Goal: Information Seeking & Learning: Check status

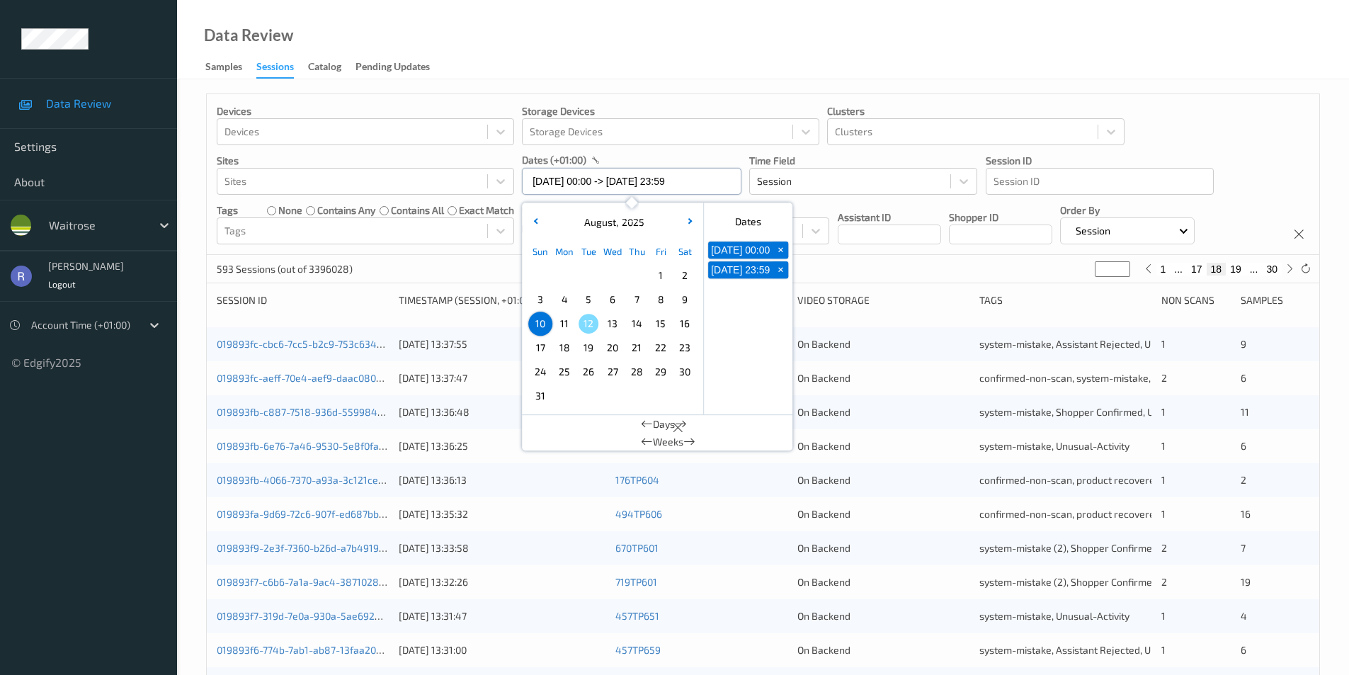
click at [576, 176] on input "[DATE] 00:00 -> [DATE] 23:59" at bounding box center [631, 181] width 219 height 27
click at [614, 299] on span "6" at bounding box center [612, 300] width 20 height 20
type input "[DATE] 00:00"
type input "*"
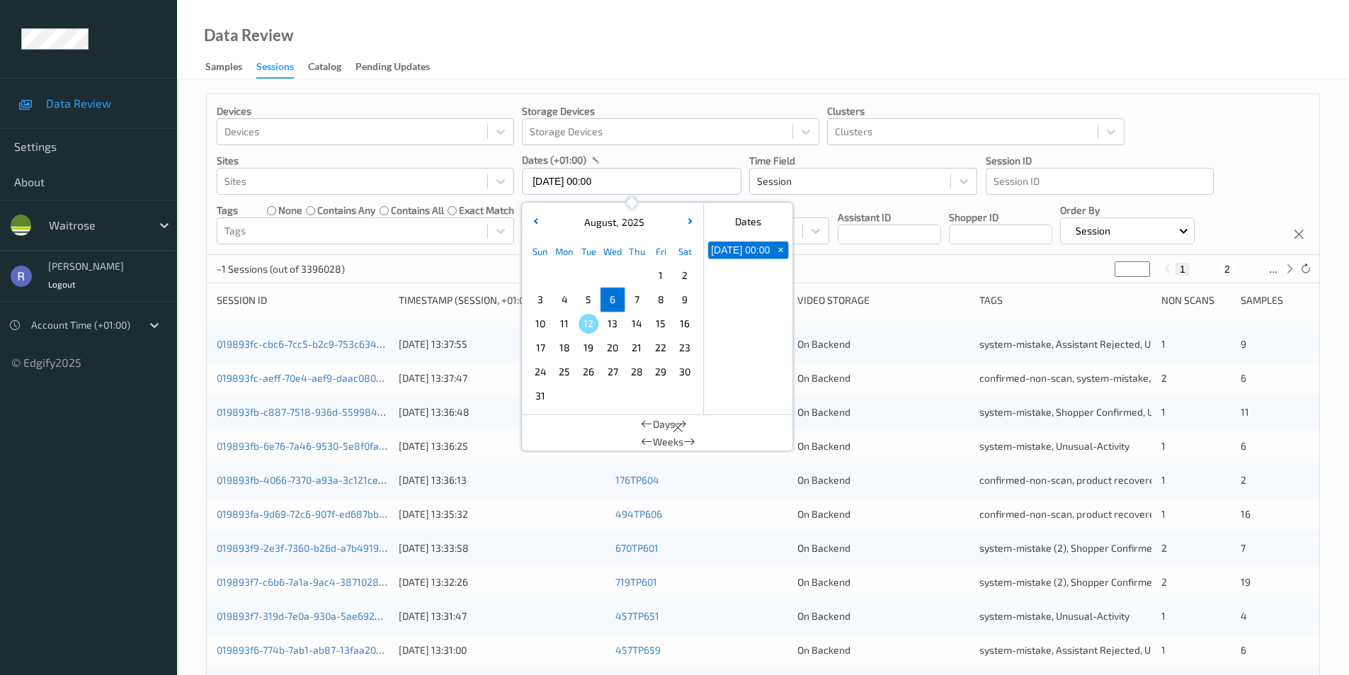
click at [614, 299] on span "6" at bounding box center [612, 300] width 20 height 20
type input "[DATE] 00:00 -> [DATE] 23:59"
click at [468, 260] on div "~1 Sessions (out of 3396028) * 1 2 ..." at bounding box center [763, 269] width 1112 height 28
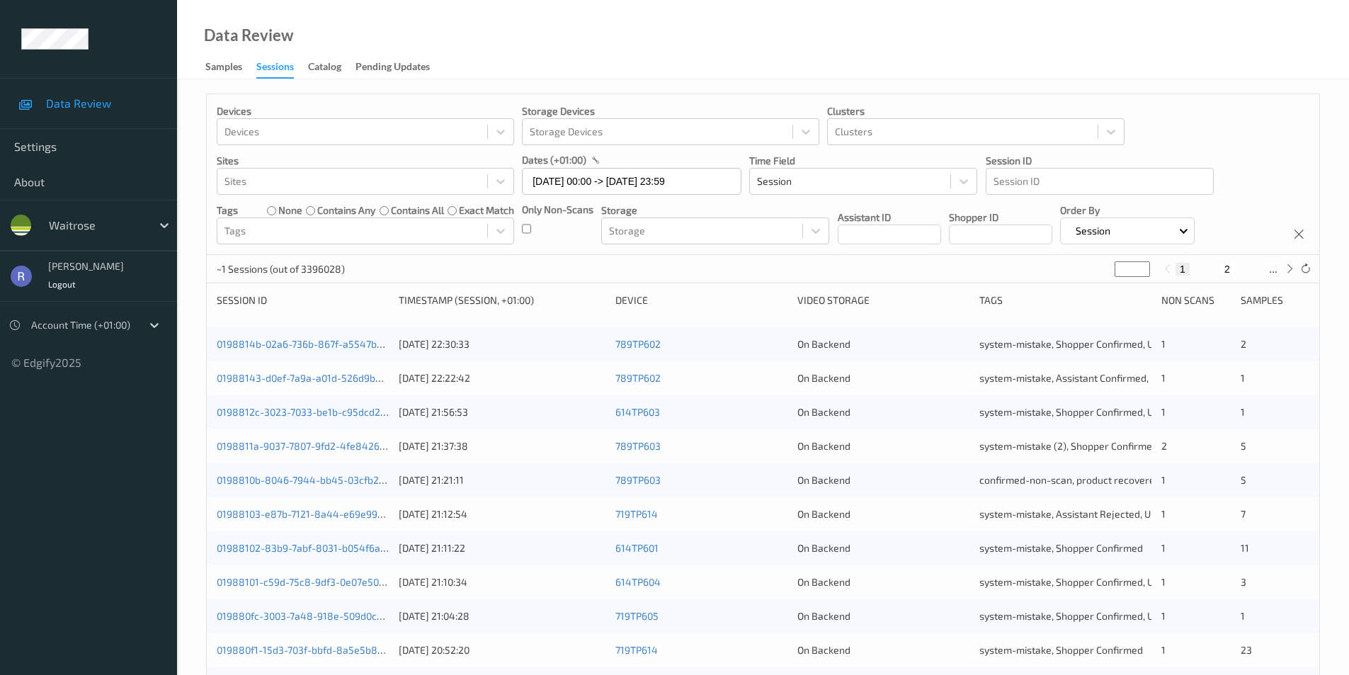
type input "*"
click at [1142, 265] on input "*" at bounding box center [1131, 269] width 35 height 16
type input "*"
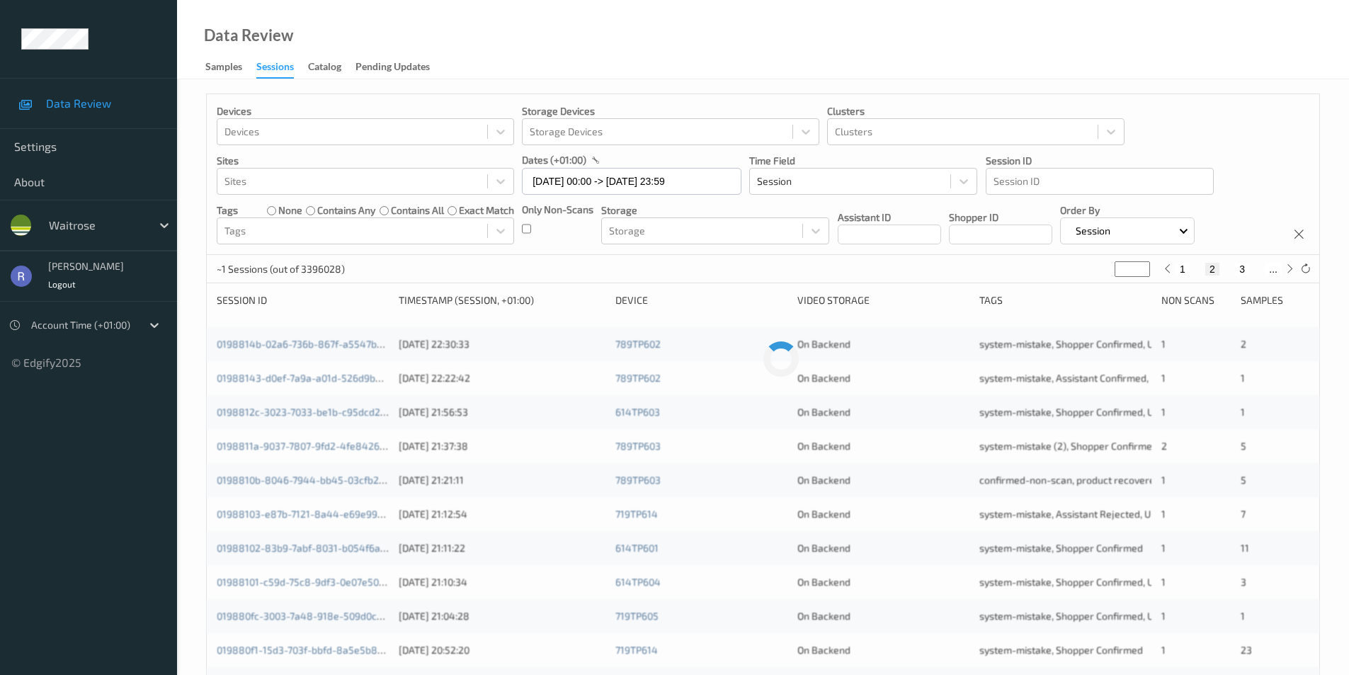
click at [1142, 265] on input "*" at bounding box center [1131, 269] width 35 height 16
type input "*"
click at [1142, 265] on input "*" at bounding box center [1131, 269] width 35 height 16
type input "*"
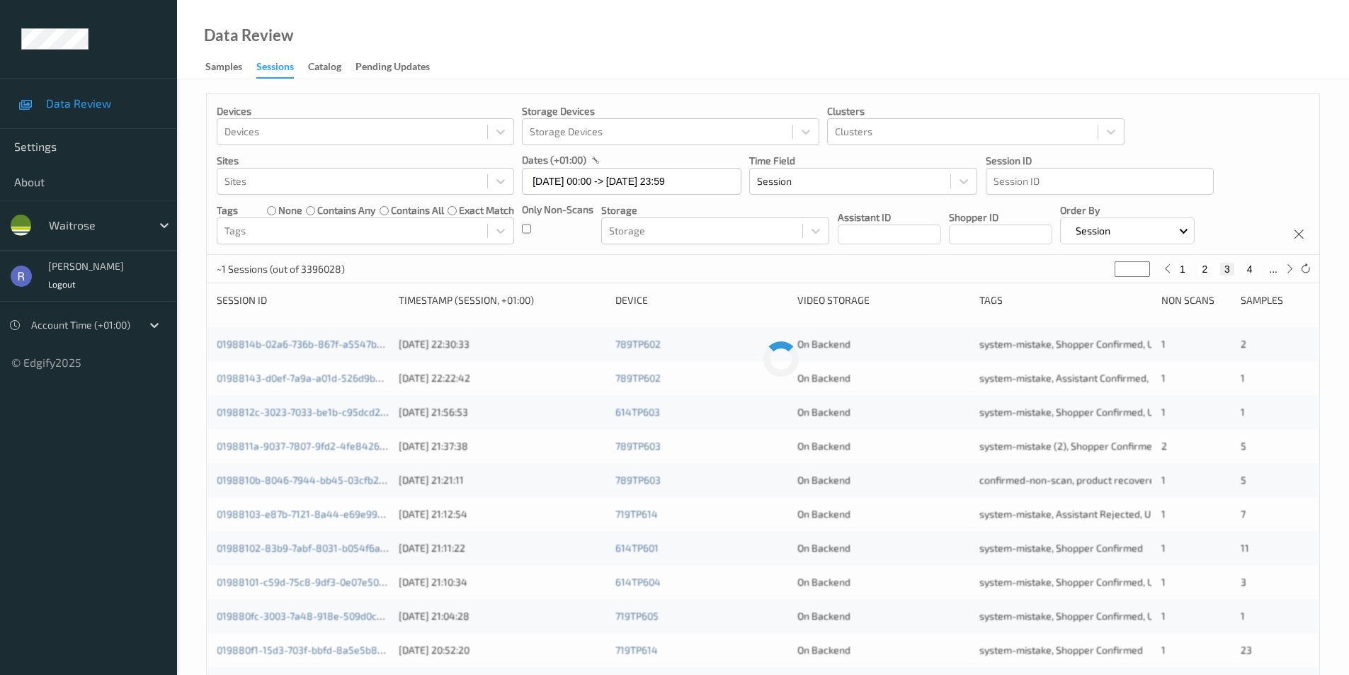
type input "*"
click at [1142, 265] on input "*" at bounding box center [1131, 269] width 35 height 16
type input "*"
click at [1142, 265] on input "*" at bounding box center [1131, 269] width 35 height 16
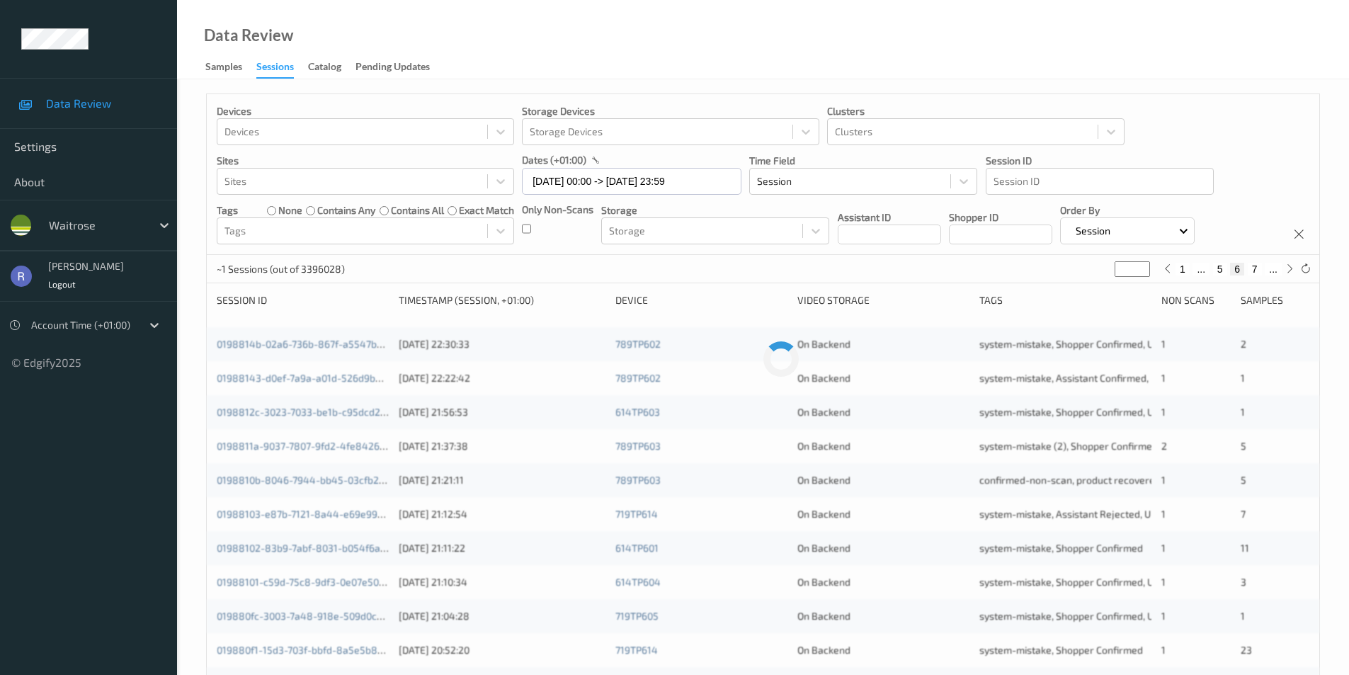
type input "*"
click at [1142, 265] on input "*" at bounding box center [1131, 269] width 35 height 16
type input "*"
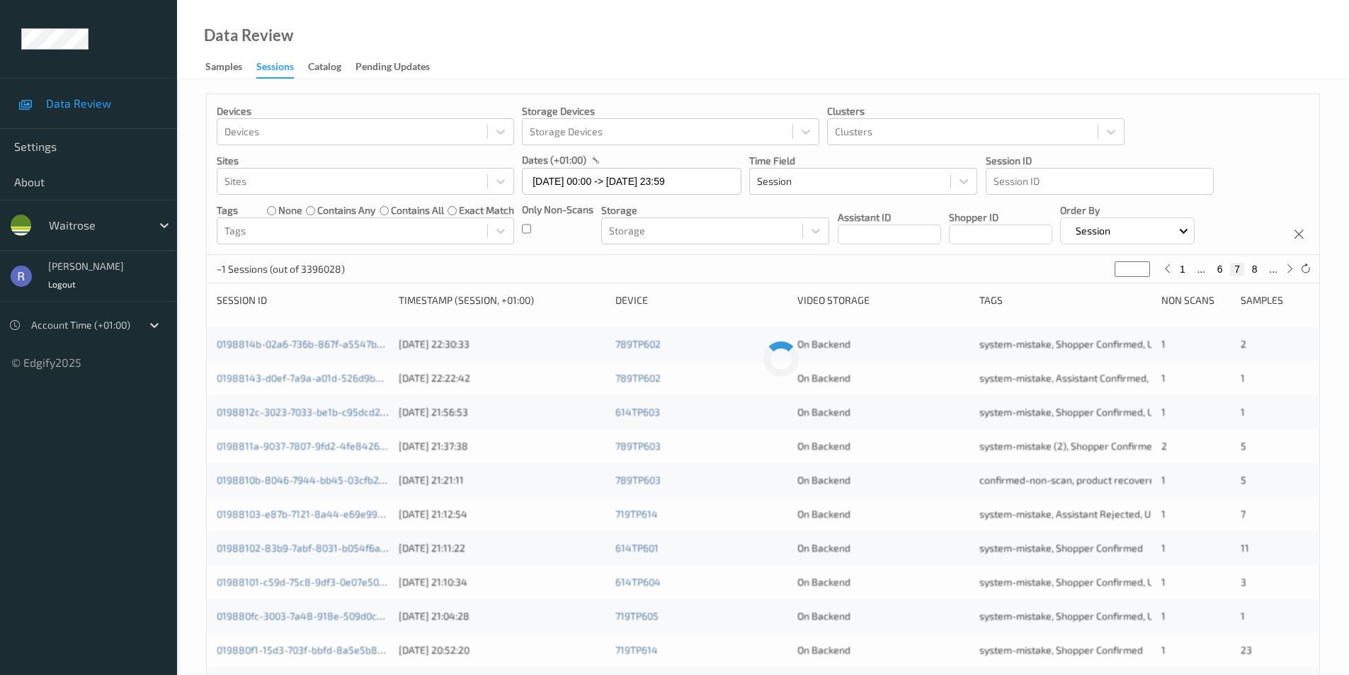
click at [1142, 265] on input "*" at bounding box center [1131, 269] width 35 height 16
type input "*"
click at [1142, 265] on input "*" at bounding box center [1131, 269] width 35 height 16
click at [241, 227] on div at bounding box center [352, 230] width 256 height 17
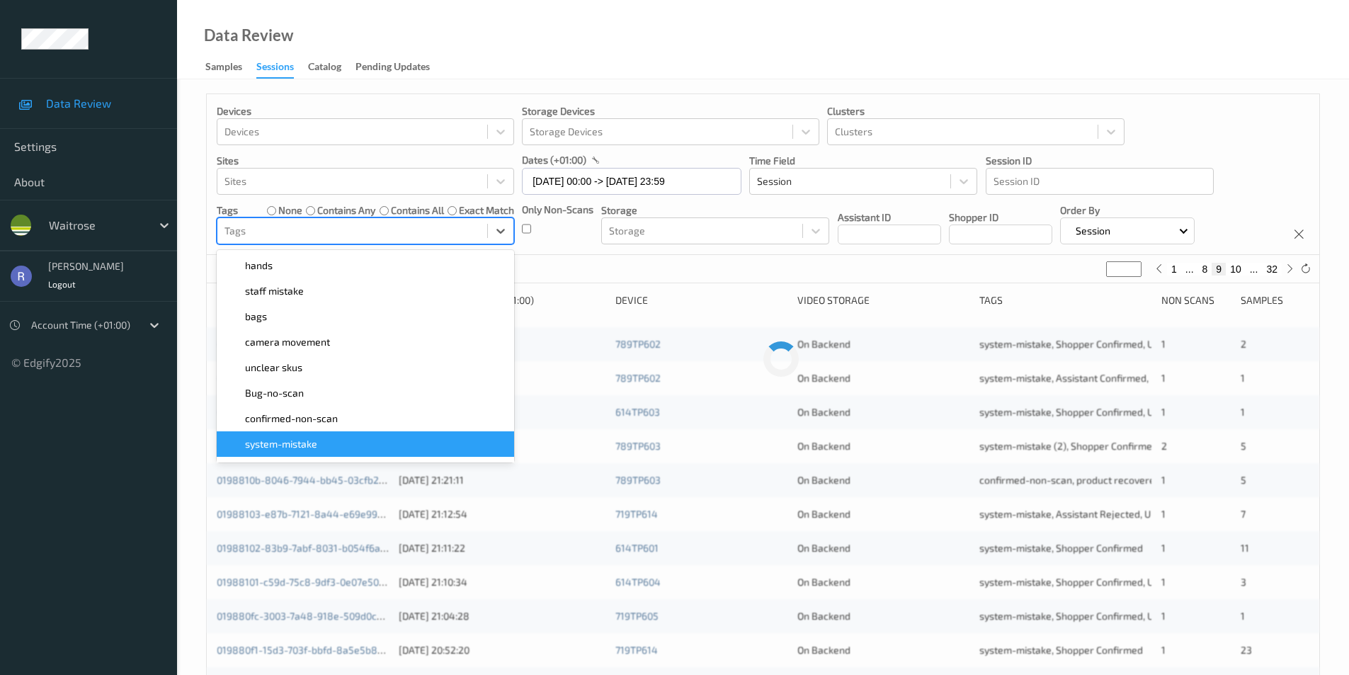
click at [284, 443] on span "system-mistake" at bounding box center [281, 444] width 72 height 14
type input "*"
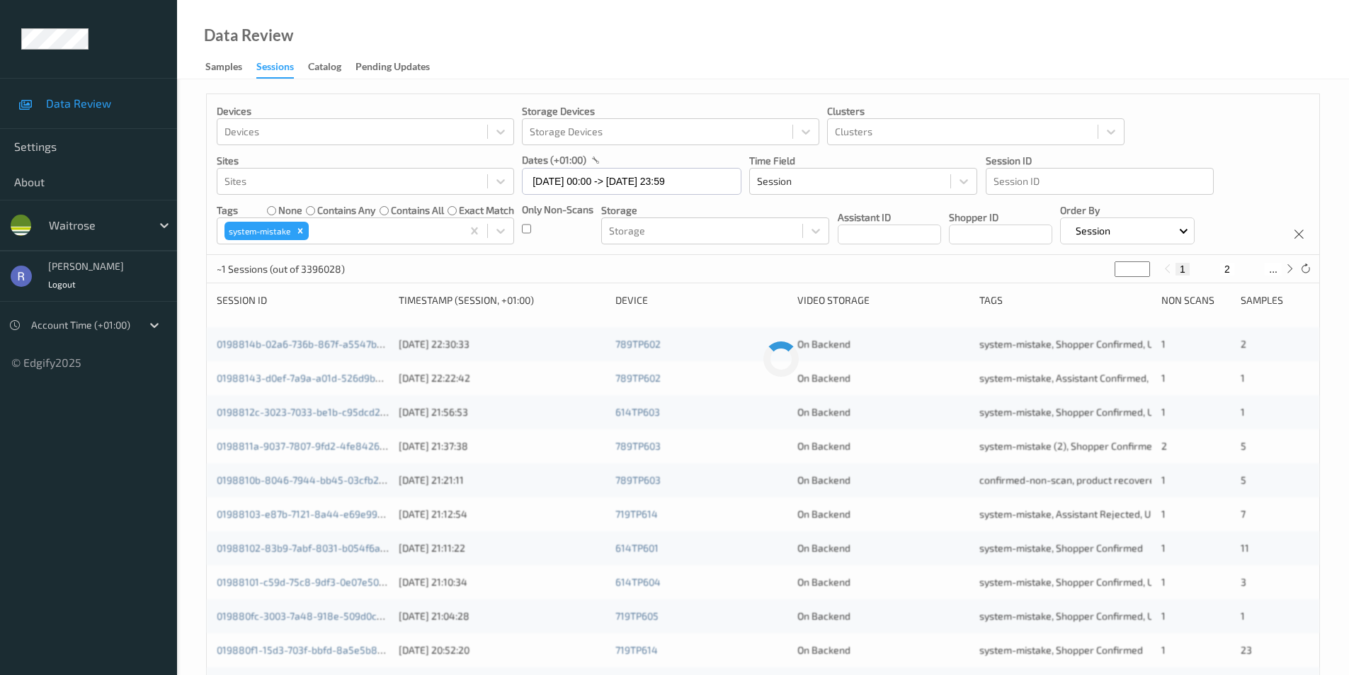
click at [577, 260] on div "~1 Sessions (out of 3396028) * 1 2 ..." at bounding box center [763, 269] width 1112 height 28
click at [522, 269] on div "~1 Sessions (out of 3396028) * 1 2 ..." at bounding box center [763, 269] width 1112 height 28
click at [304, 229] on icon "Remove system-mistake" at bounding box center [300, 231] width 10 height 10
click at [303, 229] on div at bounding box center [352, 230] width 256 height 17
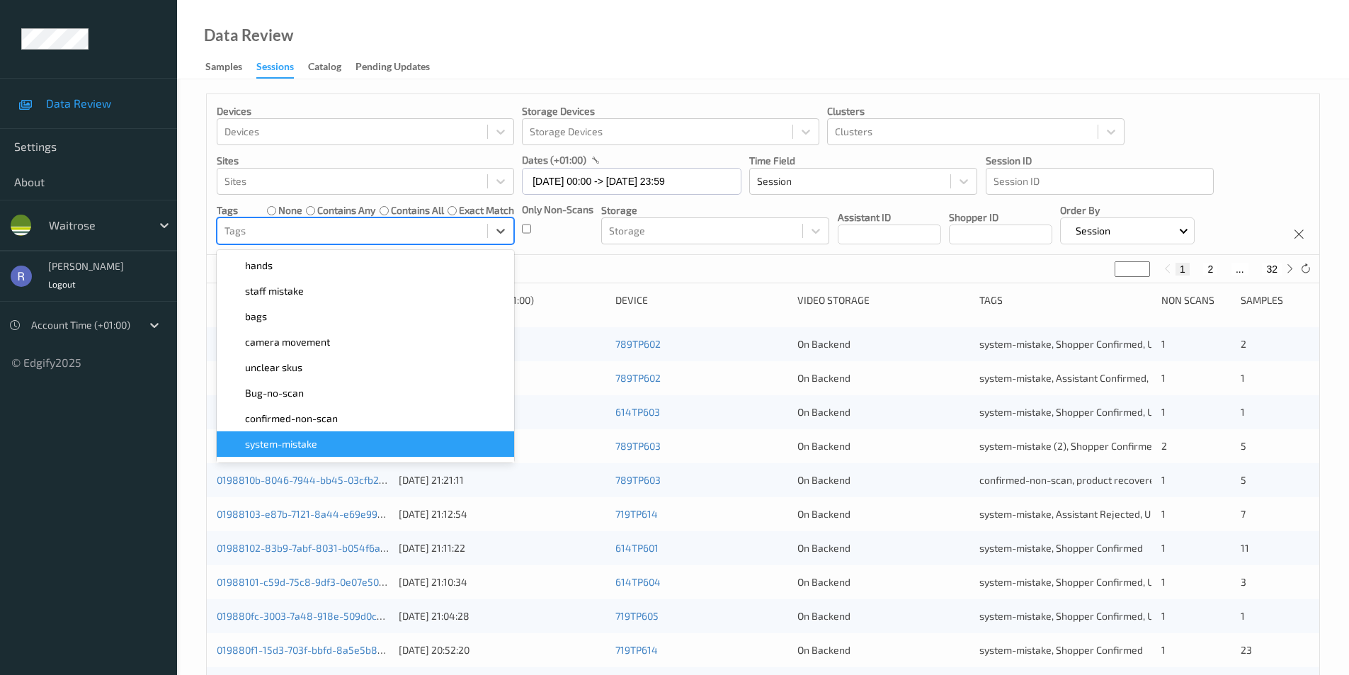
click at [282, 438] on span "system-mistake" at bounding box center [281, 444] width 72 height 14
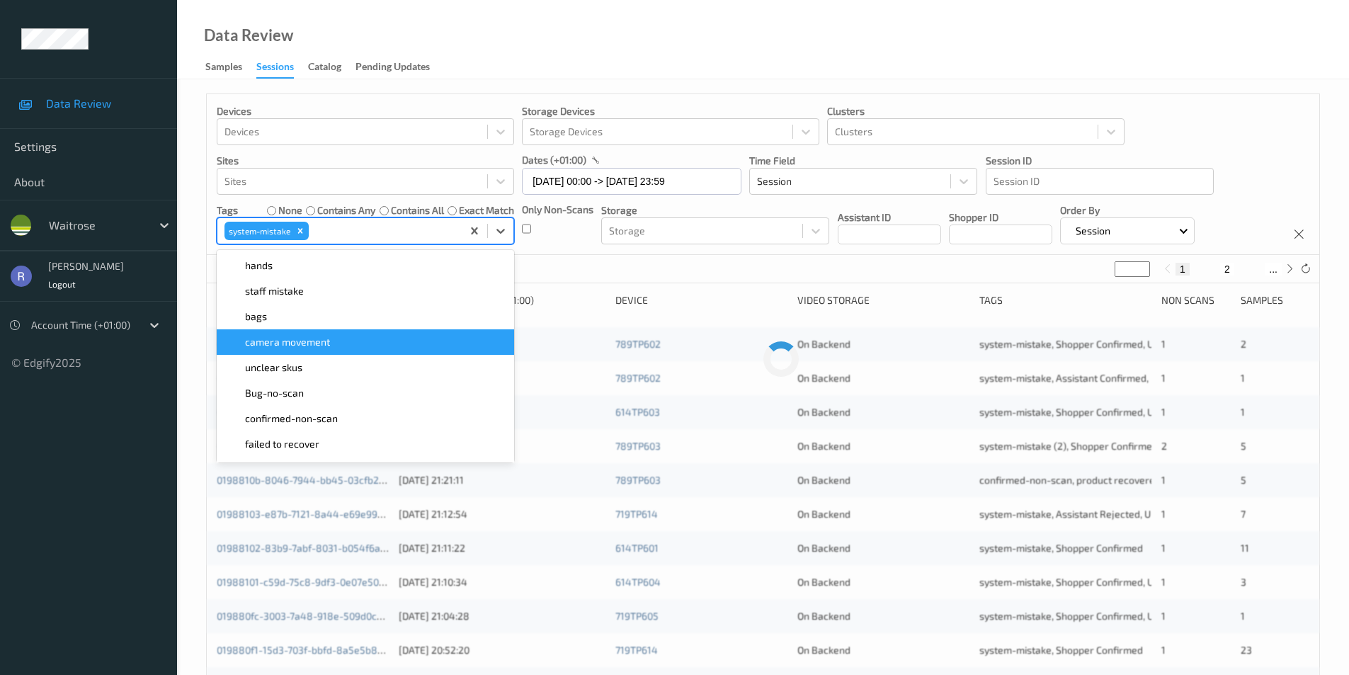
click at [623, 263] on div "~1 Sessions (out of 3396028) * 1 2 ..." at bounding box center [763, 269] width 1112 height 28
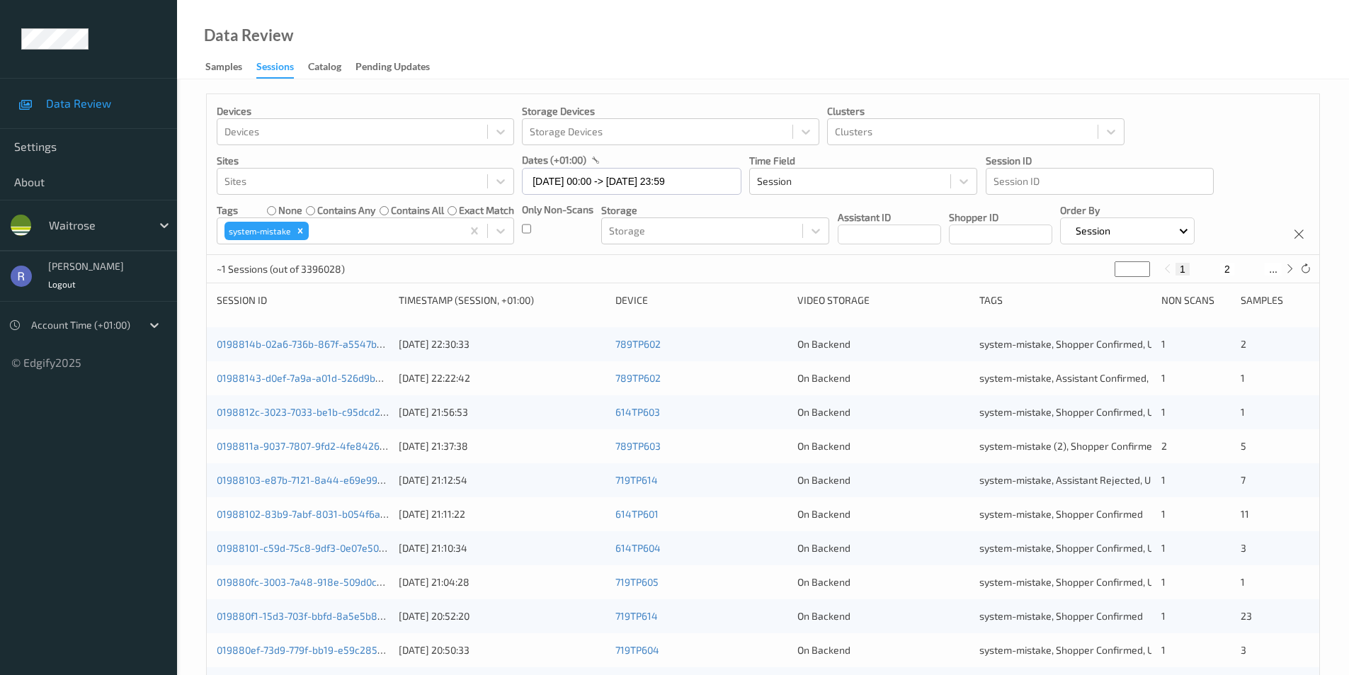
click at [445, 276] on div "~1 Sessions (out of 3396028) * 1 2 ..." at bounding box center [763, 269] width 1112 height 28
click at [303, 229] on icon "Remove system-mistake" at bounding box center [300, 231] width 10 height 10
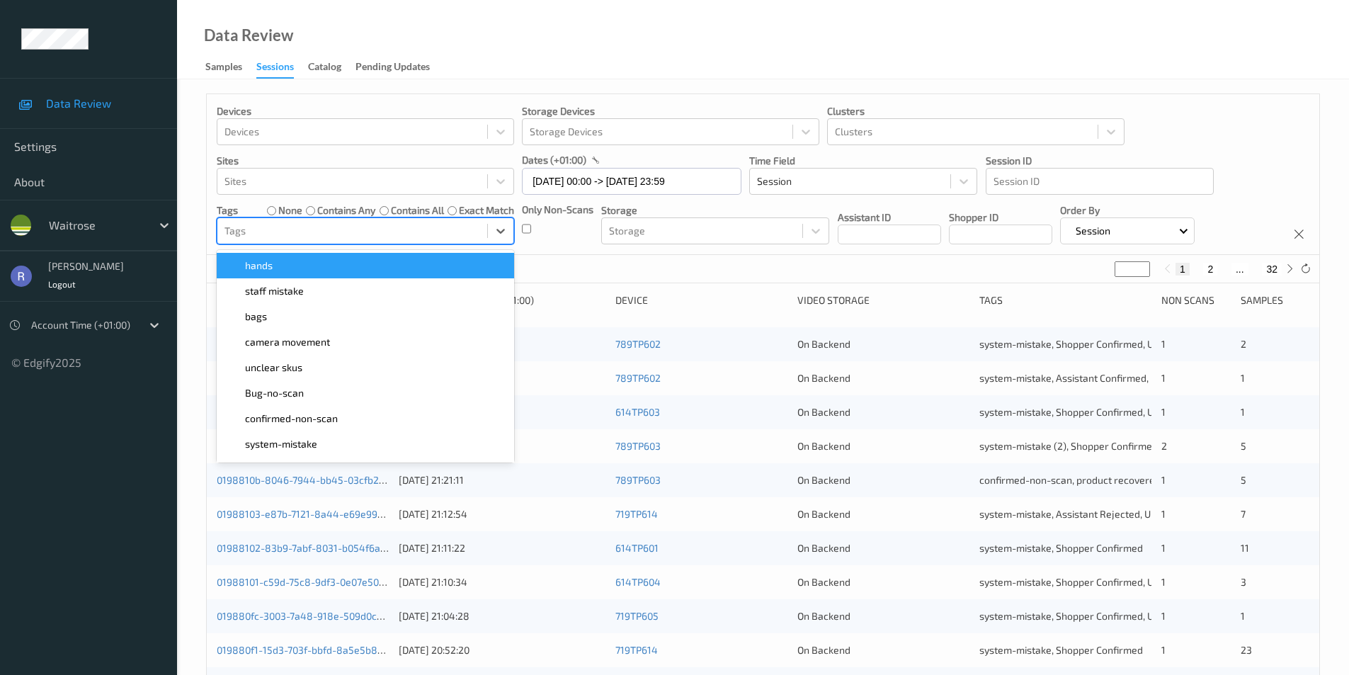
click at [288, 233] on div at bounding box center [352, 230] width 256 height 17
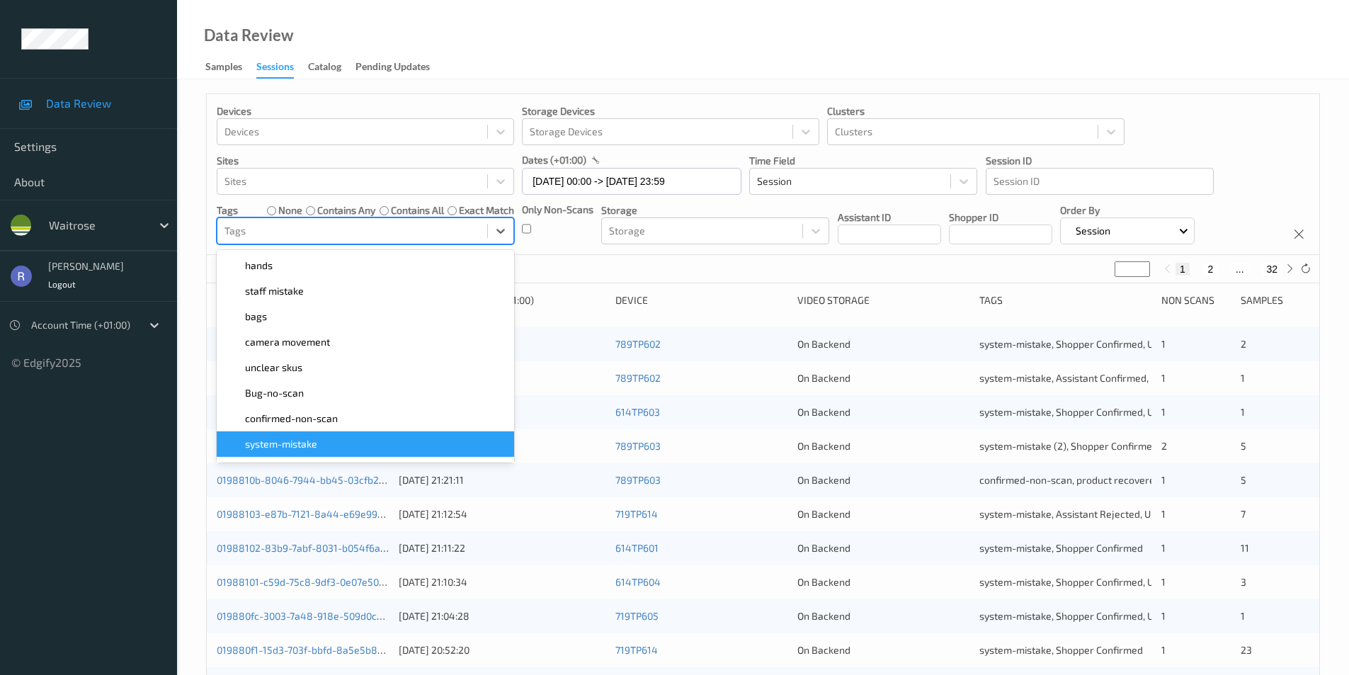
click at [297, 439] on span "system-mistake" at bounding box center [281, 444] width 72 height 14
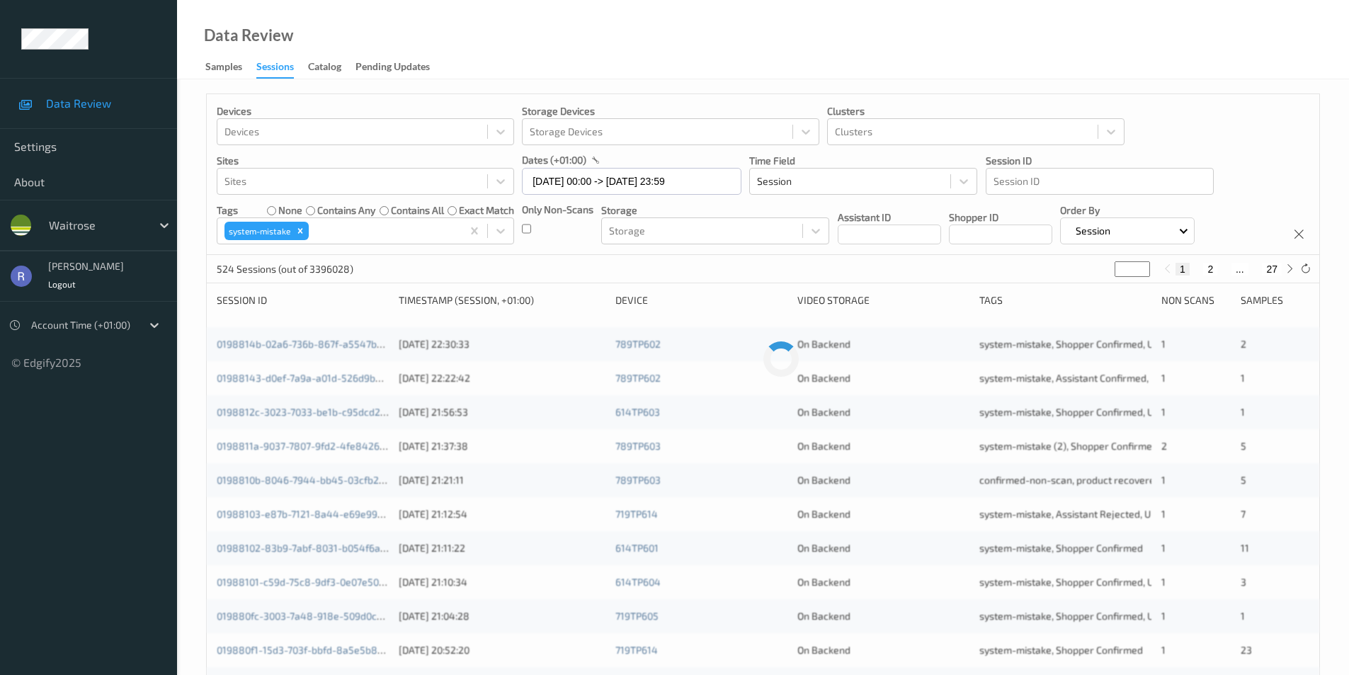
click at [601, 265] on div "524 Sessions (out of 3396028) * 1 2 ... 27" at bounding box center [763, 269] width 1112 height 28
type input "*"
click at [1140, 263] on input "*" at bounding box center [1131, 269] width 35 height 16
type input "*"
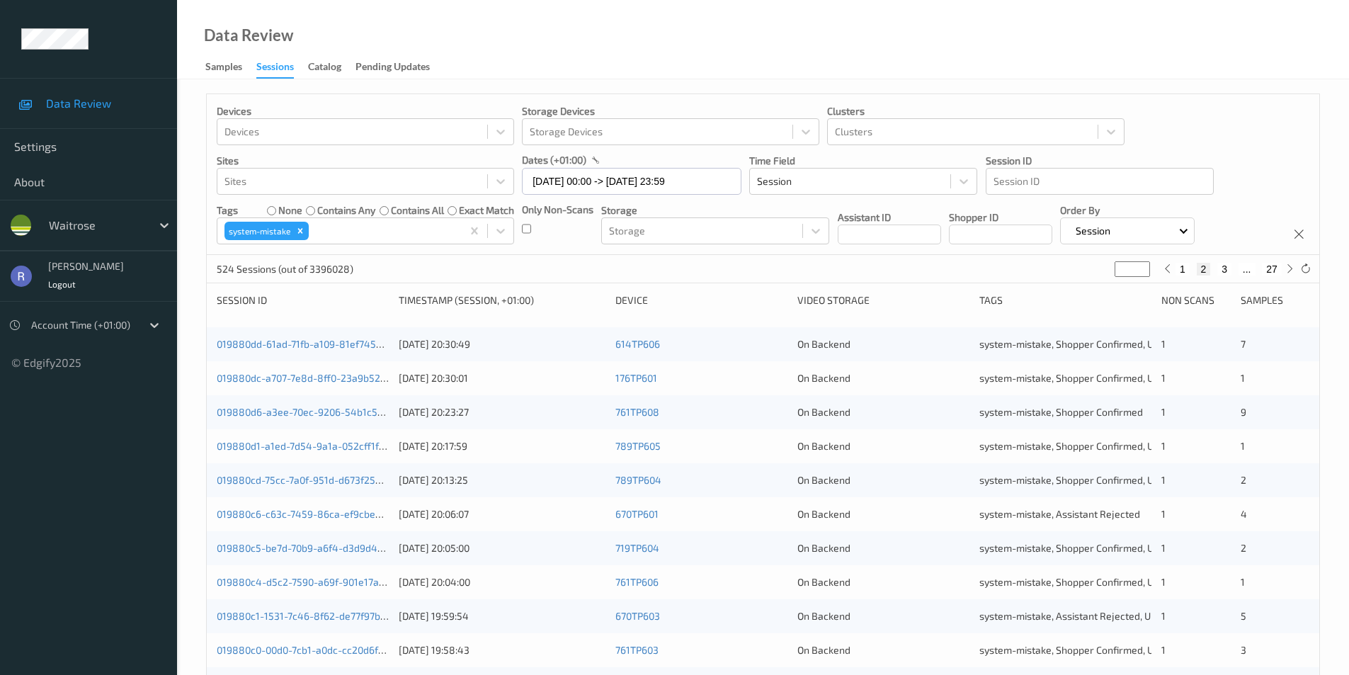
type input "*"
click at [1140, 263] on input "*" at bounding box center [1131, 269] width 35 height 16
type input "*"
click at [1140, 263] on input "*" at bounding box center [1131, 269] width 35 height 16
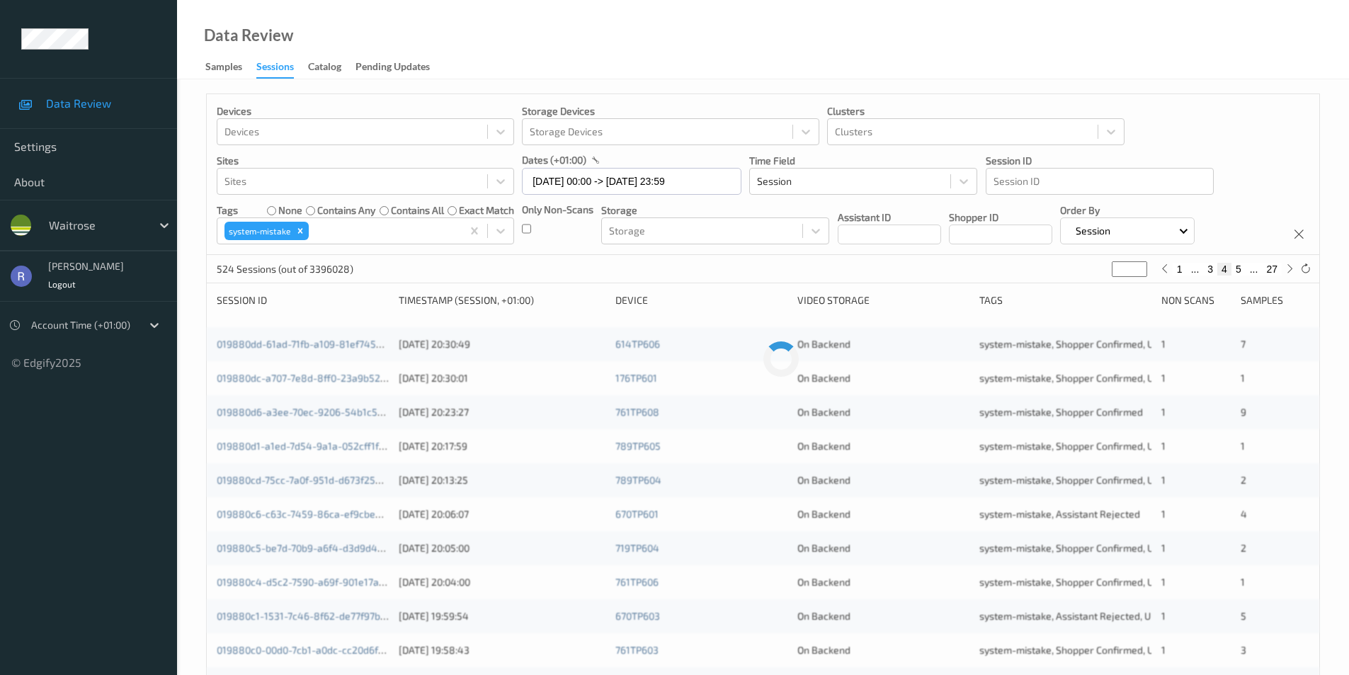
type input "*"
click at [1140, 263] on input "*" at bounding box center [1128, 269] width 35 height 16
type input "*"
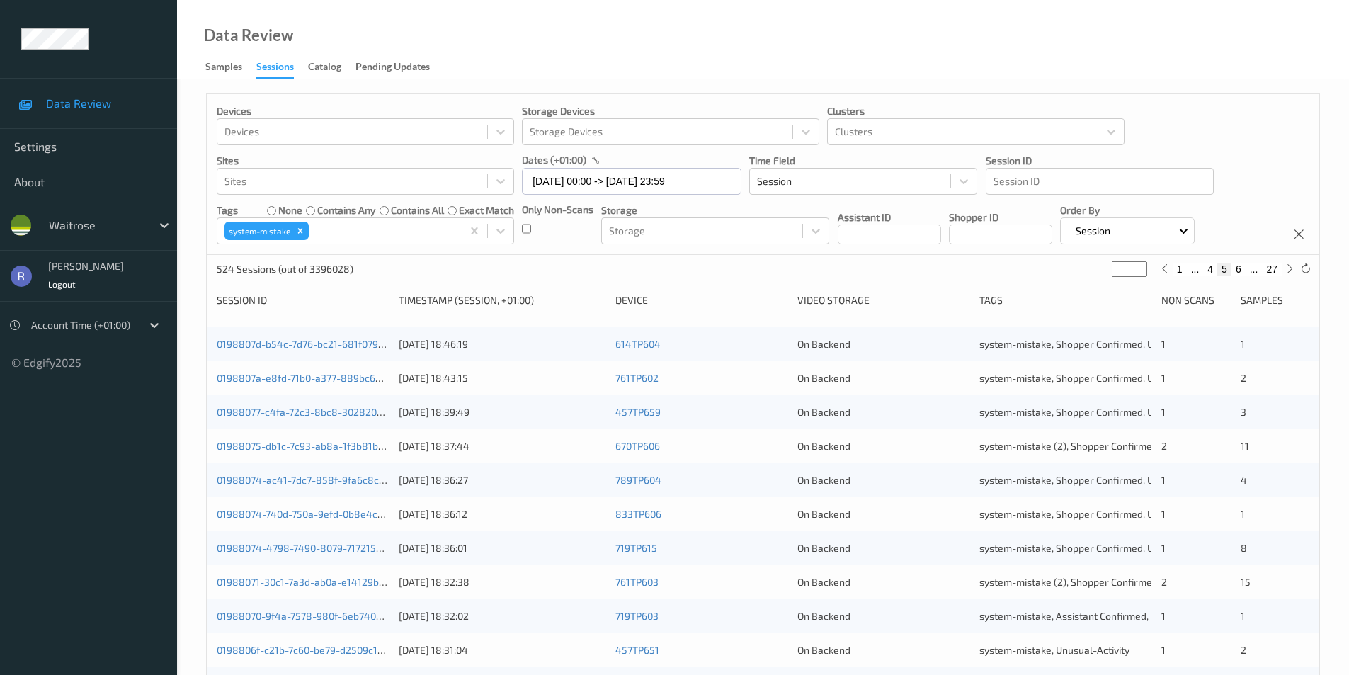
click at [1140, 263] on input "*" at bounding box center [1128, 269] width 35 height 16
type input "*"
click at [1138, 265] on input "*" at bounding box center [1128, 269] width 35 height 16
type input "*"
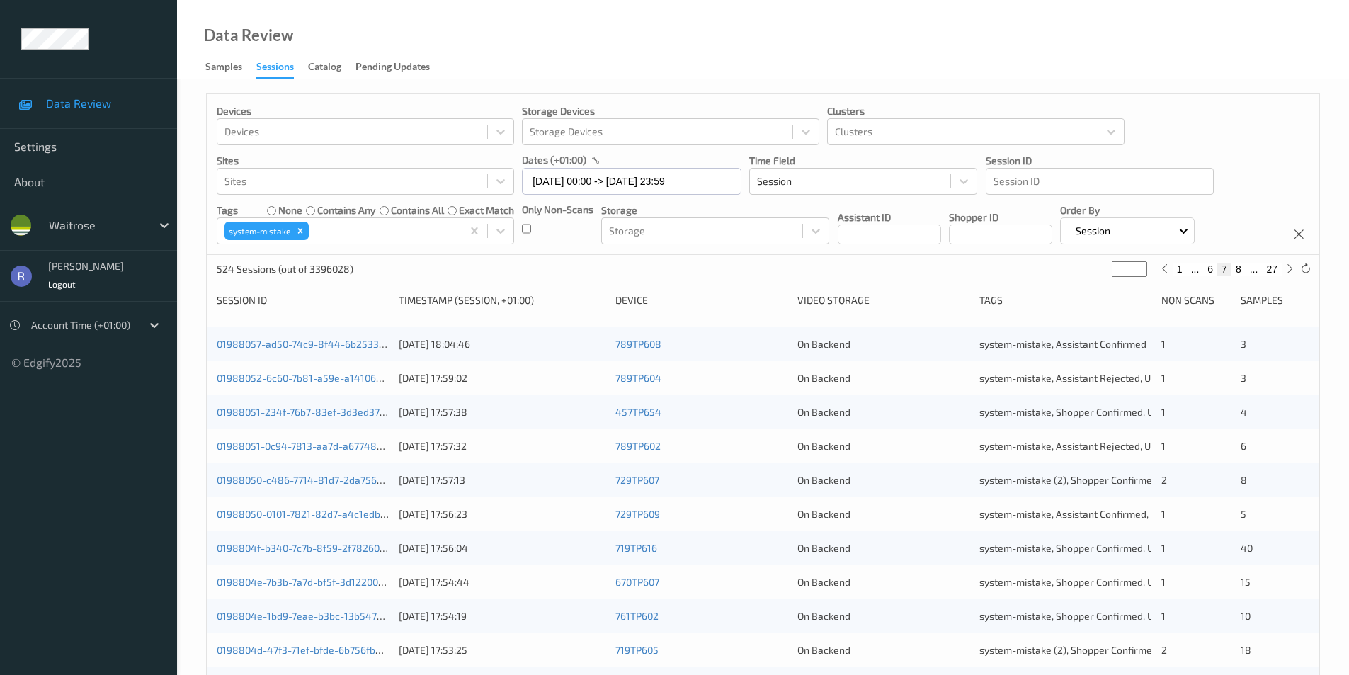
type input "*"
click at [1138, 265] on input "*" at bounding box center [1128, 269] width 35 height 16
type input "*"
click at [1138, 265] on input "*" at bounding box center [1128, 269] width 35 height 16
type input "*"
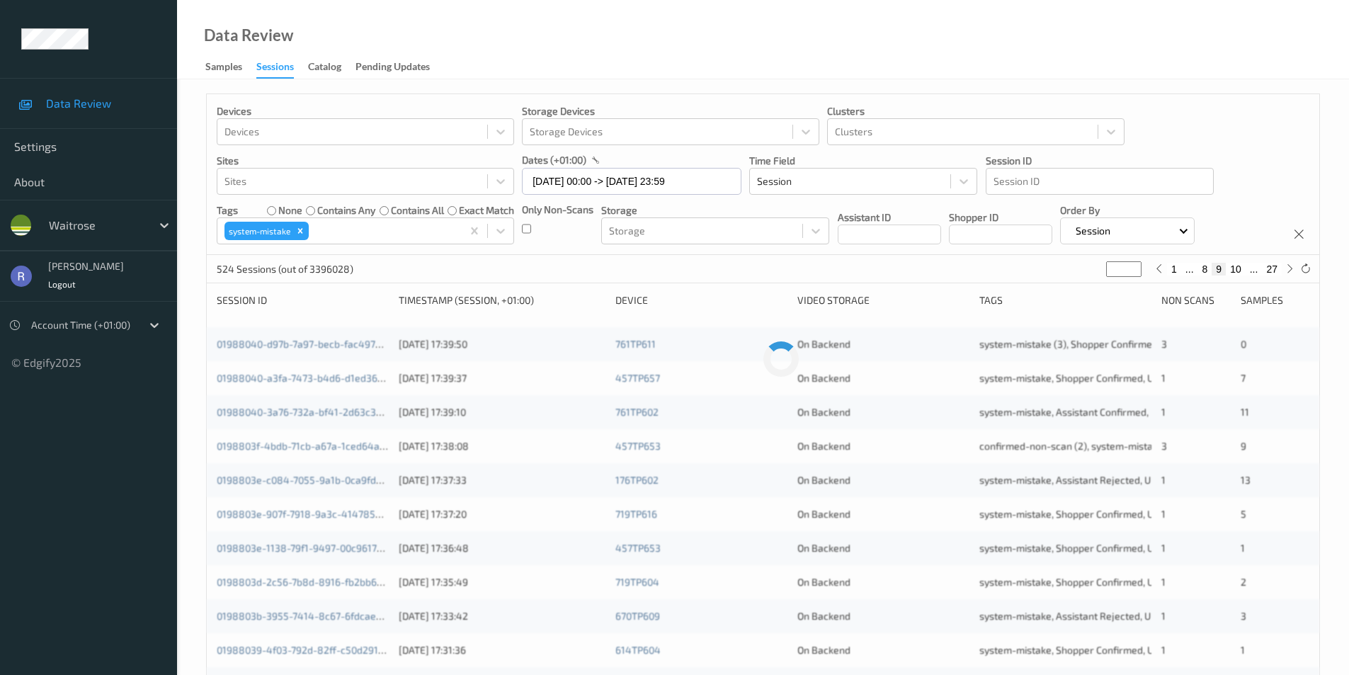
type input "**"
click at [1138, 265] on input "**" at bounding box center [1123, 269] width 35 height 16
type input "**"
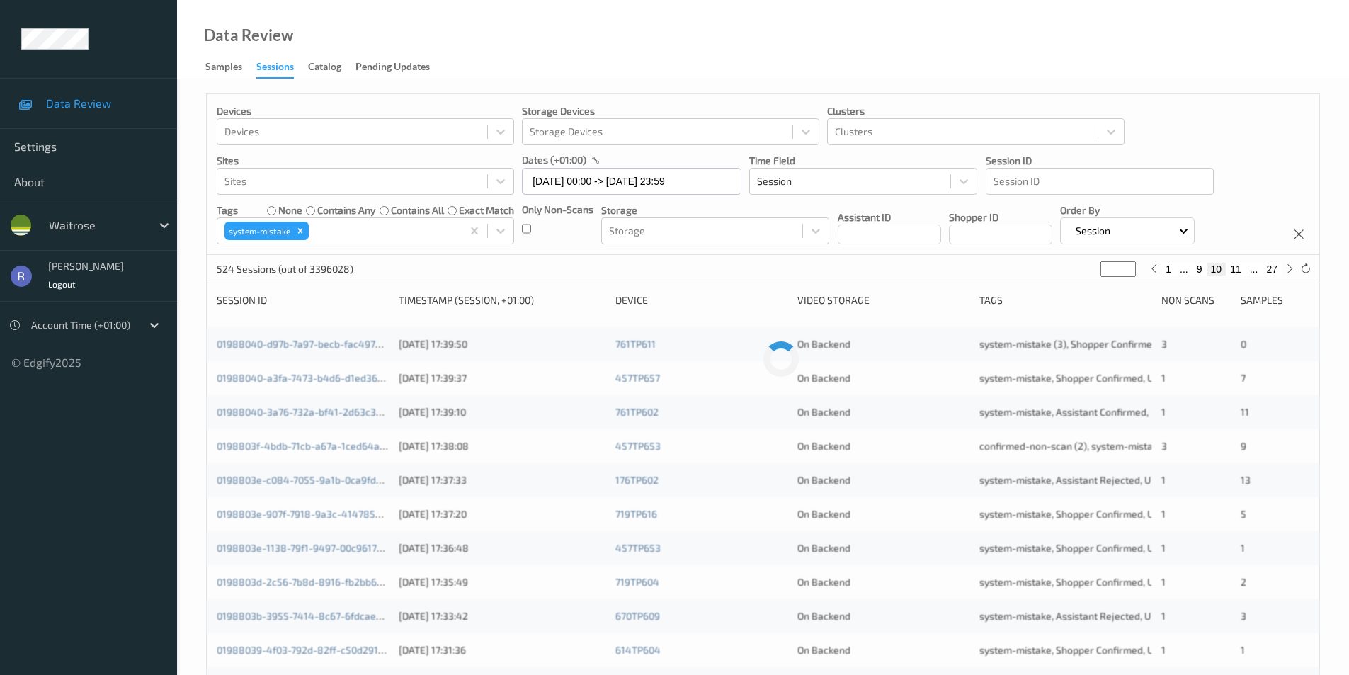
type input "**"
click at [1130, 265] on input "**" at bounding box center [1117, 269] width 35 height 16
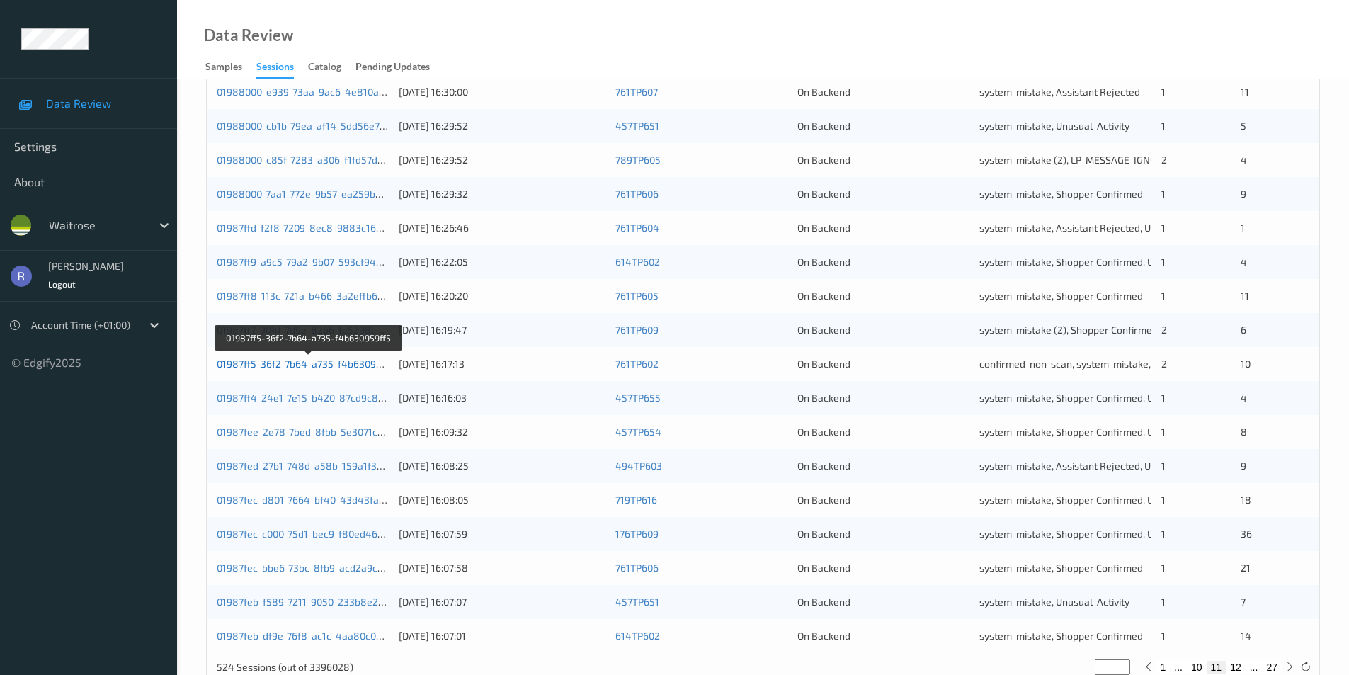
click at [280, 367] on link "01987ff5-36f2-7b64-a735-f4b630959ff5" at bounding box center [308, 363] width 183 height 12
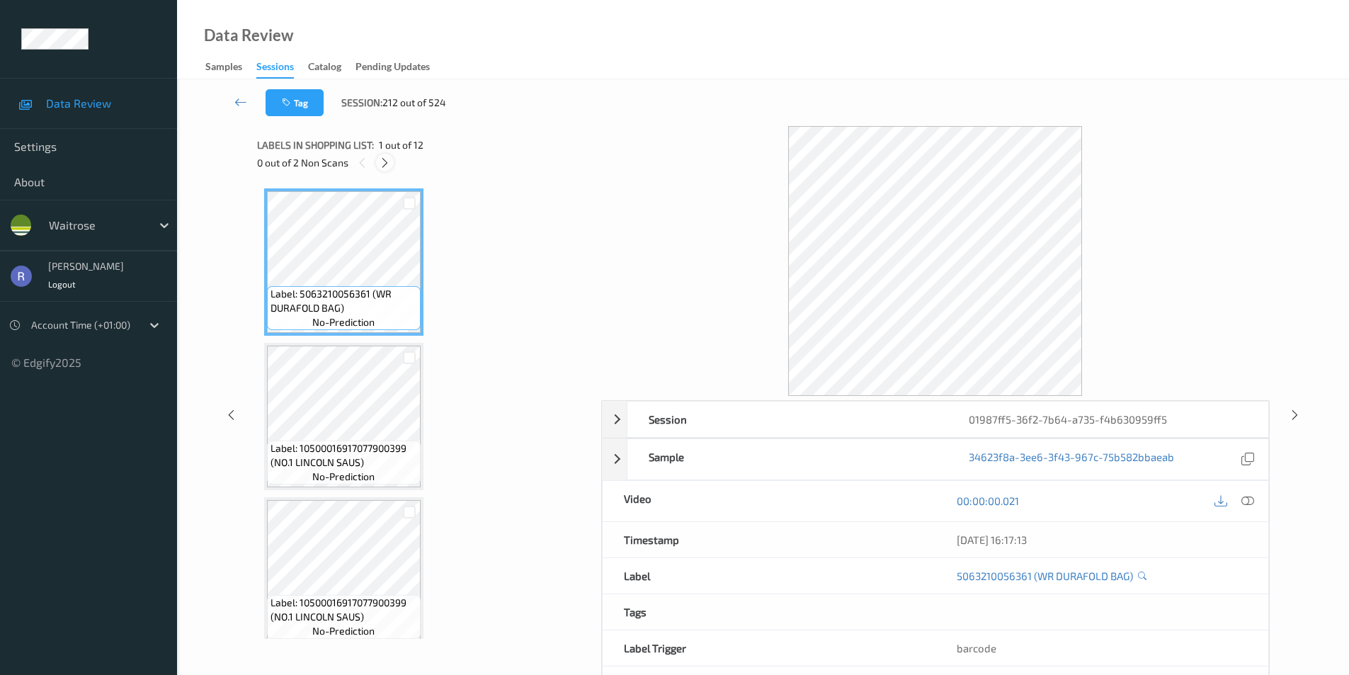
click at [382, 161] on icon at bounding box center [385, 162] width 12 height 13
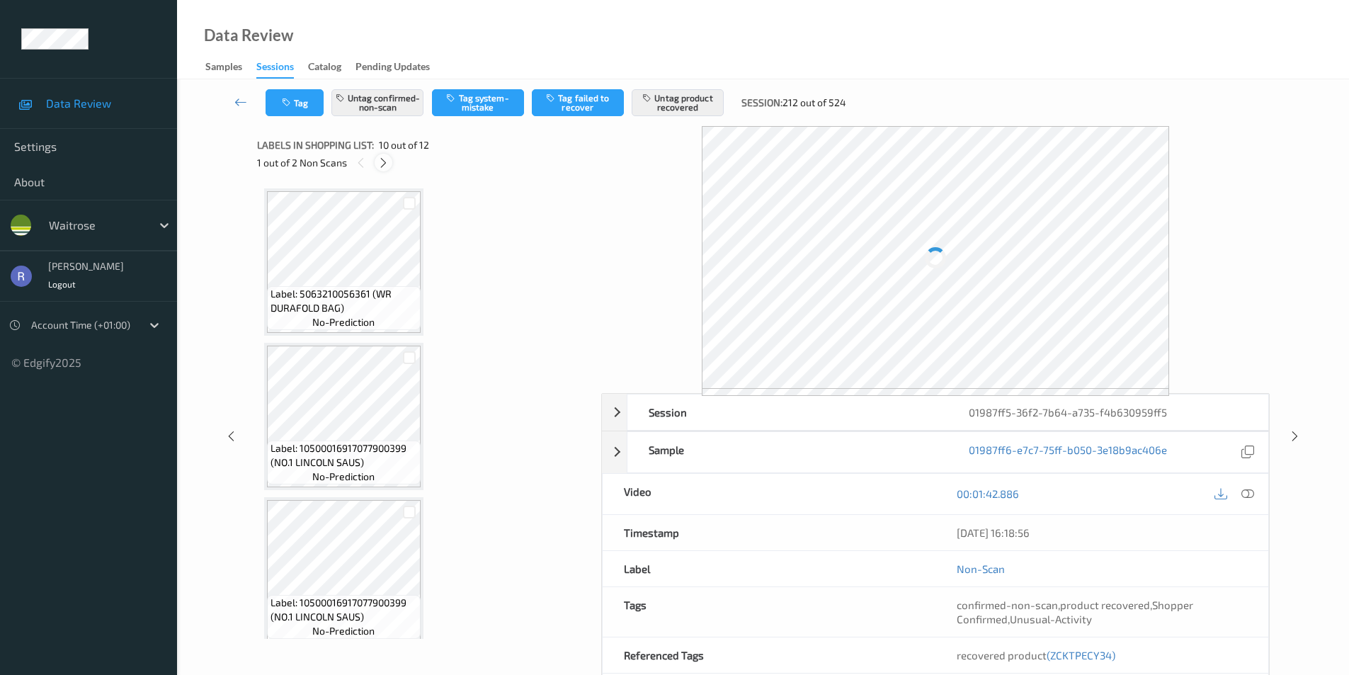
scroll to position [1242, 0]
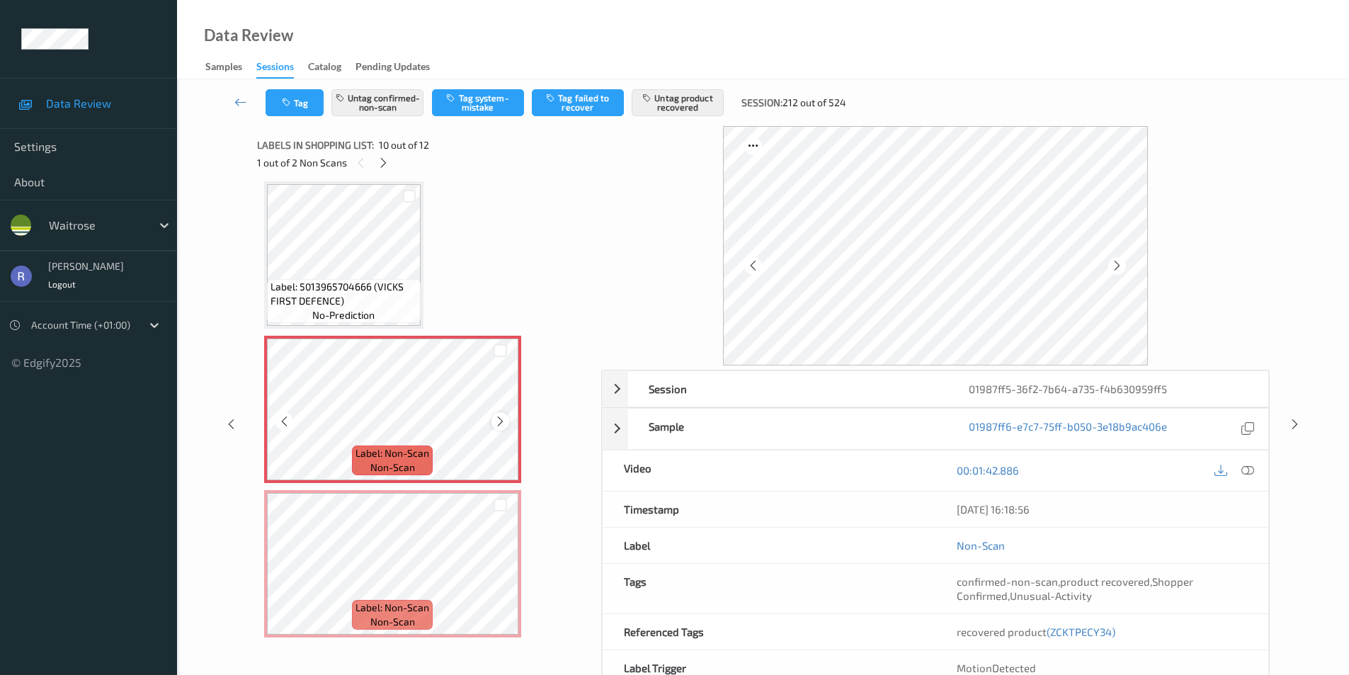
click at [507, 420] on div at bounding box center [500, 421] width 18 height 18
click at [1292, 424] on icon at bounding box center [1294, 424] width 12 height 13
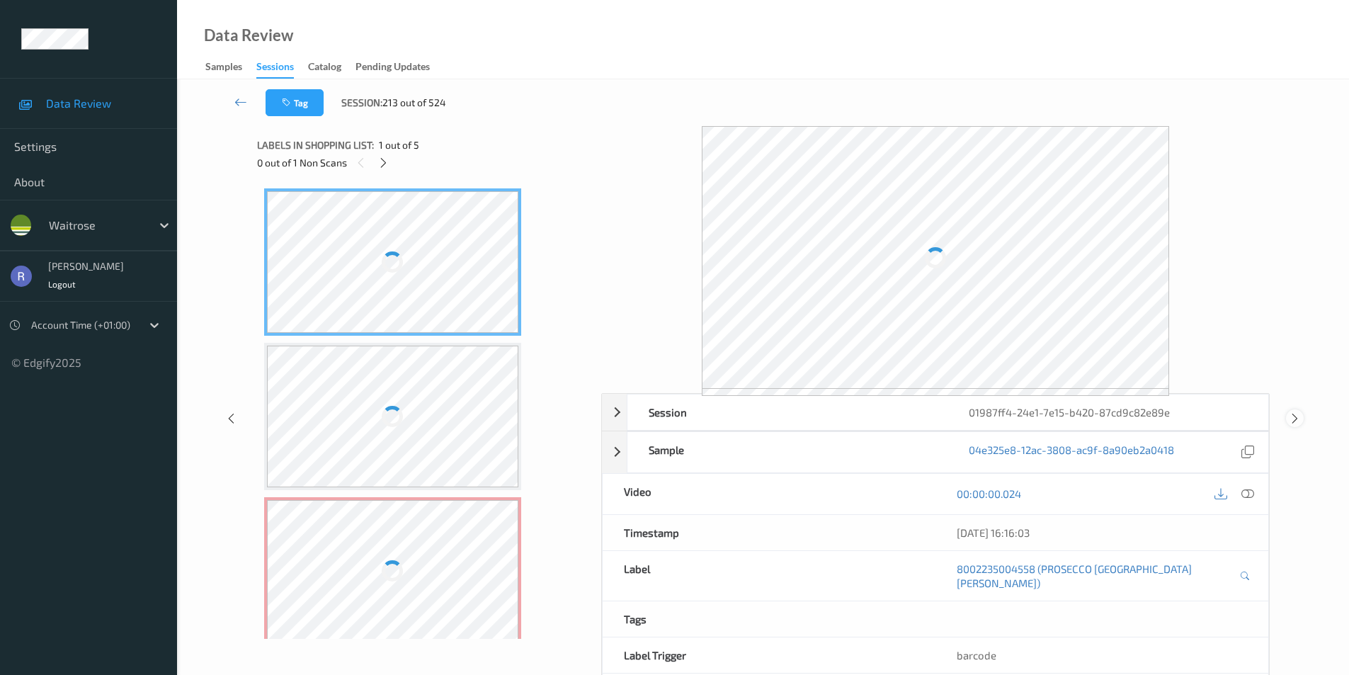
click at [1295, 414] on icon at bounding box center [1294, 417] width 12 height 13
click at [1295, 413] on icon at bounding box center [1294, 410] width 12 height 13
click at [1295, 416] on icon at bounding box center [1294, 410] width 12 height 13
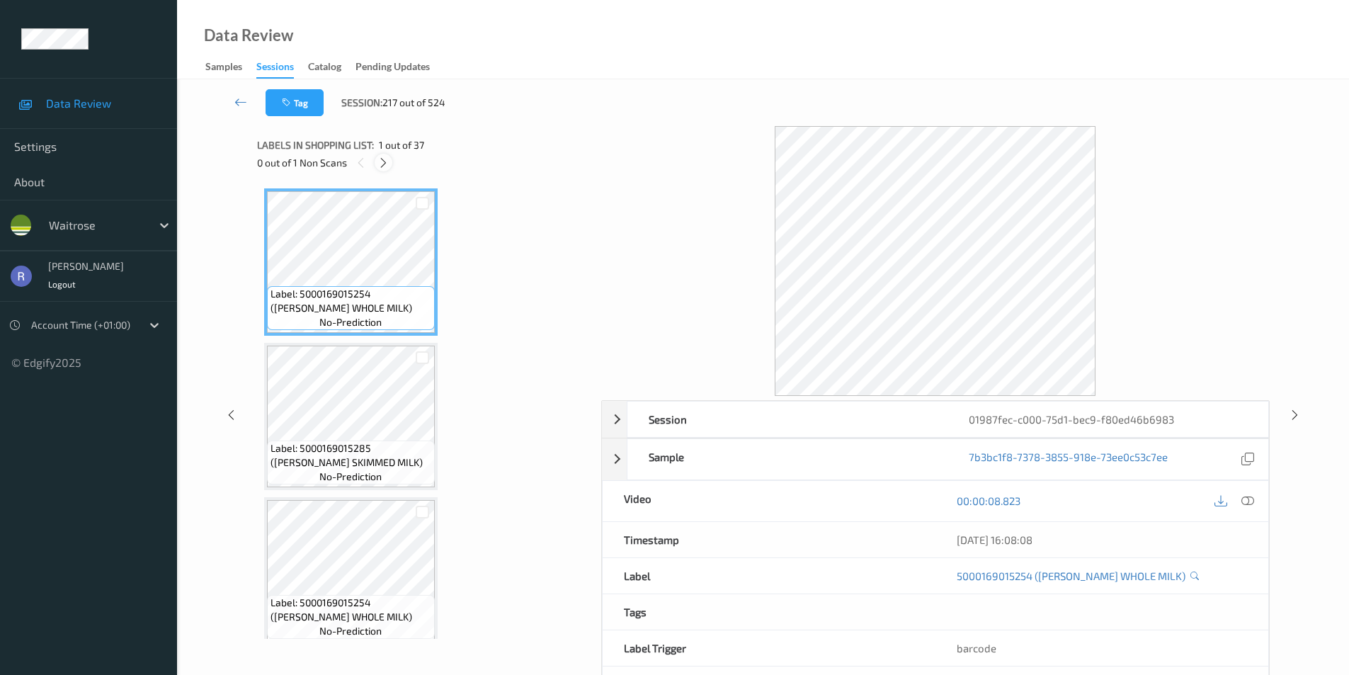
click at [381, 163] on icon at bounding box center [383, 162] width 12 height 13
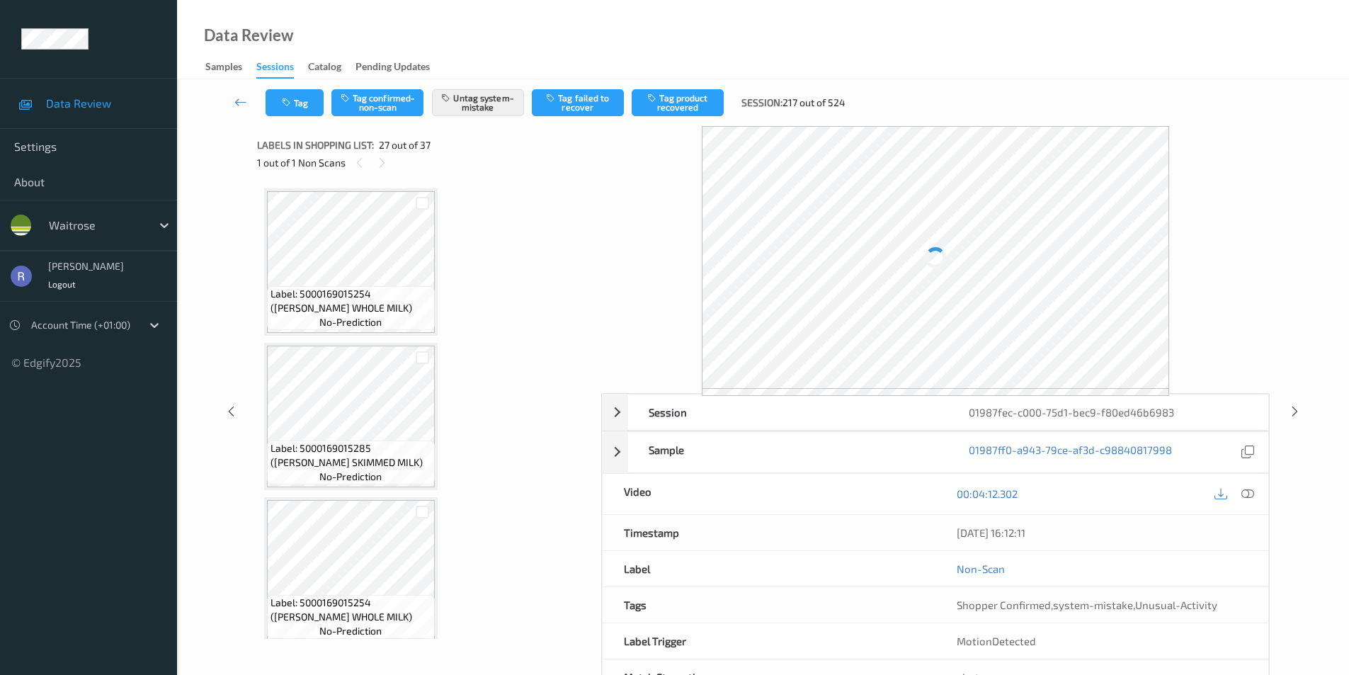
scroll to position [3865, 0]
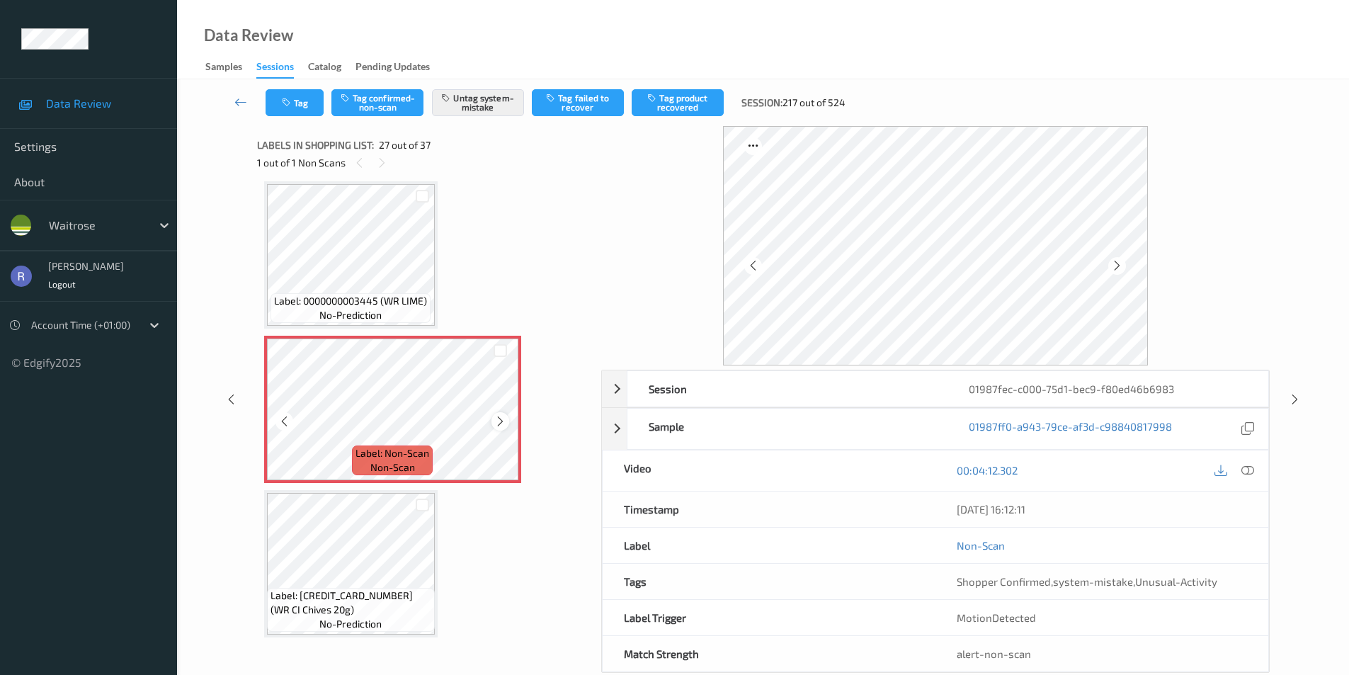
click at [503, 418] on icon at bounding box center [500, 421] width 12 height 13
click at [499, 420] on icon at bounding box center [500, 421] width 12 height 13
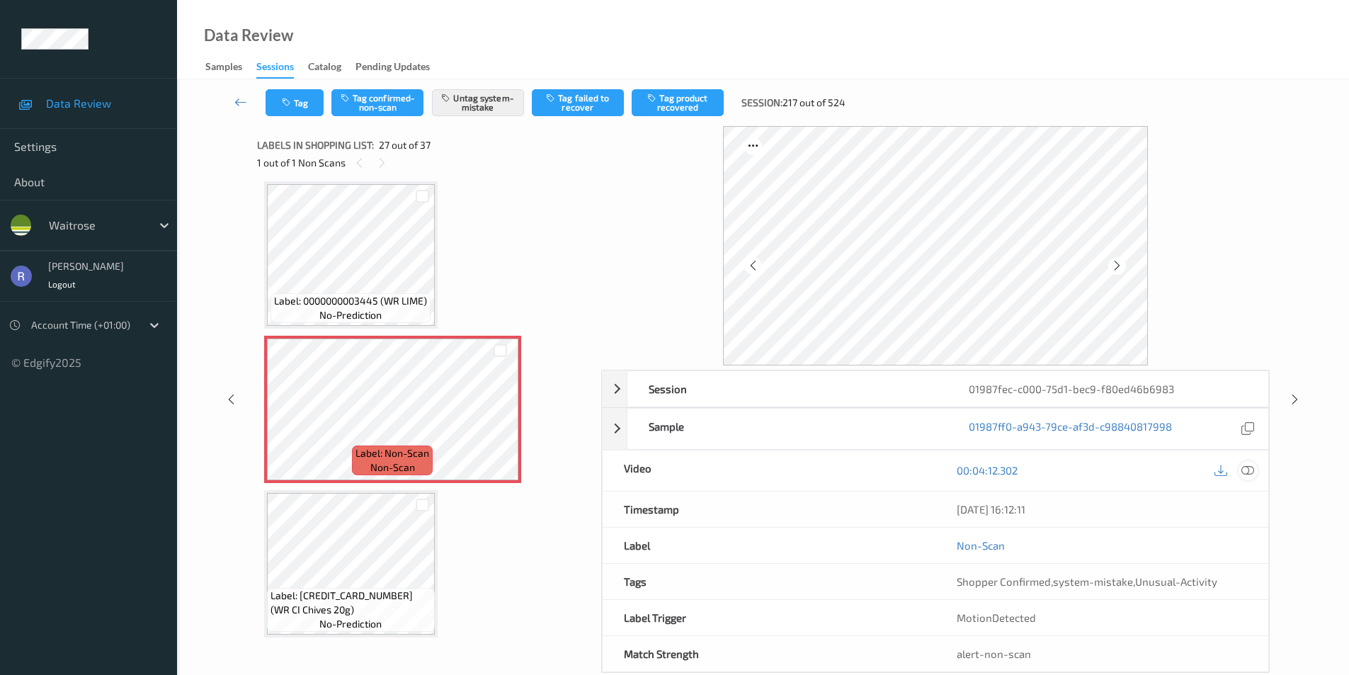
click at [1244, 468] on icon at bounding box center [1247, 470] width 13 height 13
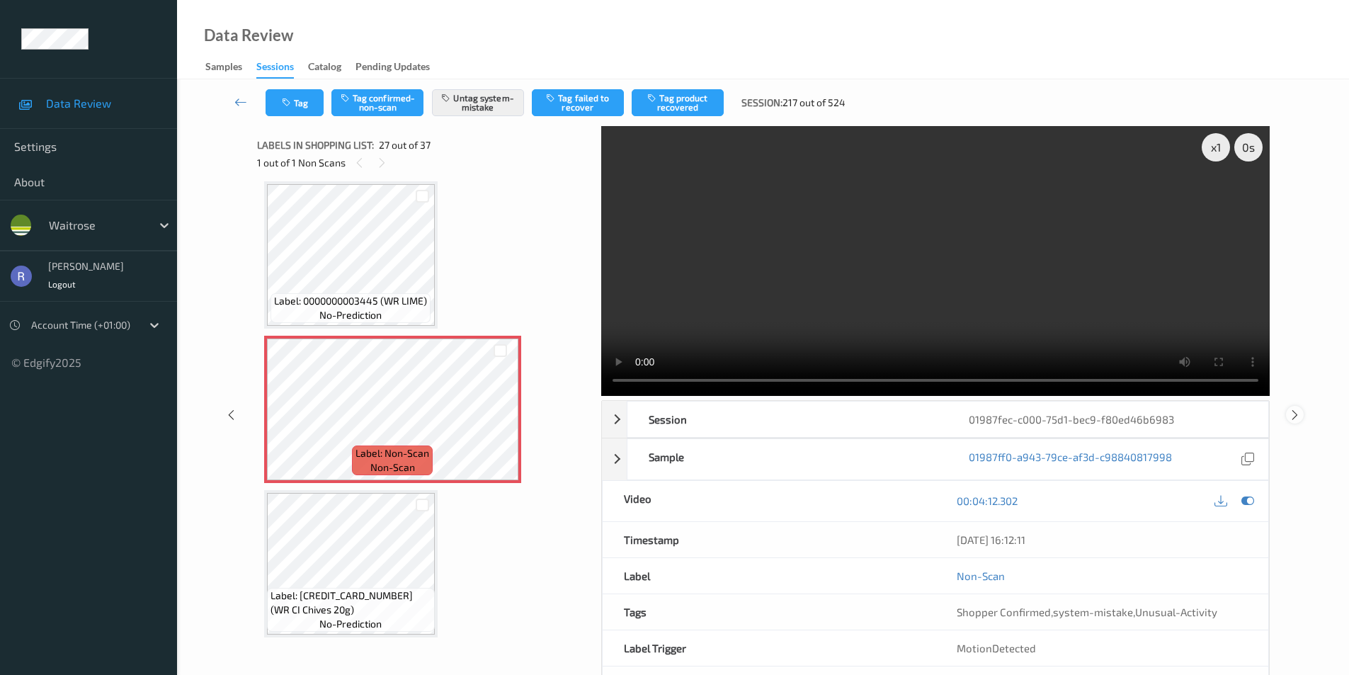
click at [1291, 413] on icon at bounding box center [1294, 414] width 12 height 13
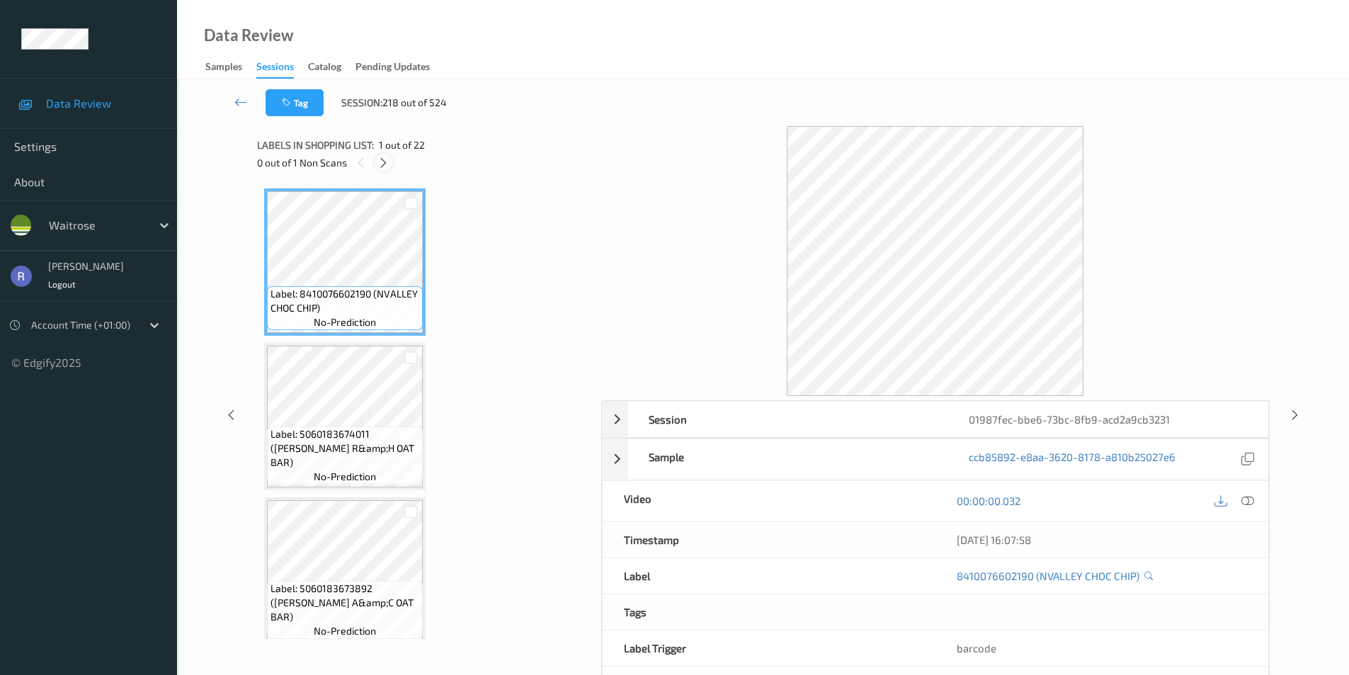
click at [382, 163] on icon at bounding box center [383, 162] width 12 height 13
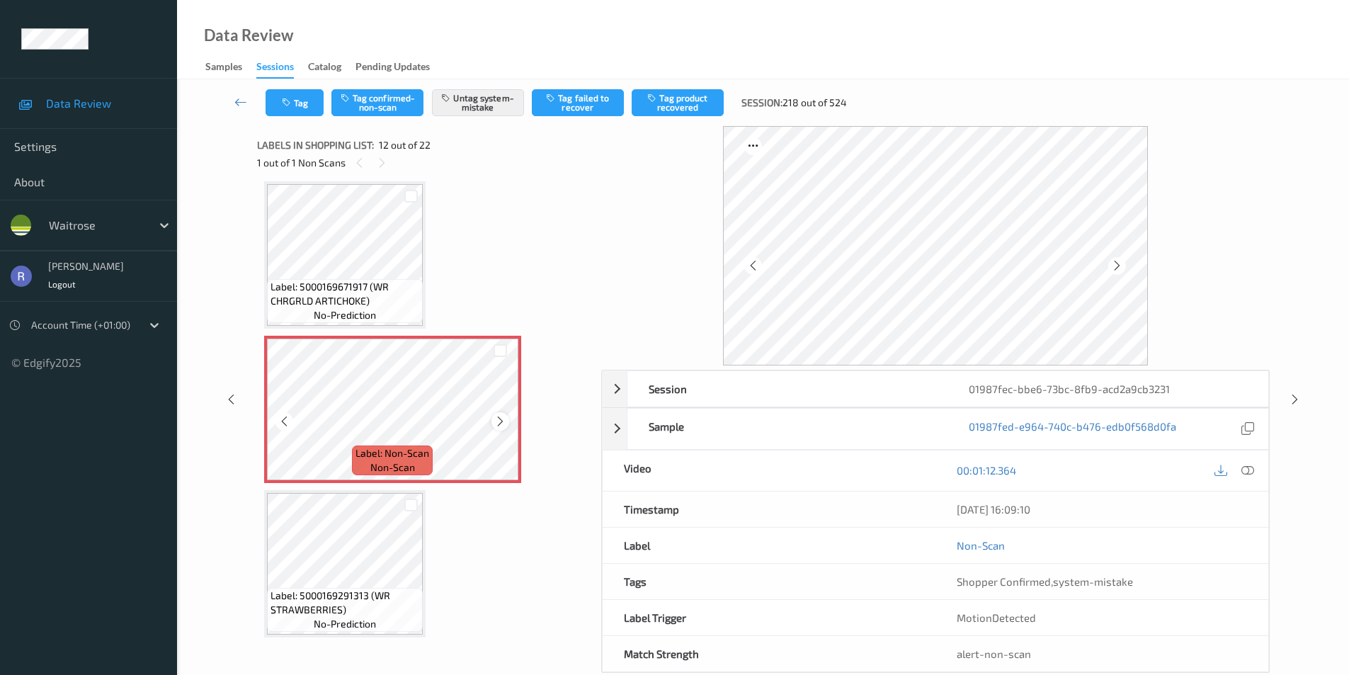
click at [498, 422] on icon at bounding box center [500, 421] width 12 height 13
click at [1251, 469] on icon at bounding box center [1247, 470] width 13 height 13
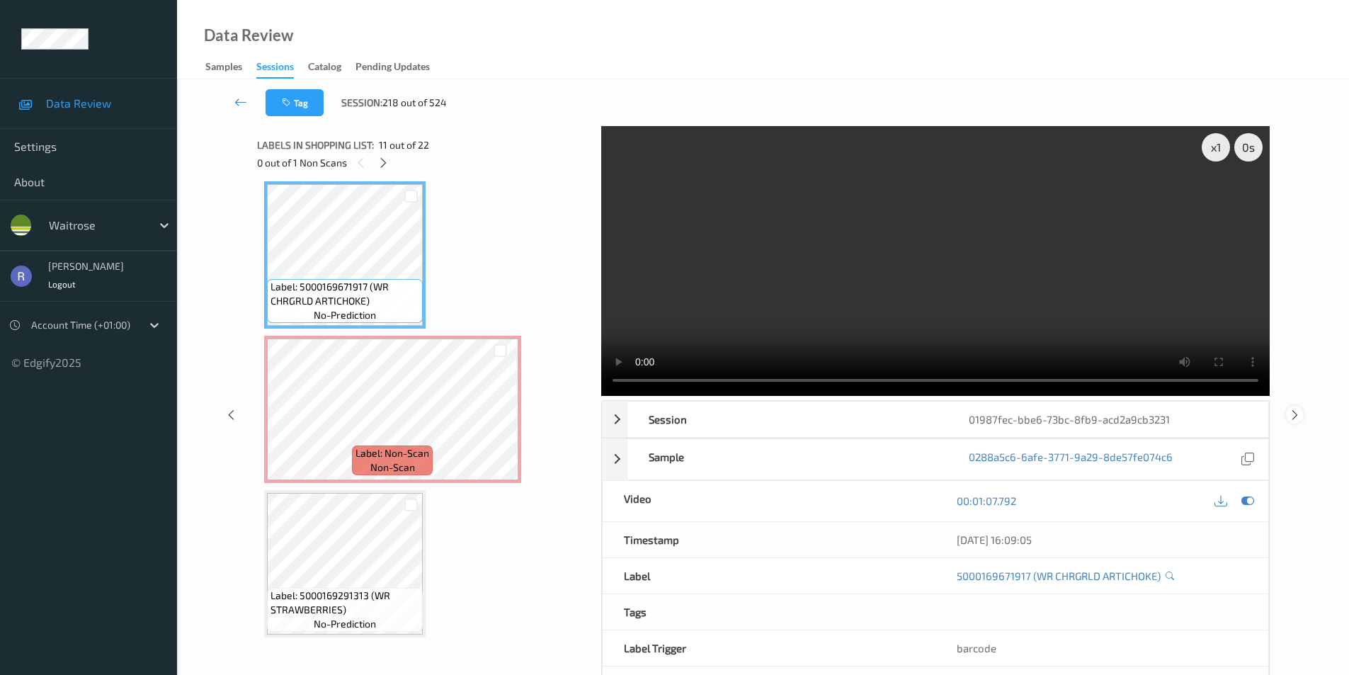
click at [1291, 415] on icon at bounding box center [1294, 414] width 12 height 13
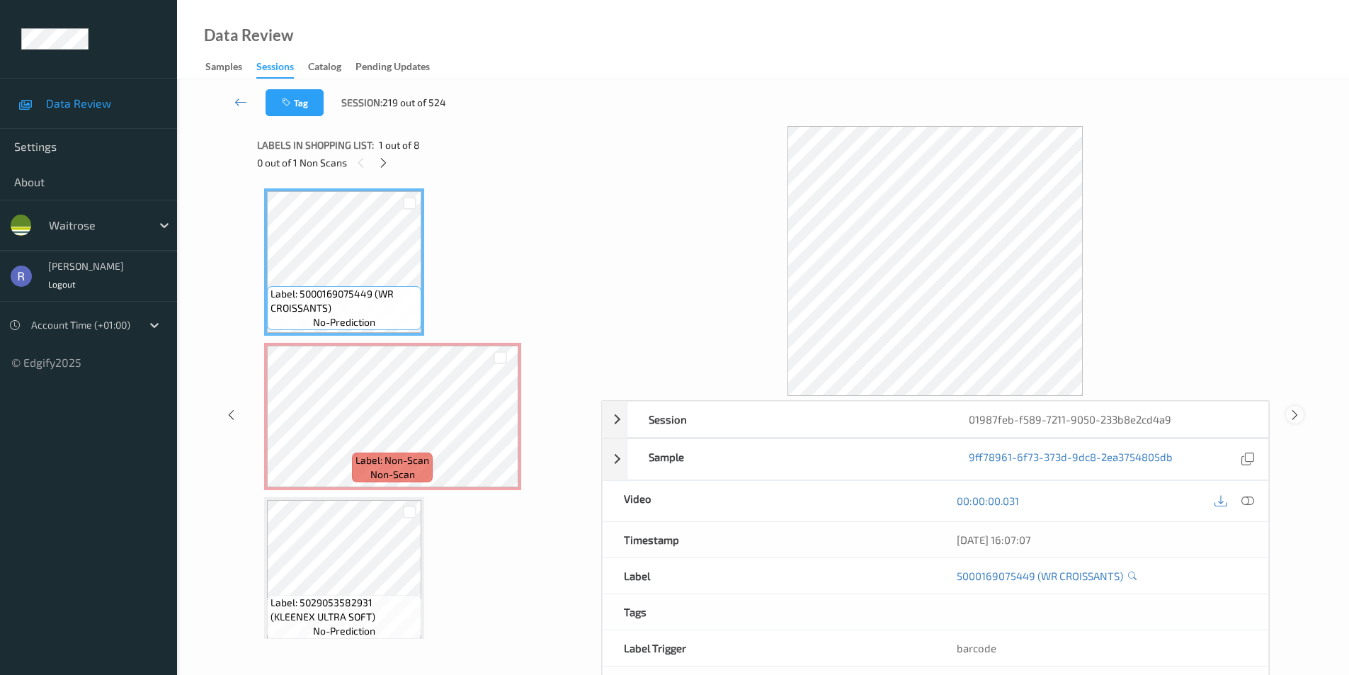
click at [1291, 415] on icon at bounding box center [1294, 414] width 12 height 13
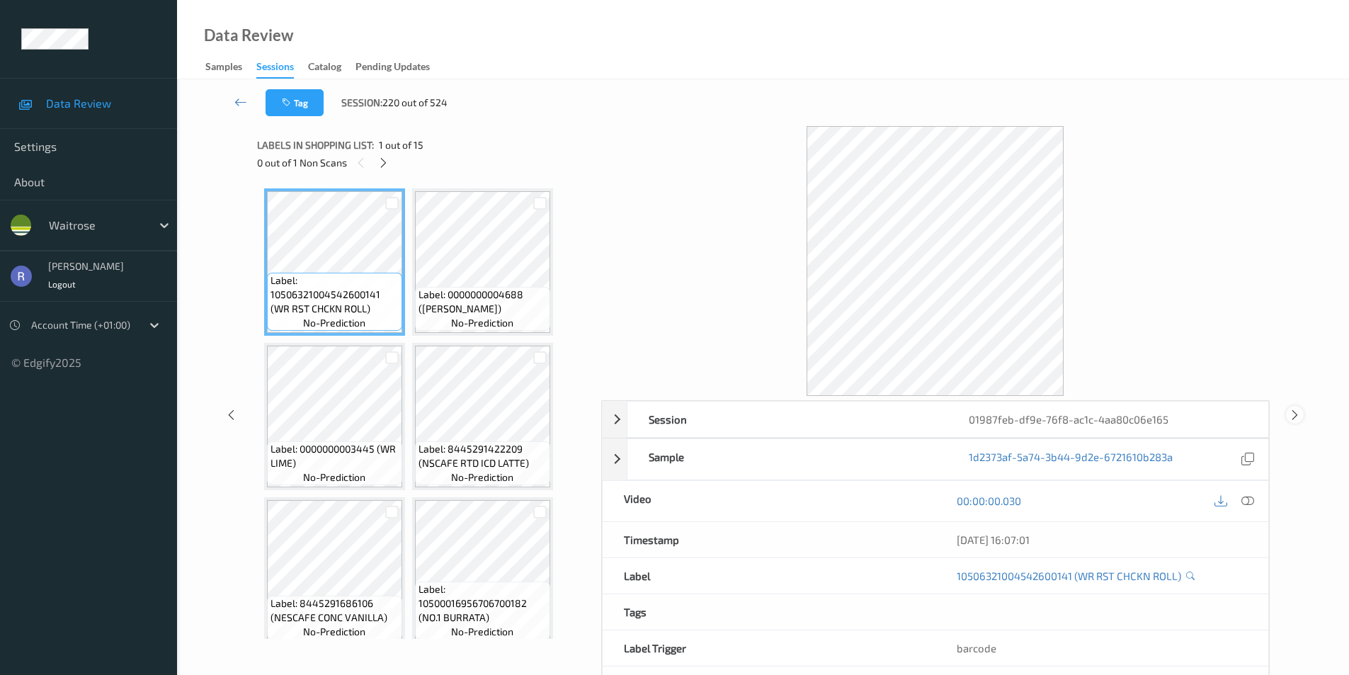
click at [1293, 412] on icon at bounding box center [1294, 414] width 12 height 13
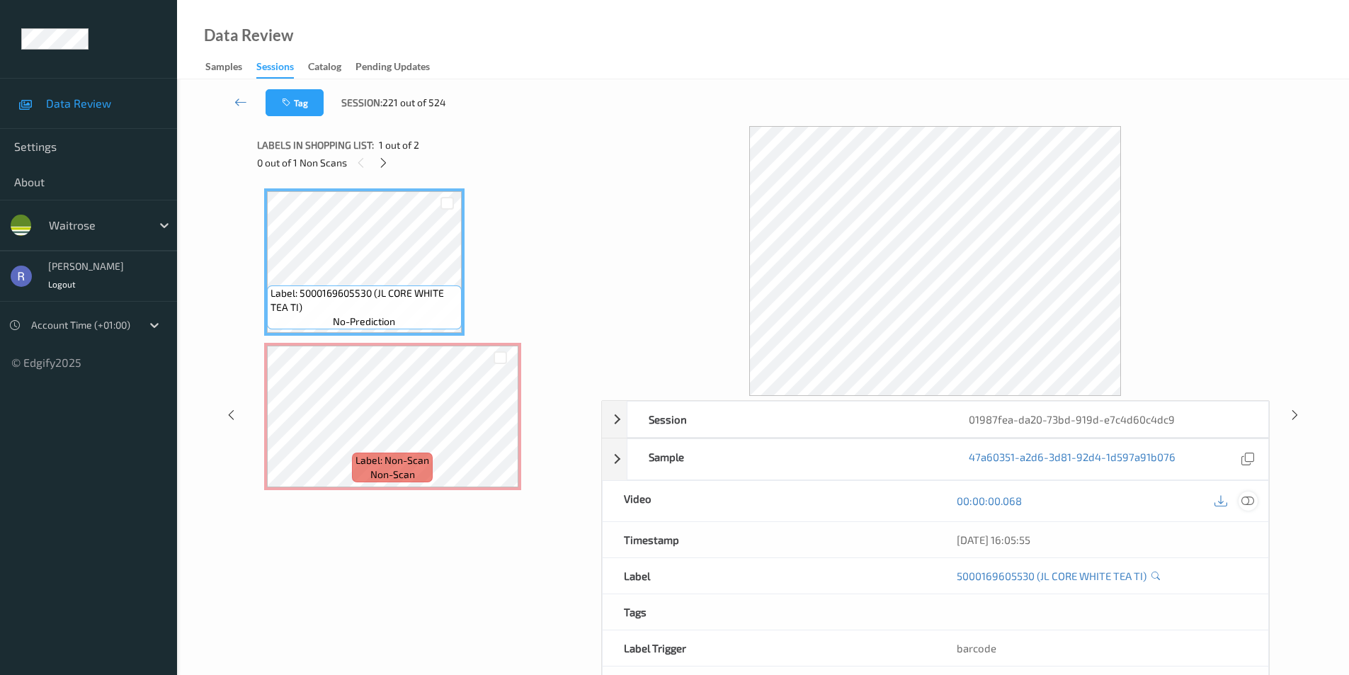
click at [1247, 500] on icon at bounding box center [1247, 500] width 13 height 13
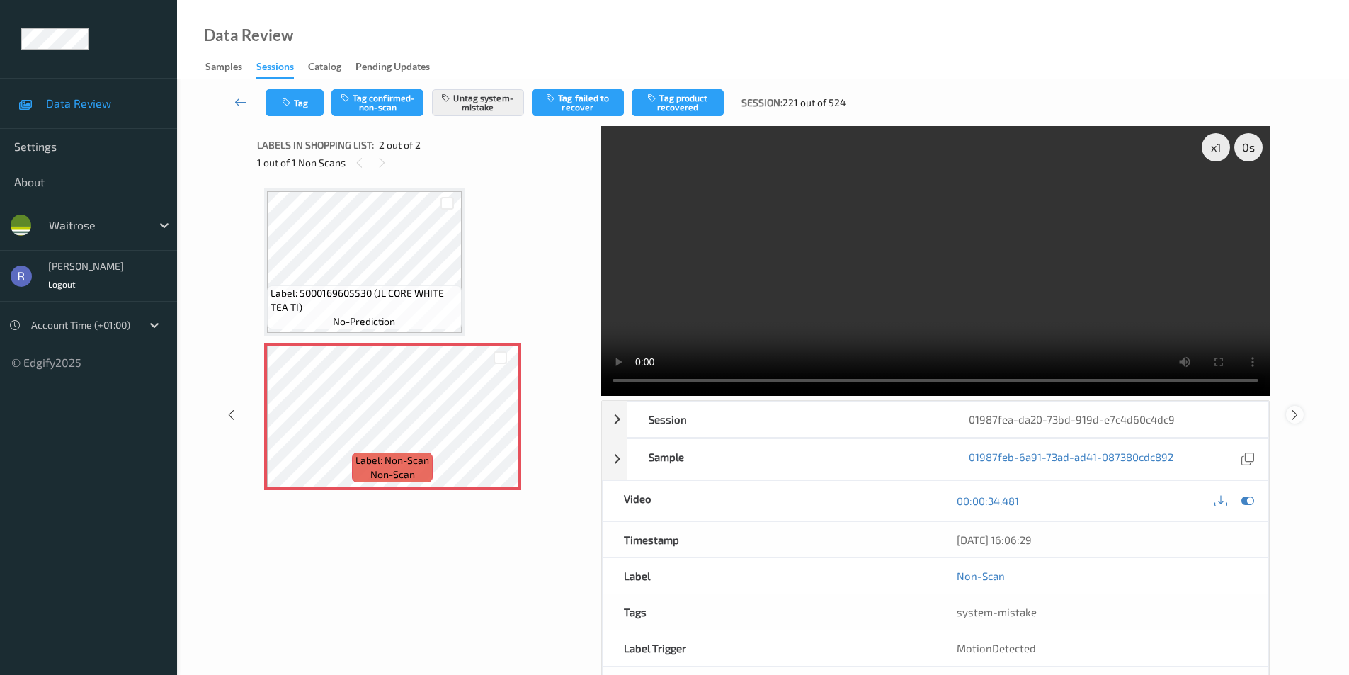
click at [1288, 413] on icon at bounding box center [1294, 414] width 12 height 13
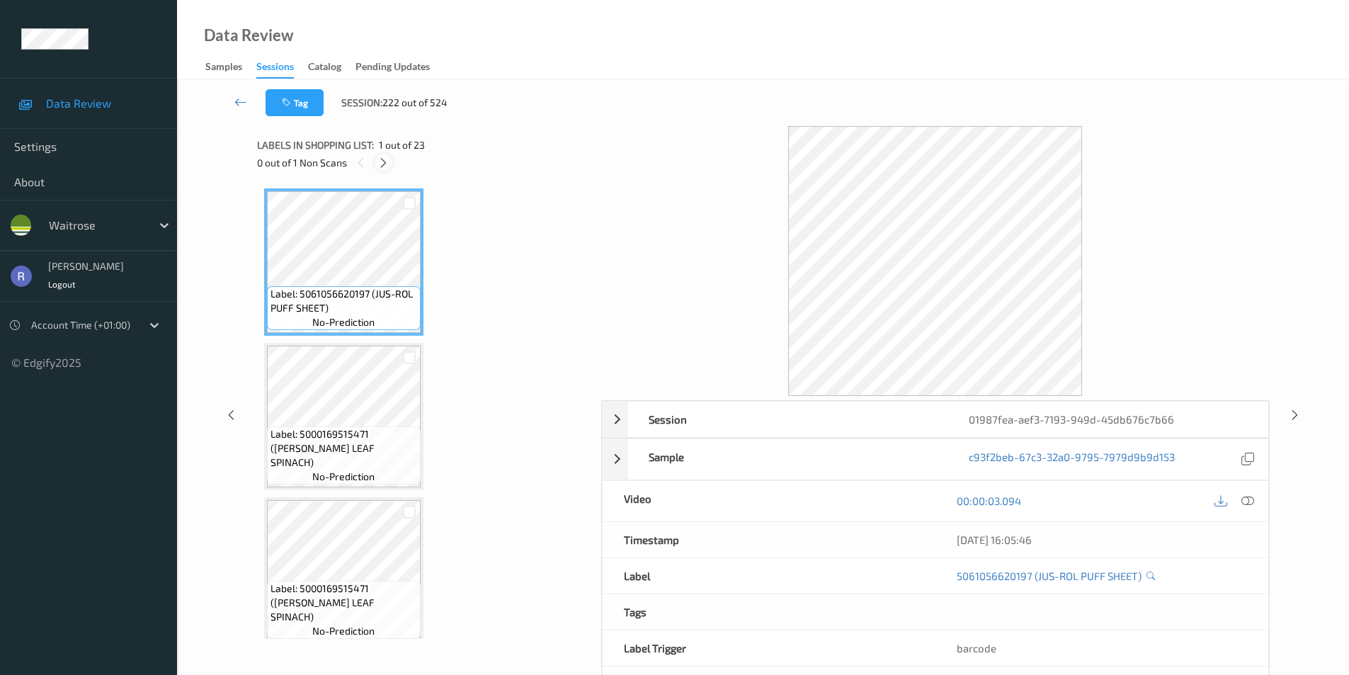
click at [379, 161] on icon at bounding box center [383, 162] width 12 height 13
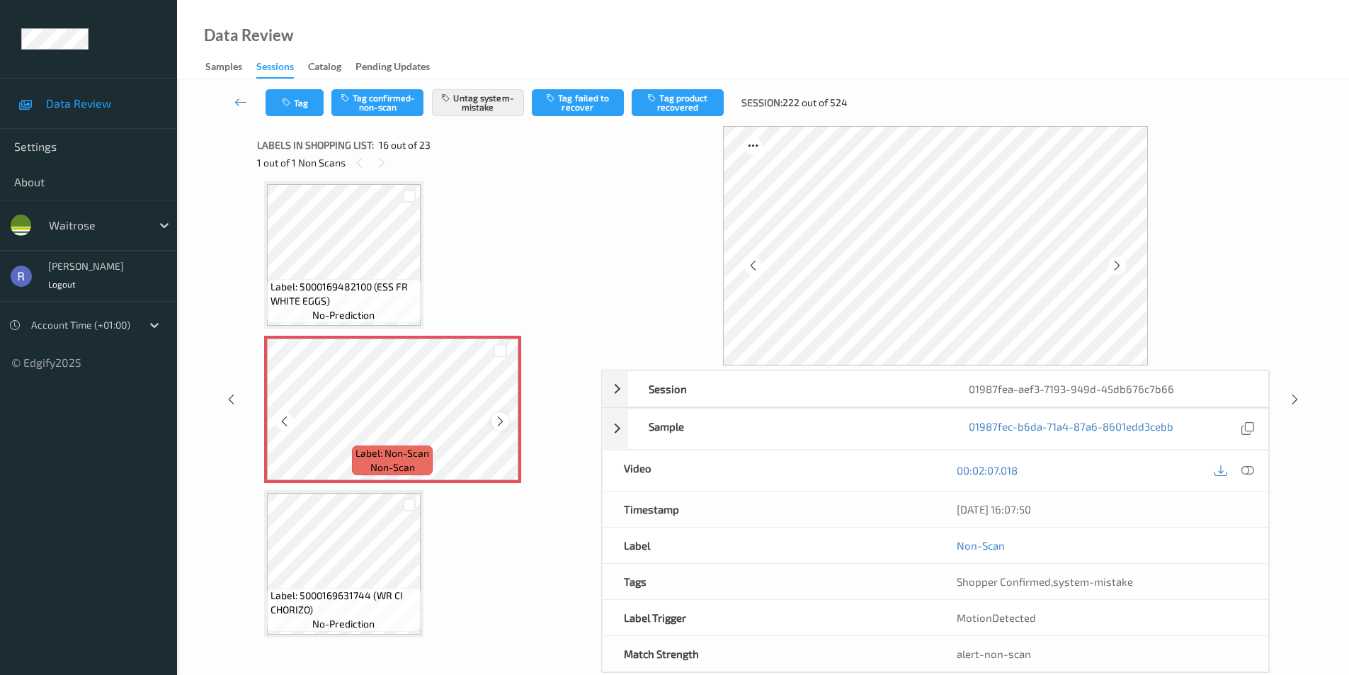
click at [499, 420] on icon at bounding box center [500, 421] width 12 height 13
click at [1294, 396] on icon at bounding box center [1294, 399] width 12 height 13
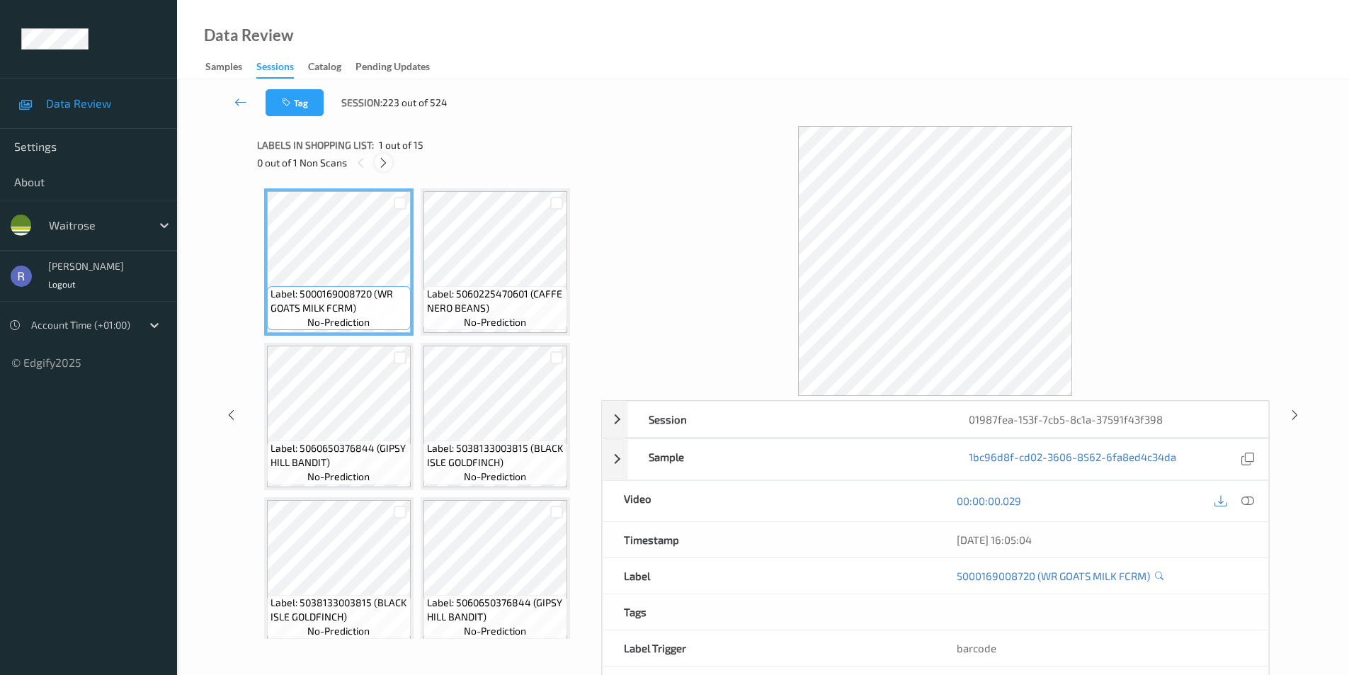
click at [384, 165] on icon at bounding box center [383, 162] width 12 height 13
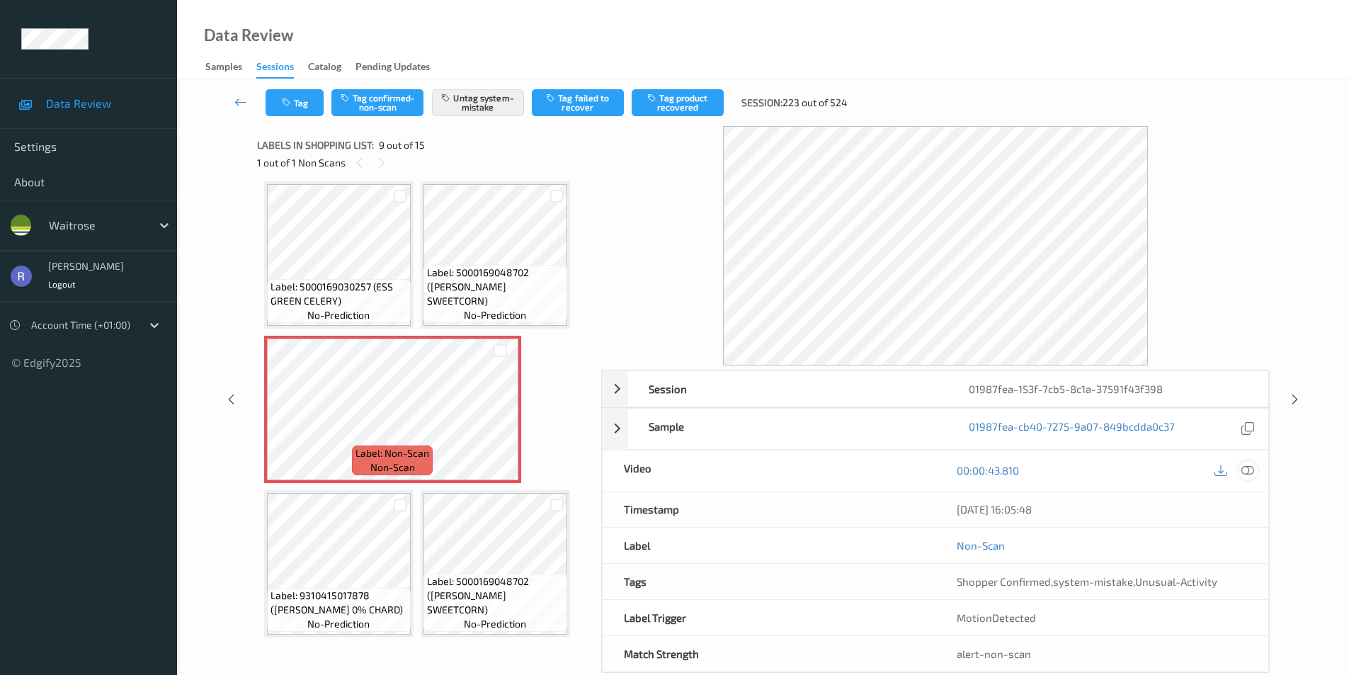
click at [1251, 471] on icon at bounding box center [1247, 470] width 13 height 13
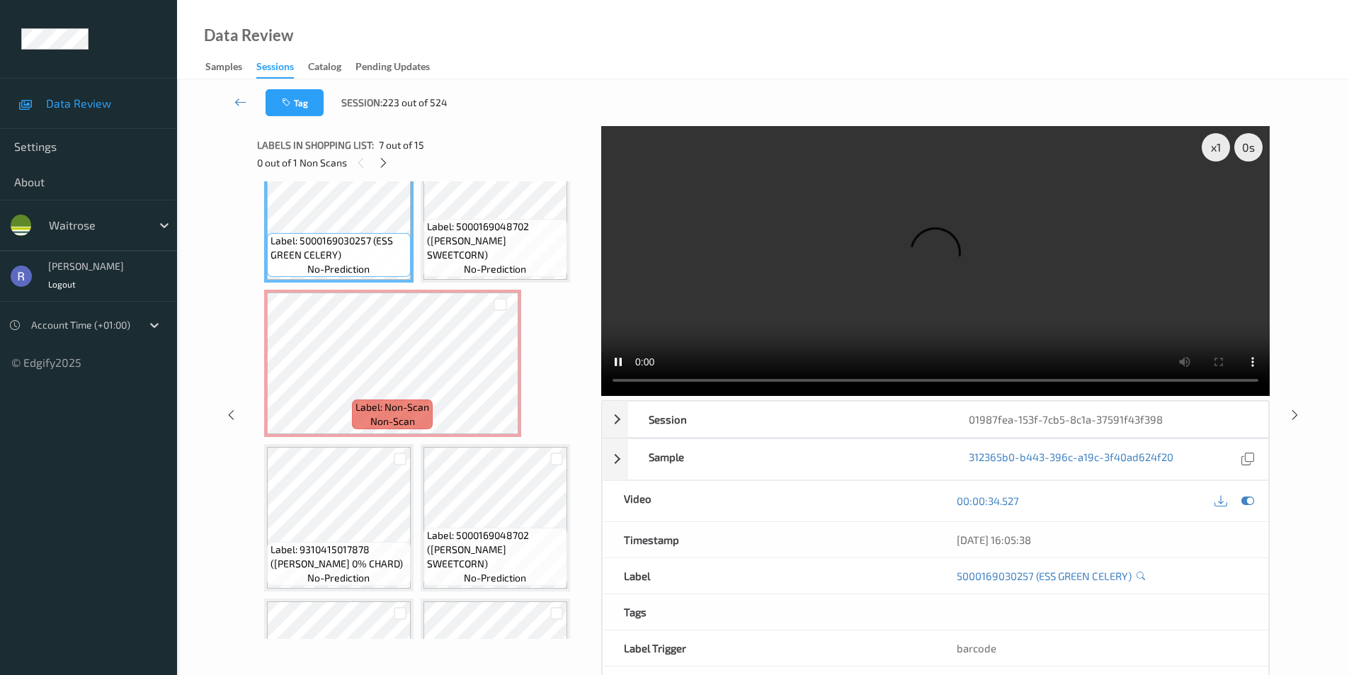
scroll to position [541, 0]
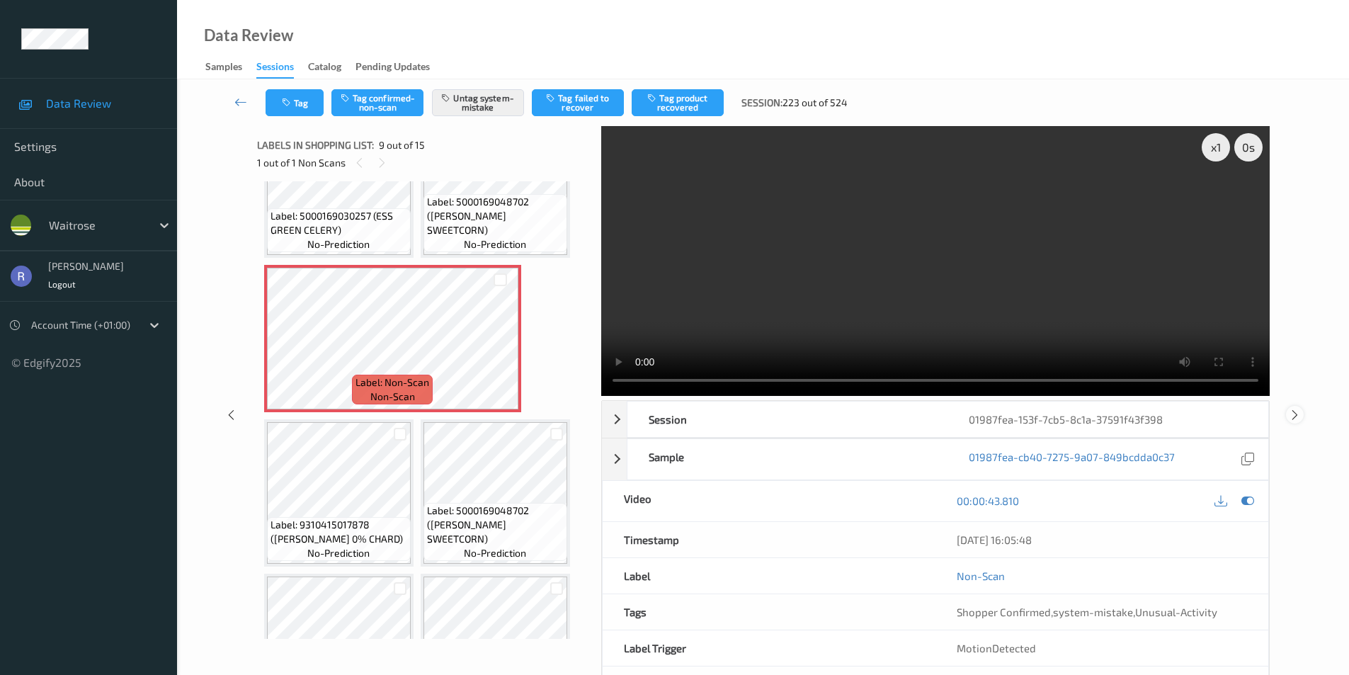
click at [1293, 411] on icon at bounding box center [1294, 414] width 12 height 13
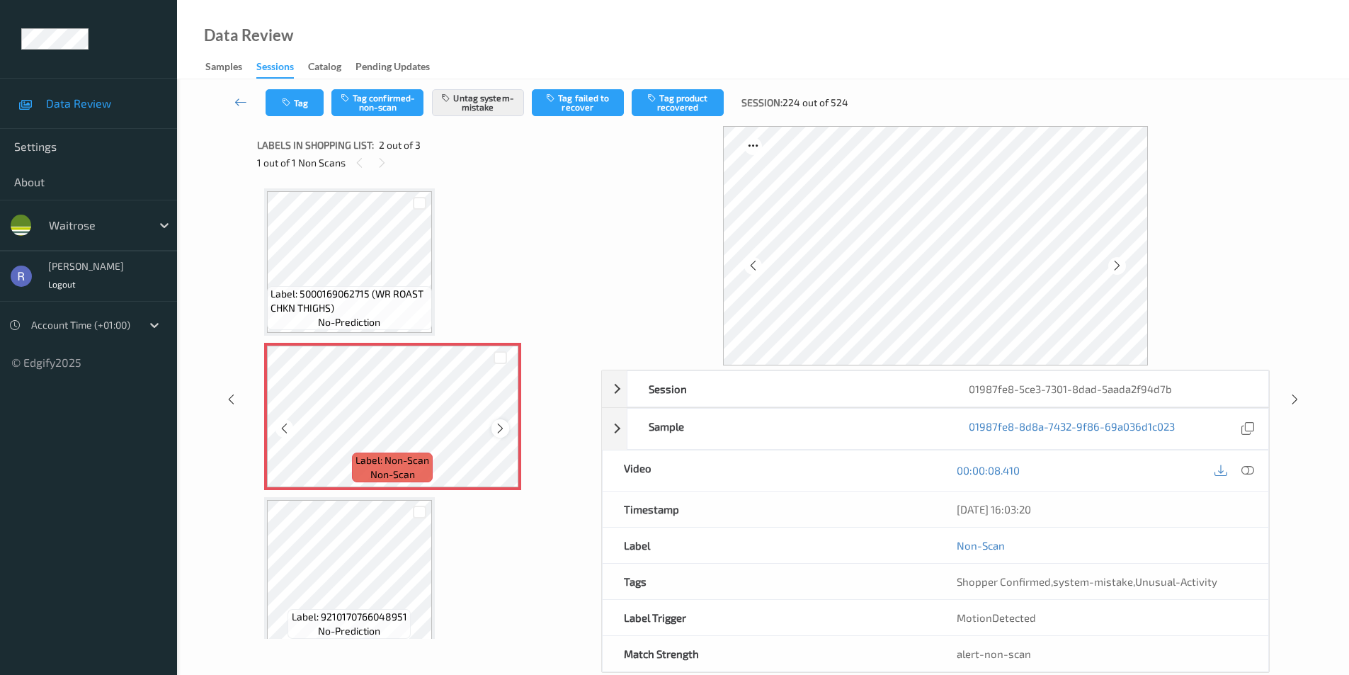
click at [501, 429] on icon at bounding box center [500, 428] width 12 height 13
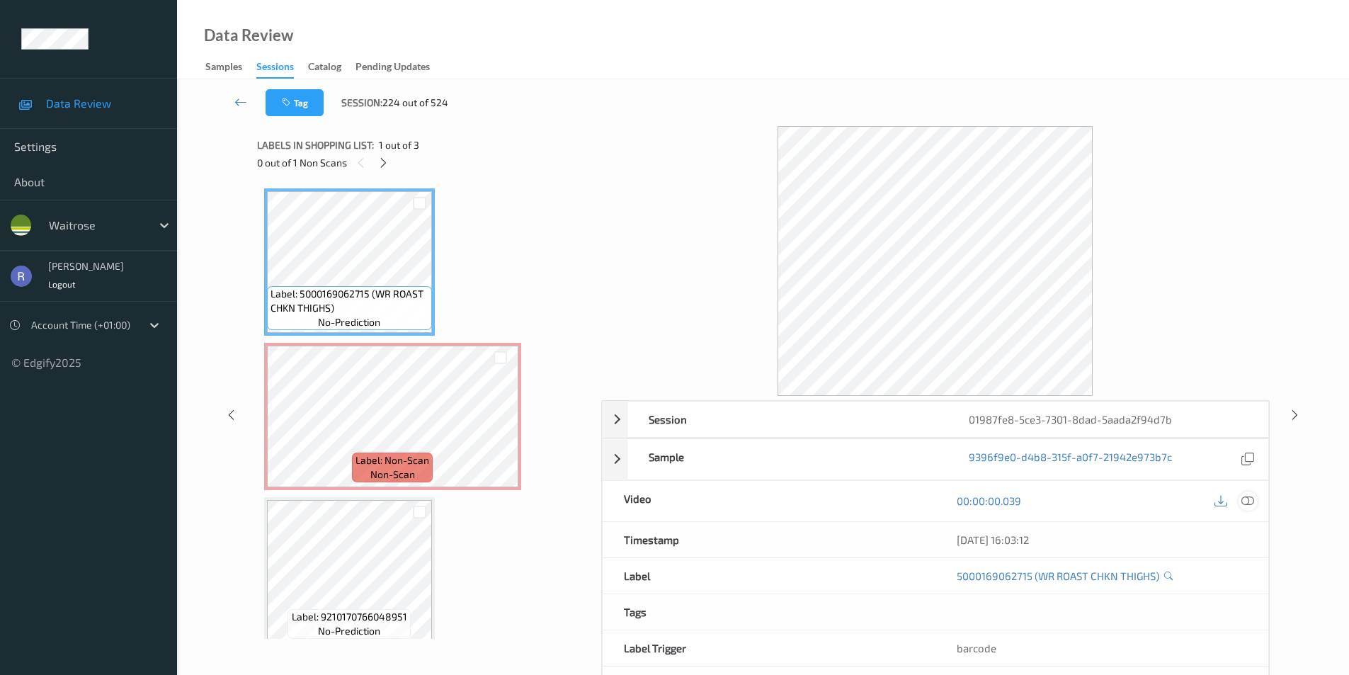
click at [1250, 501] on icon at bounding box center [1247, 500] width 13 height 13
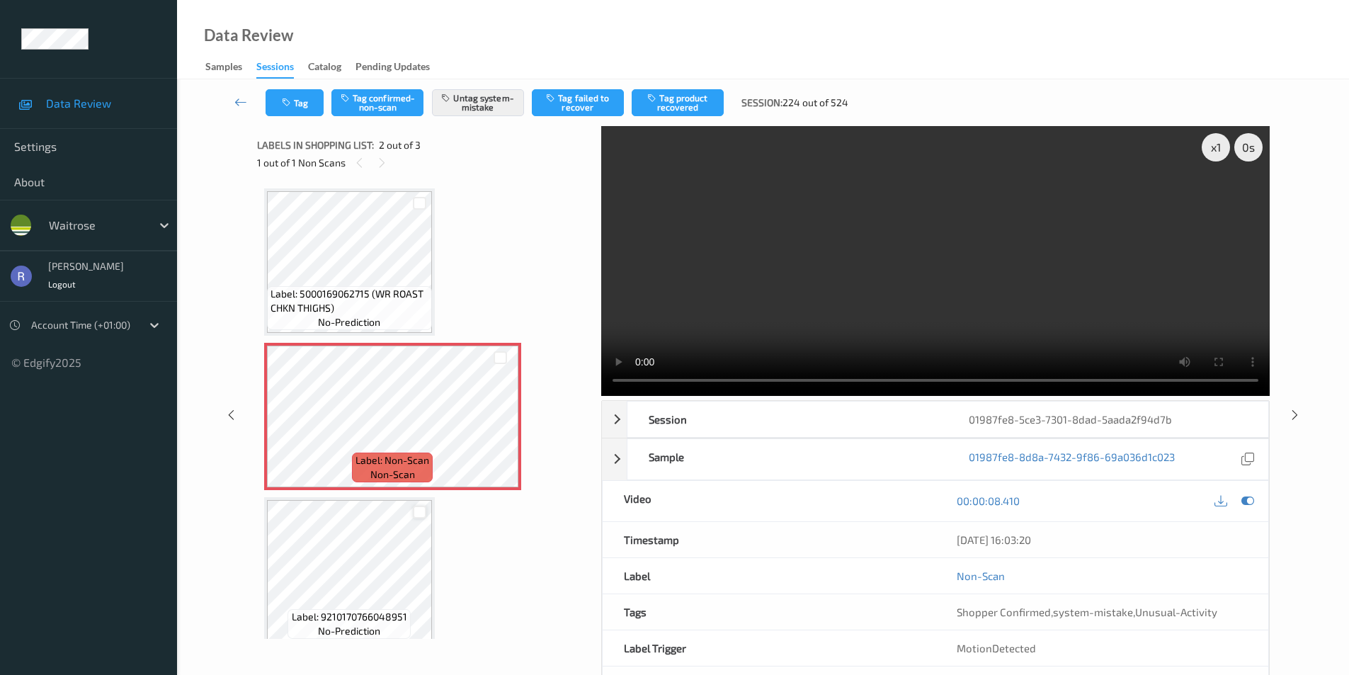
scroll to position [13, 0]
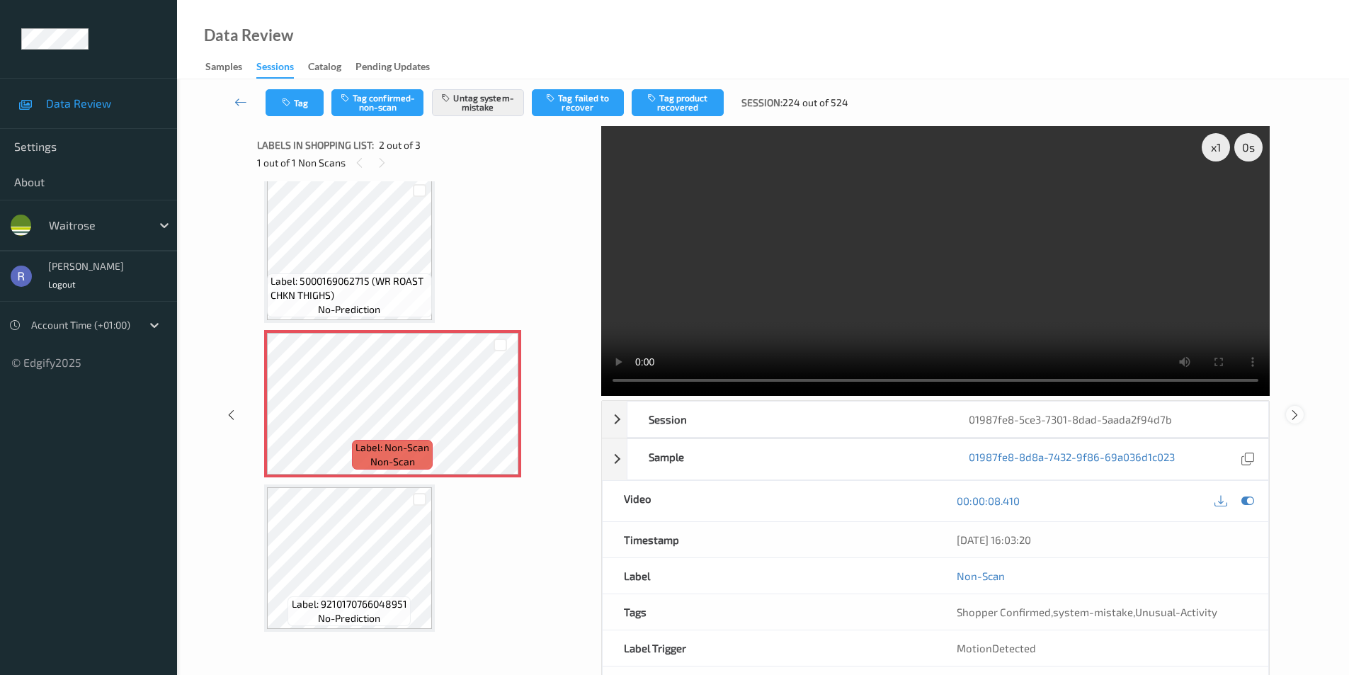
click at [1297, 411] on icon at bounding box center [1294, 414] width 12 height 13
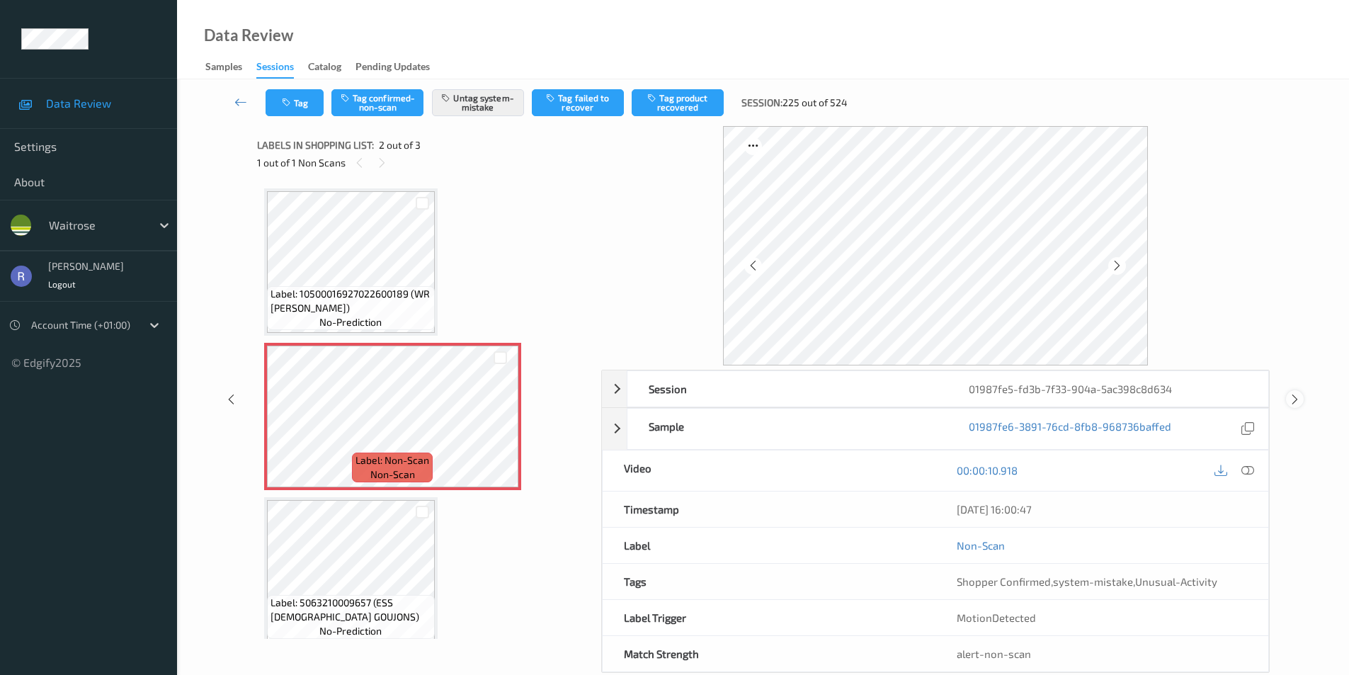
click at [1295, 398] on icon at bounding box center [1294, 399] width 12 height 13
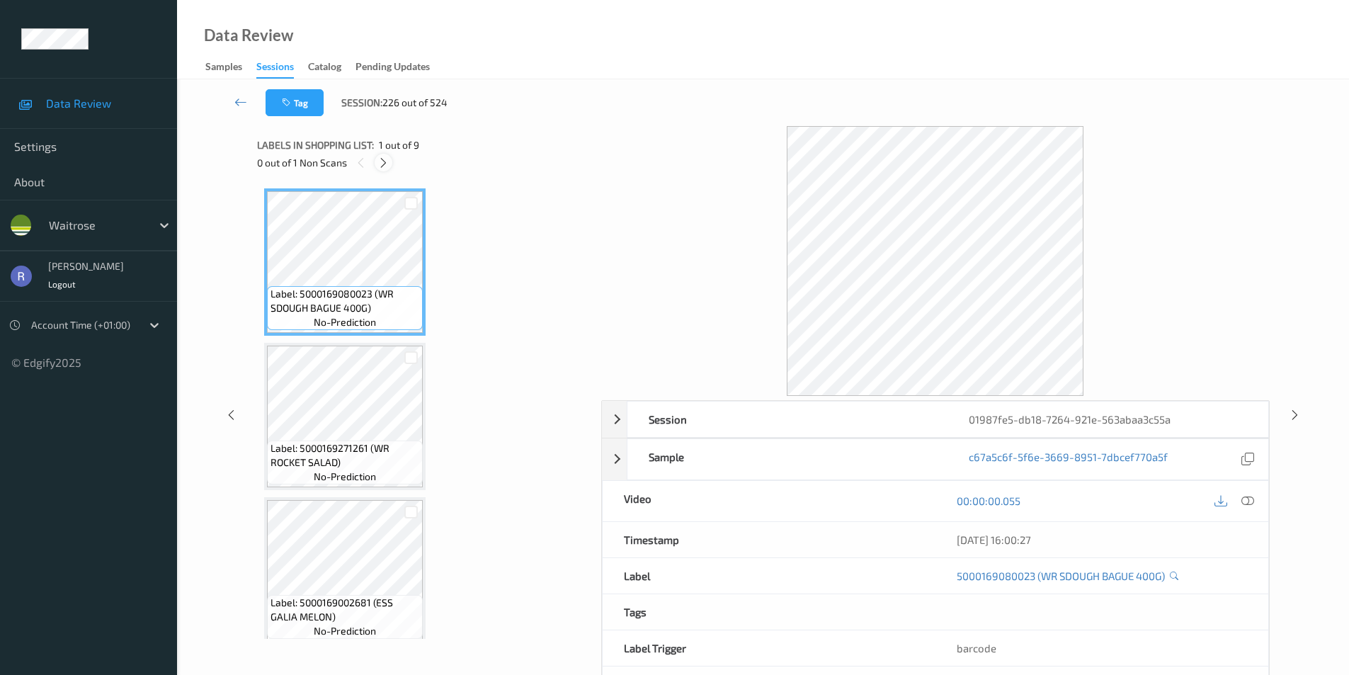
drag, startPoint x: 385, startPoint y: 161, endPoint x: 384, endPoint y: 169, distance: 8.5
click at [385, 161] on icon at bounding box center [383, 162] width 12 height 13
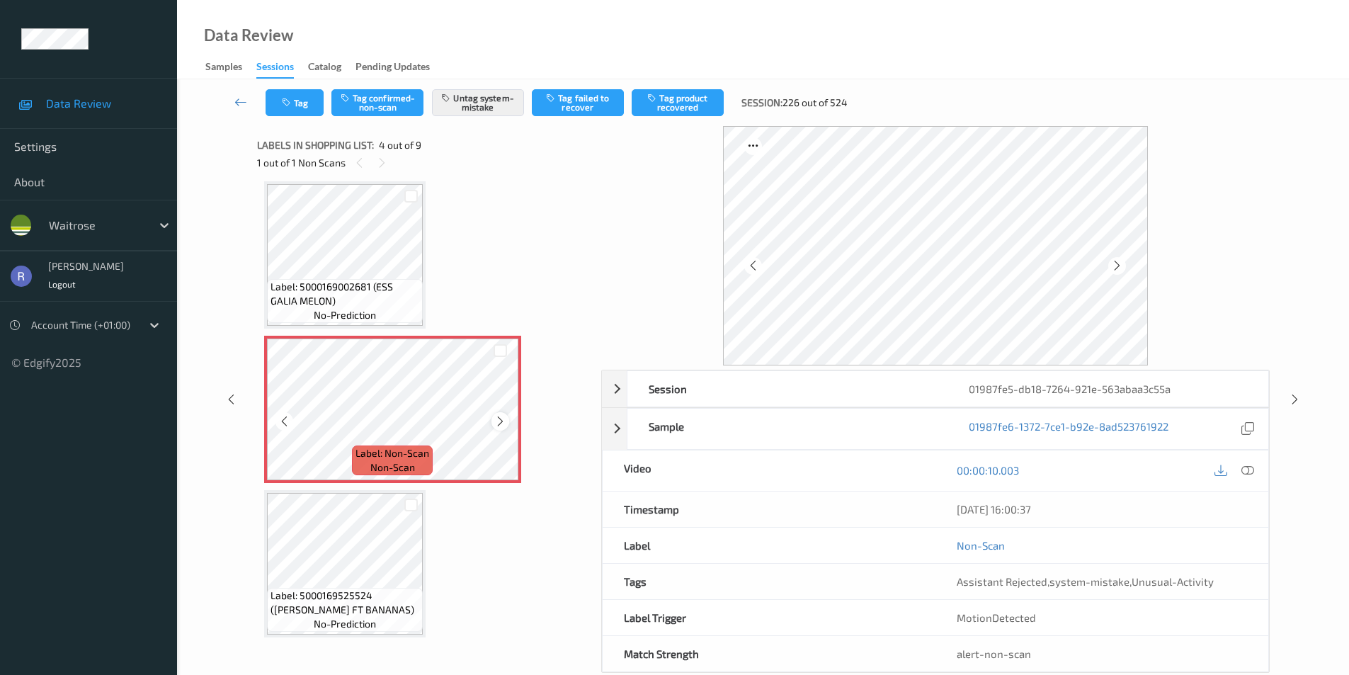
click at [498, 420] on icon at bounding box center [500, 421] width 12 height 13
click at [1295, 400] on icon at bounding box center [1294, 399] width 12 height 13
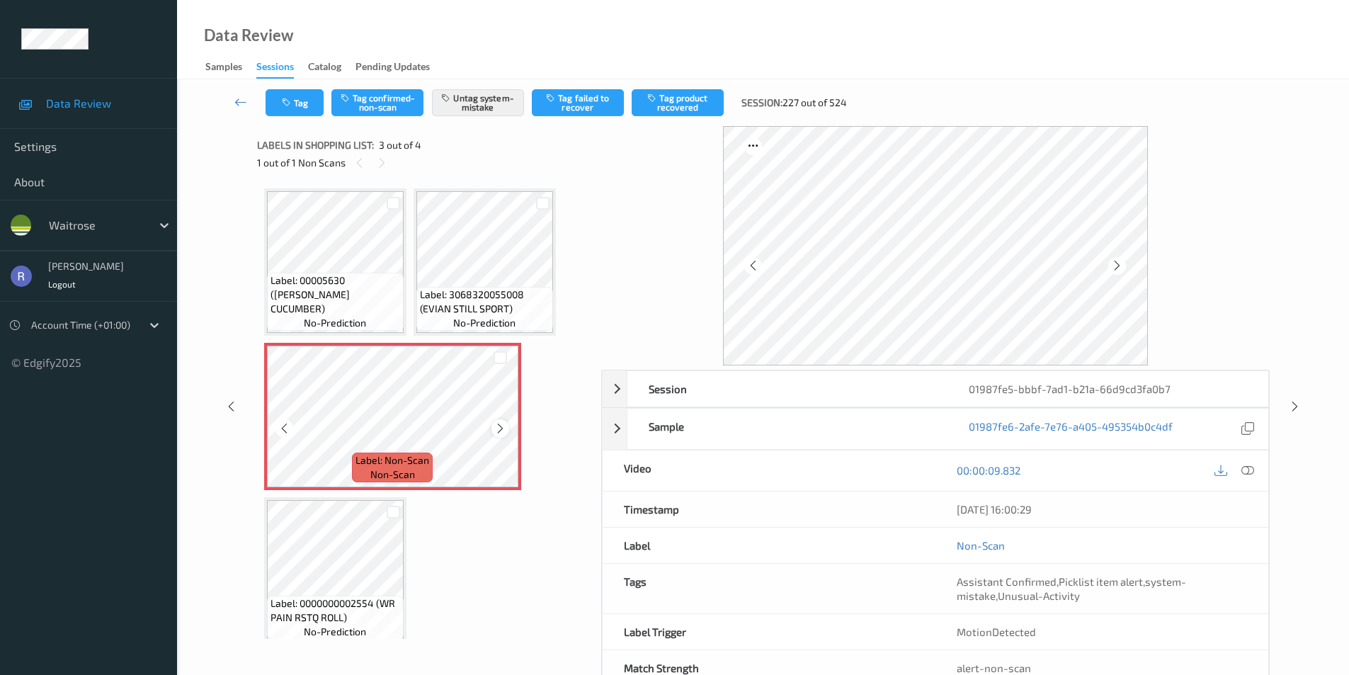
click at [500, 426] on icon at bounding box center [500, 428] width 12 height 13
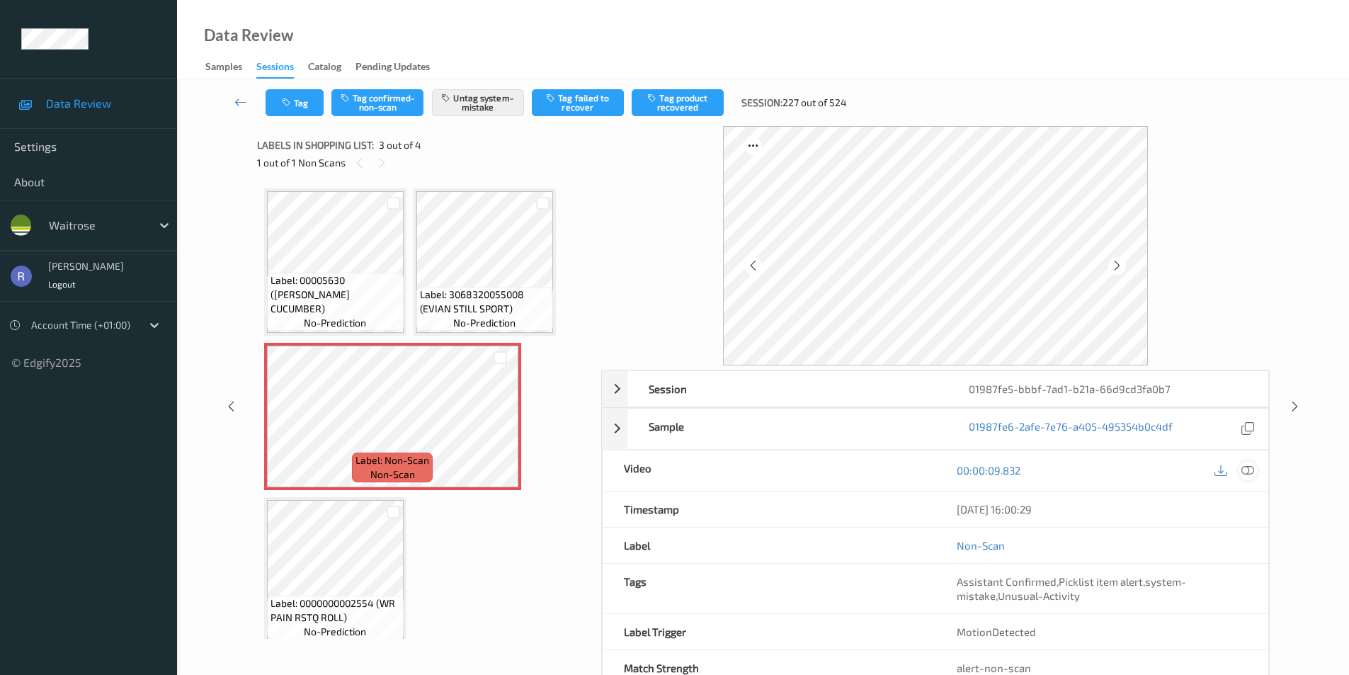
click at [1249, 471] on icon at bounding box center [1247, 470] width 13 height 13
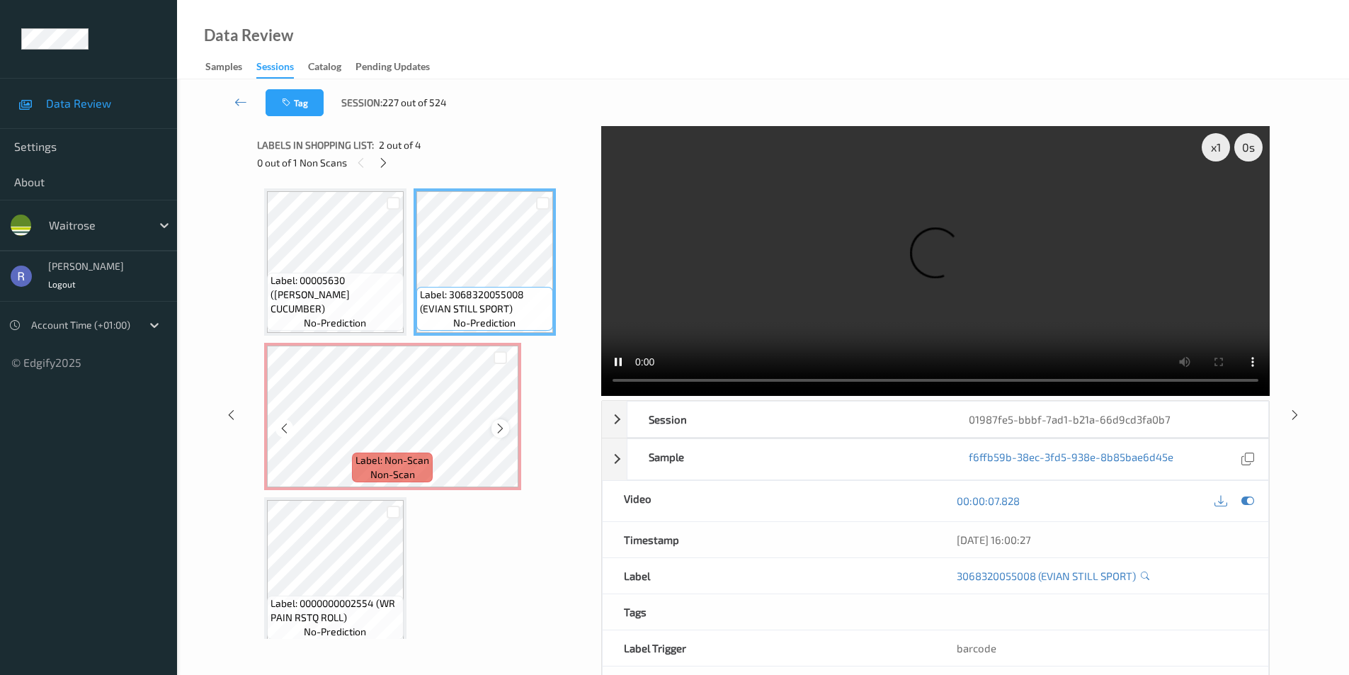
scroll to position [13, 0]
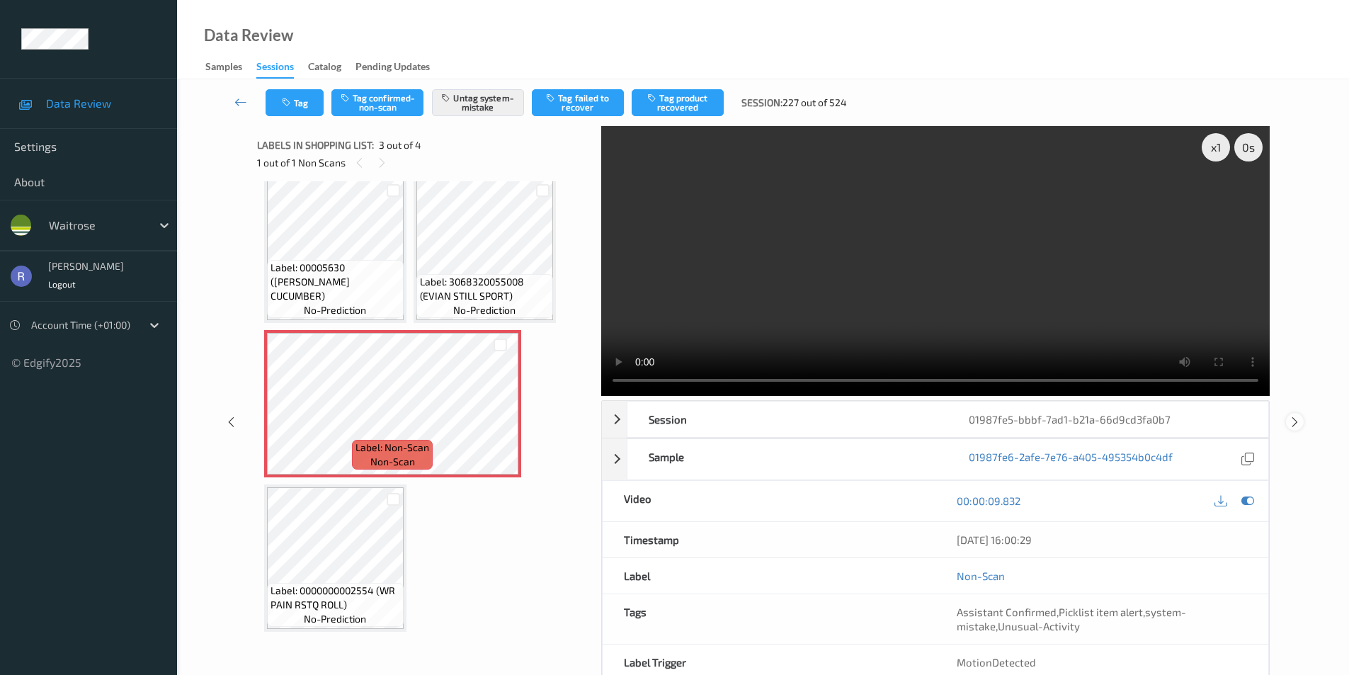
click at [1294, 419] on icon at bounding box center [1294, 421] width 12 height 13
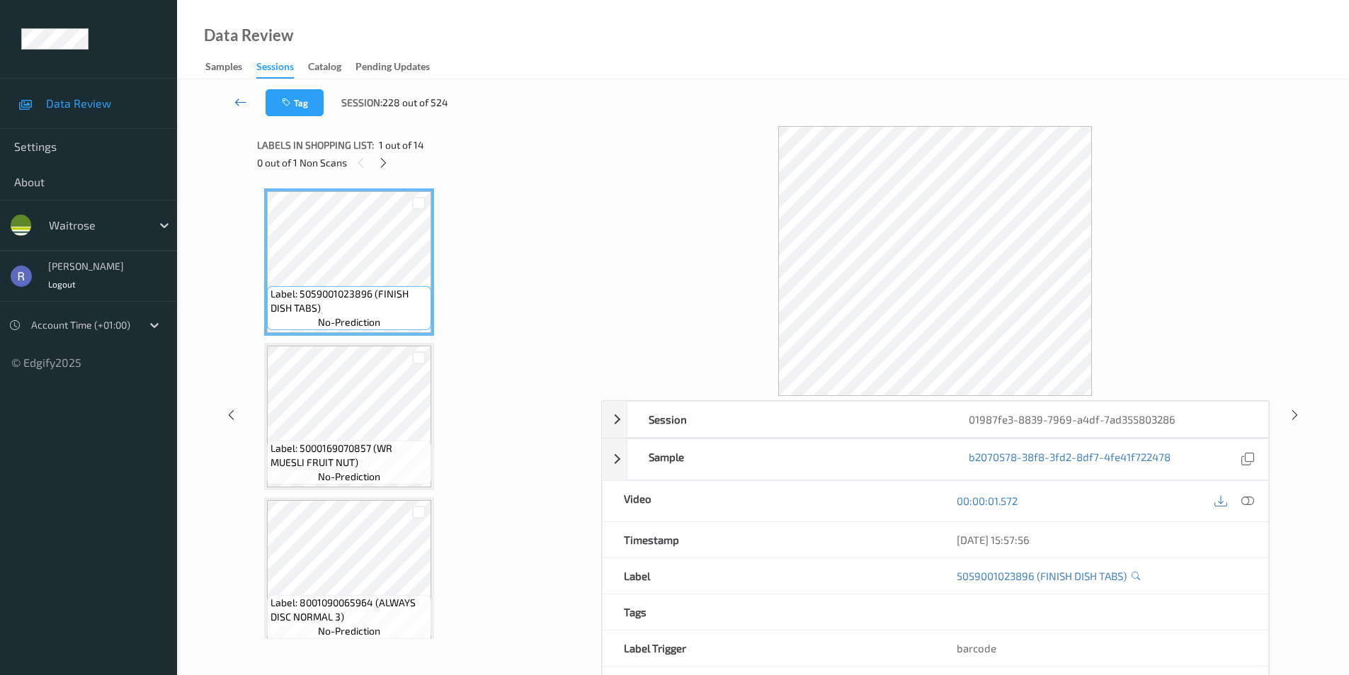
click at [234, 103] on link at bounding box center [241, 102] width 50 height 27
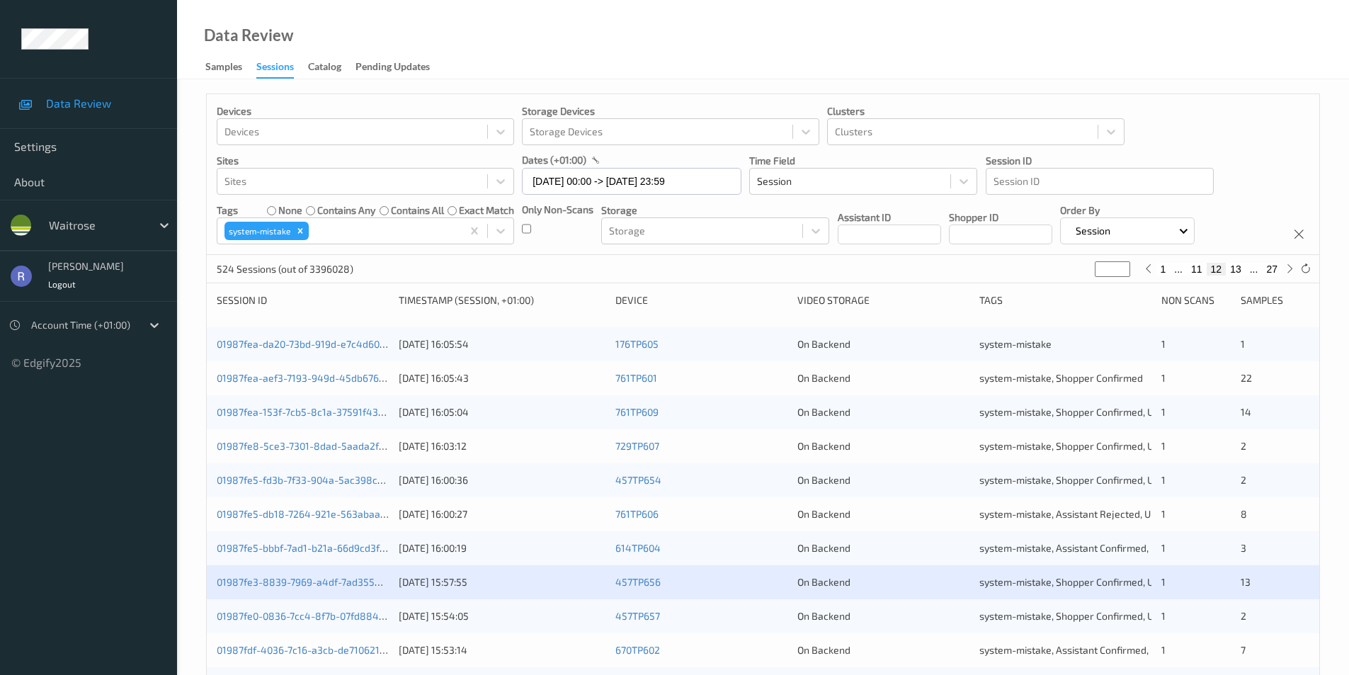
scroll to position [354, 0]
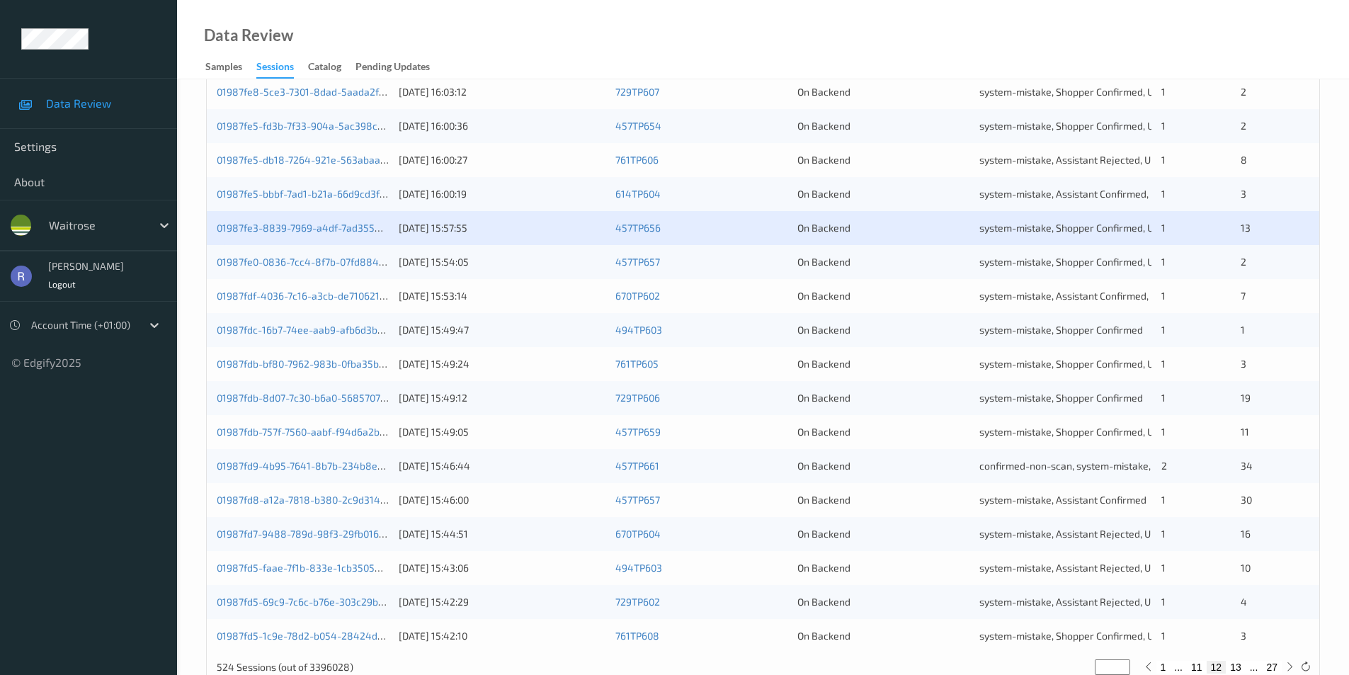
click at [268, 221] on div "01987fe3-8839-7969-a4df-7ad355803286" at bounding box center [303, 228] width 172 height 14
click at [292, 233] on link "01987fe3-8839-7969-a4df-7ad355803286" at bounding box center [313, 228] width 193 height 12
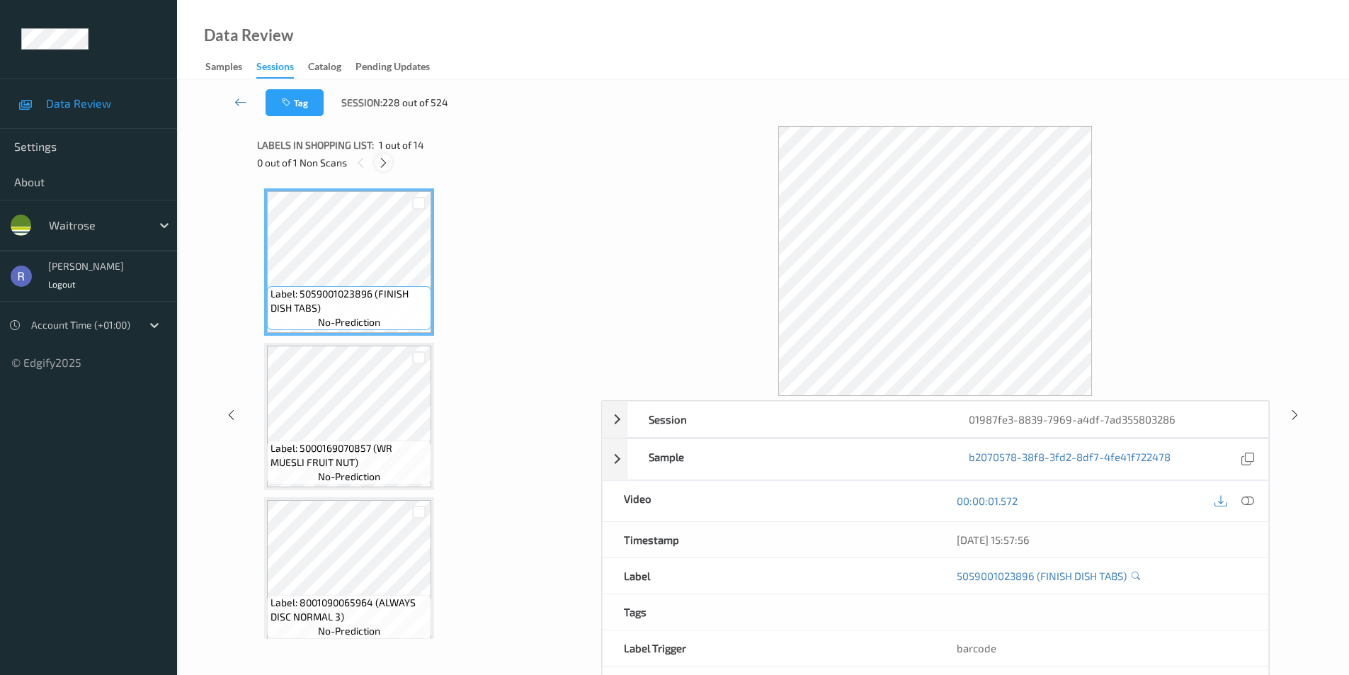
click at [382, 162] on icon at bounding box center [383, 162] width 12 height 13
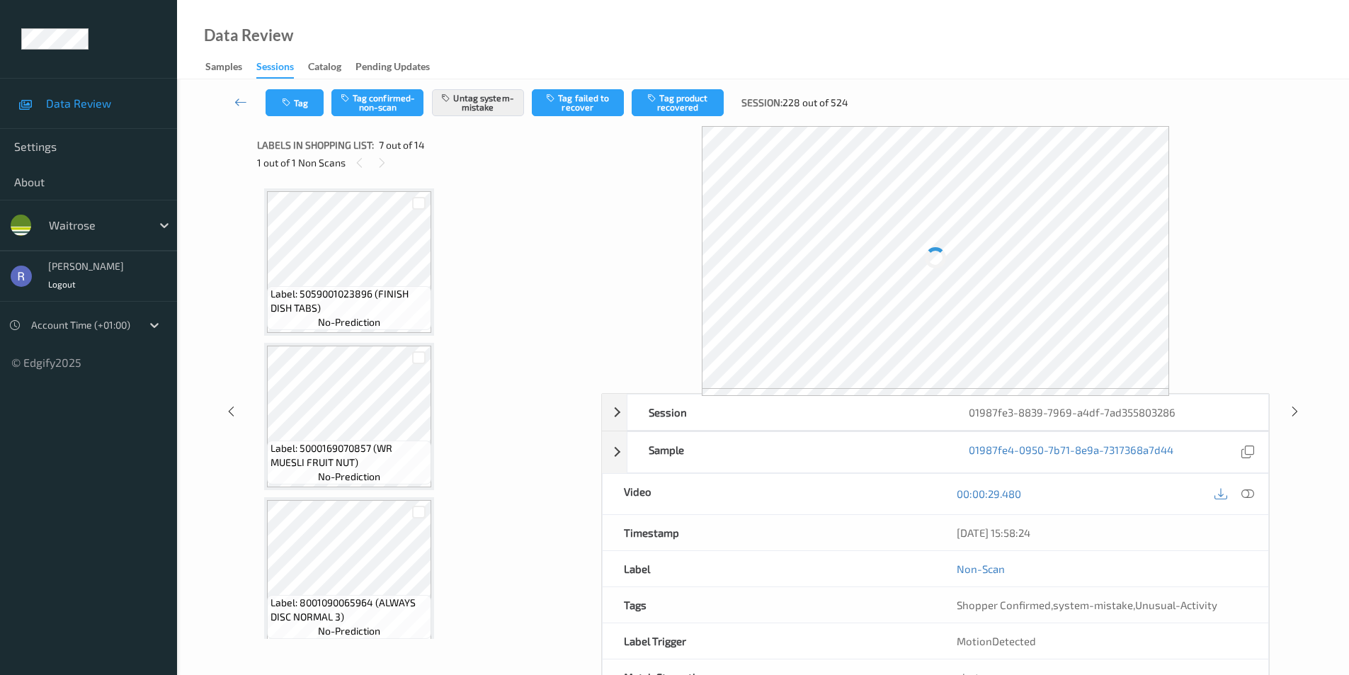
scroll to position [779, 0]
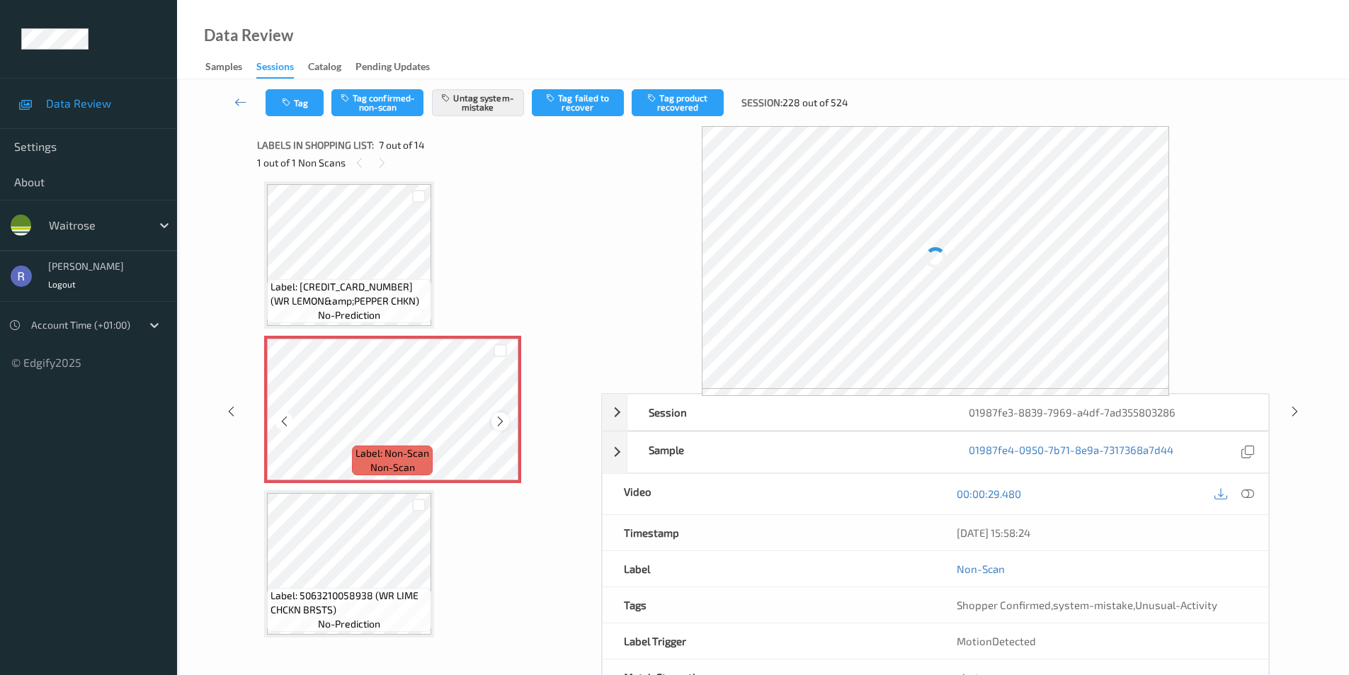
click at [501, 423] on icon at bounding box center [500, 421] width 12 height 13
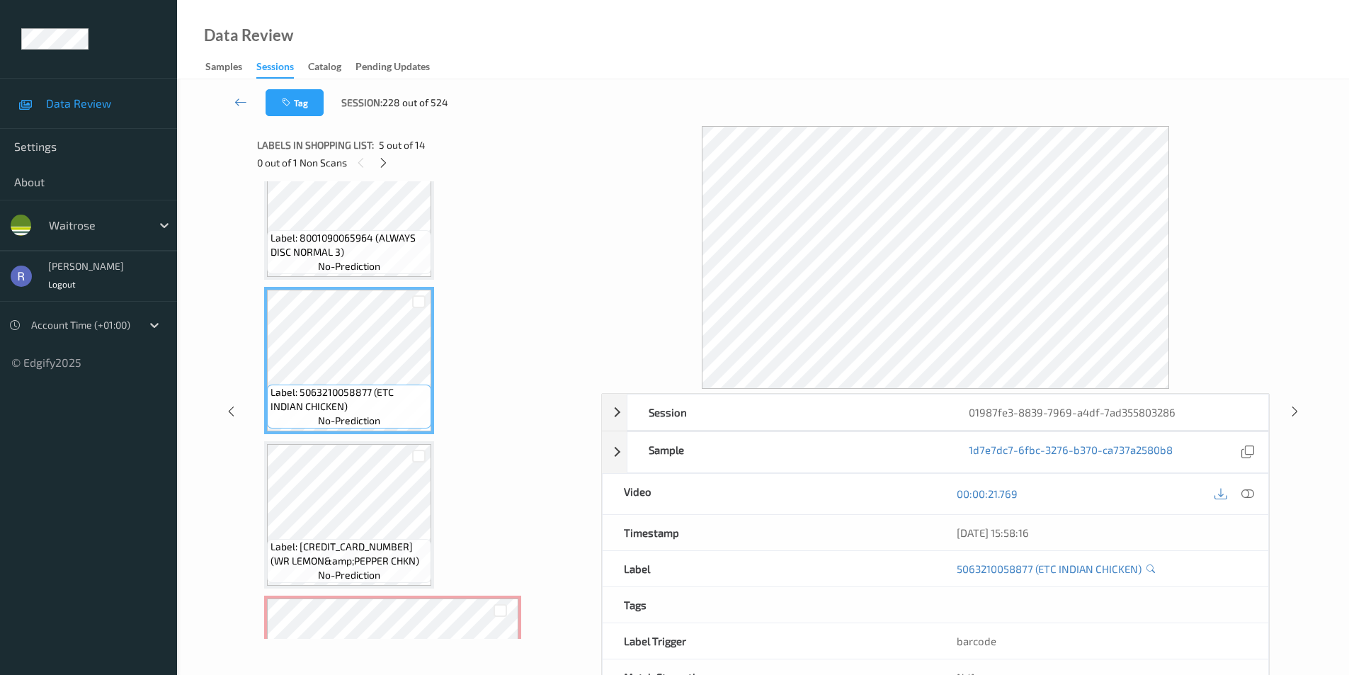
scroll to position [496, 0]
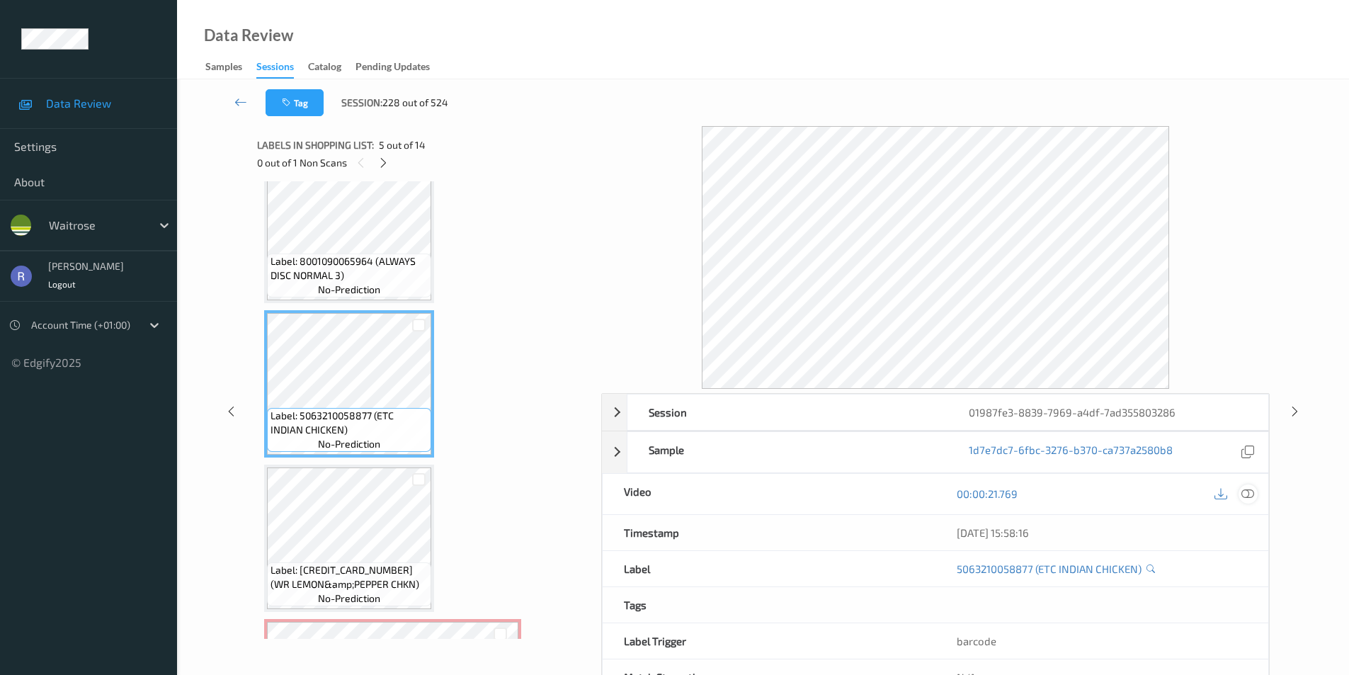
click at [1252, 491] on icon at bounding box center [1247, 493] width 13 height 13
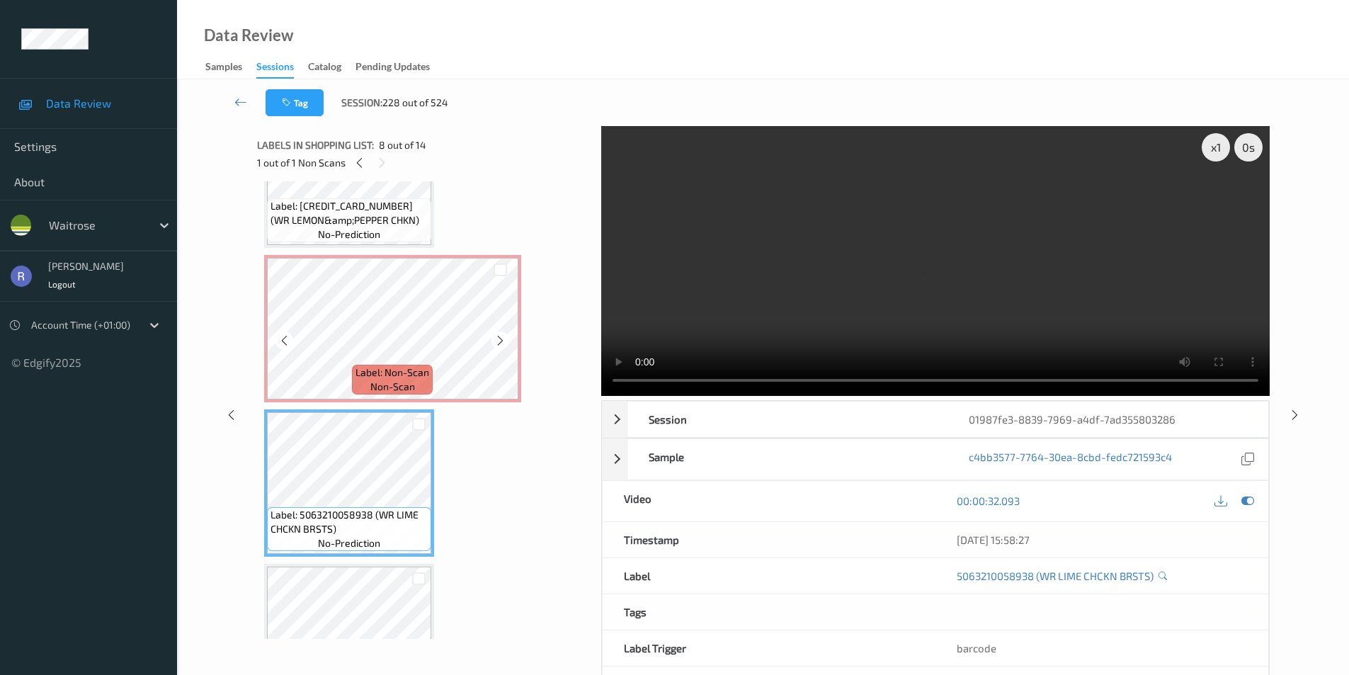
scroll to position [849, 0]
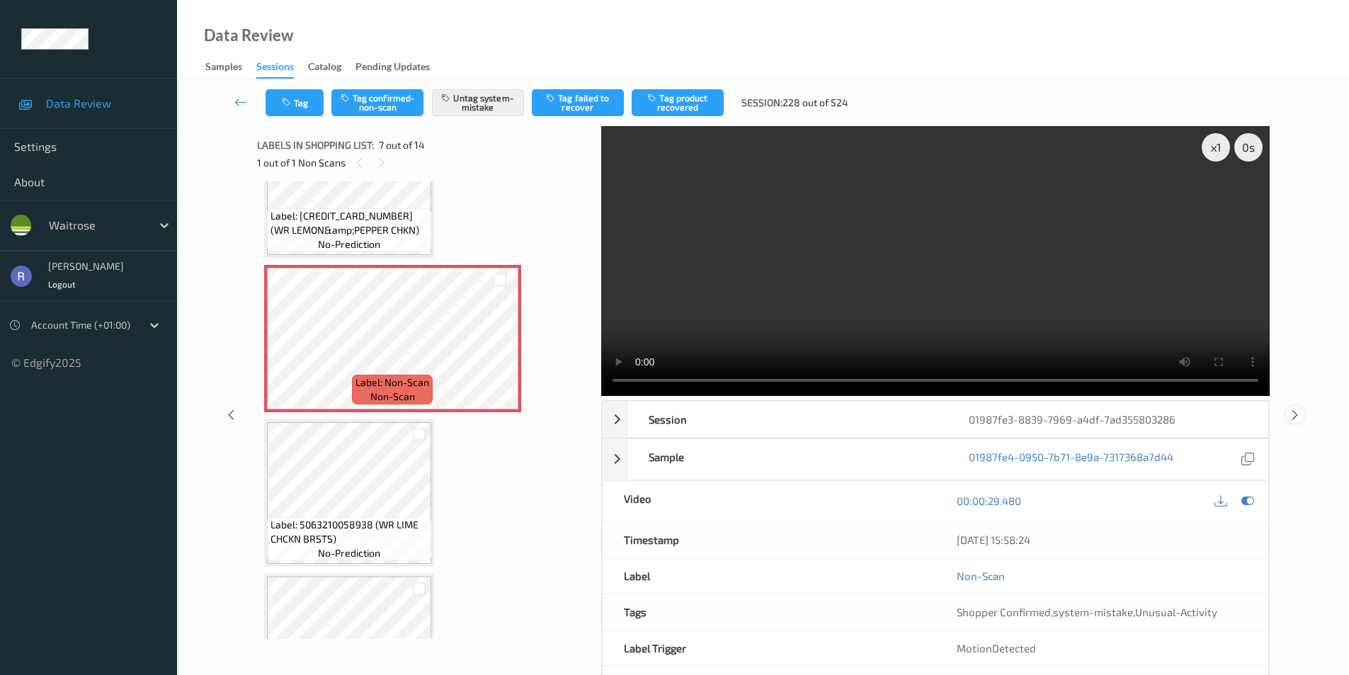
click at [1295, 411] on icon at bounding box center [1294, 414] width 12 height 13
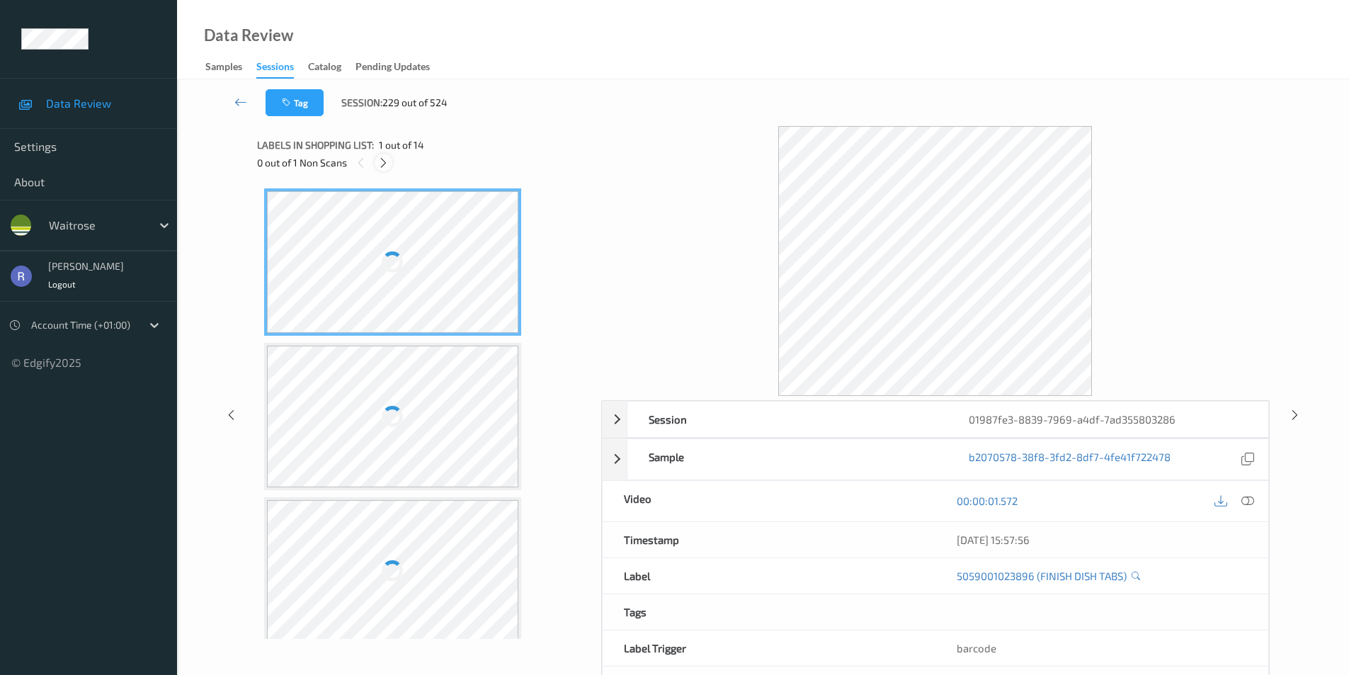
click at [382, 163] on icon at bounding box center [383, 162] width 12 height 13
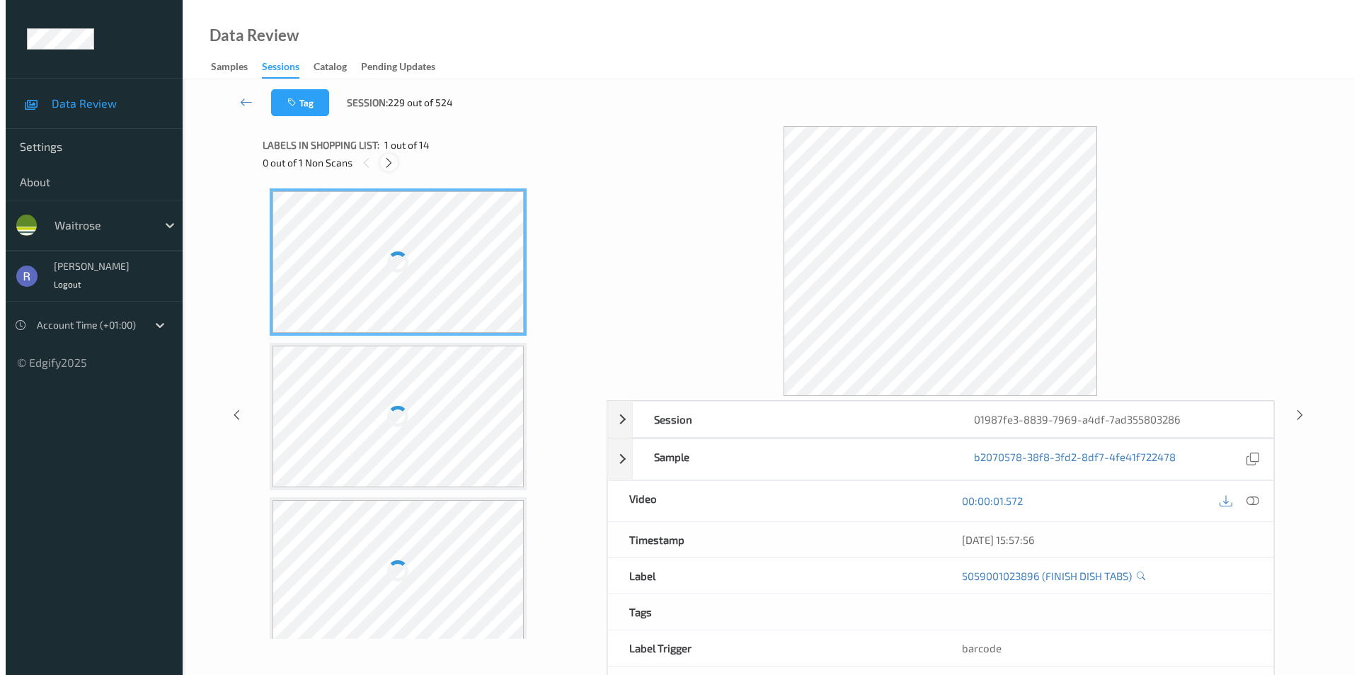
scroll to position [779, 0]
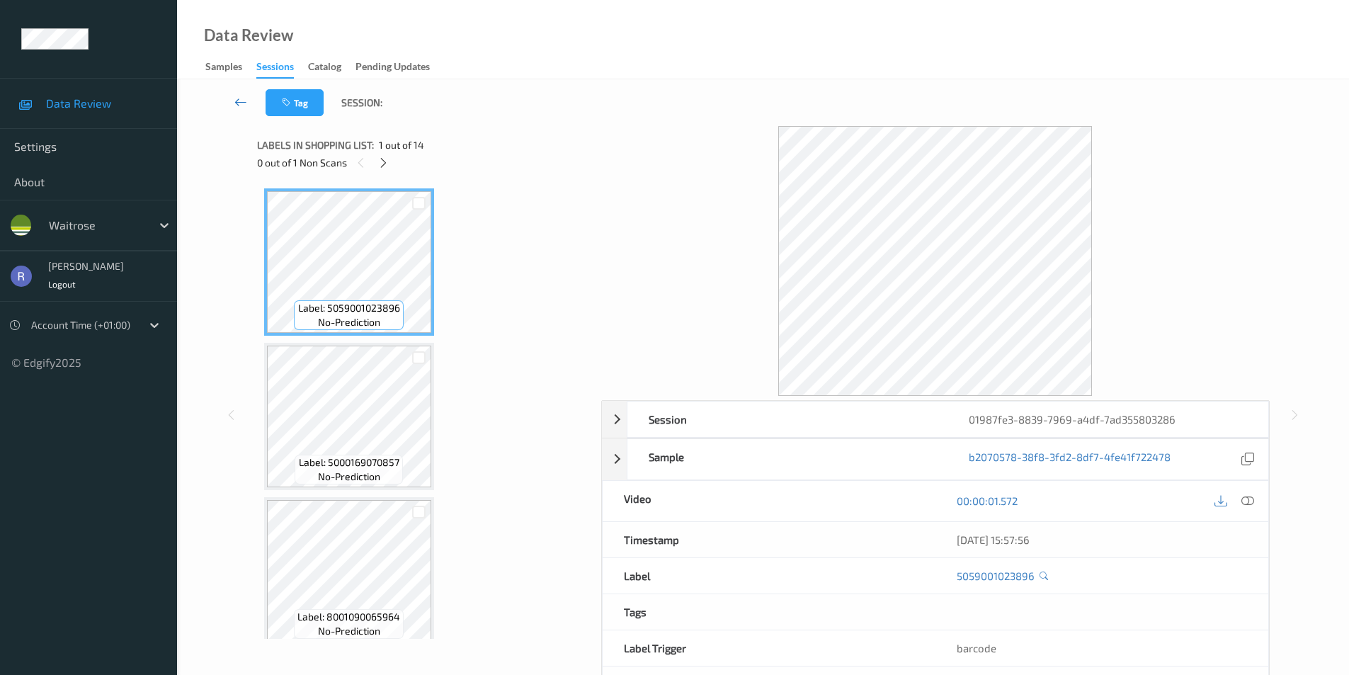
click at [234, 103] on link at bounding box center [241, 102] width 50 height 27
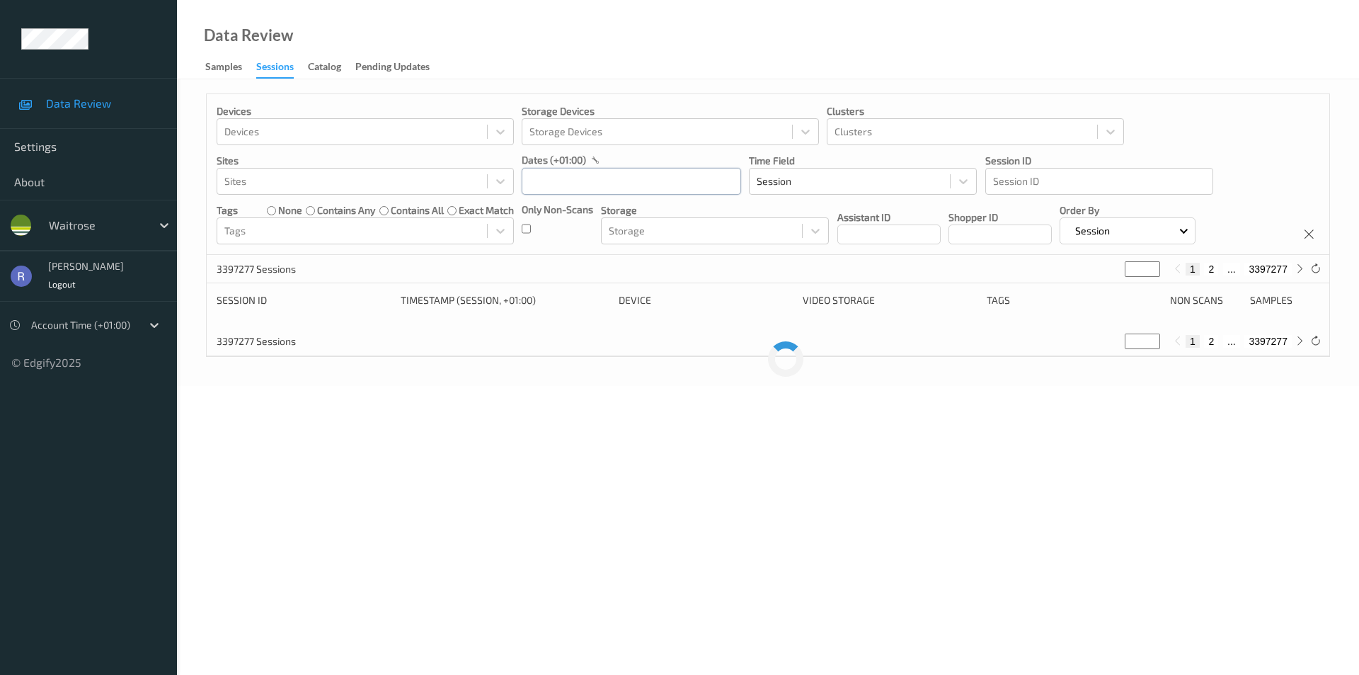
click at [587, 188] on input "text" at bounding box center [631, 181] width 219 height 27
click at [614, 300] on span "6" at bounding box center [612, 300] width 20 height 20
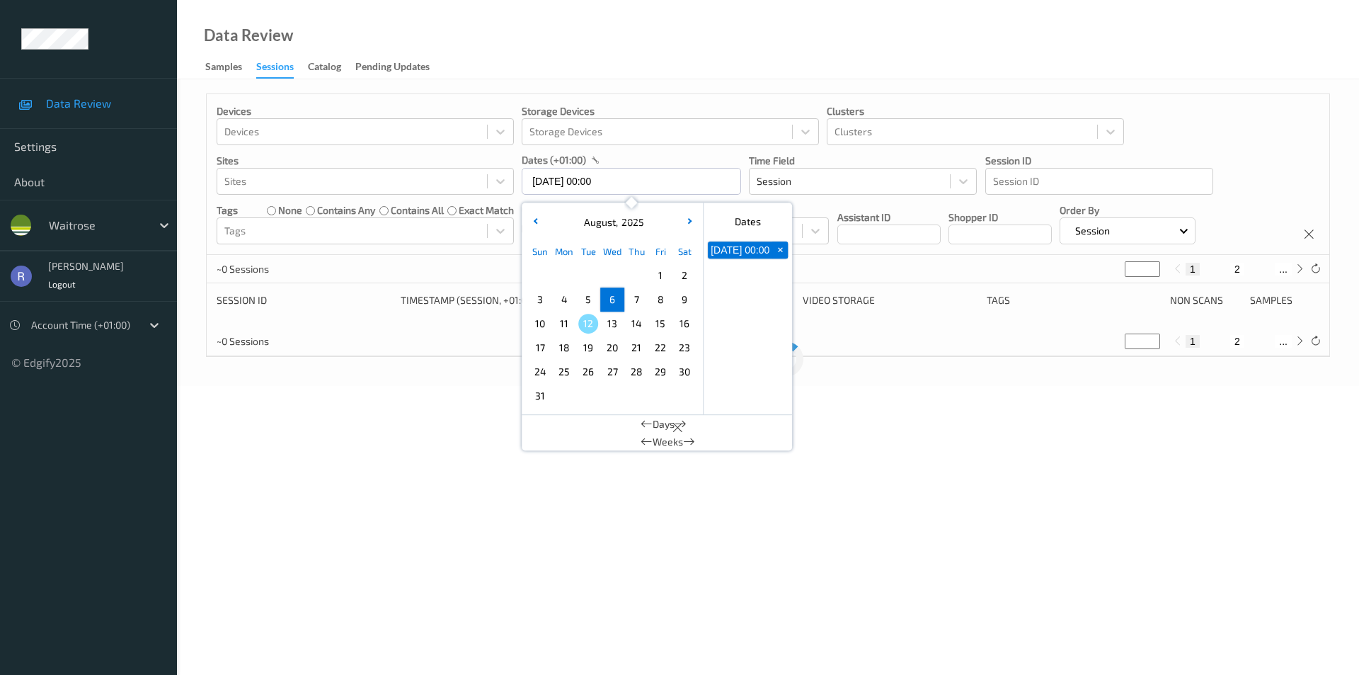
click at [614, 300] on span "6" at bounding box center [612, 300] width 20 height 20
type input "[DATE] 00:00 -> [DATE] 23:59"
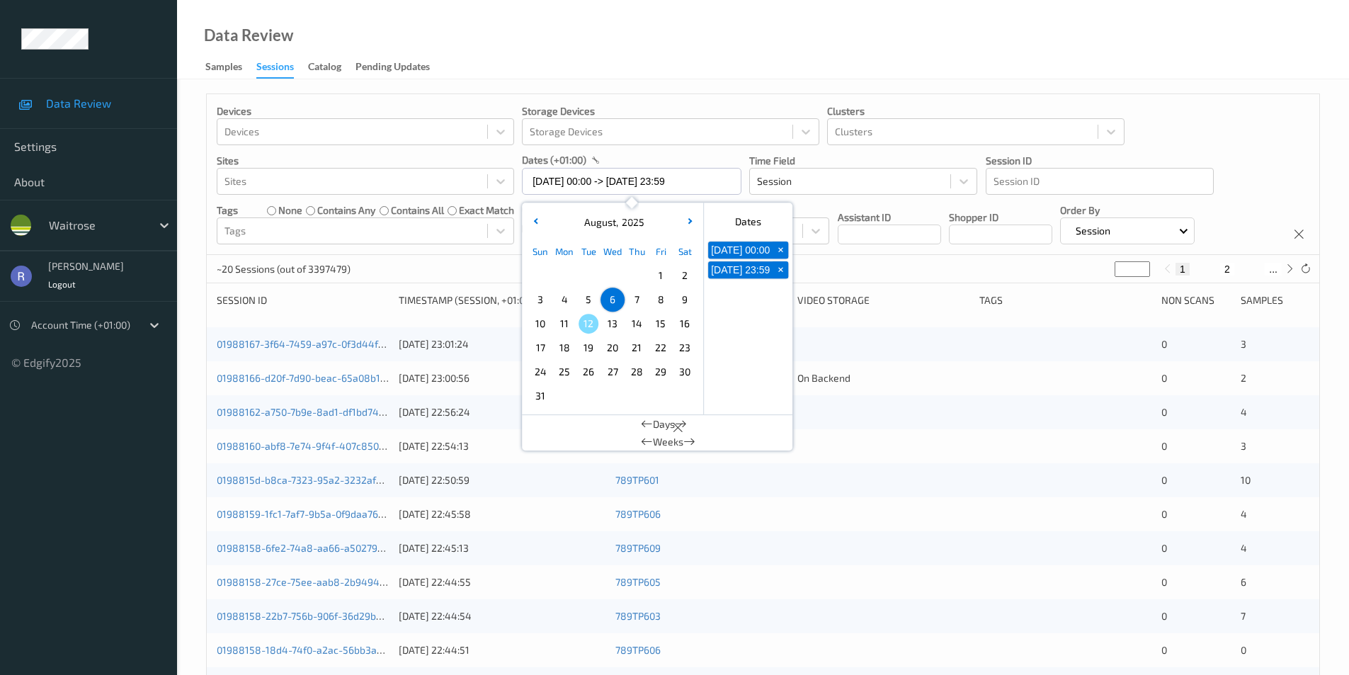
click at [448, 265] on div "~20 Sessions (out of 3397479) * 1 2 ..." at bounding box center [763, 269] width 1112 height 28
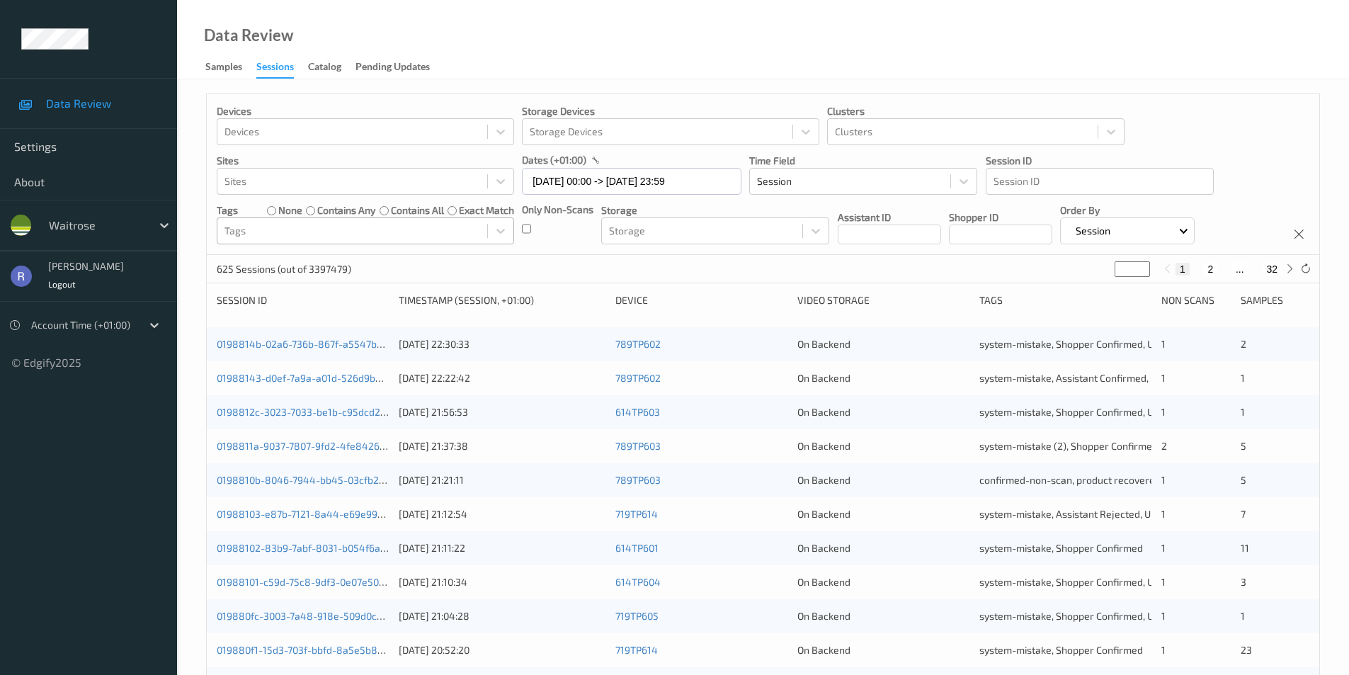
click at [297, 230] on div at bounding box center [352, 230] width 256 height 17
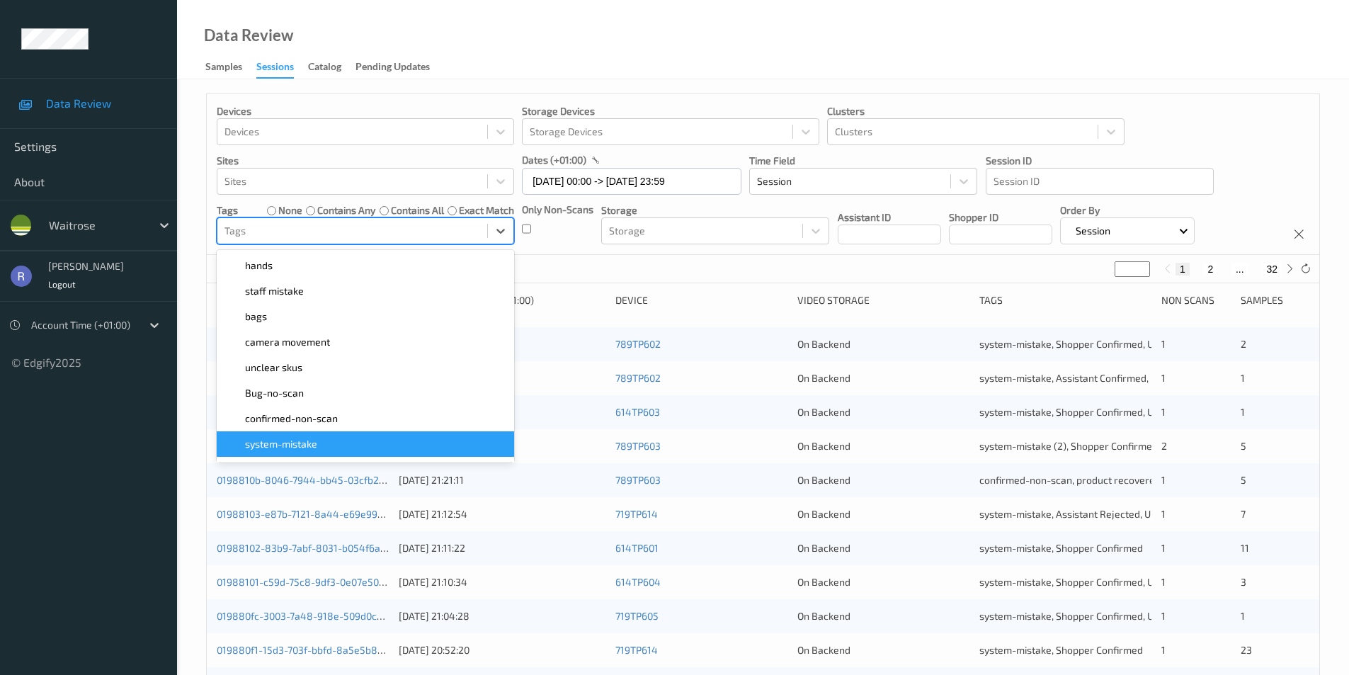
click at [297, 440] on span "system-mistake" at bounding box center [281, 444] width 72 height 14
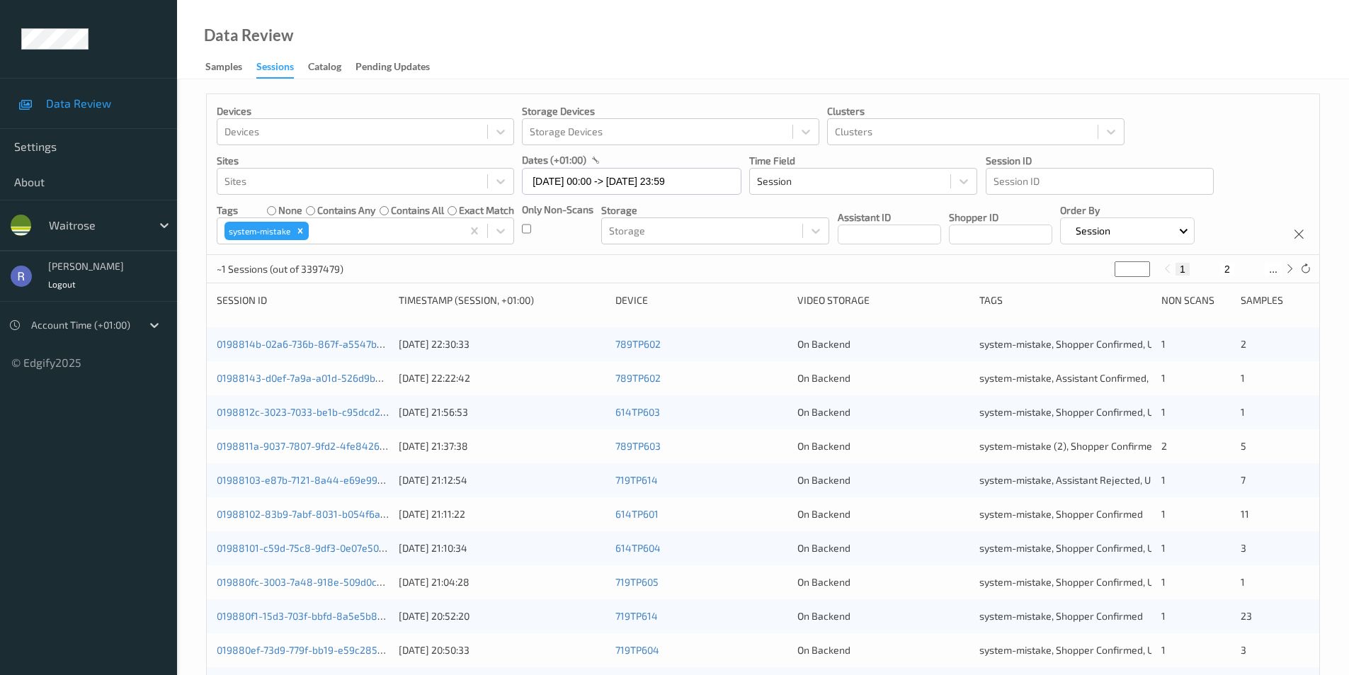
click at [556, 264] on div "~1 Sessions (out of 3397479) * 1 2 ..." at bounding box center [763, 269] width 1112 height 28
drag, startPoint x: 1128, startPoint y: 265, endPoint x: 1042, endPoint y: 265, distance: 86.4
click at [1072, 266] on div "524 Sessions (out of 3397479) * 1 2 ... 27" at bounding box center [763, 269] width 1112 height 28
type input "**"
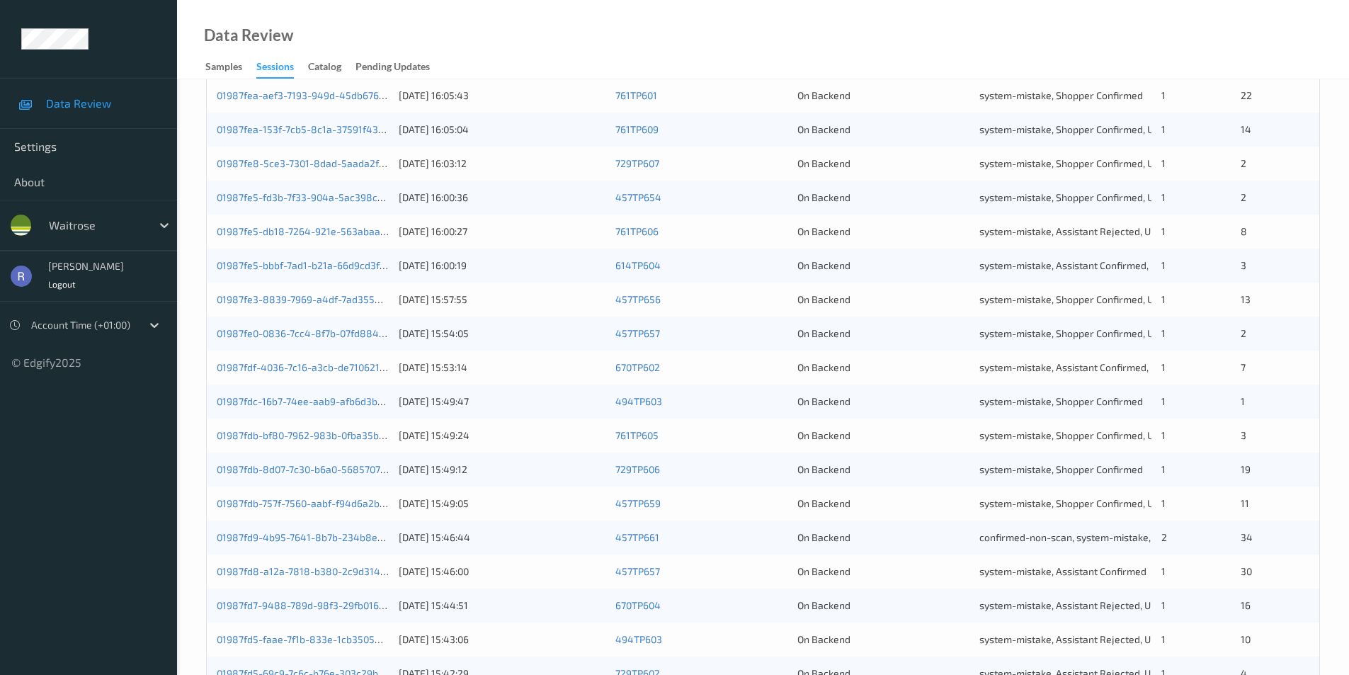
scroll to position [283, 0]
type input "**"
click at [299, 269] on link "01987fe5-bbbf-7ad1-b21a-66d9cd3fa0b7" at bounding box center [309, 264] width 185 height 12
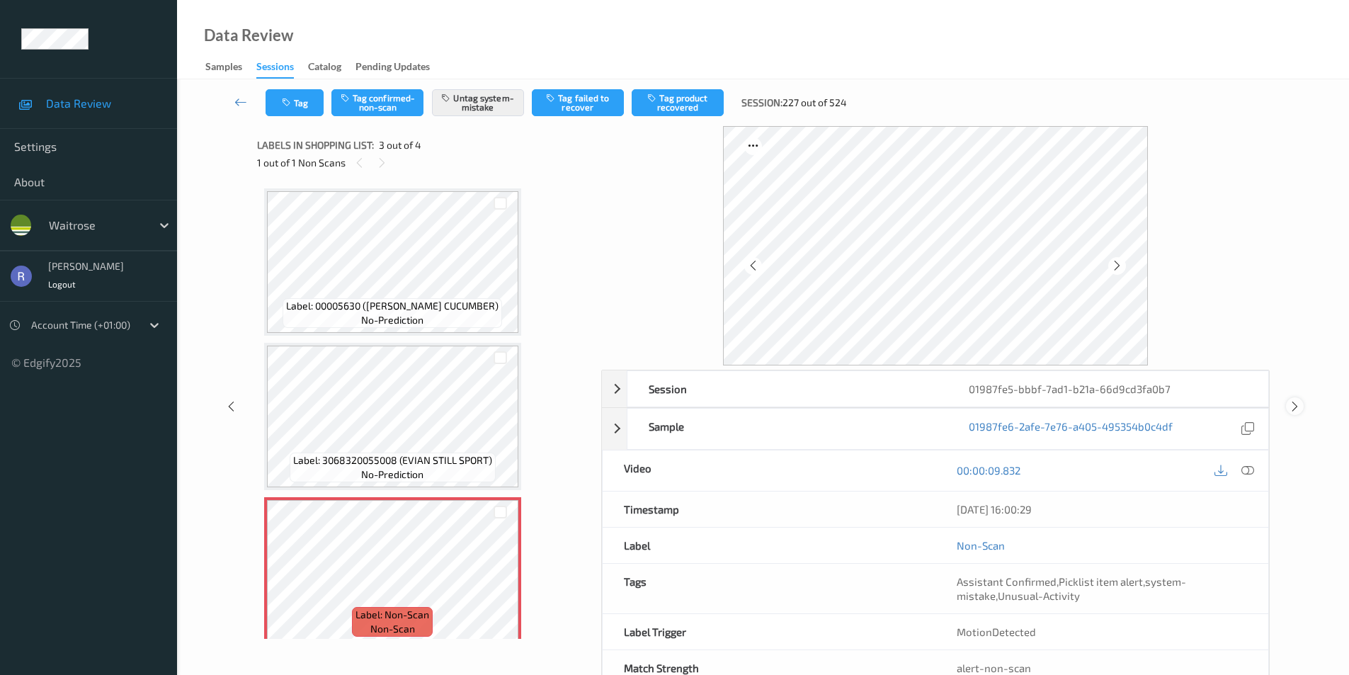
click at [1295, 403] on icon at bounding box center [1294, 406] width 12 height 13
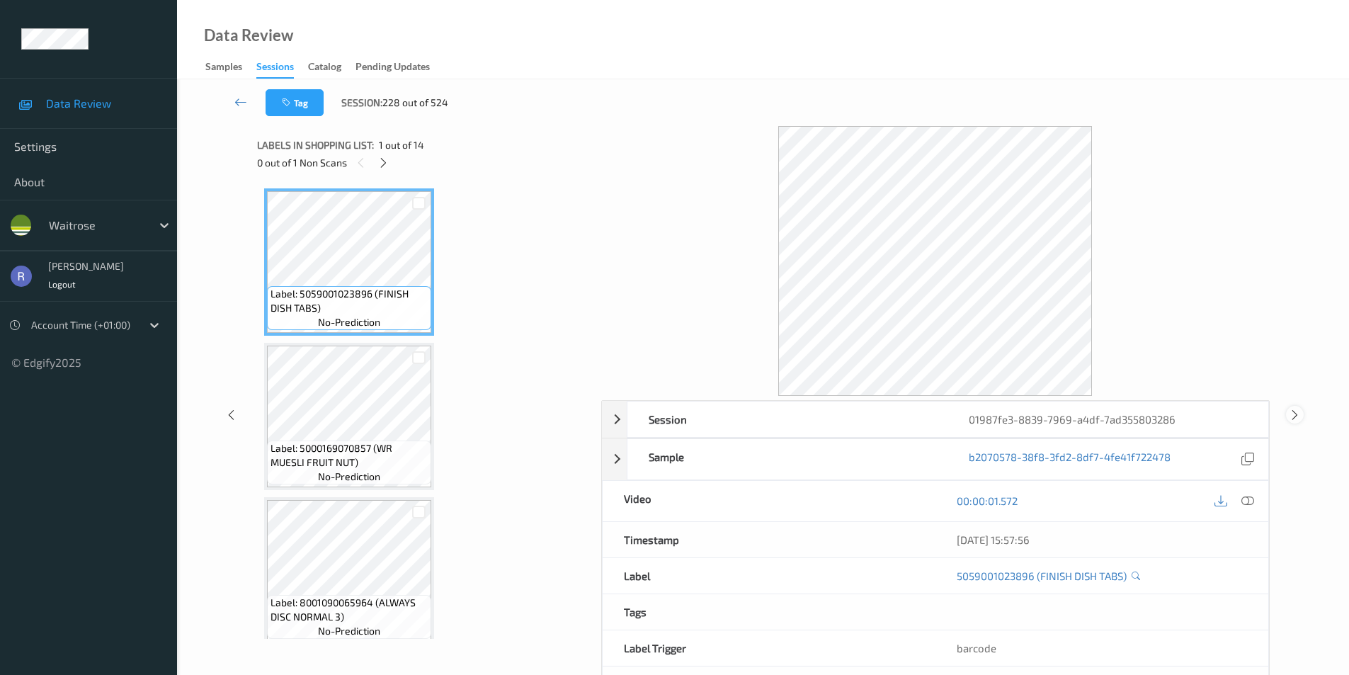
click at [1295, 409] on icon at bounding box center [1294, 414] width 12 height 13
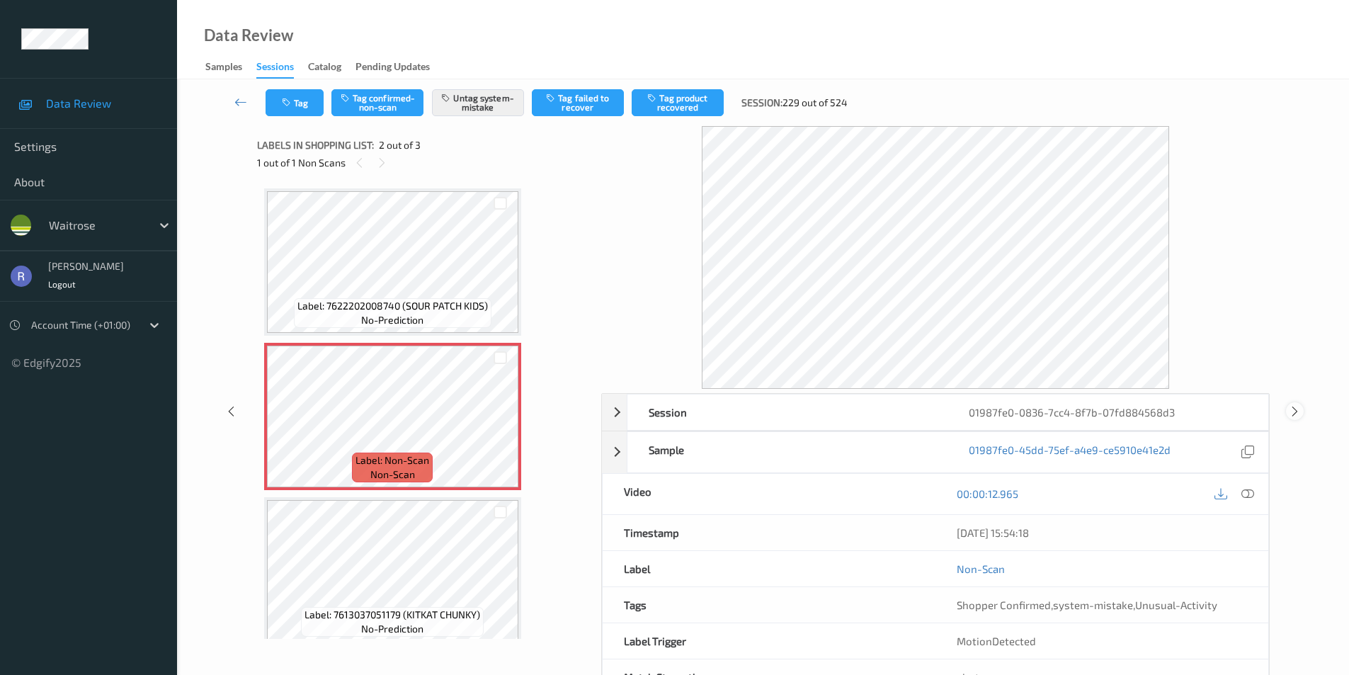
click at [1299, 409] on icon at bounding box center [1294, 410] width 12 height 13
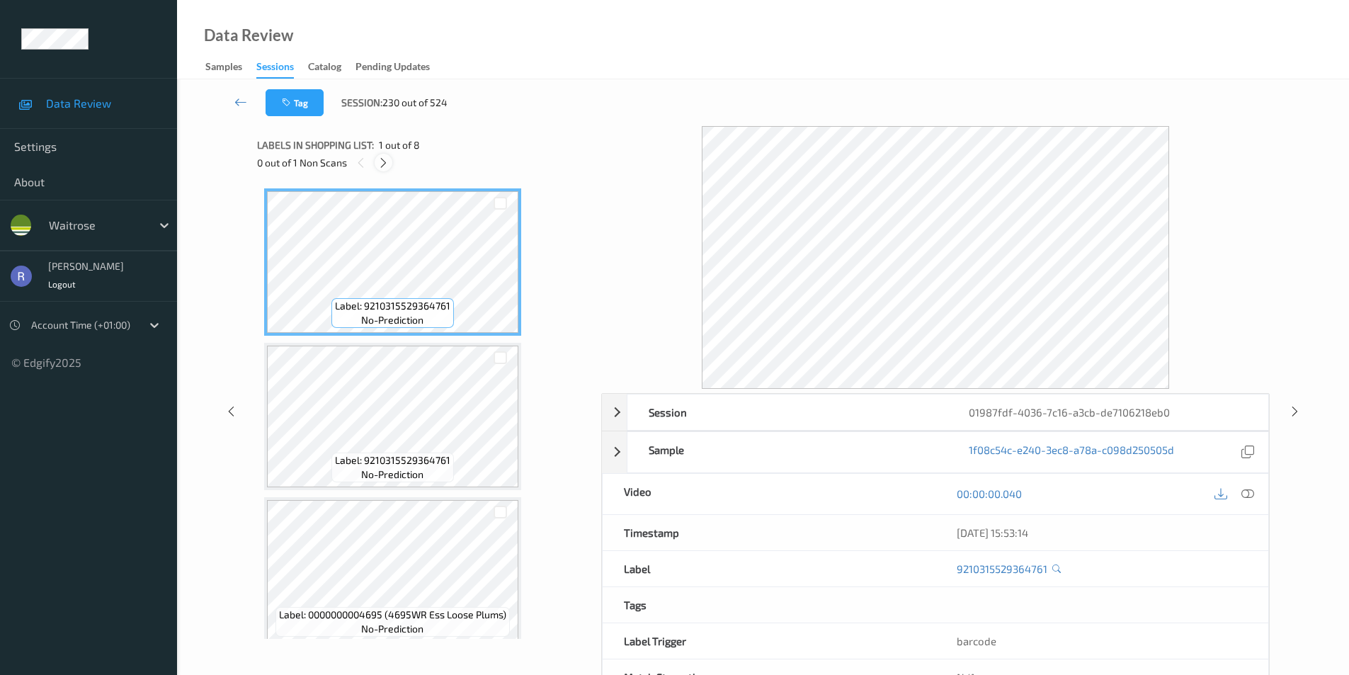
click at [385, 163] on icon at bounding box center [383, 162] width 12 height 13
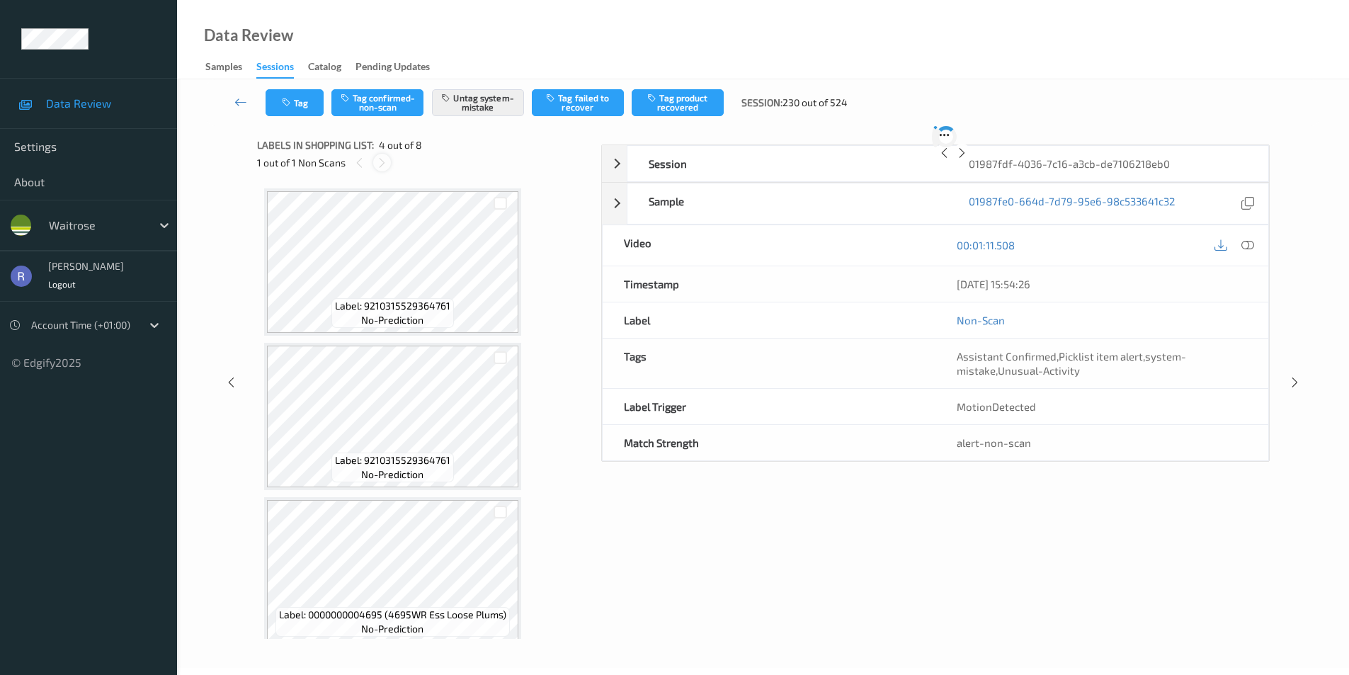
scroll to position [316, 0]
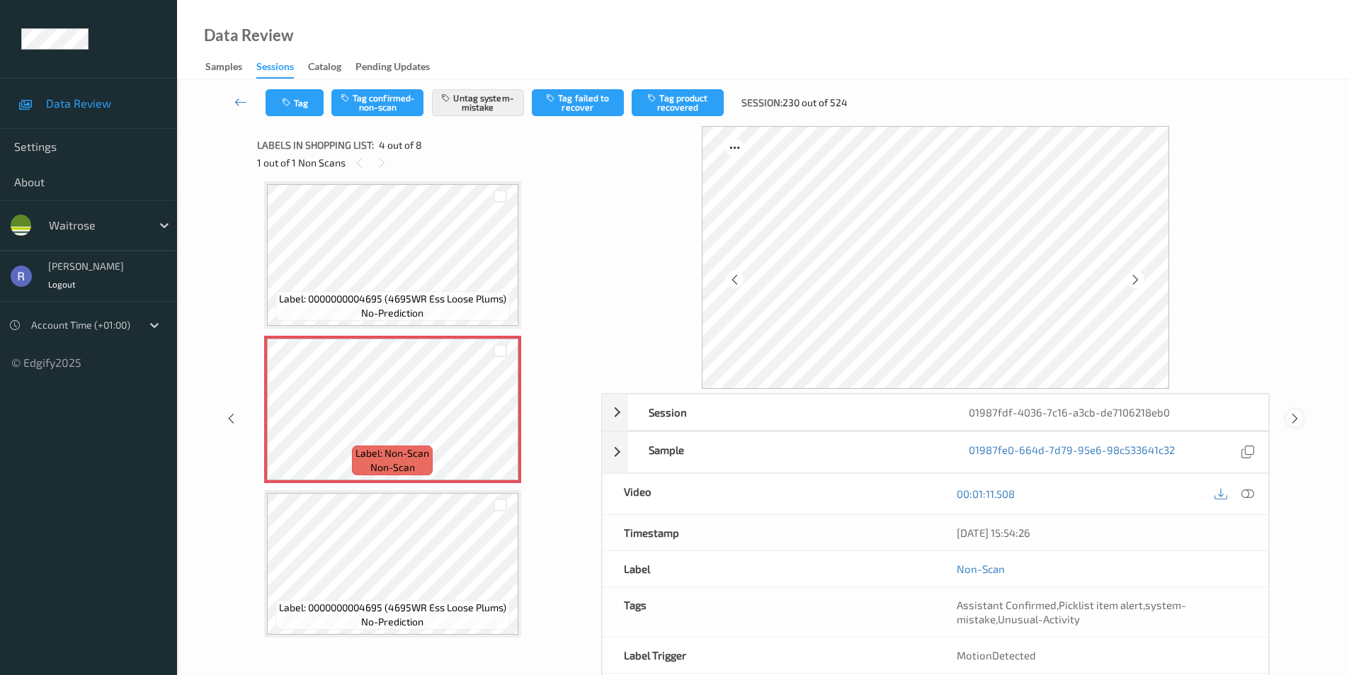
click at [1297, 417] on icon at bounding box center [1294, 417] width 12 height 13
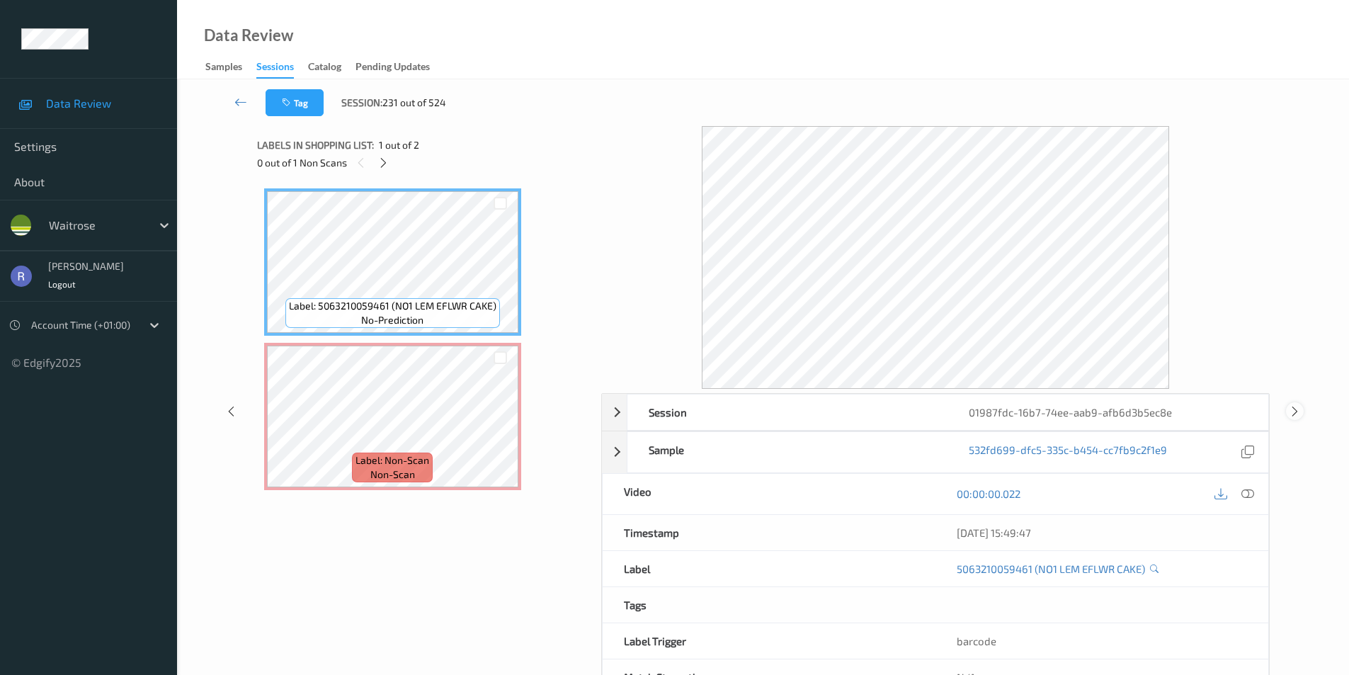
click at [1297, 417] on icon at bounding box center [1294, 410] width 12 height 13
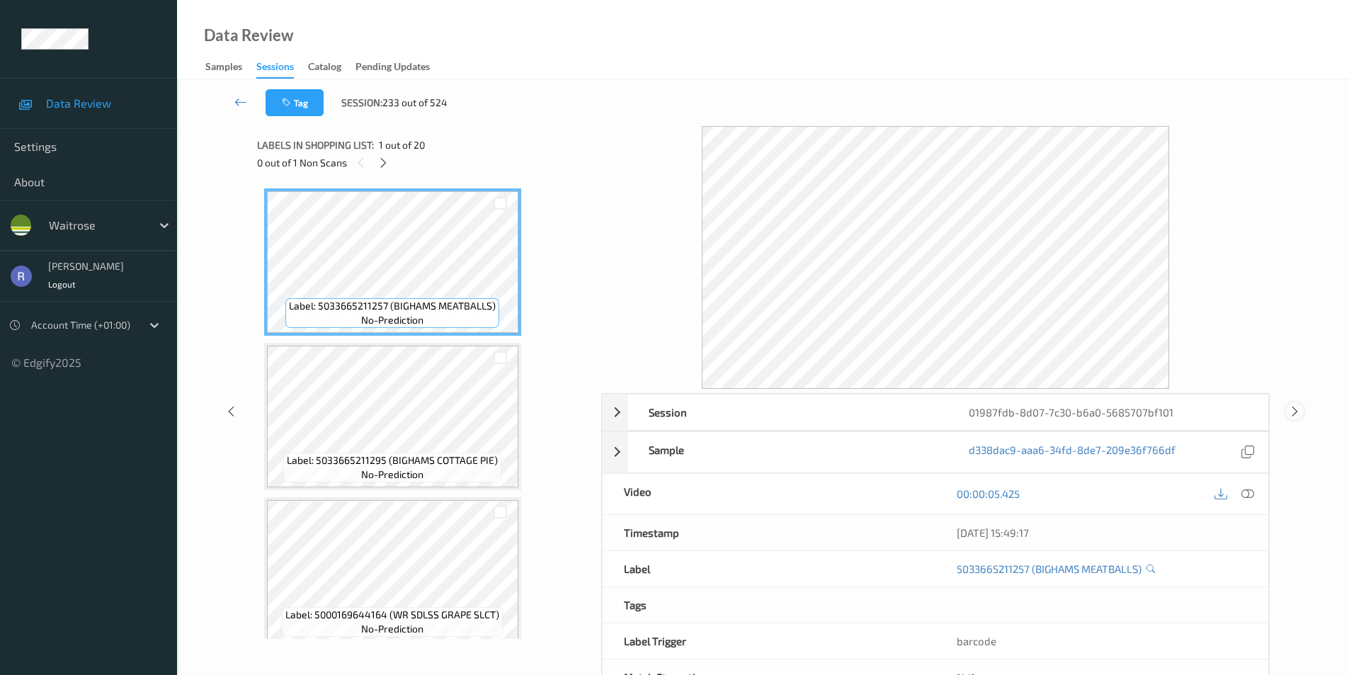
click at [1297, 417] on icon at bounding box center [1294, 410] width 12 height 13
click at [230, 408] on icon at bounding box center [231, 410] width 12 height 13
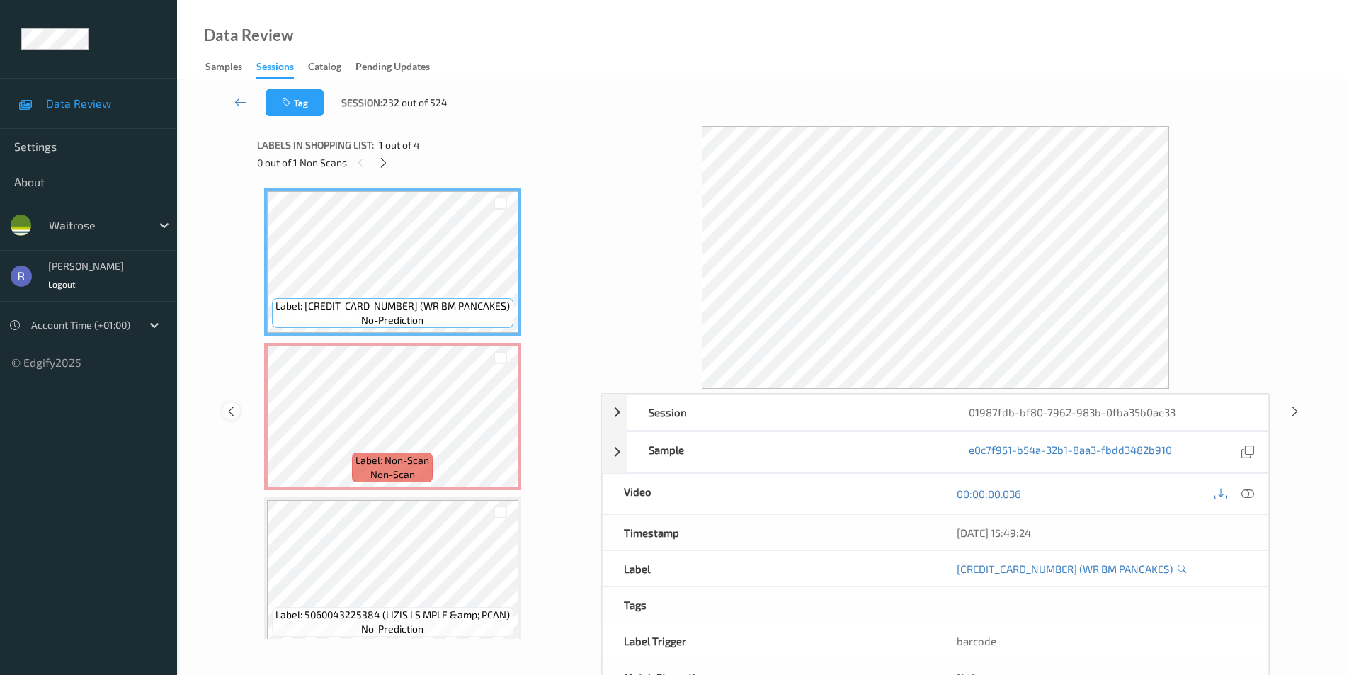
click at [230, 408] on icon at bounding box center [231, 410] width 12 height 13
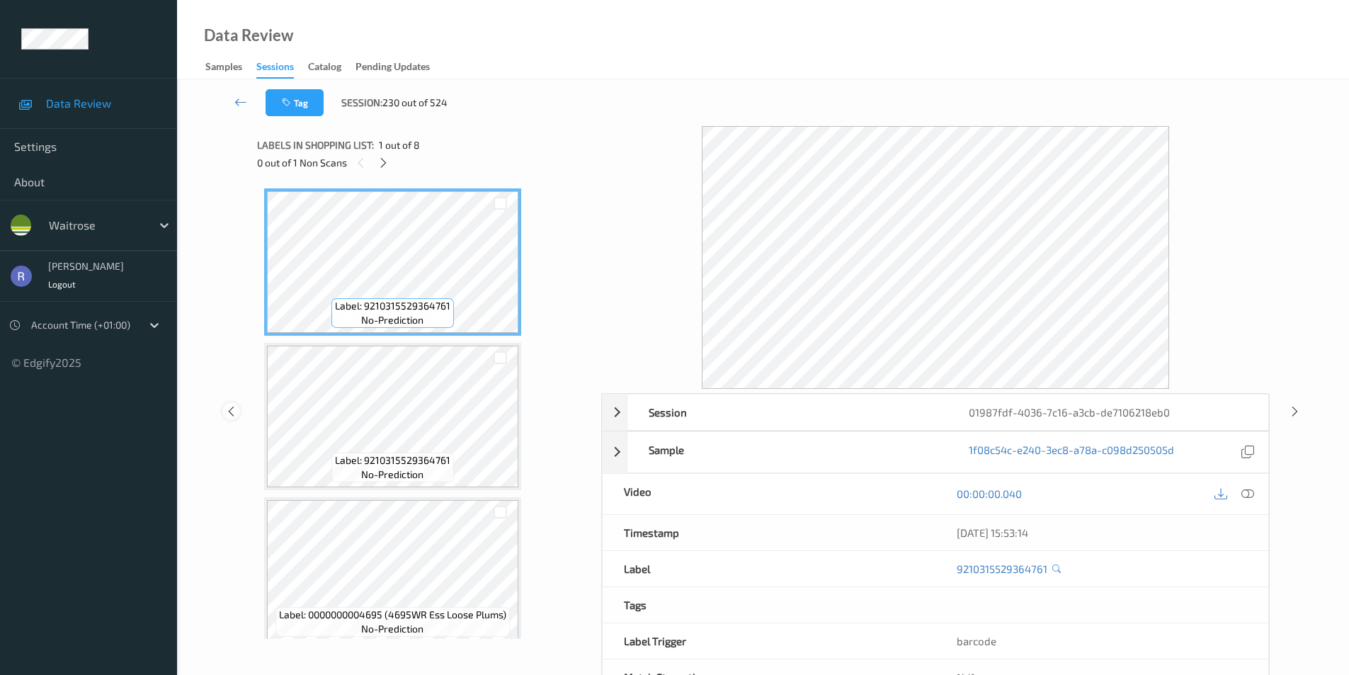
click at [230, 408] on icon at bounding box center [231, 410] width 12 height 13
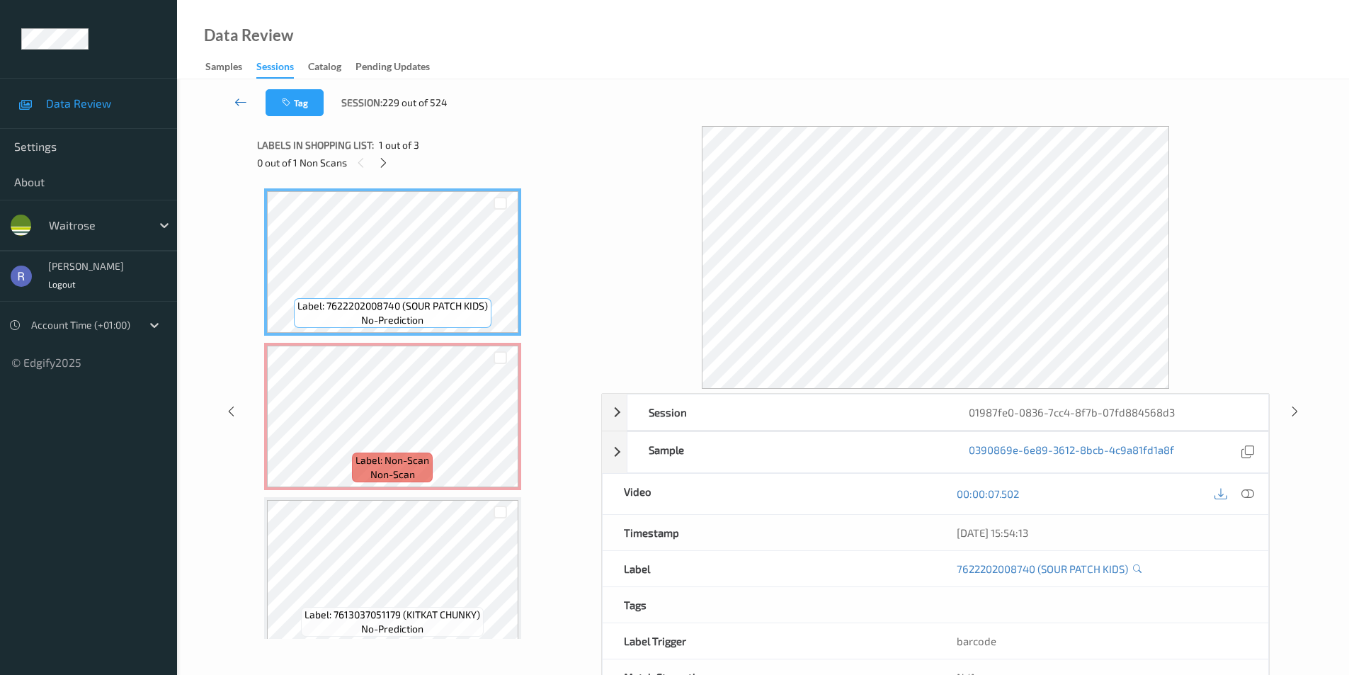
click at [239, 104] on icon at bounding box center [240, 102] width 13 height 14
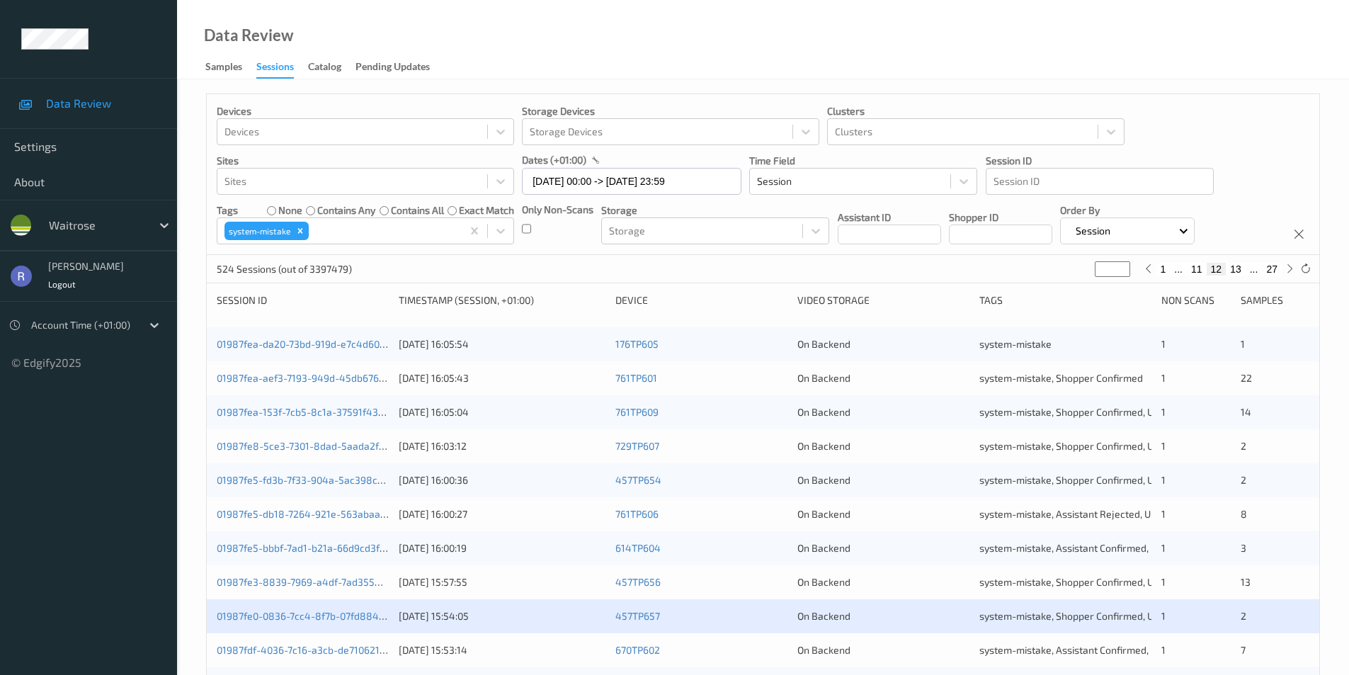
scroll to position [71, 0]
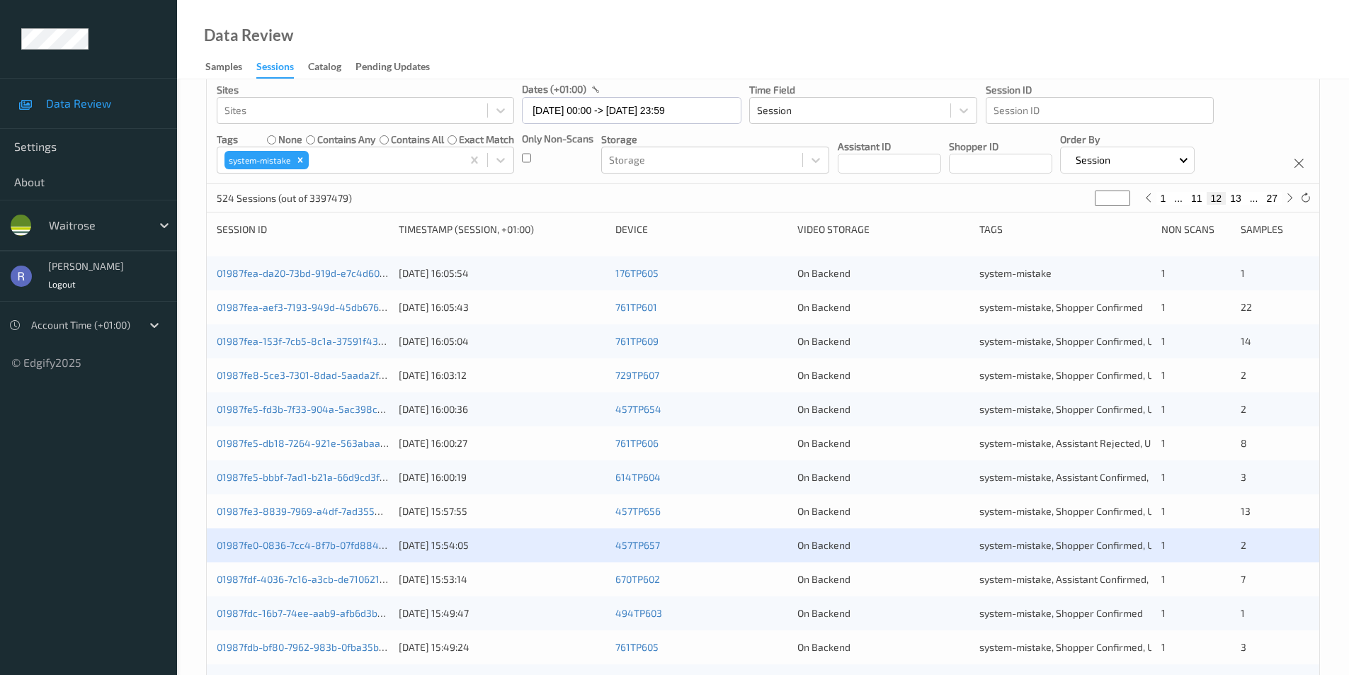
click at [1273, 198] on button "27" at bounding box center [1271, 198] width 20 height 13
type input "**"
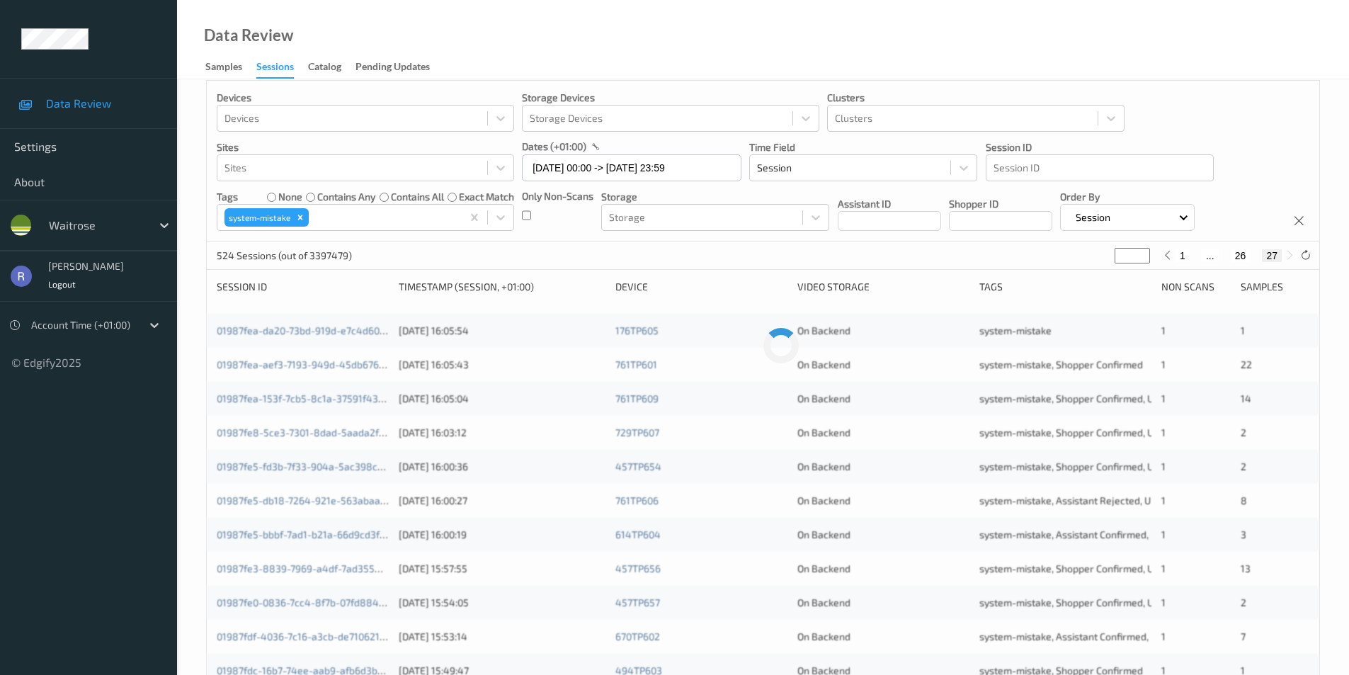
scroll to position [0, 0]
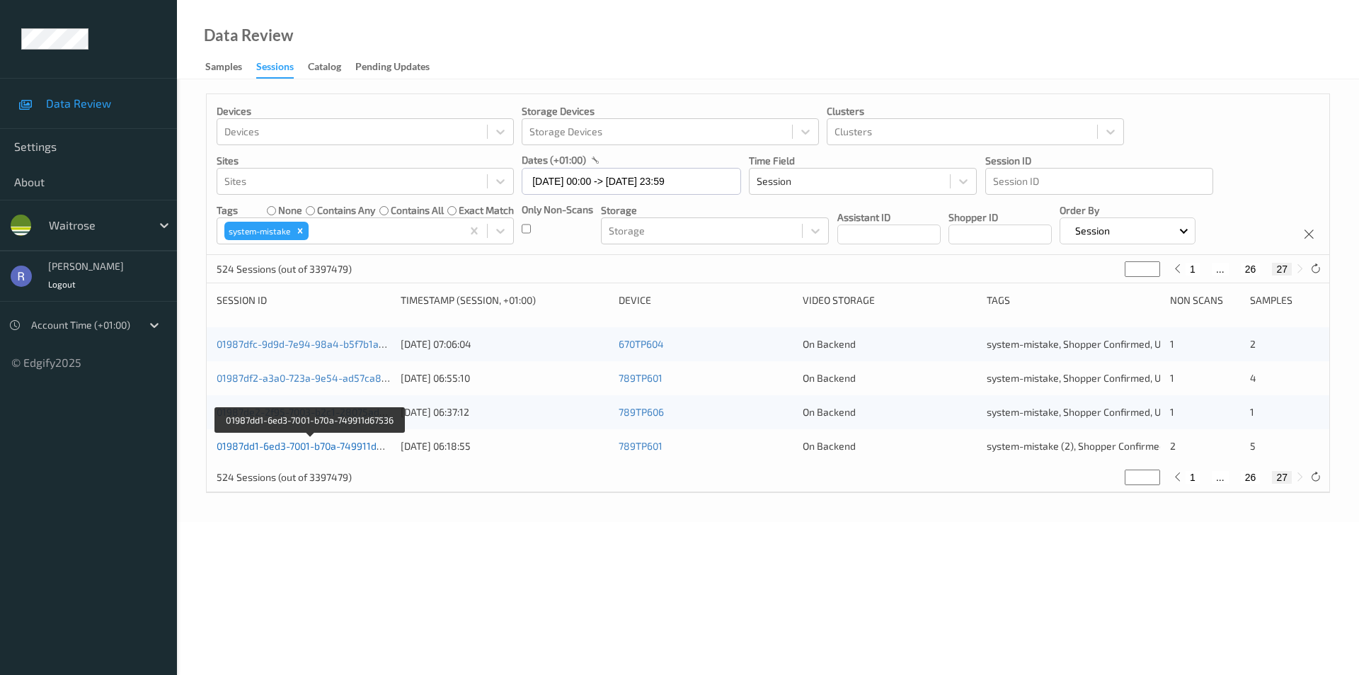
click at [314, 446] on link "01987dd1-6ed3-7001-b70a-749911d67536" at bounding box center [311, 446] width 188 height 12
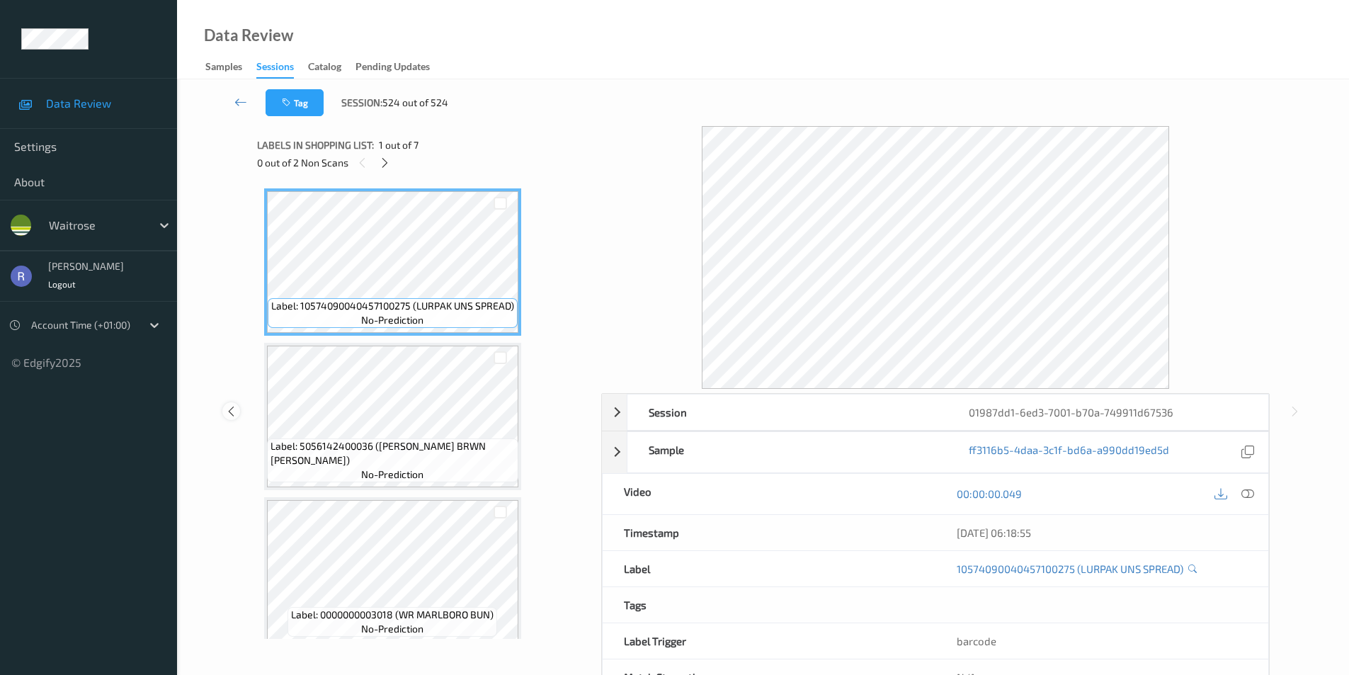
click at [231, 409] on icon at bounding box center [231, 410] width 12 height 13
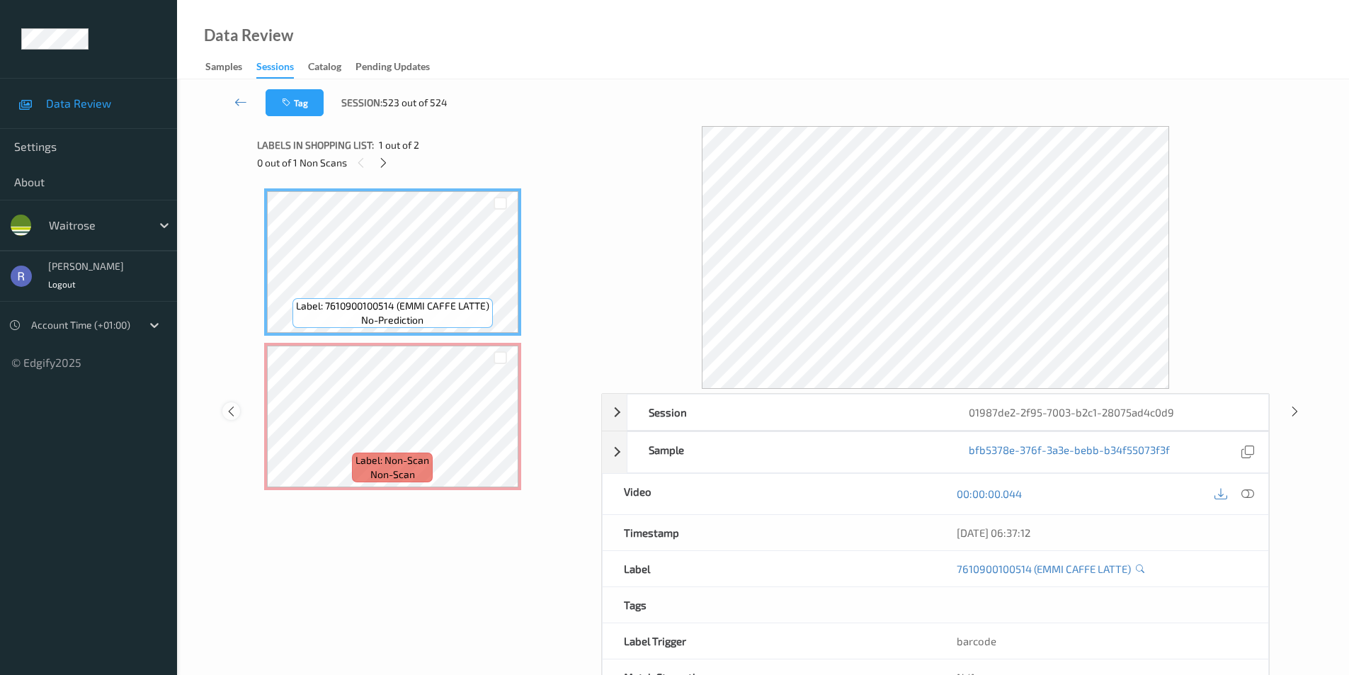
click at [231, 408] on icon at bounding box center [231, 410] width 12 height 13
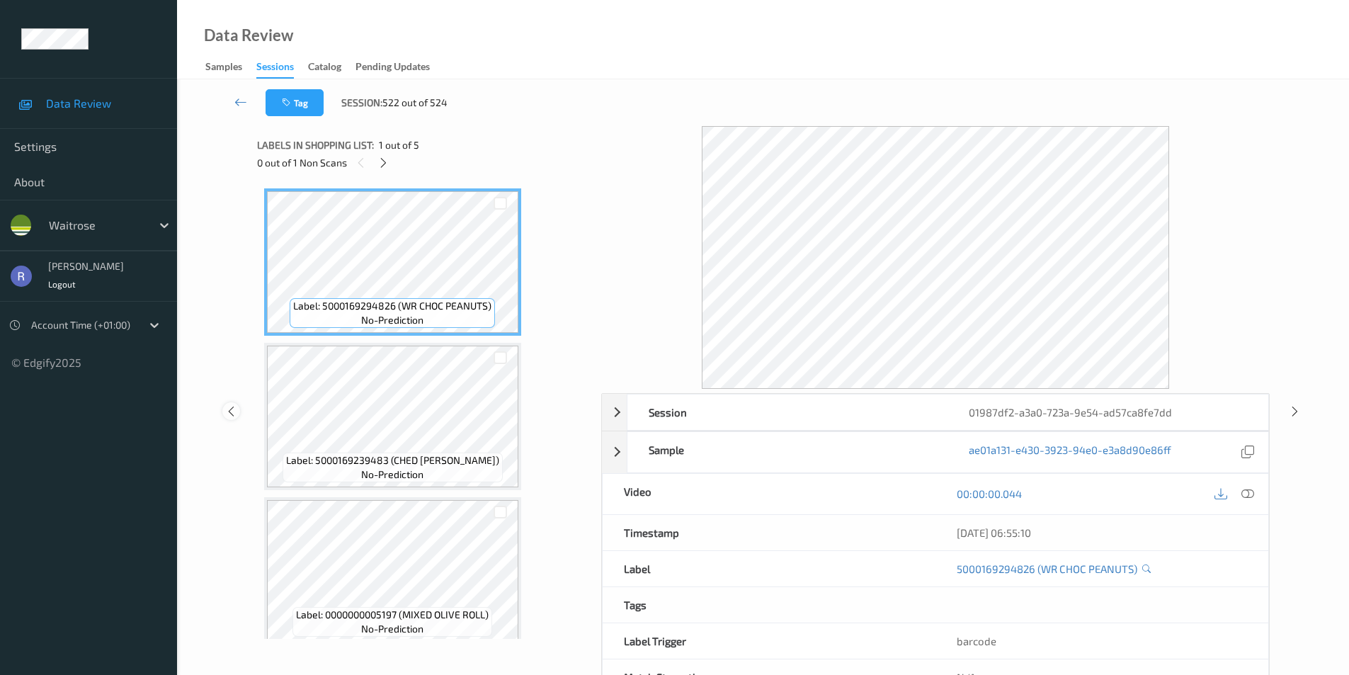
click at [231, 408] on icon at bounding box center [231, 410] width 12 height 13
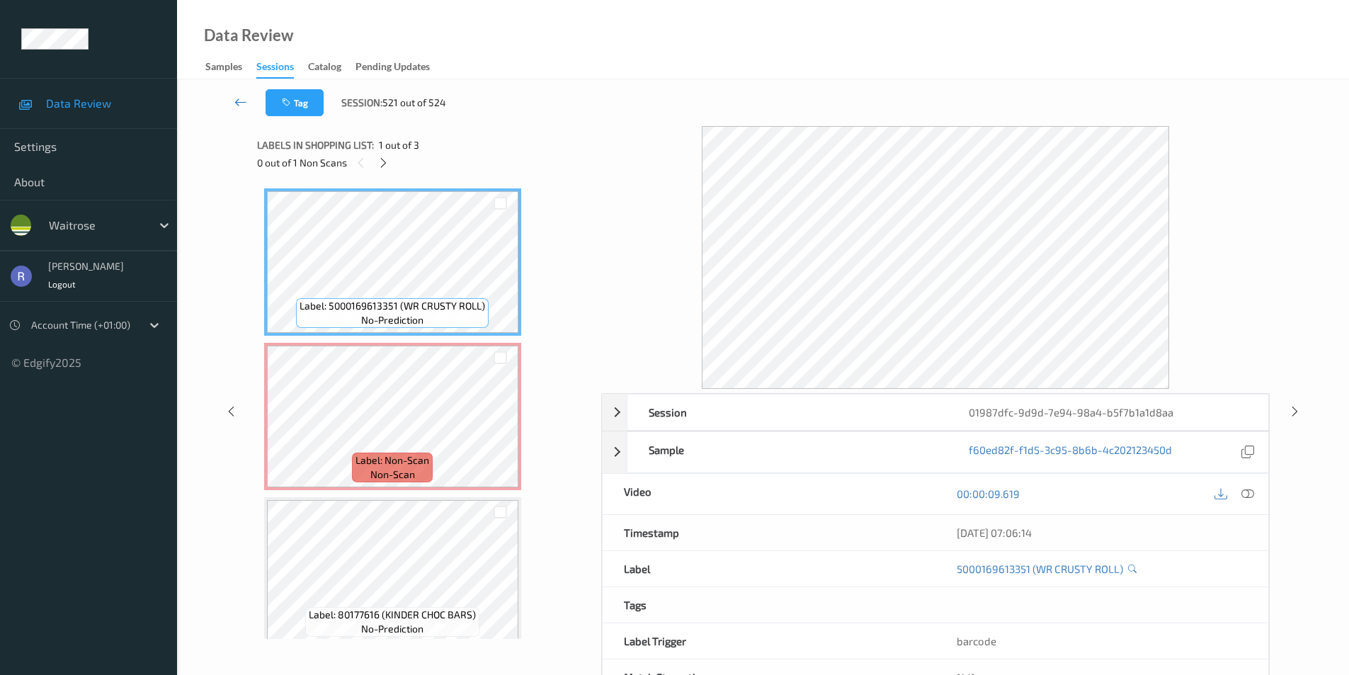
click at [239, 101] on icon at bounding box center [240, 102] width 13 height 14
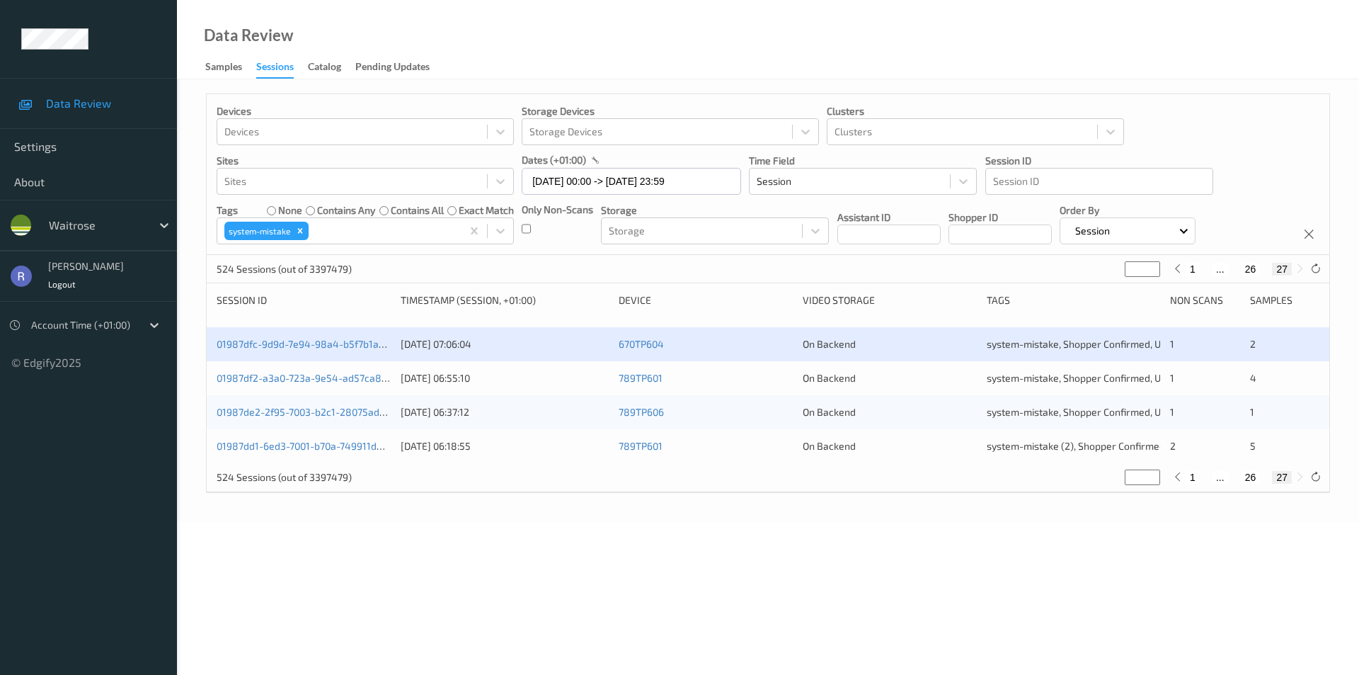
click at [632, 280] on div "524 Sessions (out of 3397479) ** 1 ... 26 27" at bounding box center [768, 269] width 1123 height 28
click at [300, 228] on icon "Remove system-mistake" at bounding box center [300, 231] width 10 height 10
type input "*"
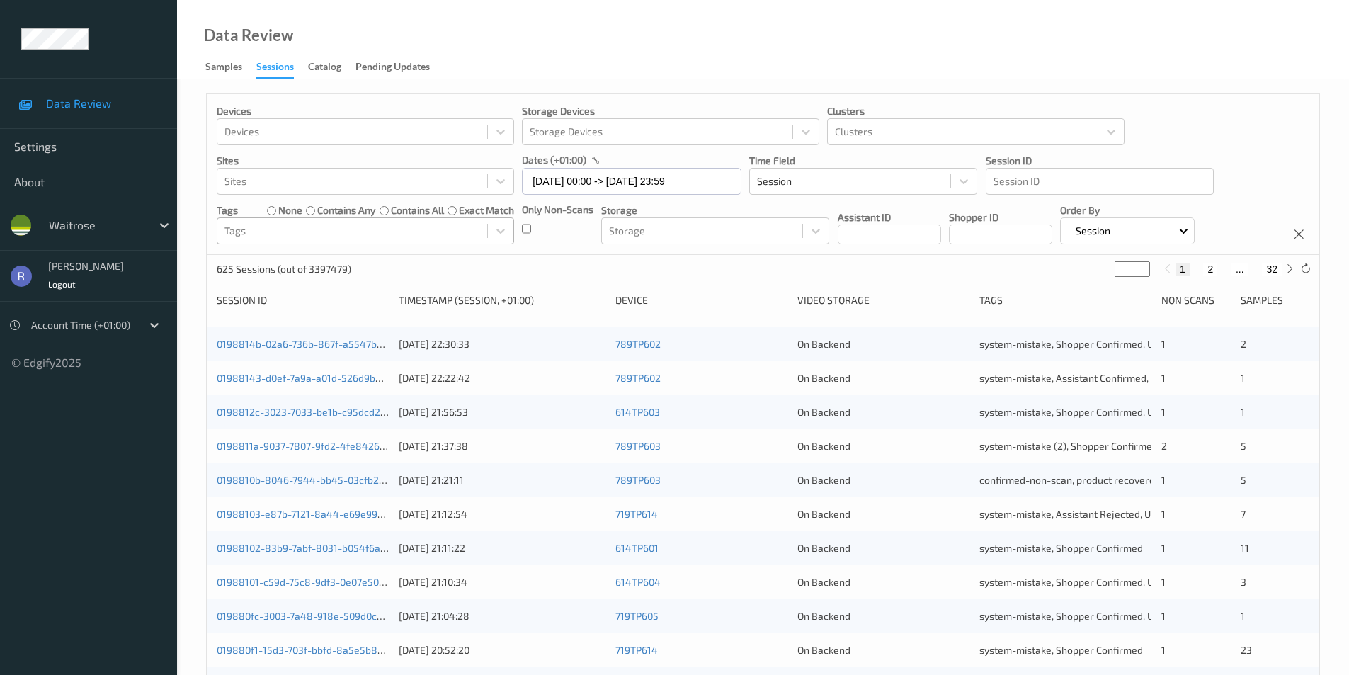
drag, startPoint x: 1131, startPoint y: 272, endPoint x: 1073, endPoint y: 271, distance: 57.3
click at [1094, 273] on div "625 Sessions (out of 3397479) * 1 2 ... 32" at bounding box center [763, 269] width 1112 height 28
type input "**"
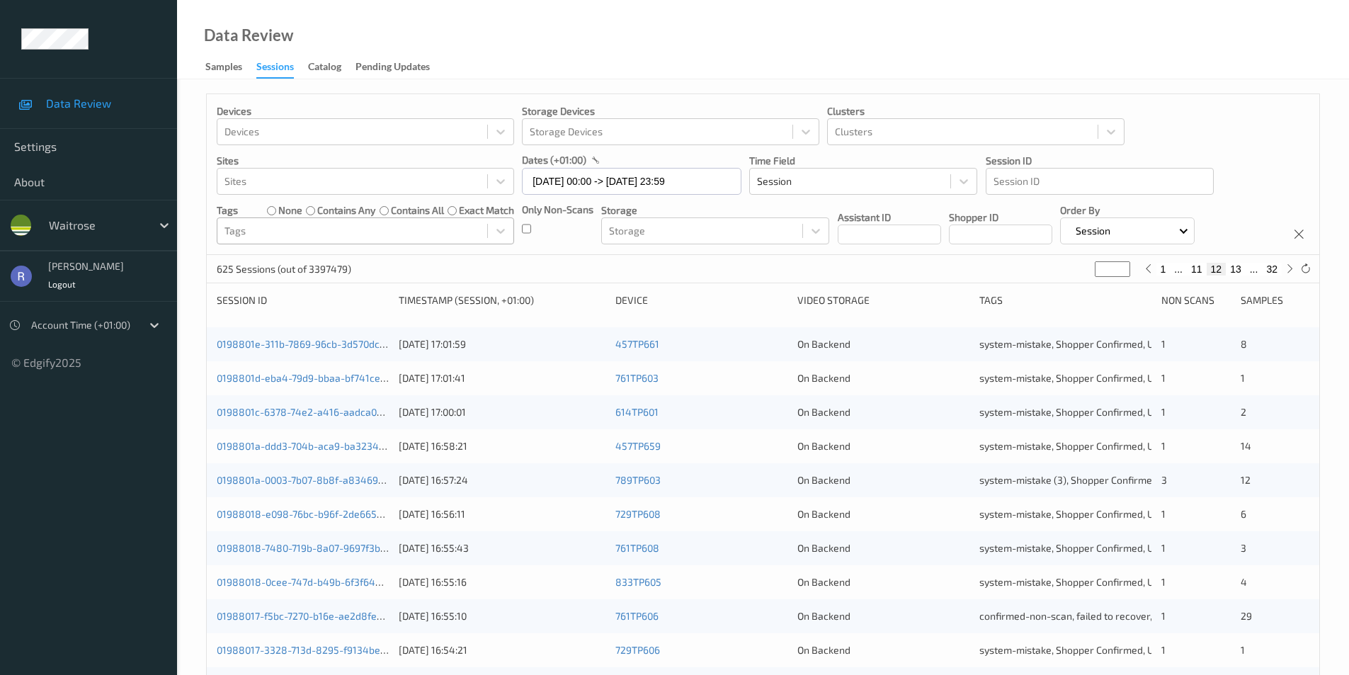
type input "**"
click at [1124, 265] on input "**" at bounding box center [1111, 269] width 35 height 16
click at [314, 481] on link "0198800a-e195-710a-a203-e6408c42abbd" at bounding box center [314, 480] width 195 height 12
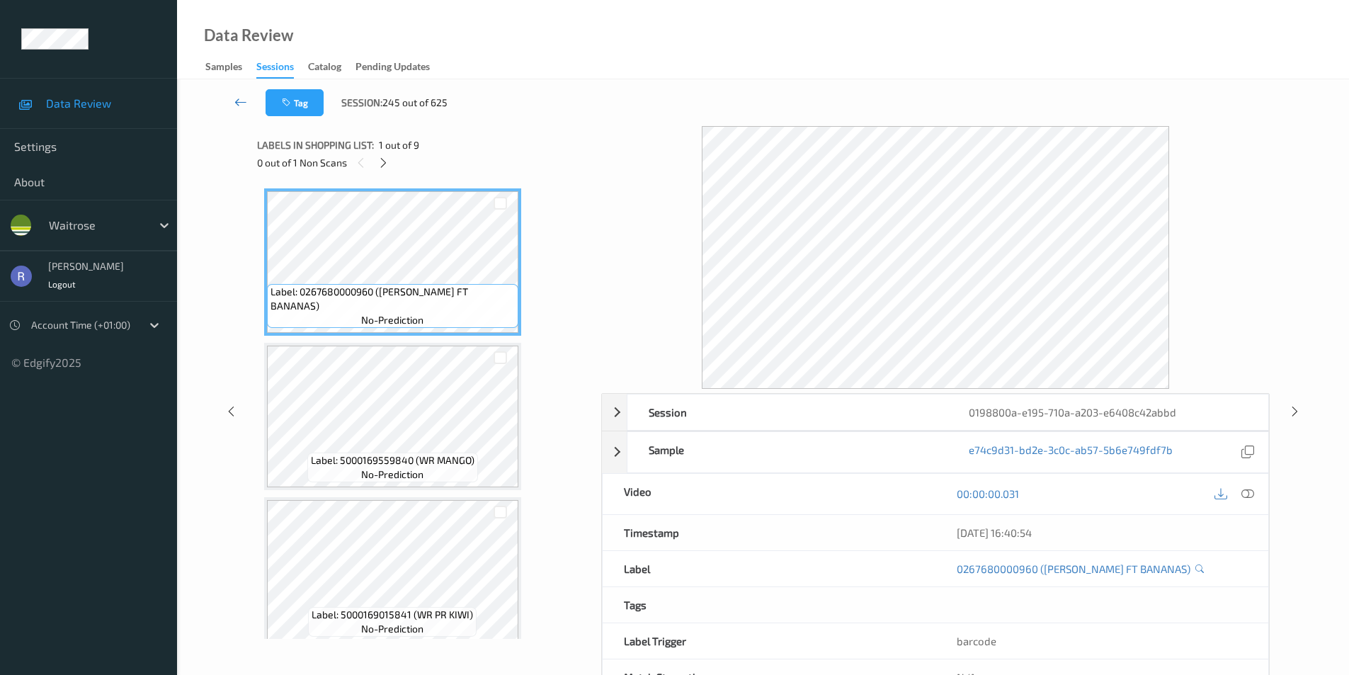
click at [236, 103] on icon at bounding box center [240, 102] width 13 height 14
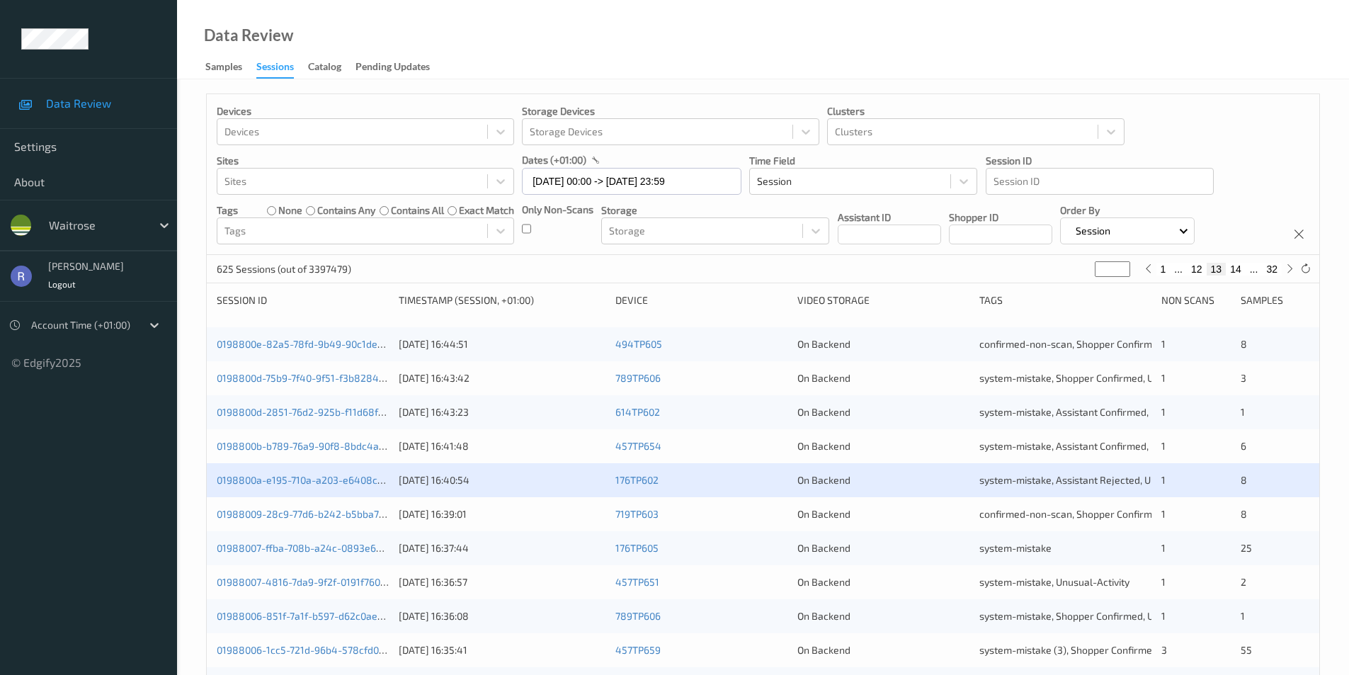
type input "**"
click at [1123, 270] on input "**" at bounding box center [1111, 269] width 35 height 16
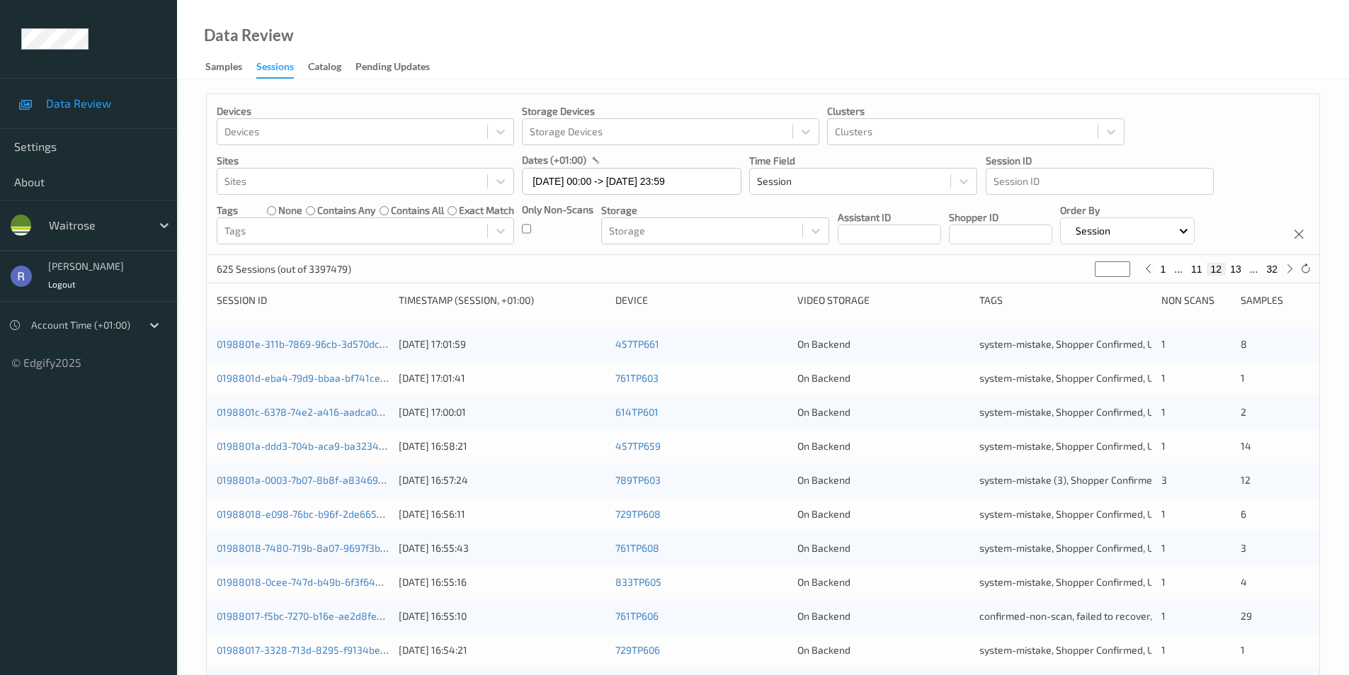
type input "**"
click at [1122, 270] on input "**" at bounding box center [1111, 269] width 35 height 16
click at [308, 513] on link "0198802b-1330-7420-9403-cf1bbc2eedf5" at bounding box center [312, 514] width 190 height 12
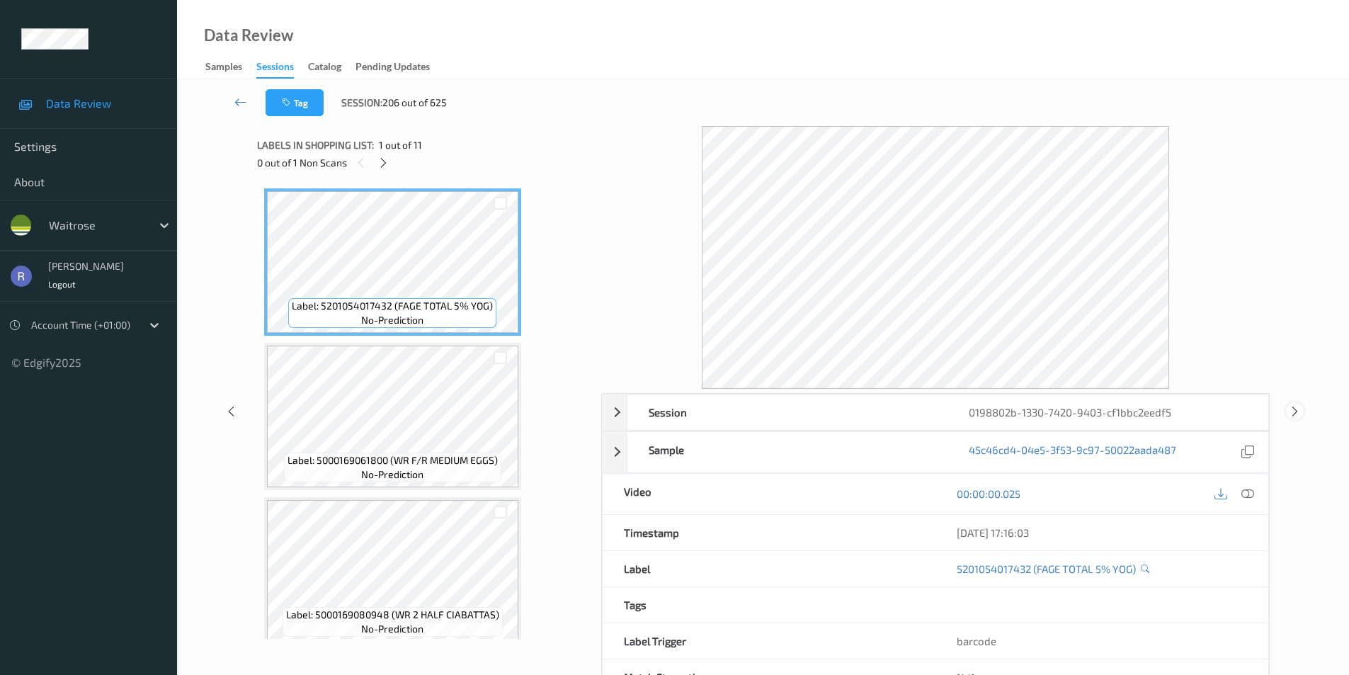
click at [1292, 407] on icon at bounding box center [1294, 410] width 12 height 13
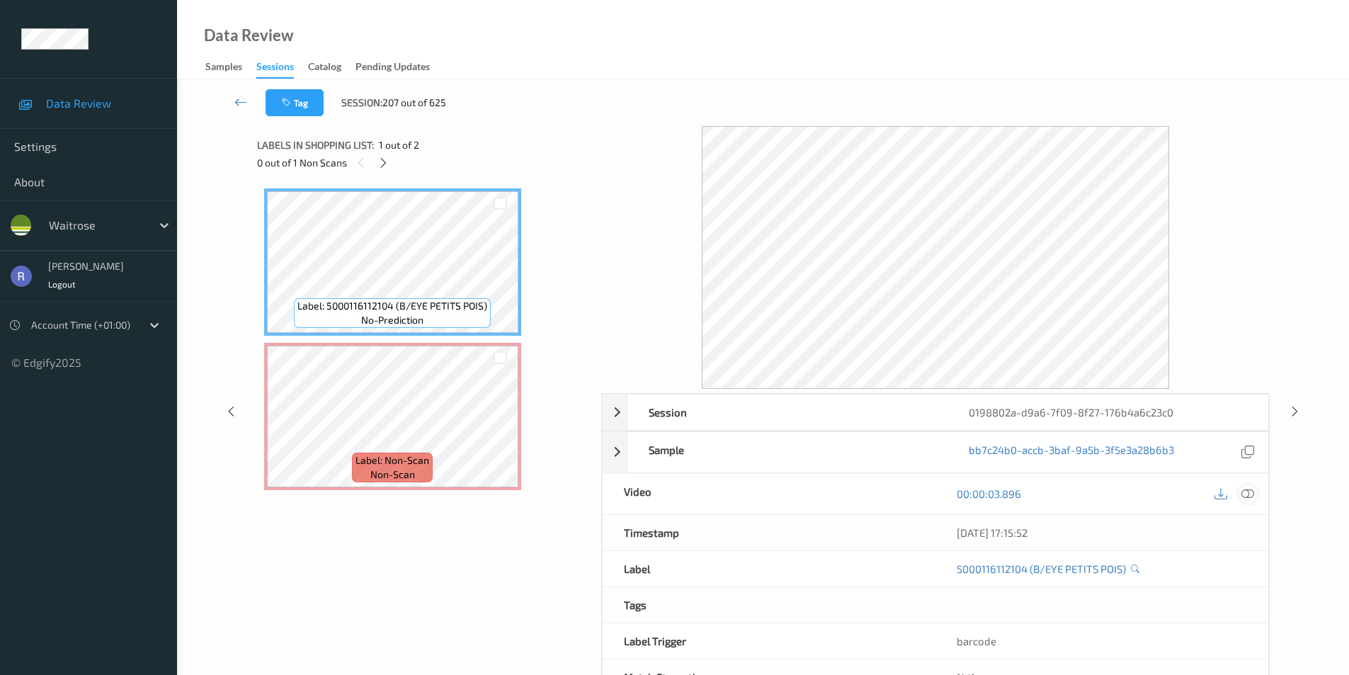
click at [1245, 488] on icon at bounding box center [1247, 493] width 13 height 13
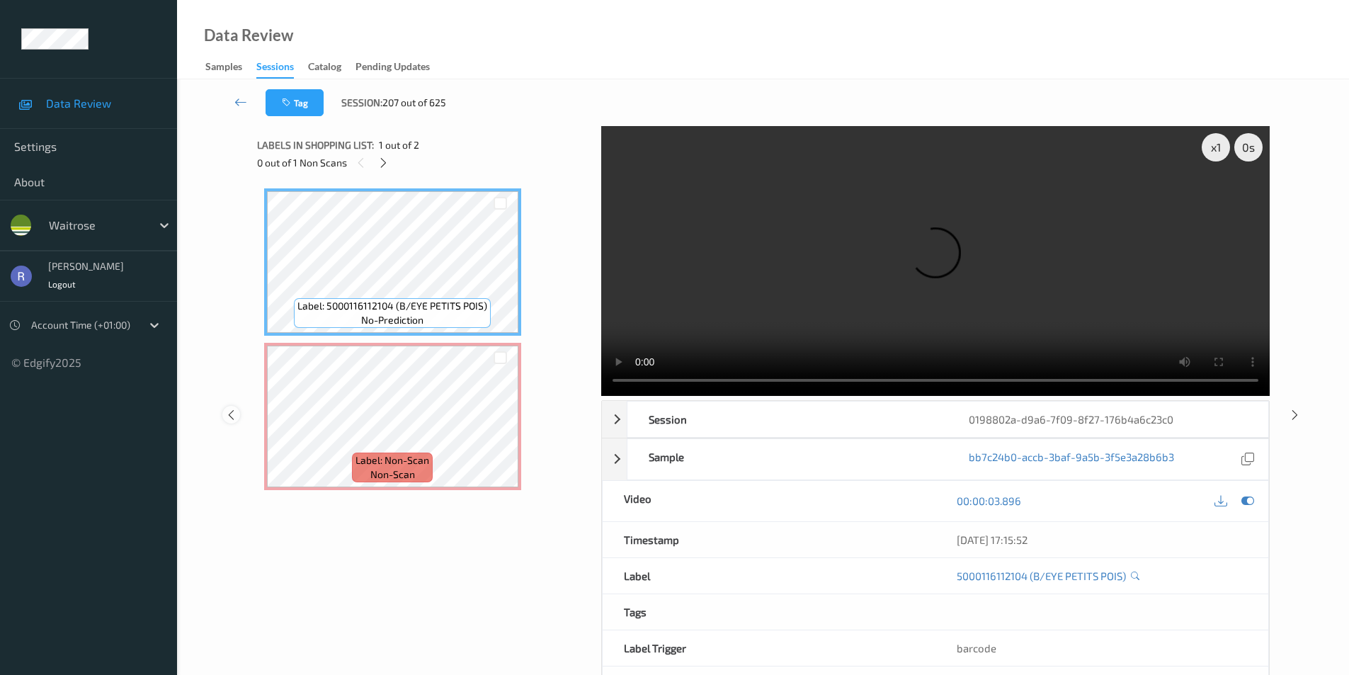
click at [233, 414] on icon at bounding box center [231, 414] width 12 height 13
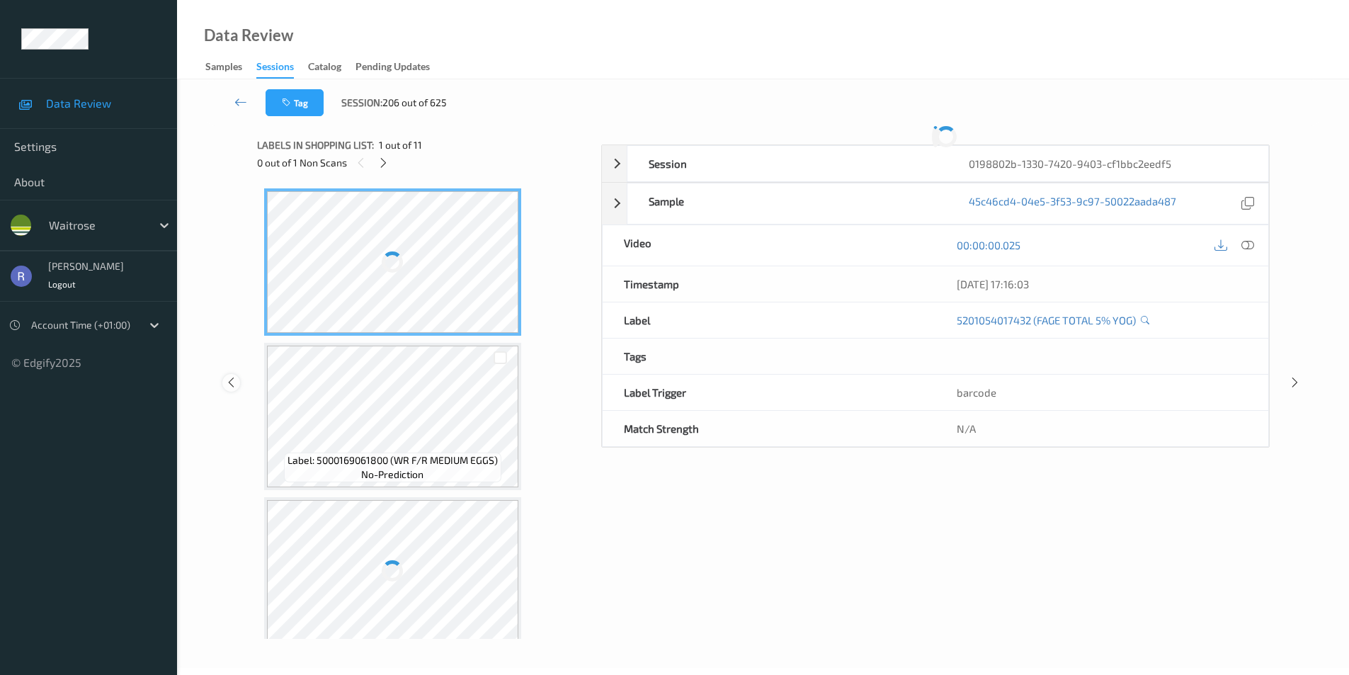
click at [232, 389] on icon at bounding box center [231, 382] width 12 height 13
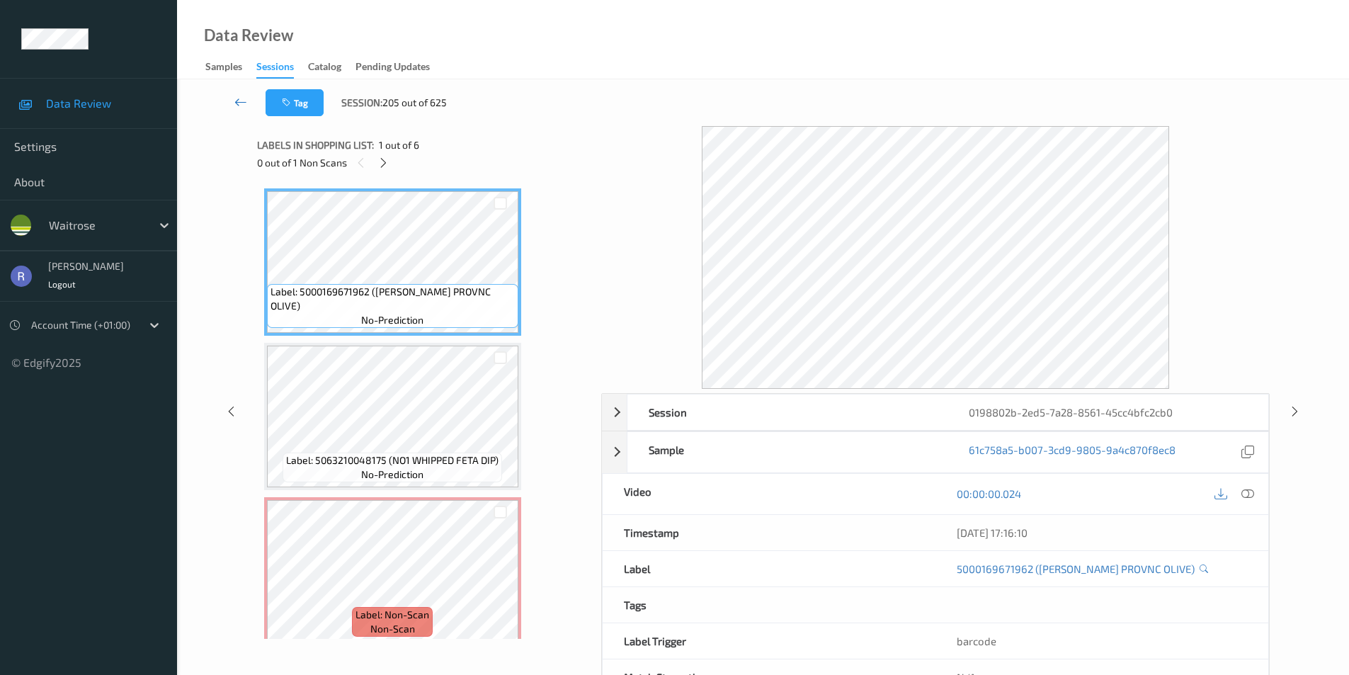
click at [237, 101] on icon at bounding box center [240, 102] width 13 height 14
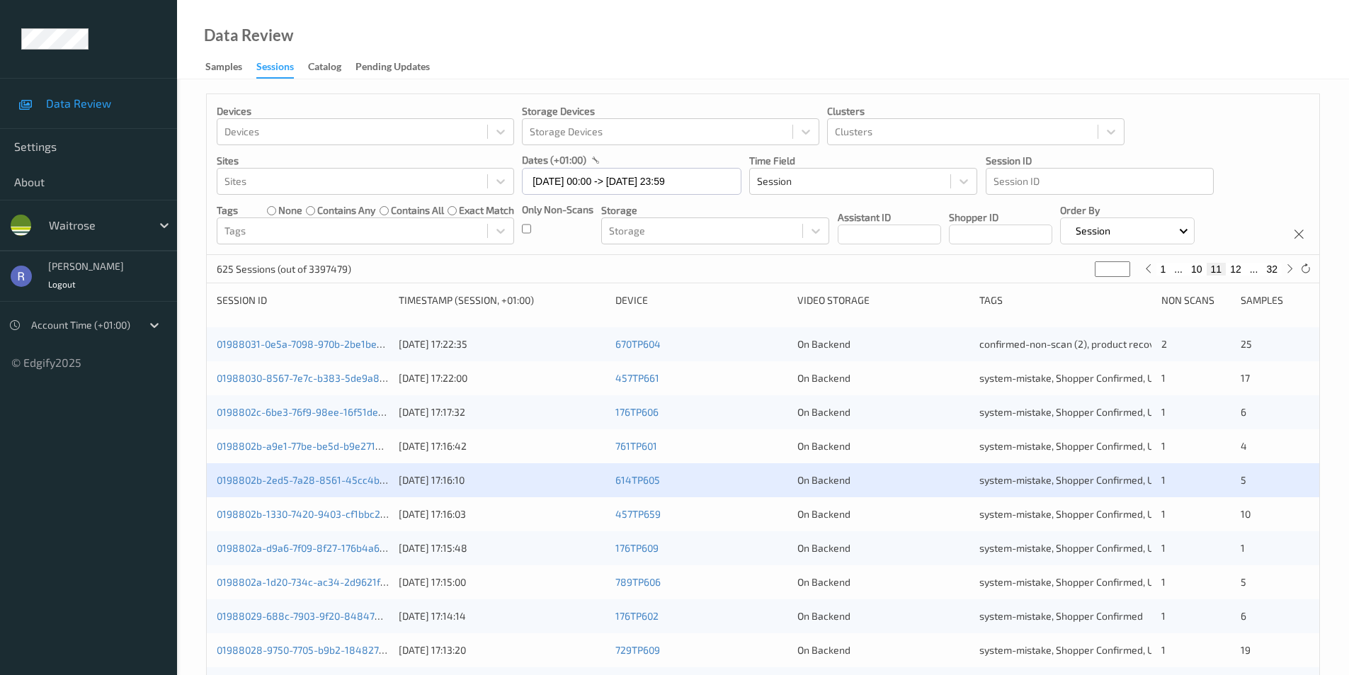
type input "**"
click at [1121, 272] on input "**" at bounding box center [1111, 269] width 35 height 16
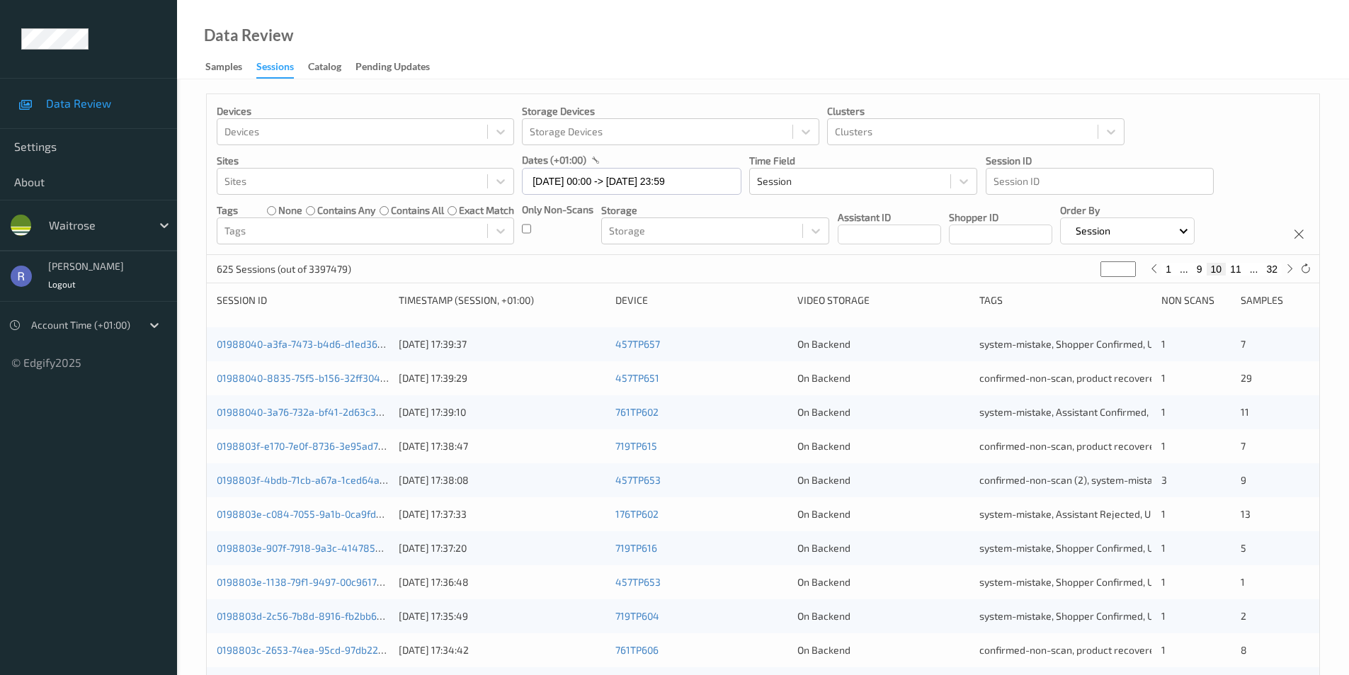
type input "*"
click at [1129, 272] on input "*" at bounding box center [1117, 269] width 35 height 16
click at [274, 547] on link "0198804c-a239-79b5-b6c4-567b89d16ef4" at bounding box center [314, 548] width 194 height 12
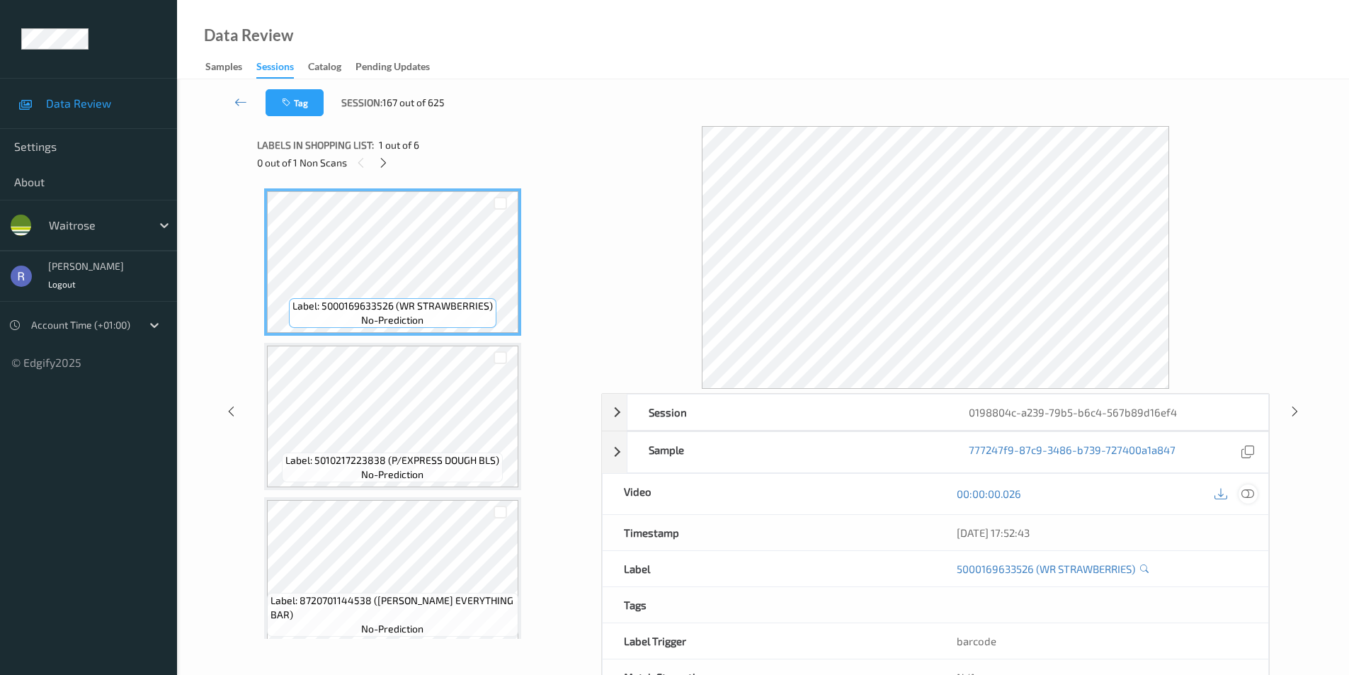
click at [1247, 491] on icon at bounding box center [1247, 493] width 13 height 13
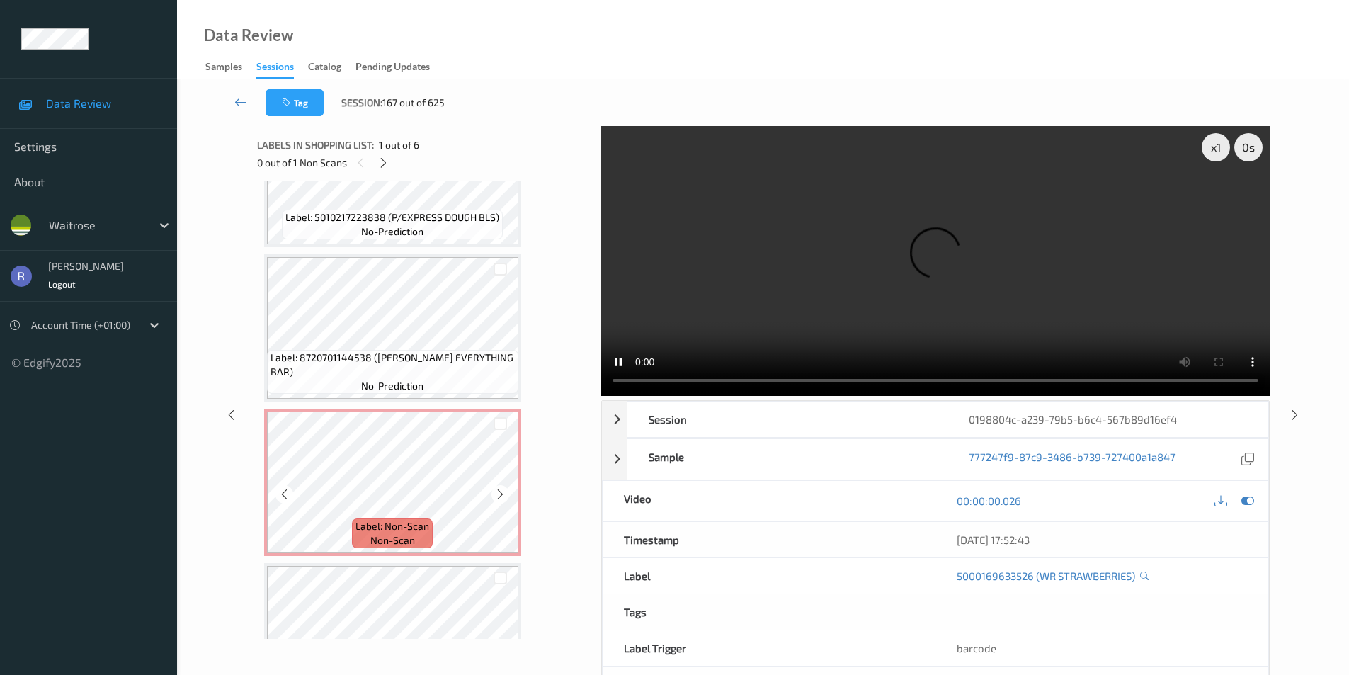
scroll to position [283, 0]
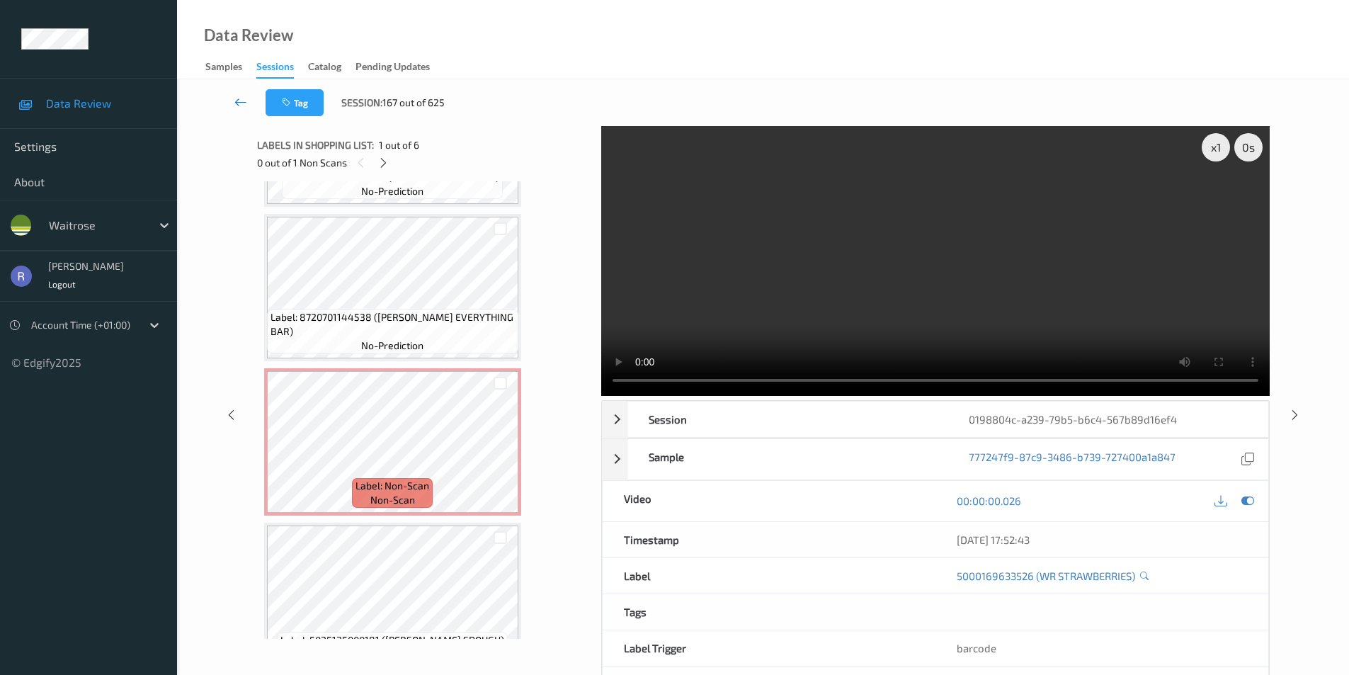
click at [246, 105] on icon at bounding box center [240, 102] width 13 height 14
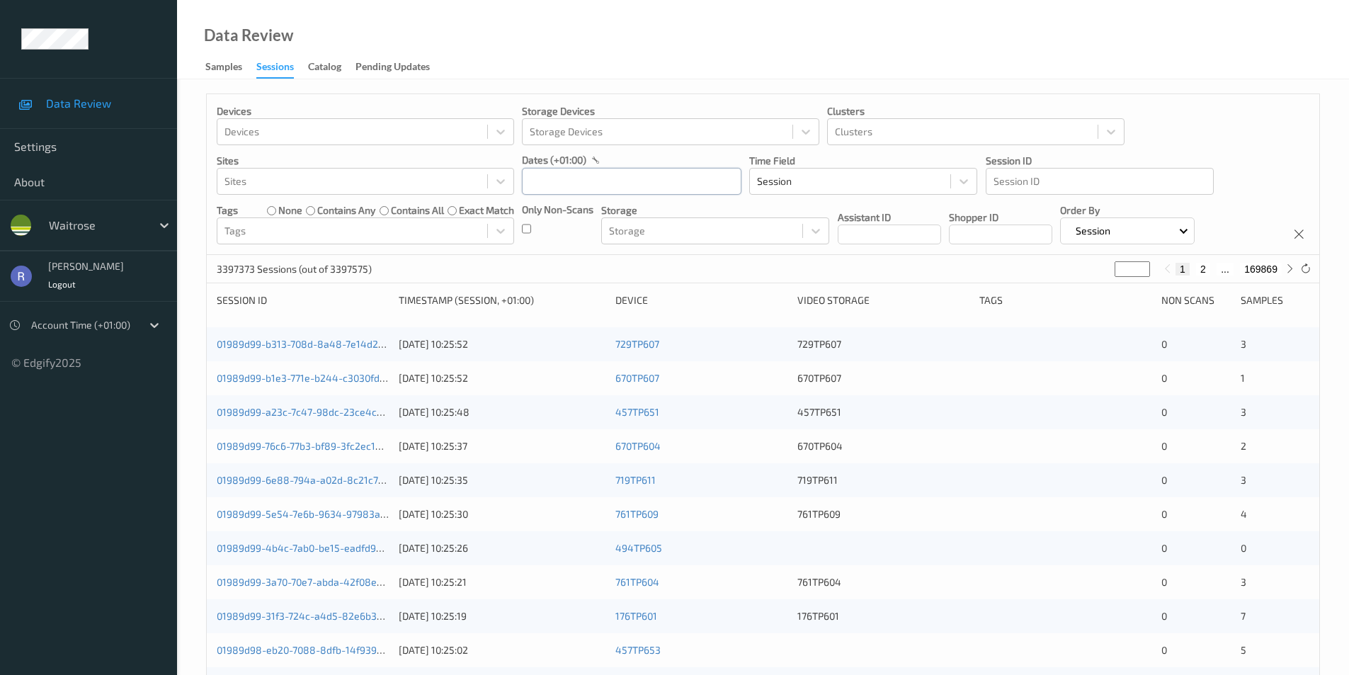
click at [570, 181] on input "text" at bounding box center [631, 181] width 219 height 27
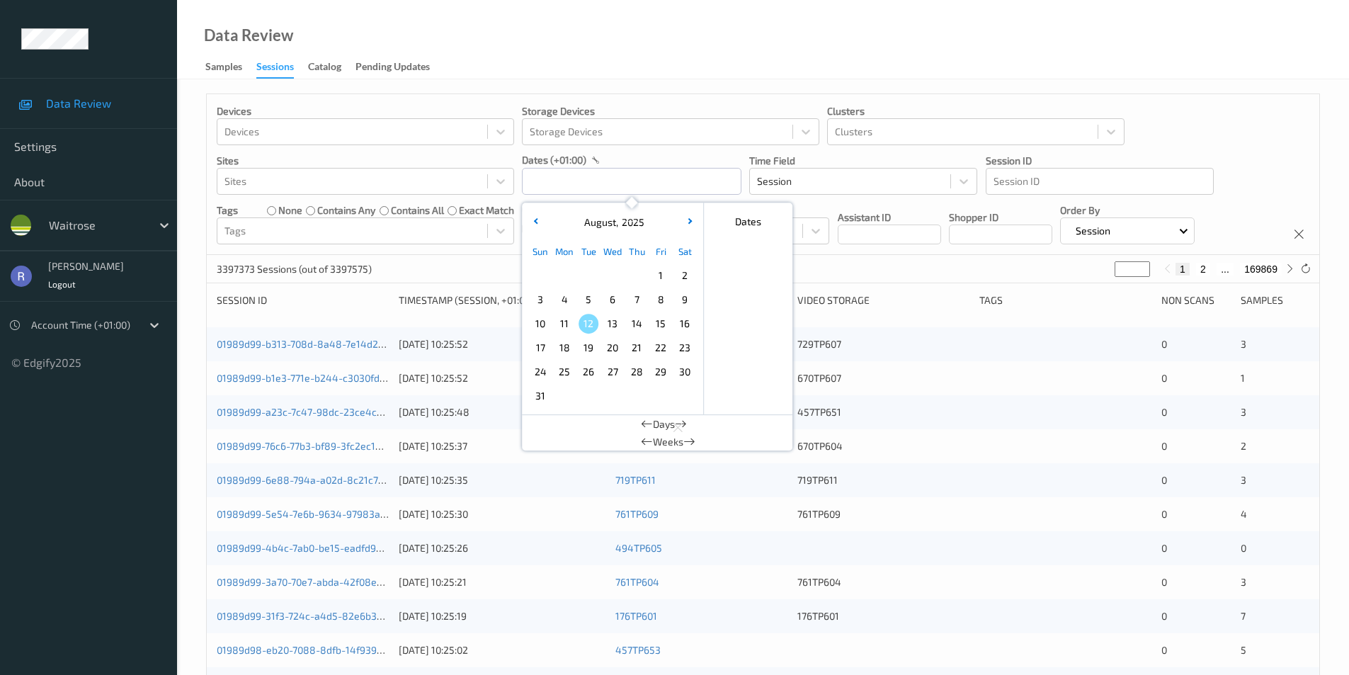
click at [614, 295] on span "6" at bounding box center [612, 300] width 20 height 20
type input "[DATE] 00:00 -> [DATE] 23:59"
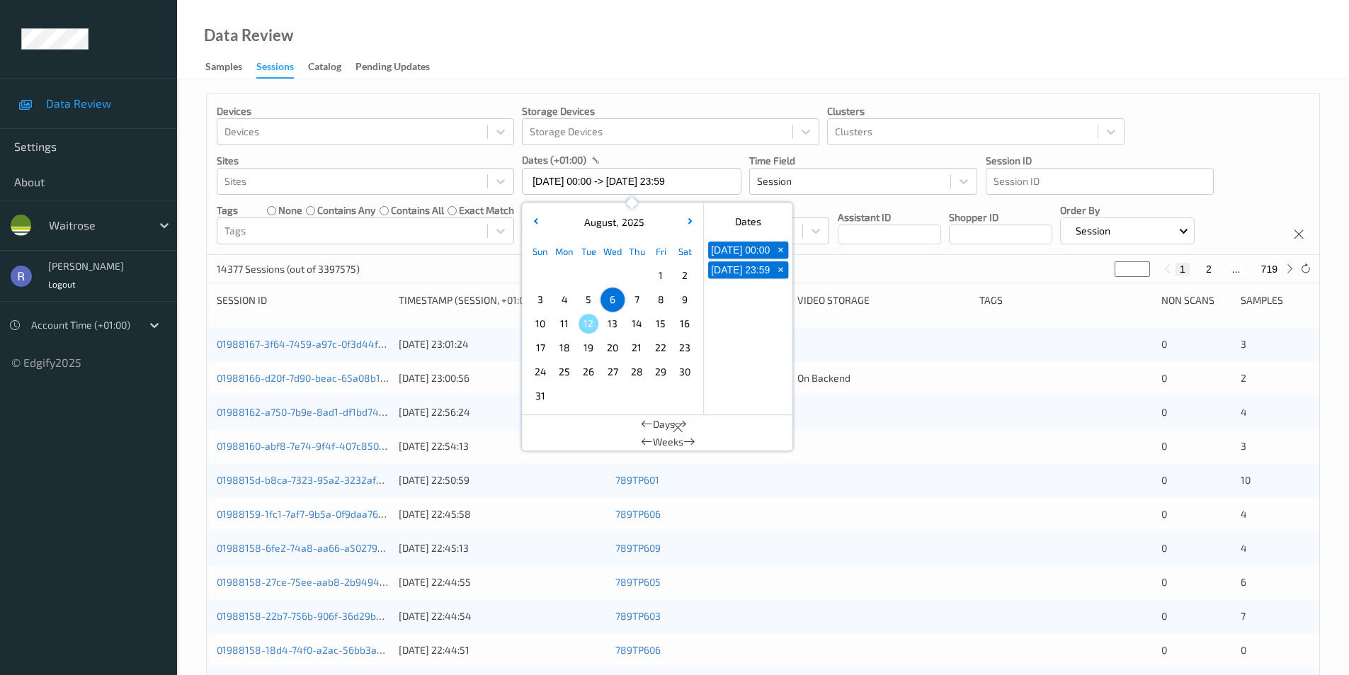
drag, startPoint x: 417, startPoint y: 265, endPoint x: 484, endPoint y: 249, distance: 68.3
click at [418, 265] on div "14377 Sessions (out of 3397575) * 1 2 ... 719" at bounding box center [763, 269] width 1112 height 28
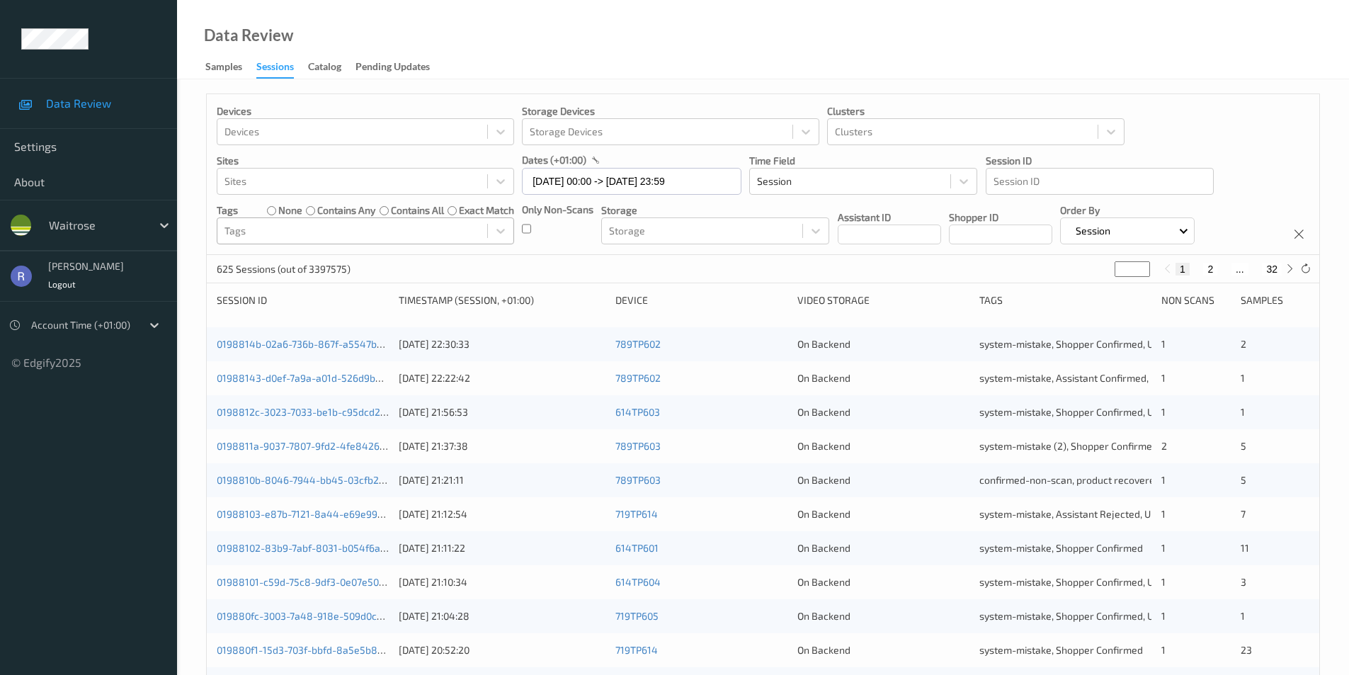
click at [292, 229] on div at bounding box center [352, 230] width 256 height 17
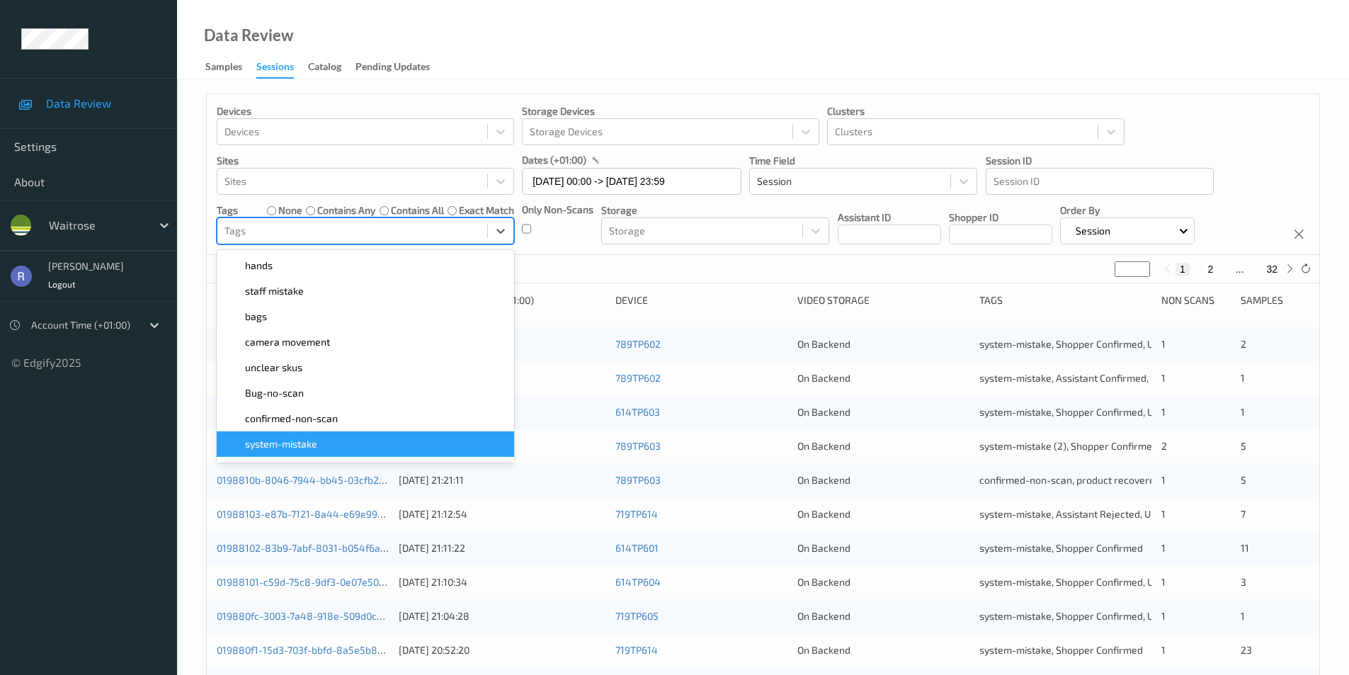
click at [307, 438] on span "system-mistake" at bounding box center [281, 444] width 72 height 14
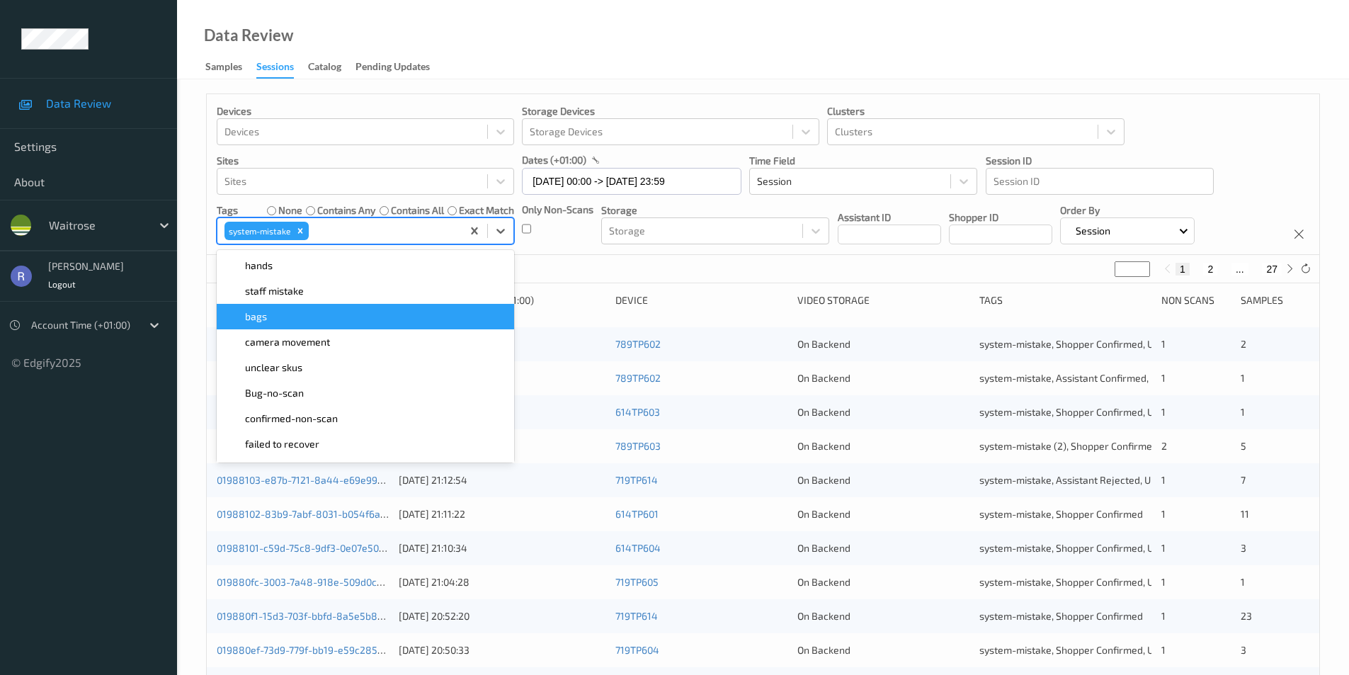
click at [694, 265] on div "524 Sessions (out of 3397575) * 1 2 ... 27" at bounding box center [763, 269] width 1112 height 28
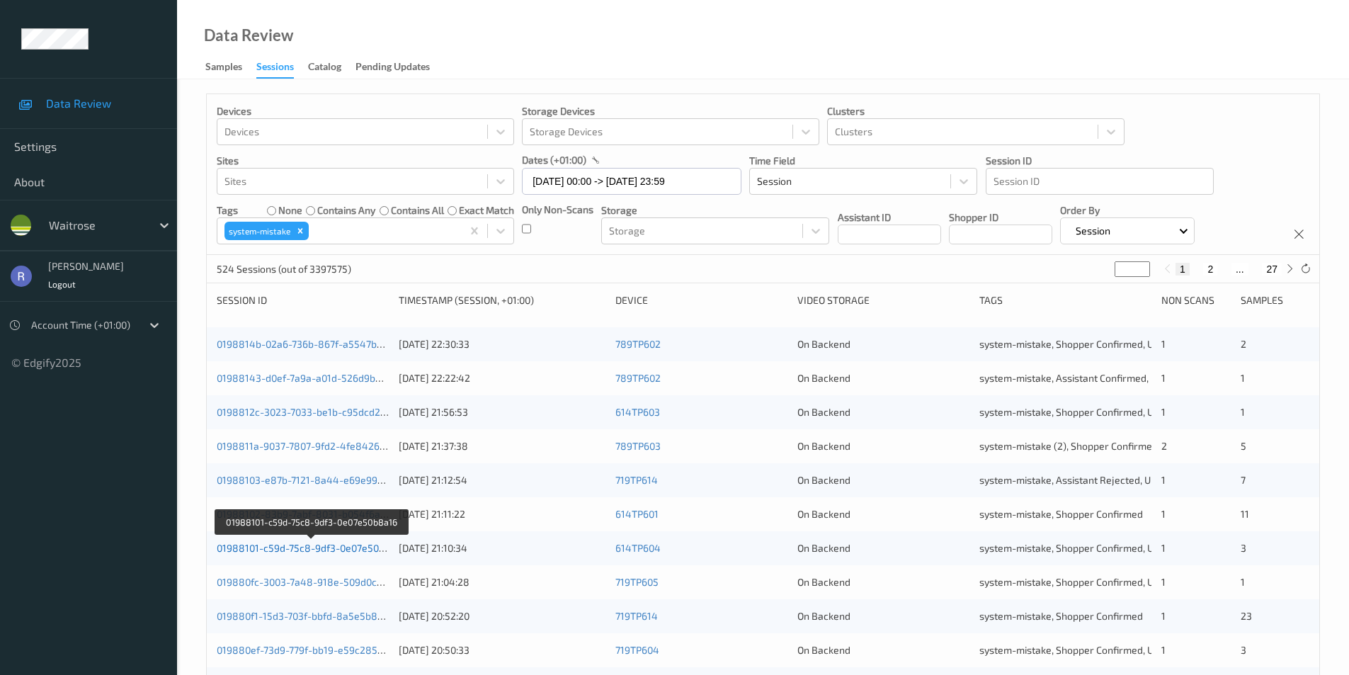
click at [298, 542] on link "01988101-c59d-75c8-9df3-0e07e50b8a16" at bounding box center [312, 548] width 190 height 12
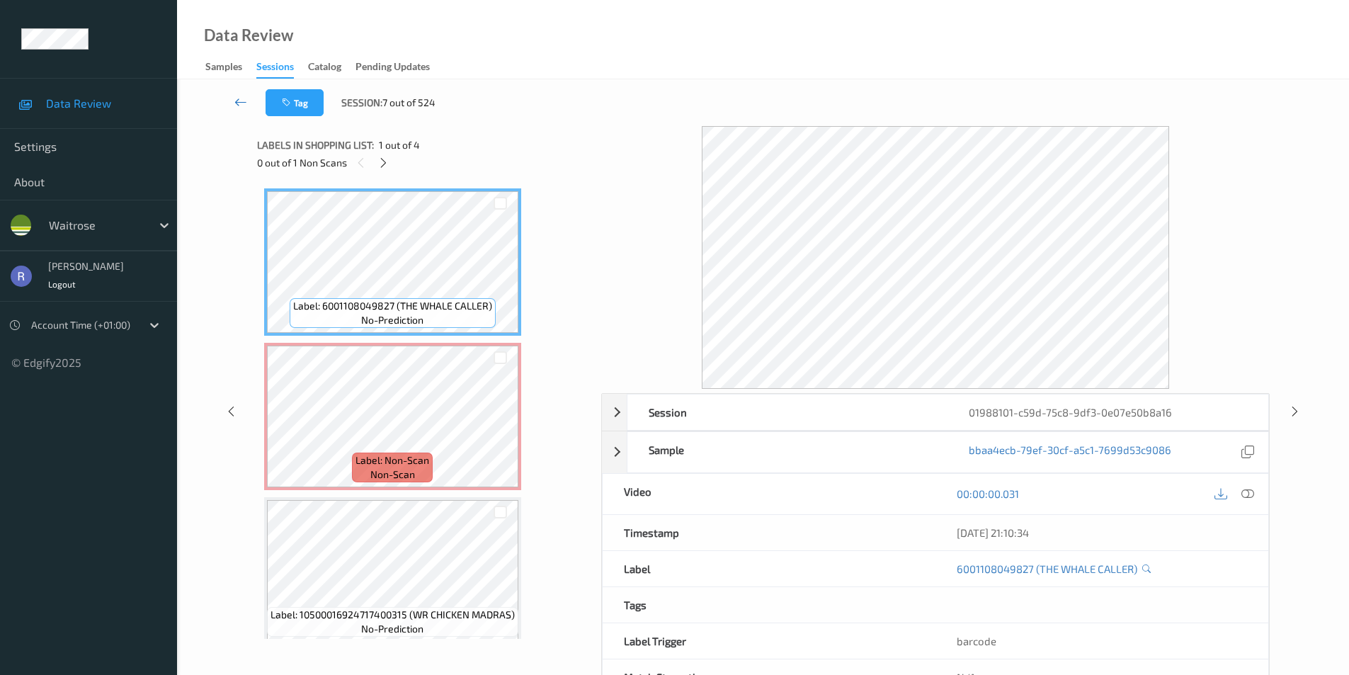
click at [236, 103] on icon at bounding box center [240, 102] width 13 height 14
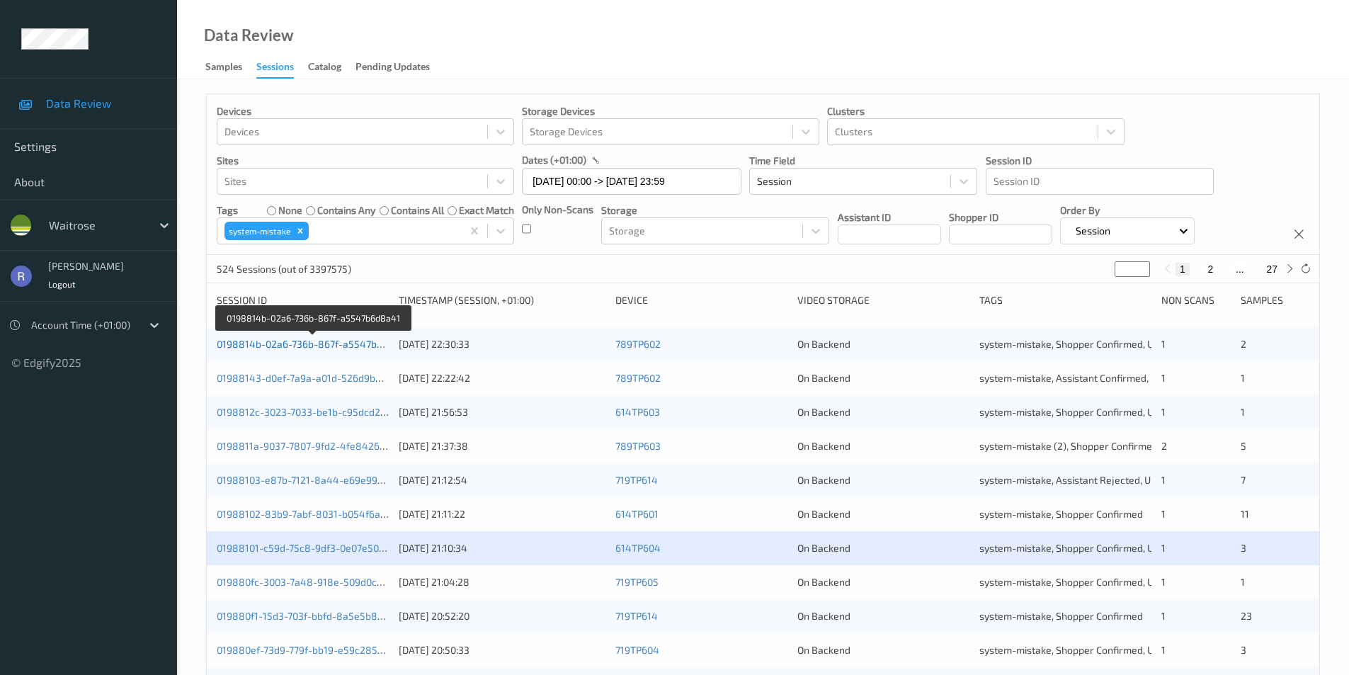
click at [252, 346] on link "0198814b-02a6-736b-867f-a5547b6d8a41" at bounding box center [314, 344] width 194 height 12
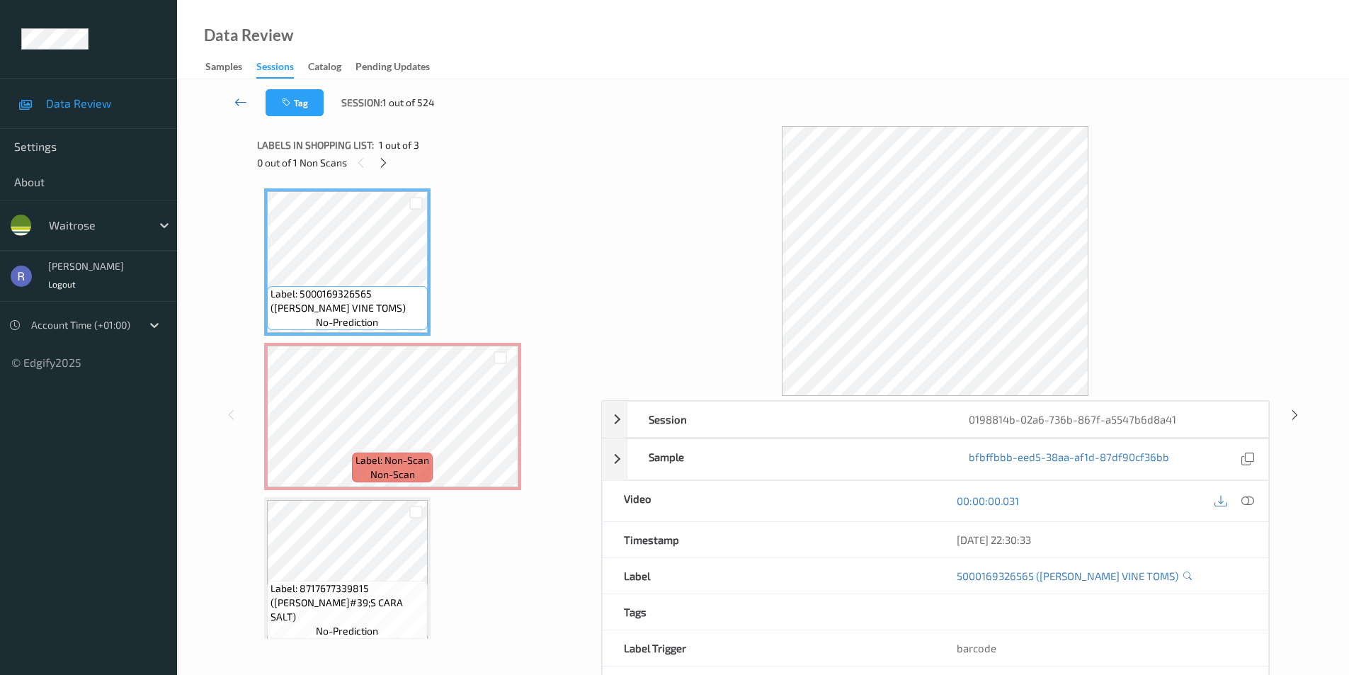
click at [243, 100] on icon at bounding box center [240, 102] width 13 height 14
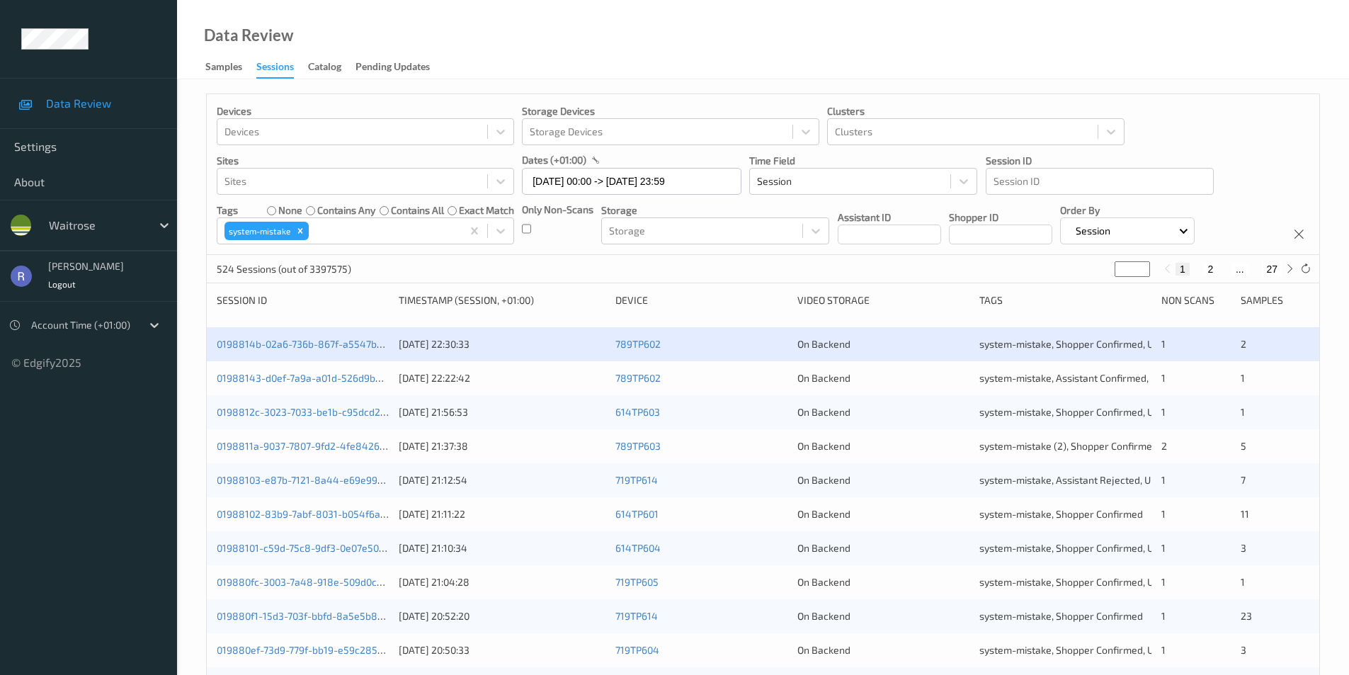
drag, startPoint x: 1114, startPoint y: 268, endPoint x: 1083, endPoint y: 272, distance: 31.3
click at [1086, 271] on div "524 Sessions (out of 3397575) * 1 2 ... 27" at bounding box center [763, 269] width 1112 height 28
type input "**"
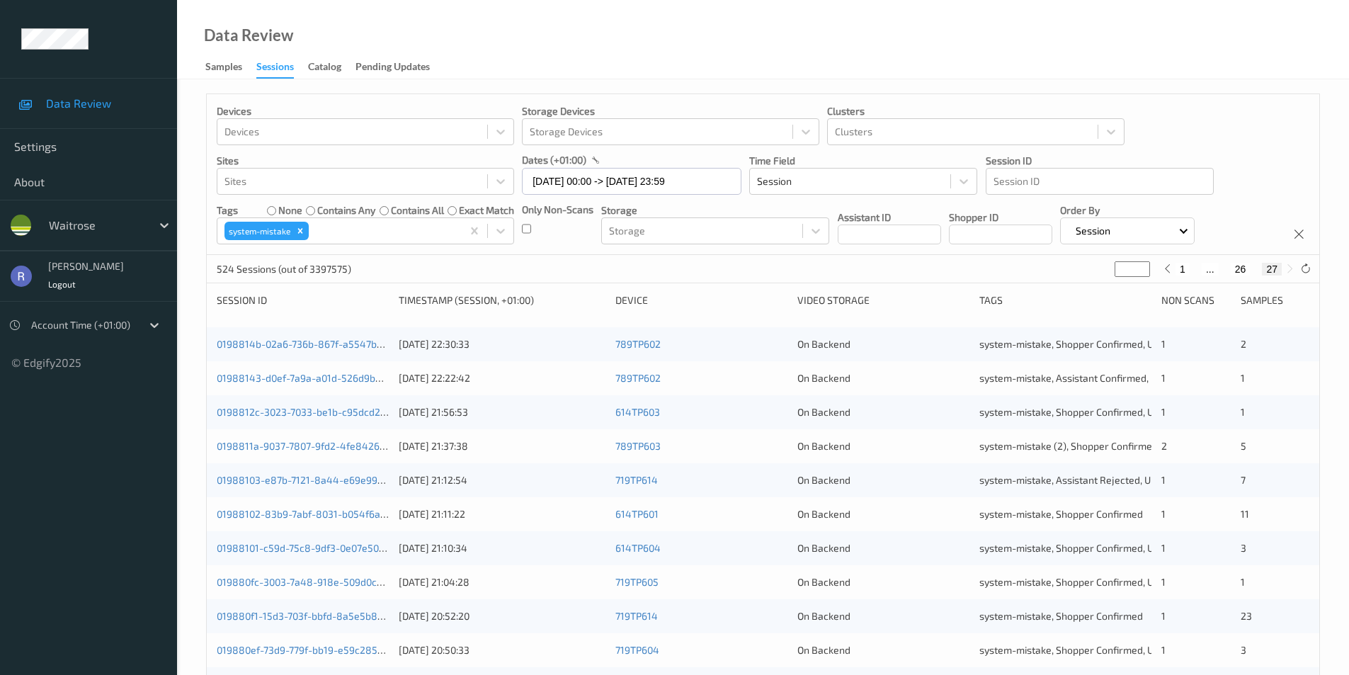
type input "**"
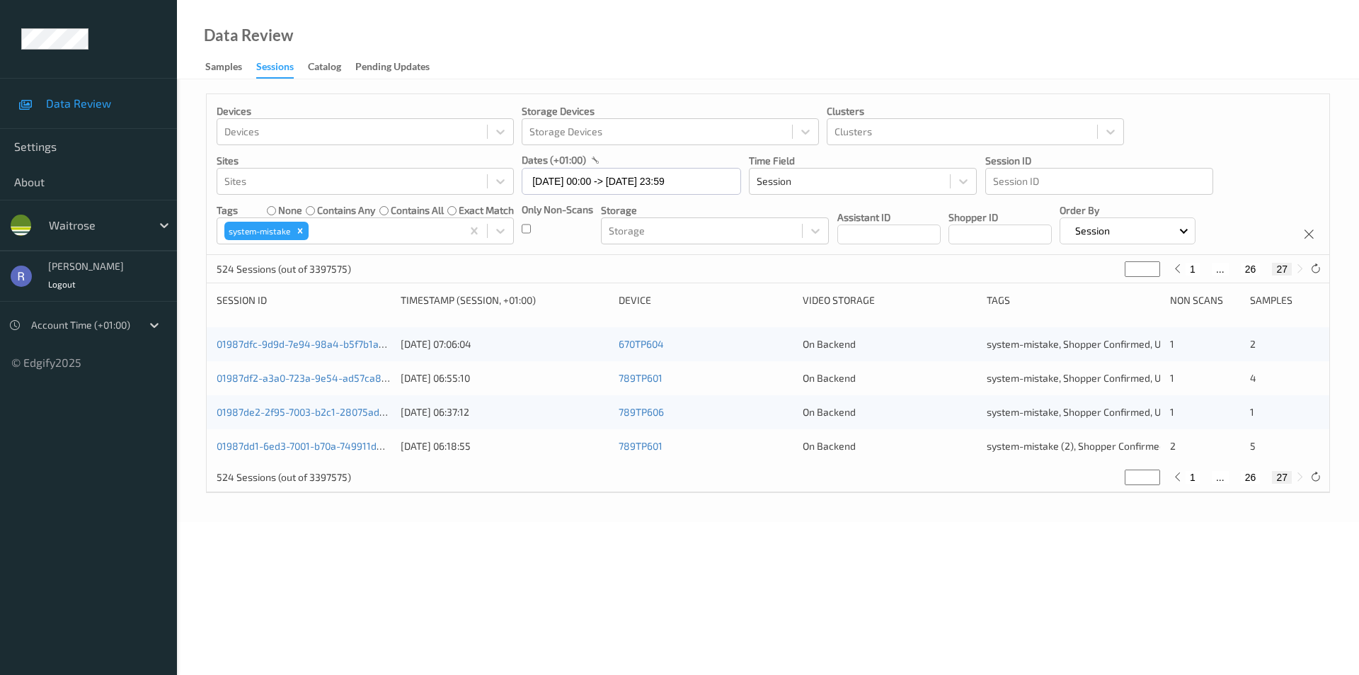
click at [1135, 270] on input "**" at bounding box center [1142, 269] width 35 height 16
type input "*"
type input "**"
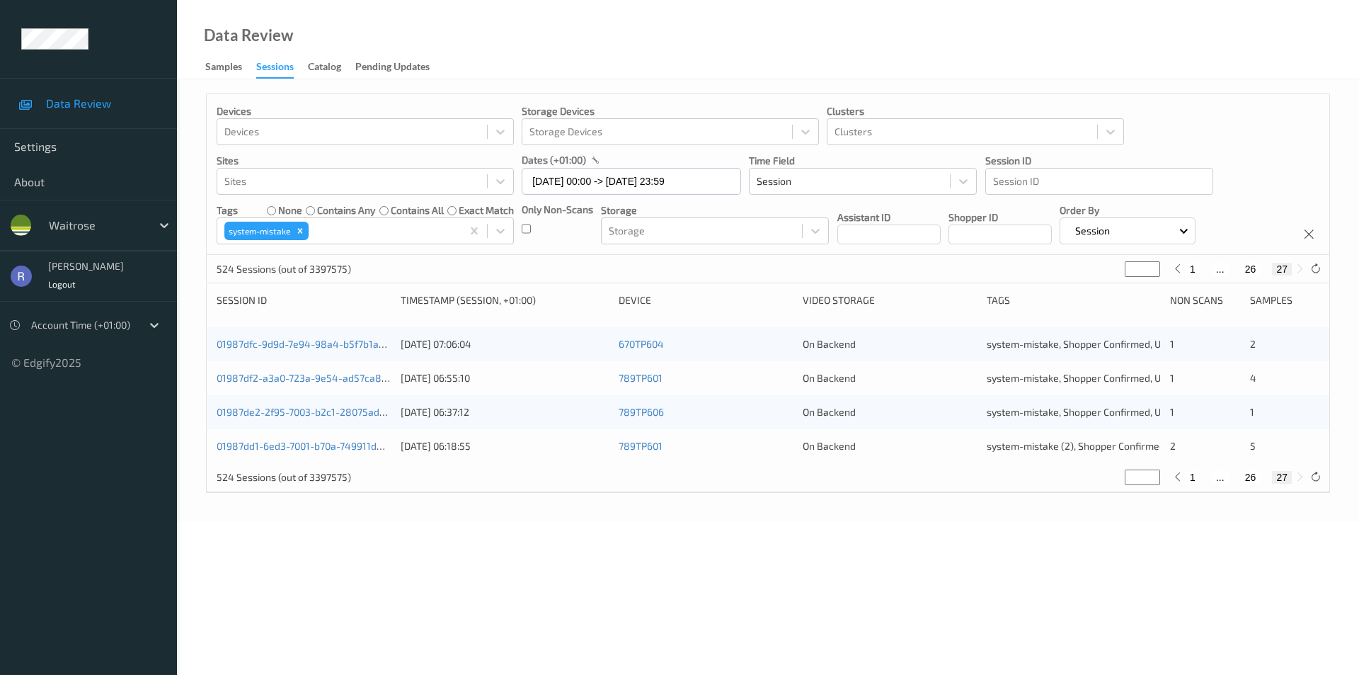
type input "**"
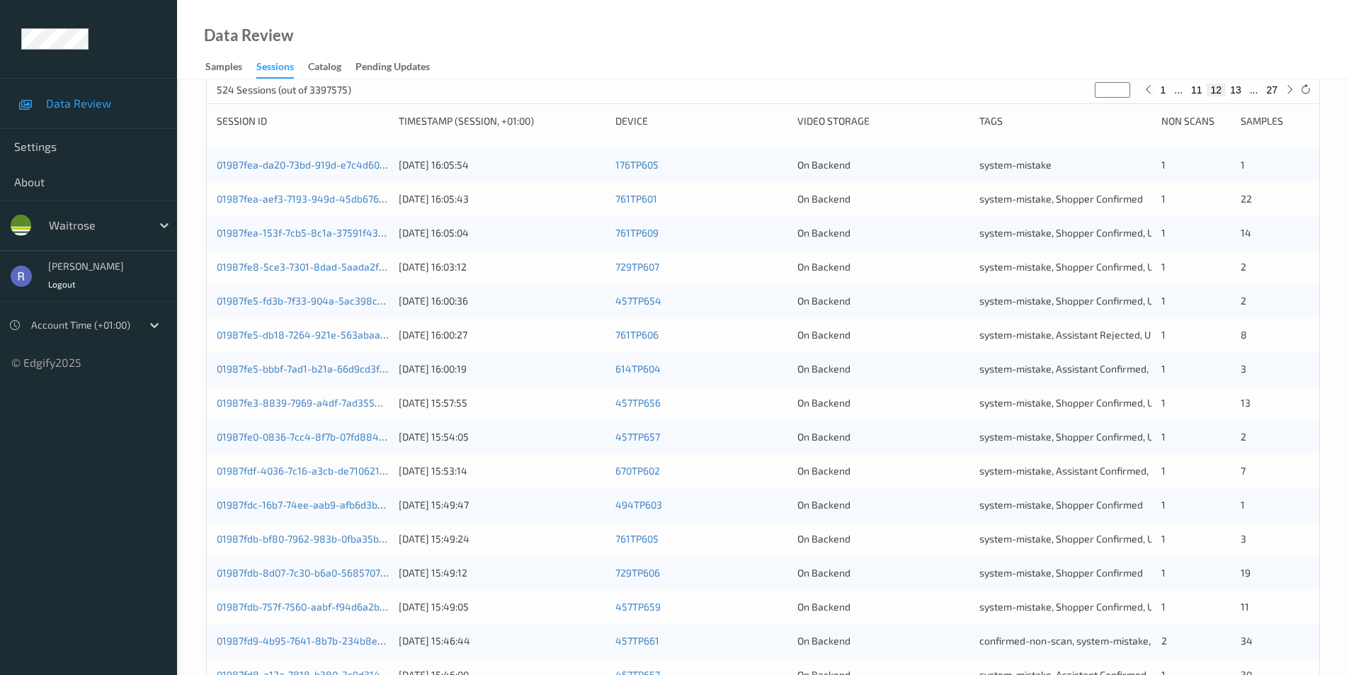
scroll to position [391, 0]
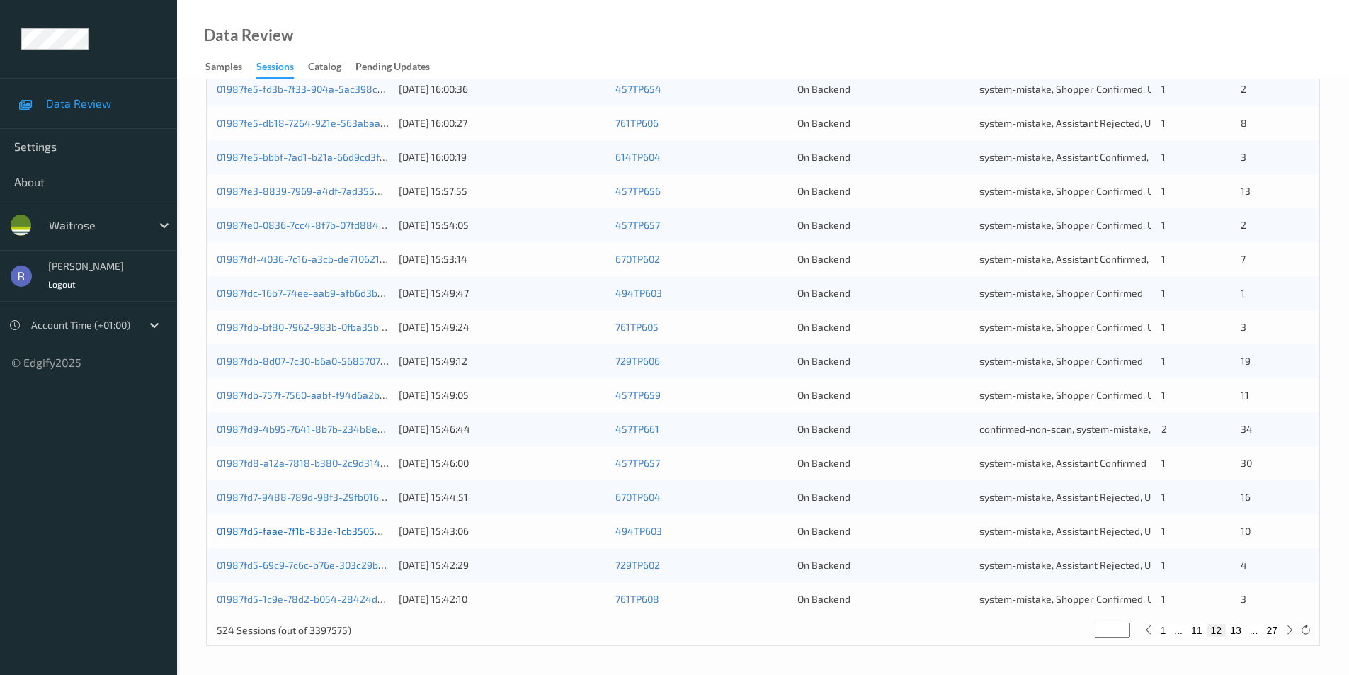
type input "**"
click at [309, 531] on link "01987fd5-faae-7f1b-833e-1cb350542e3f" at bounding box center [309, 531] width 185 height 12
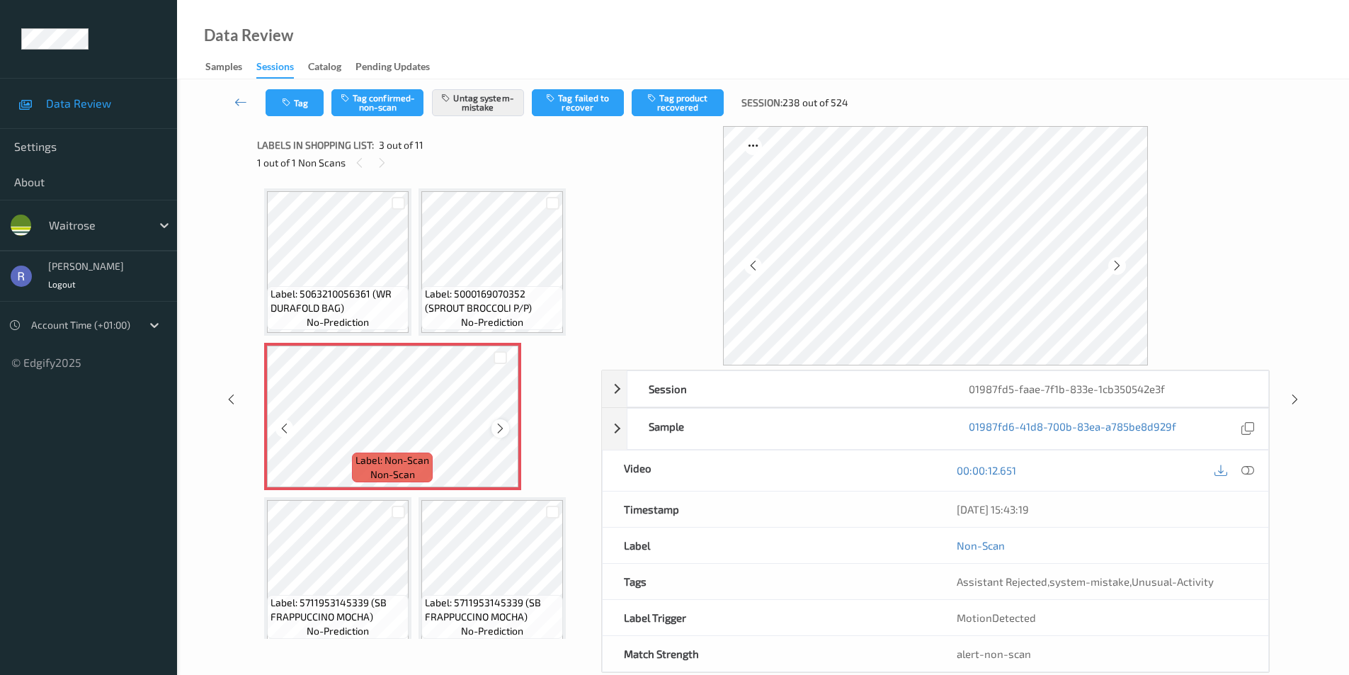
click at [500, 426] on icon at bounding box center [500, 428] width 12 height 13
click at [1251, 466] on icon at bounding box center [1247, 470] width 13 height 13
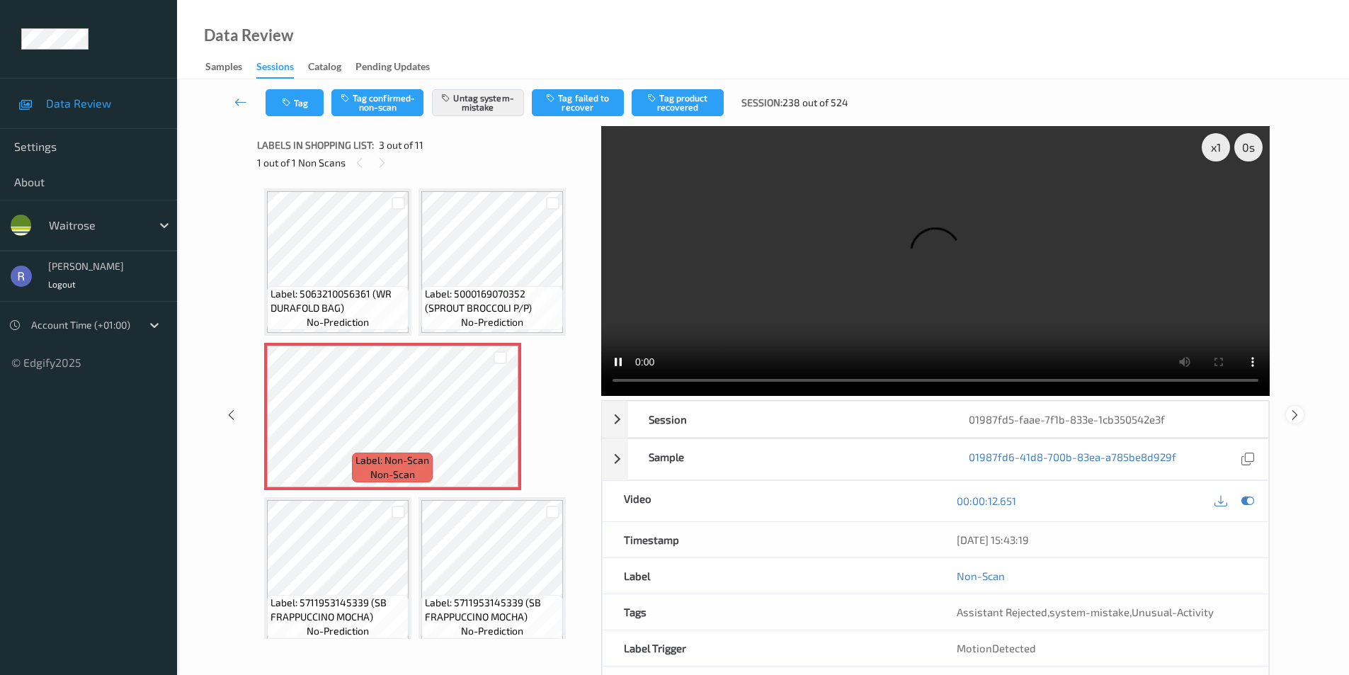
click at [1291, 413] on icon at bounding box center [1294, 414] width 12 height 13
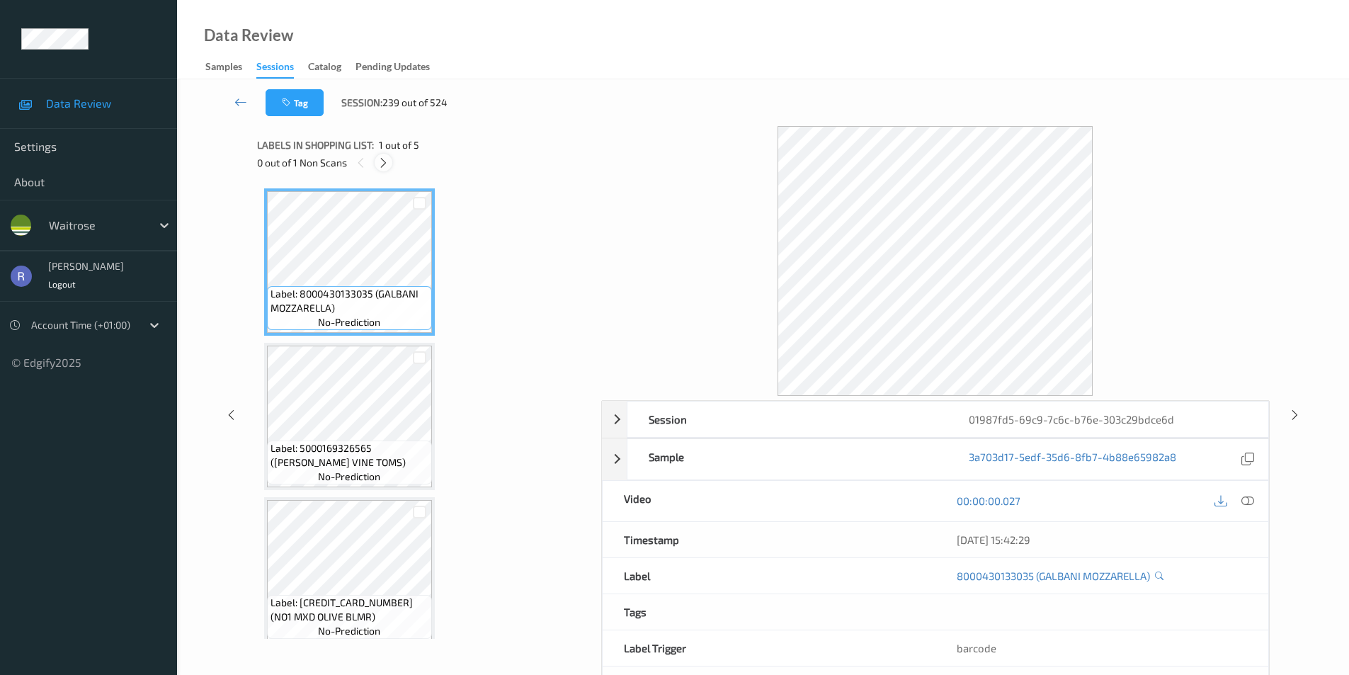
click at [379, 163] on icon at bounding box center [383, 162] width 12 height 13
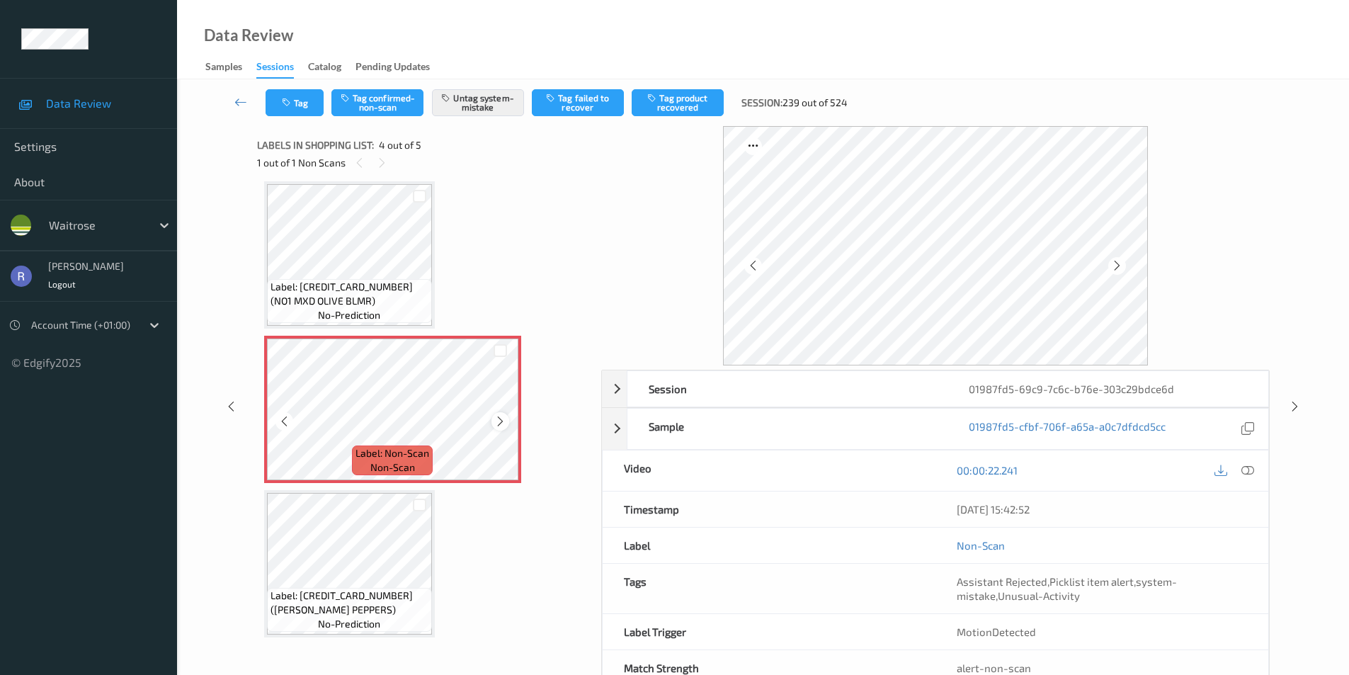
click at [503, 418] on icon at bounding box center [500, 421] width 12 height 13
click at [1292, 405] on icon at bounding box center [1294, 406] width 12 height 13
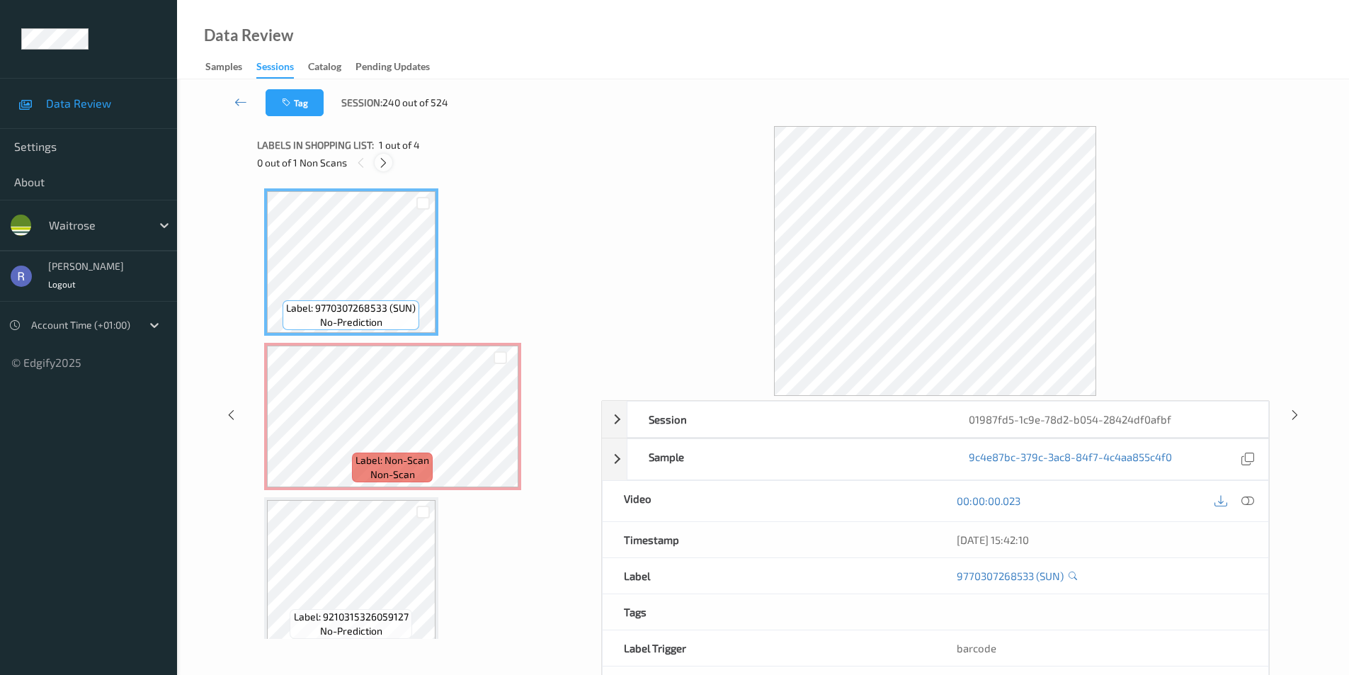
click at [384, 165] on icon at bounding box center [383, 162] width 12 height 13
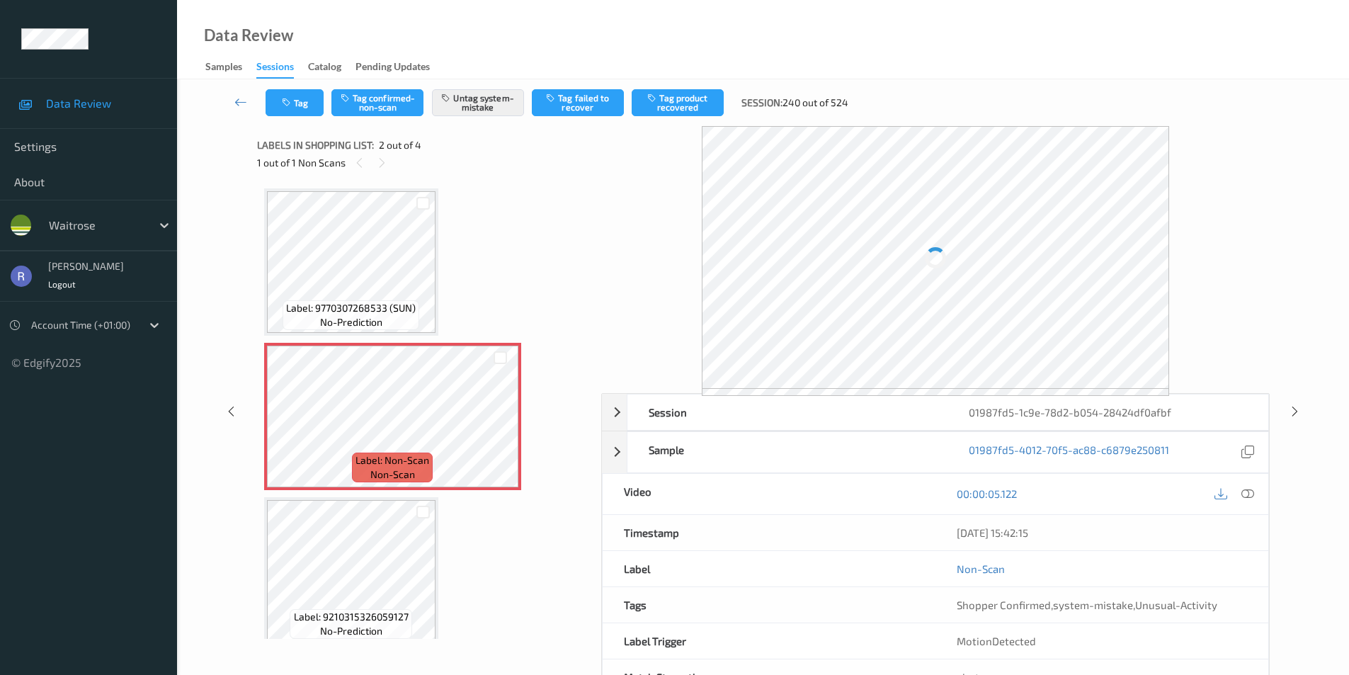
scroll to position [7, 0]
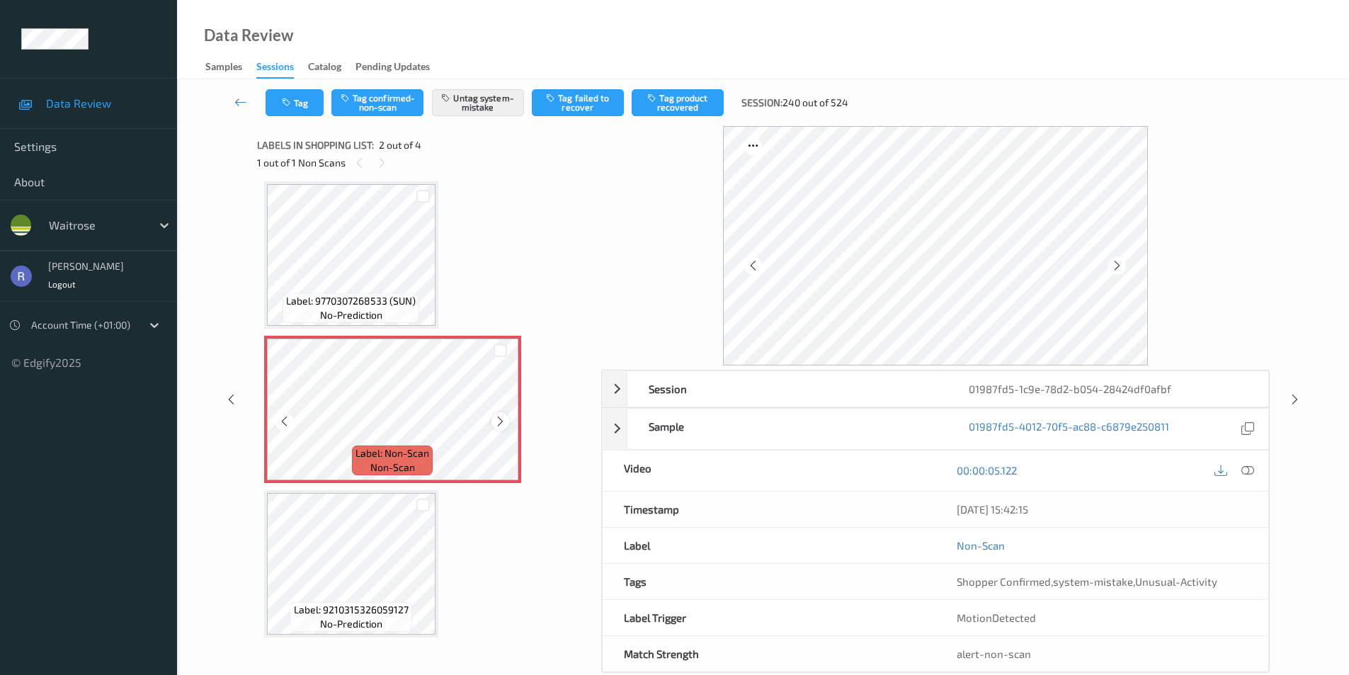
click at [498, 416] on icon at bounding box center [500, 421] width 12 height 13
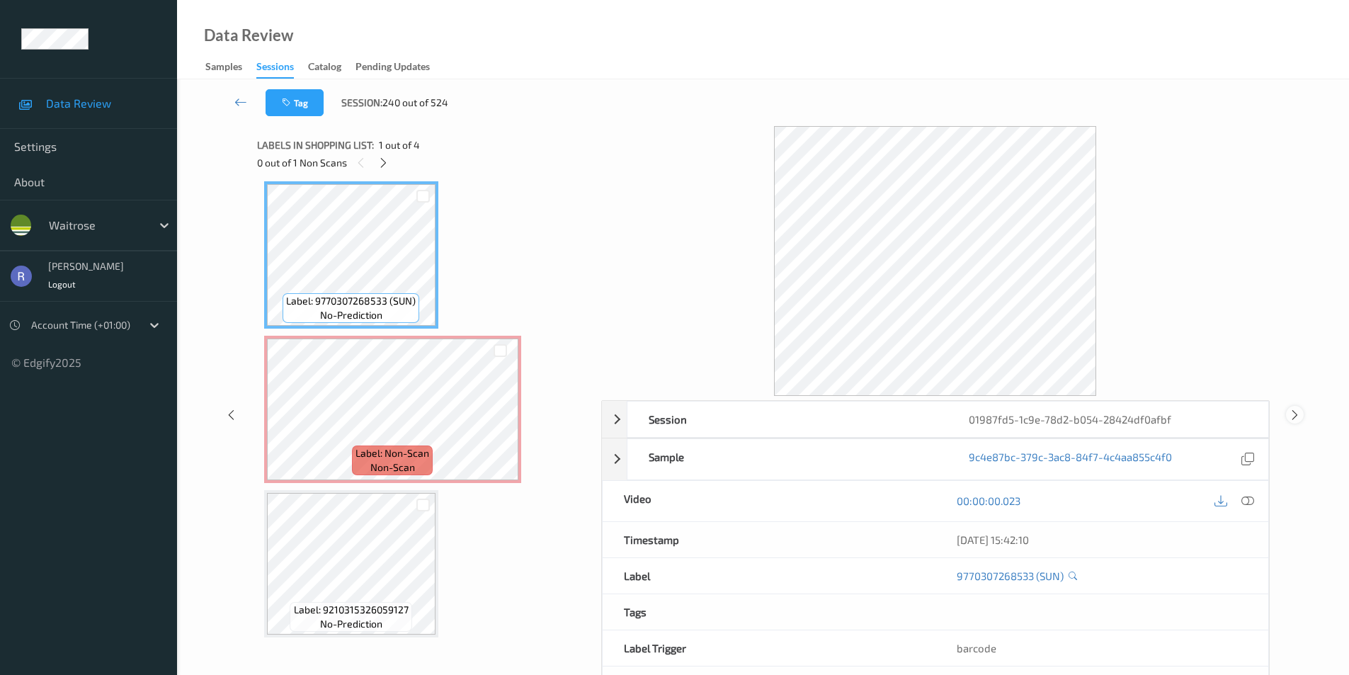
click at [1293, 411] on icon at bounding box center [1294, 414] width 12 height 13
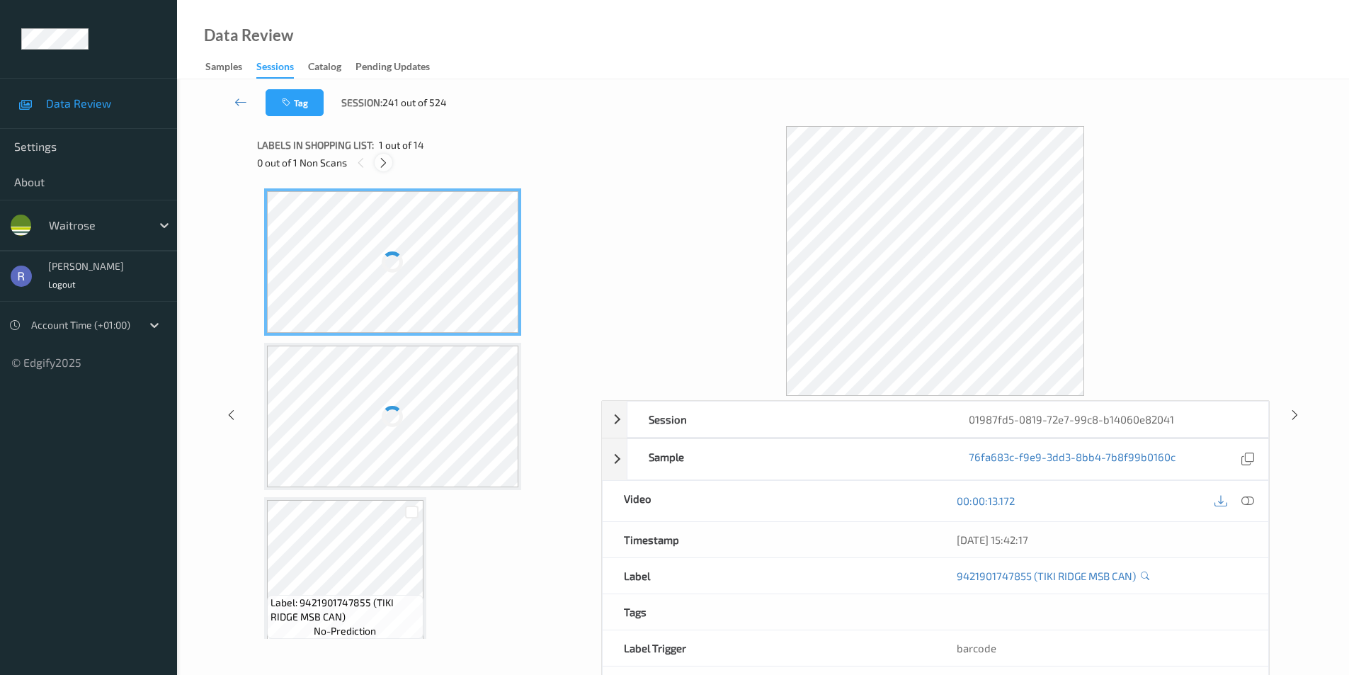
click at [382, 161] on icon at bounding box center [383, 162] width 12 height 13
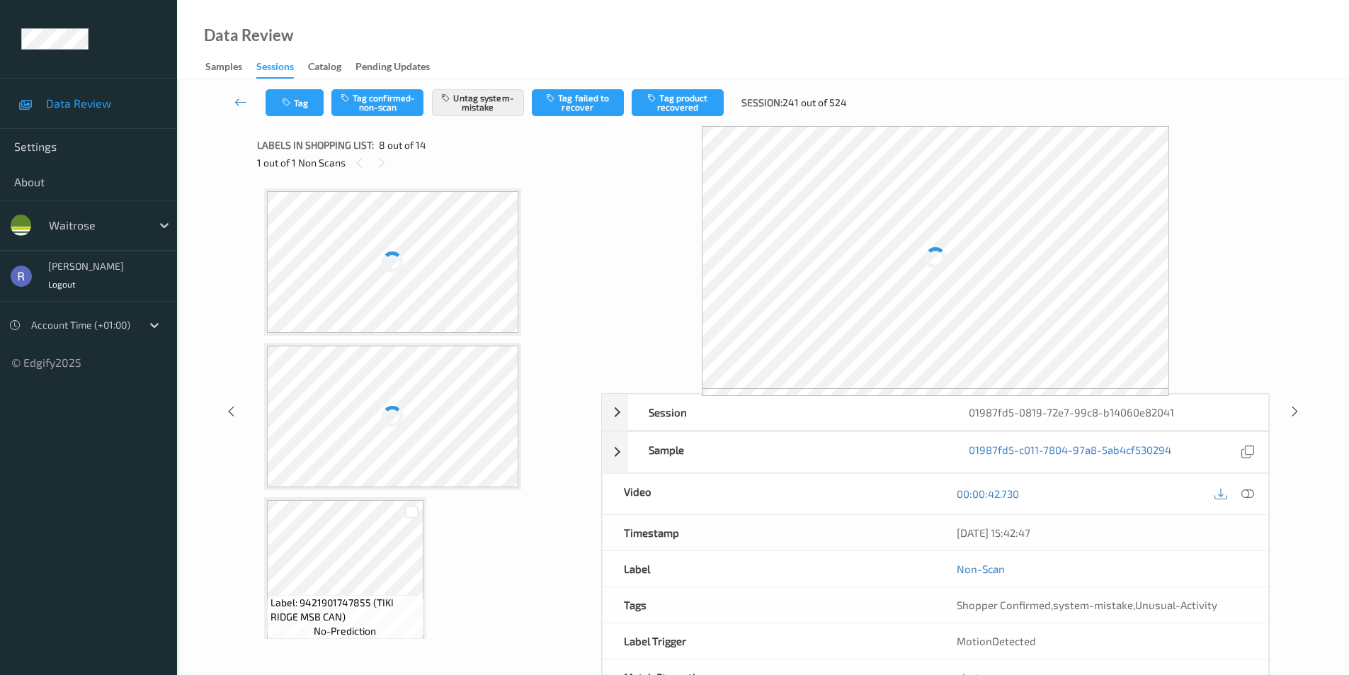
scroll to position [933, 0]
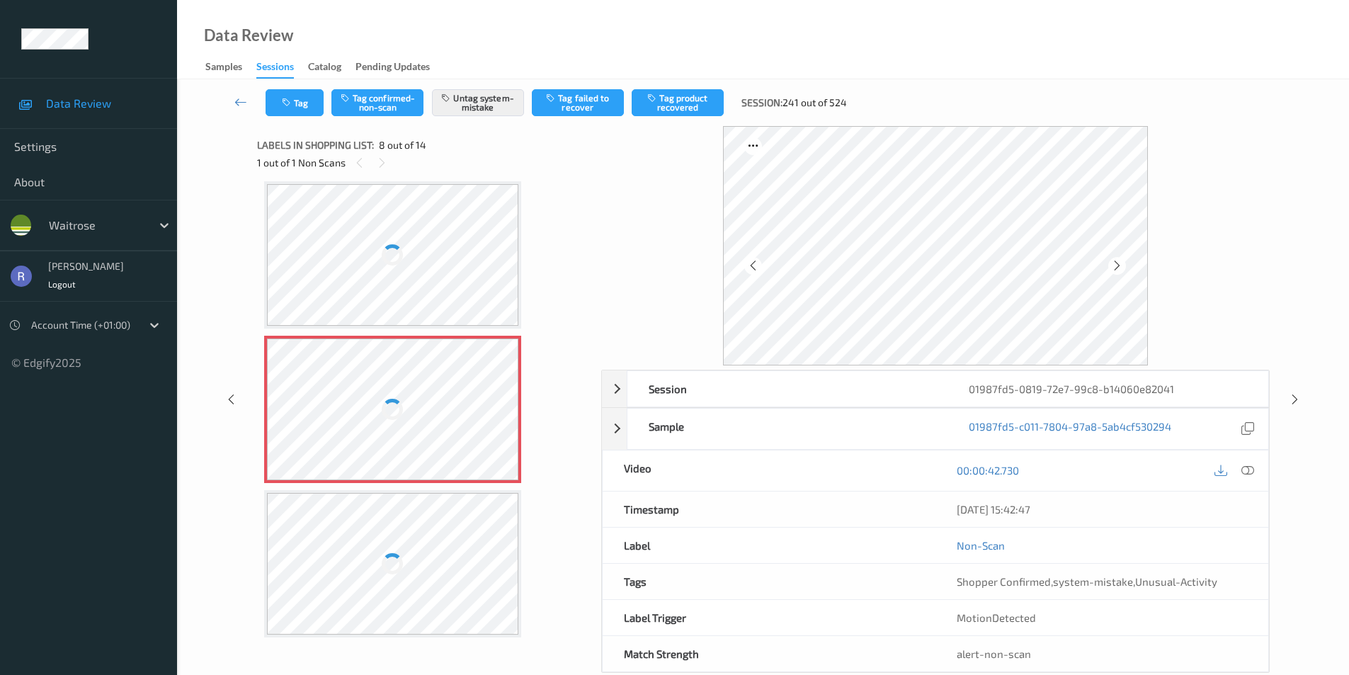
click at [406, 410] on div at bounding box center [393, 409] width 252 height 142
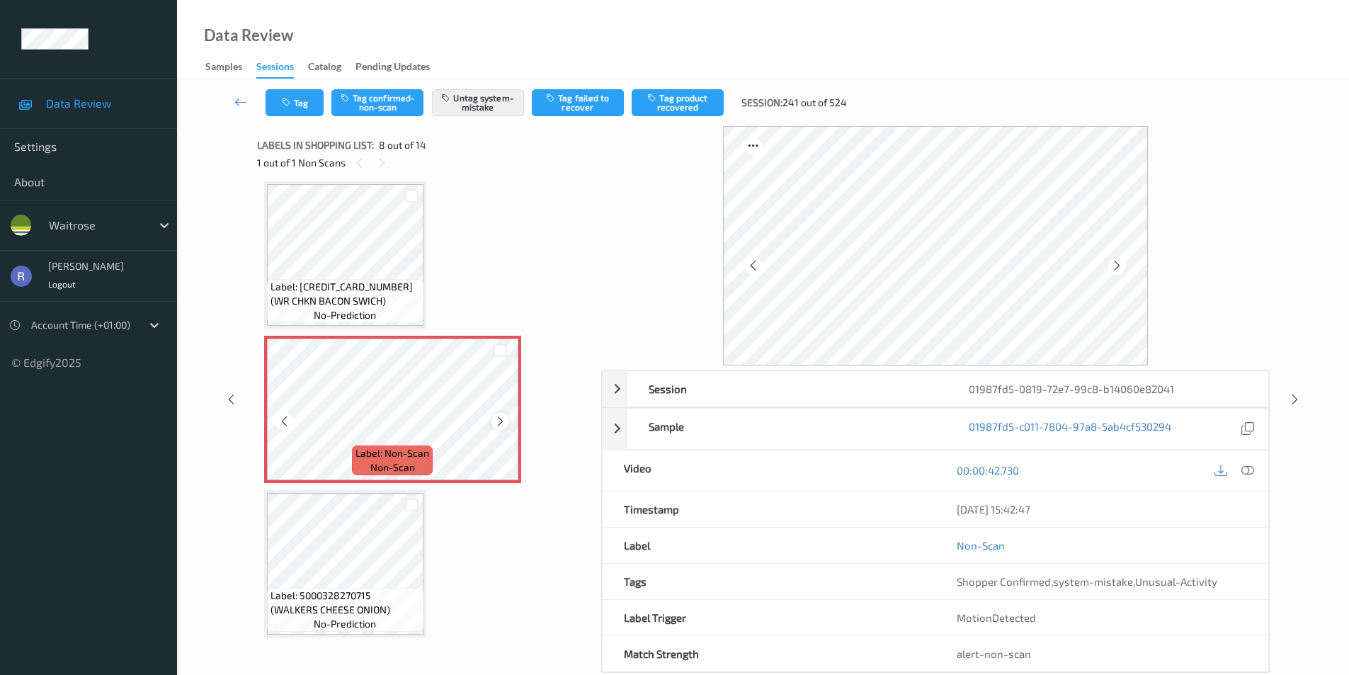
click at [497, 418] on icon at bounding box center [500, 421] width 12 height 13
click at [1294, 397] on icon at bounding box center [1294, 399] width 12 height 13
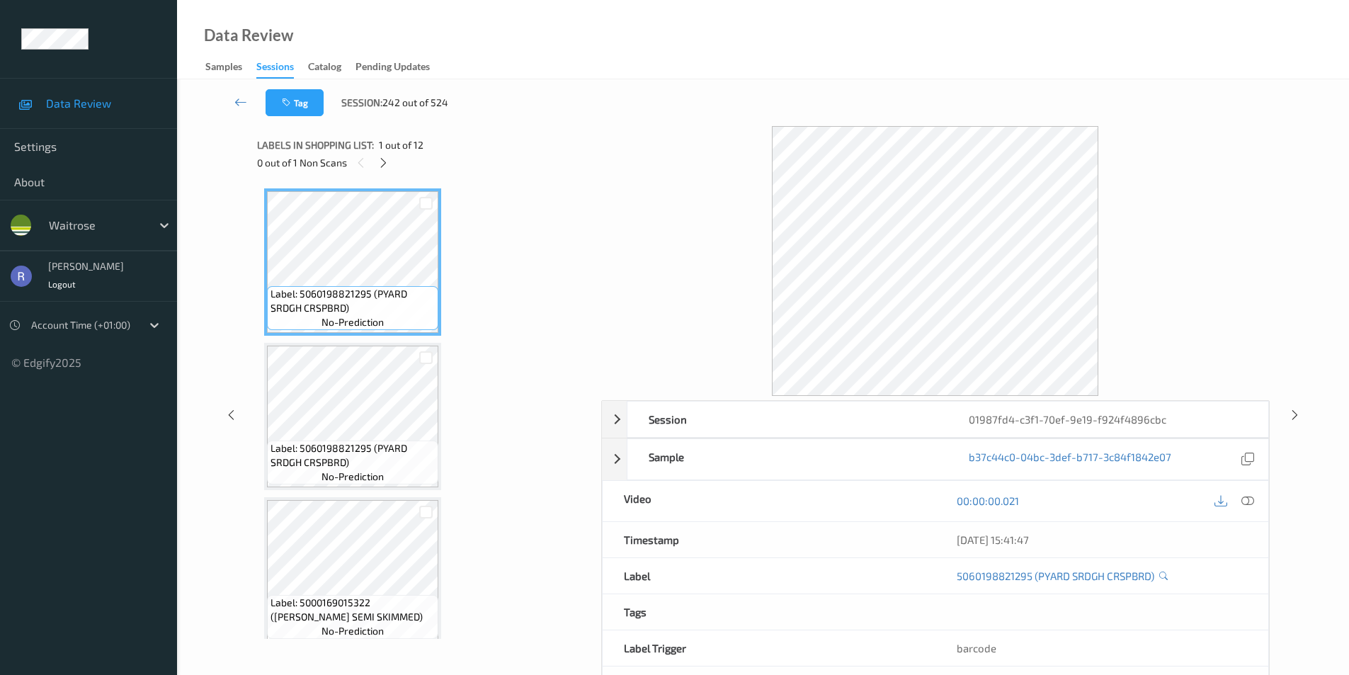
drag, startPoint x: 380, startPoint y: 154, endPoint x: 390, endPoint y: 178, distance: 26.0
click at [382, 159] on div at bounding box center [383, 163] width 18 height 18
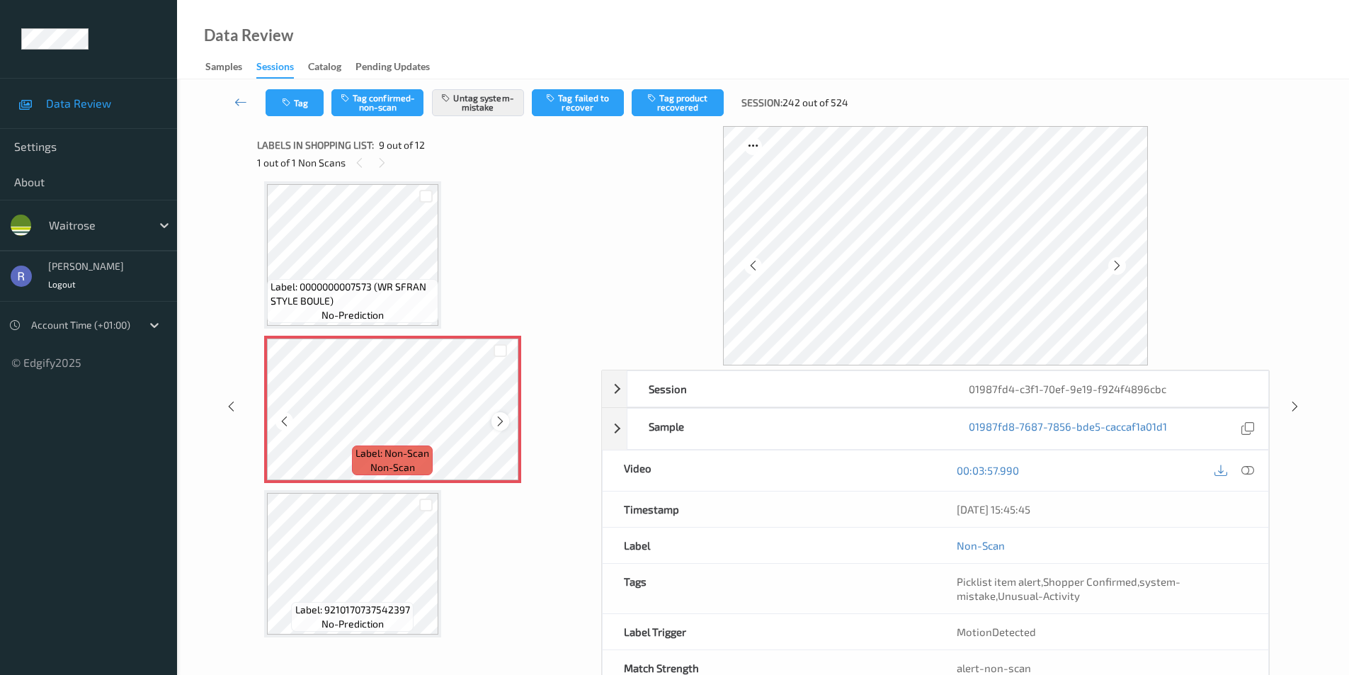
click at [497, 422] on icon at bounding box center [500, 421] width 12 height 13
click at [1291, 400] on icon at bounding box center [1294, 406] width 12 height 13
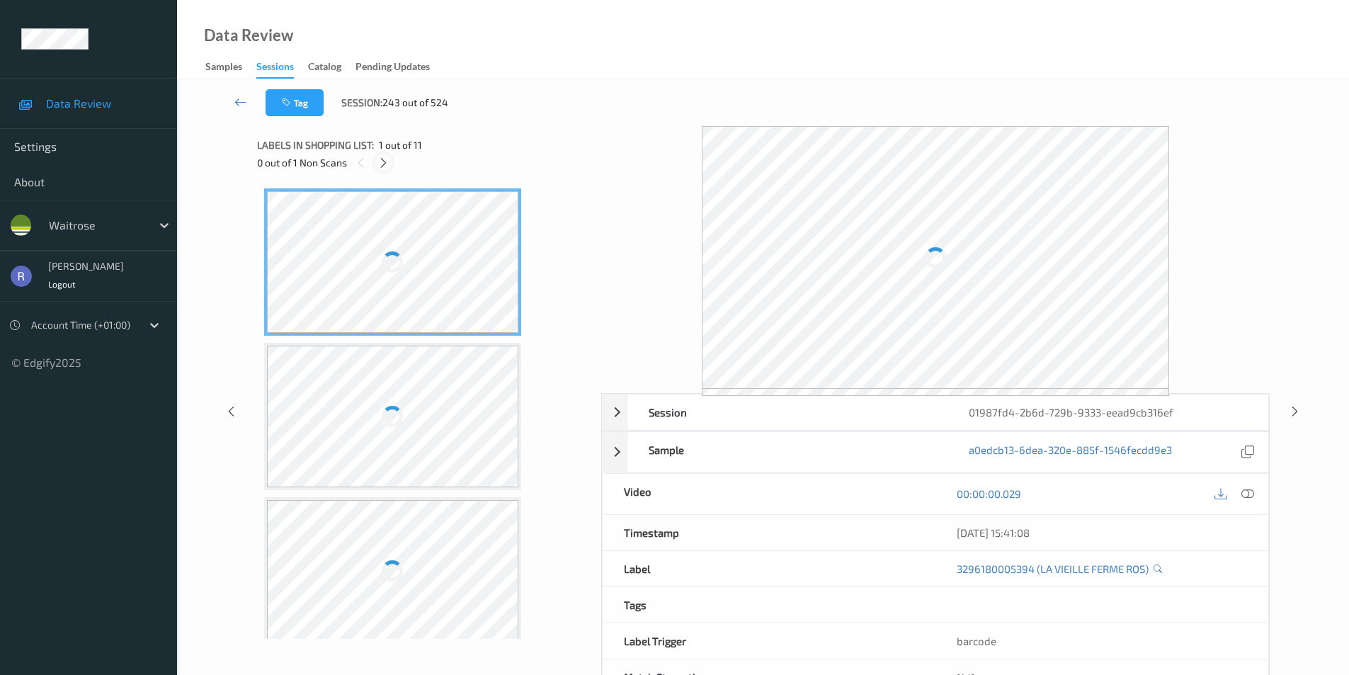
click at [379, 162] on icon at bounding box center [383, 162] width 12 height 13
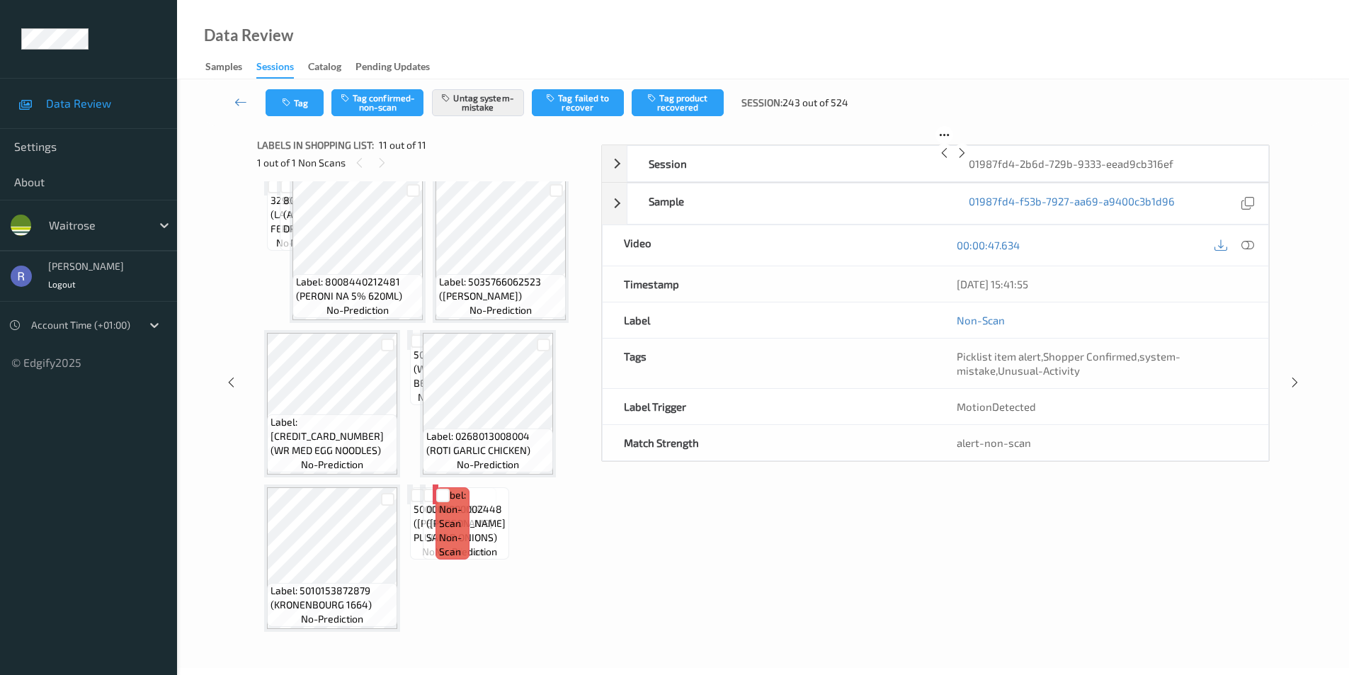
scroll to position [476, 0]
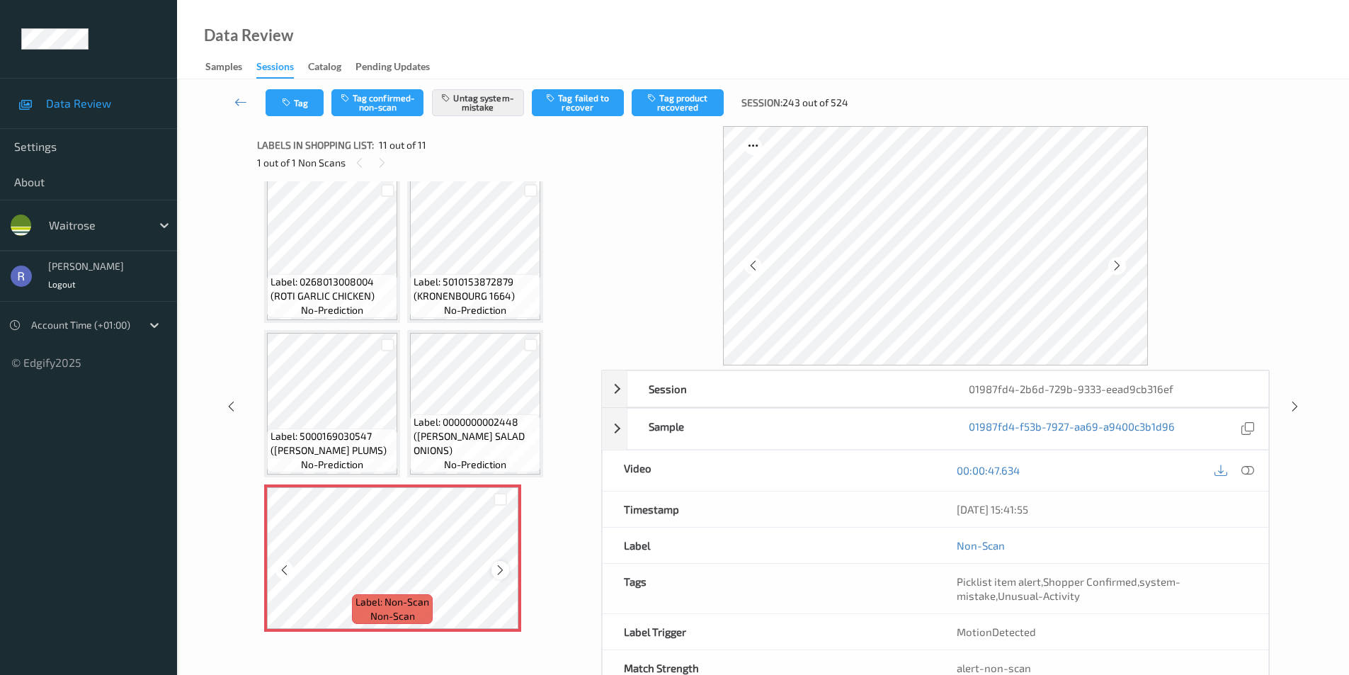
click at [498, 568] on icon at bounding box center [500, 569] width 12 height 13
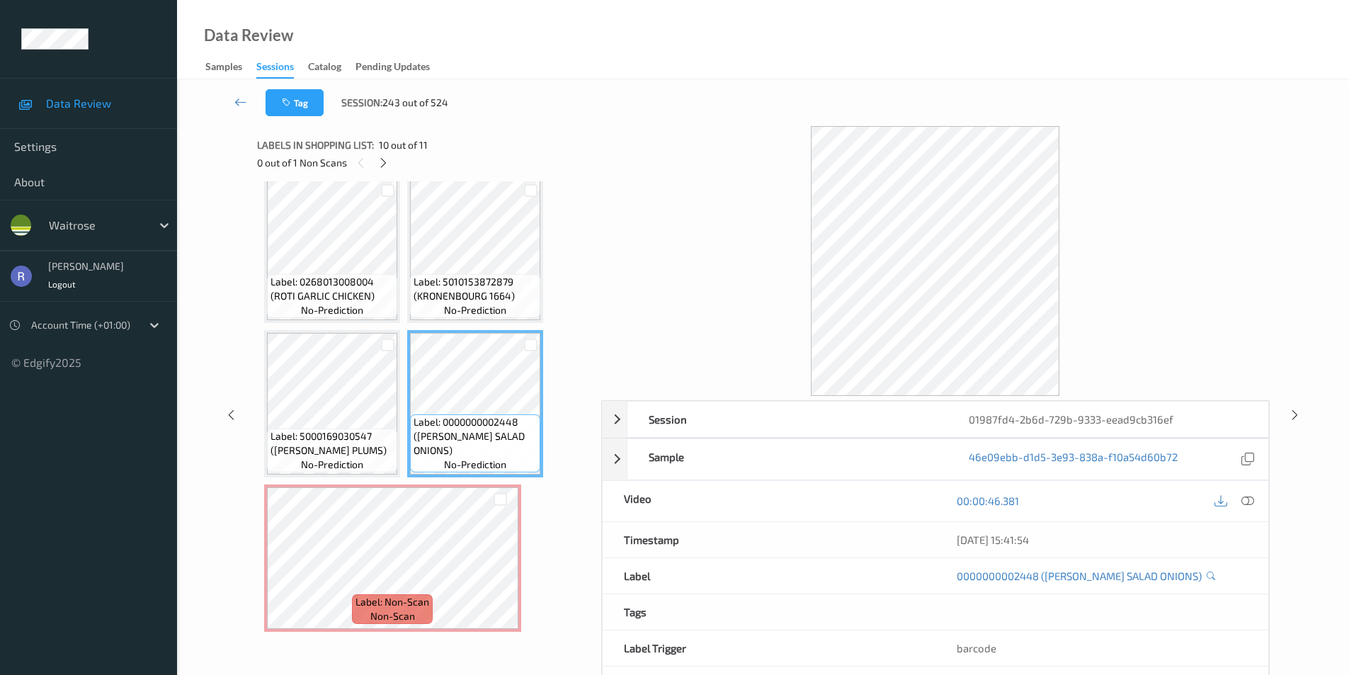
drag, startPoint x: 1287, startPoint y: 409, endPoint x: 1288, endPoint y: 427, distance: 17.7
click at [1287, 413] on div "Session 01987fd4-2b6d-729b-9333-eead9cb316ef Session ID 01987fd4-2b6d-729b-9333…" at bounding box center [763, 414] width 1114 height 577
click at [1295, 416] on icon at bounding box center [1294, 414] width 12 height 13
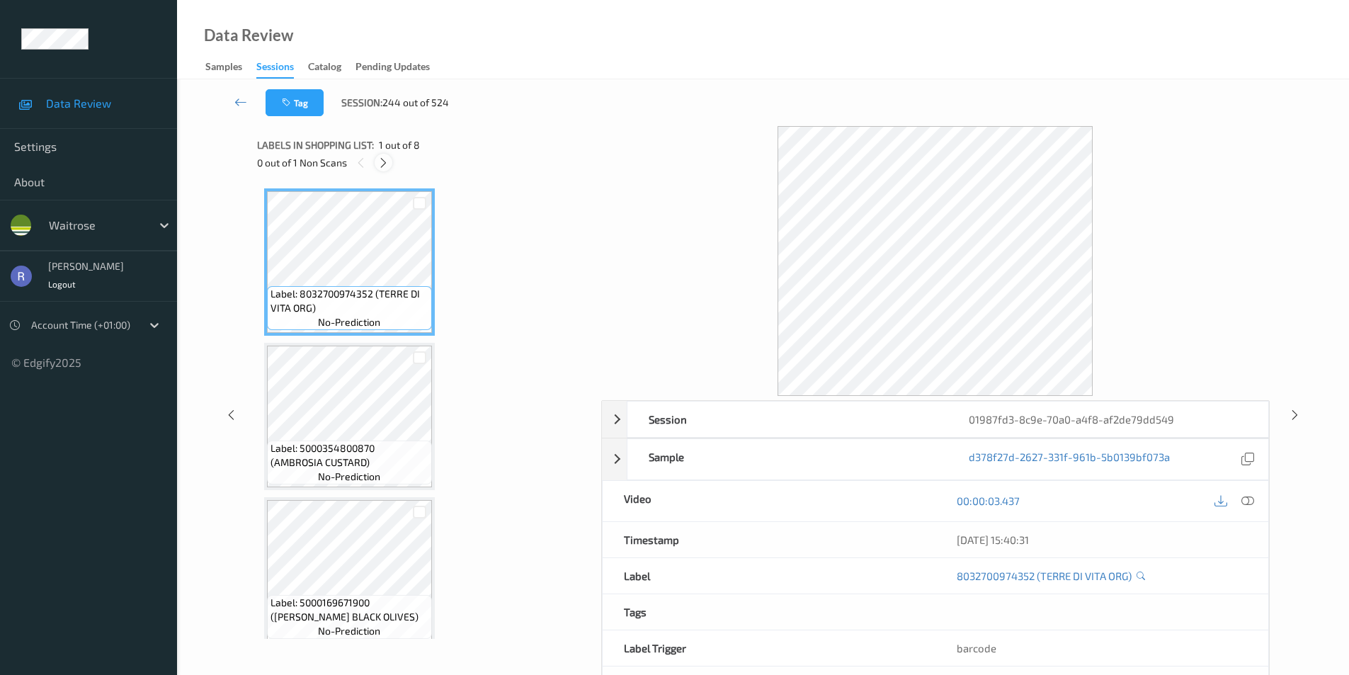
click at [378, 161] on icon at bounding box center [383, 162] width 12 height 13
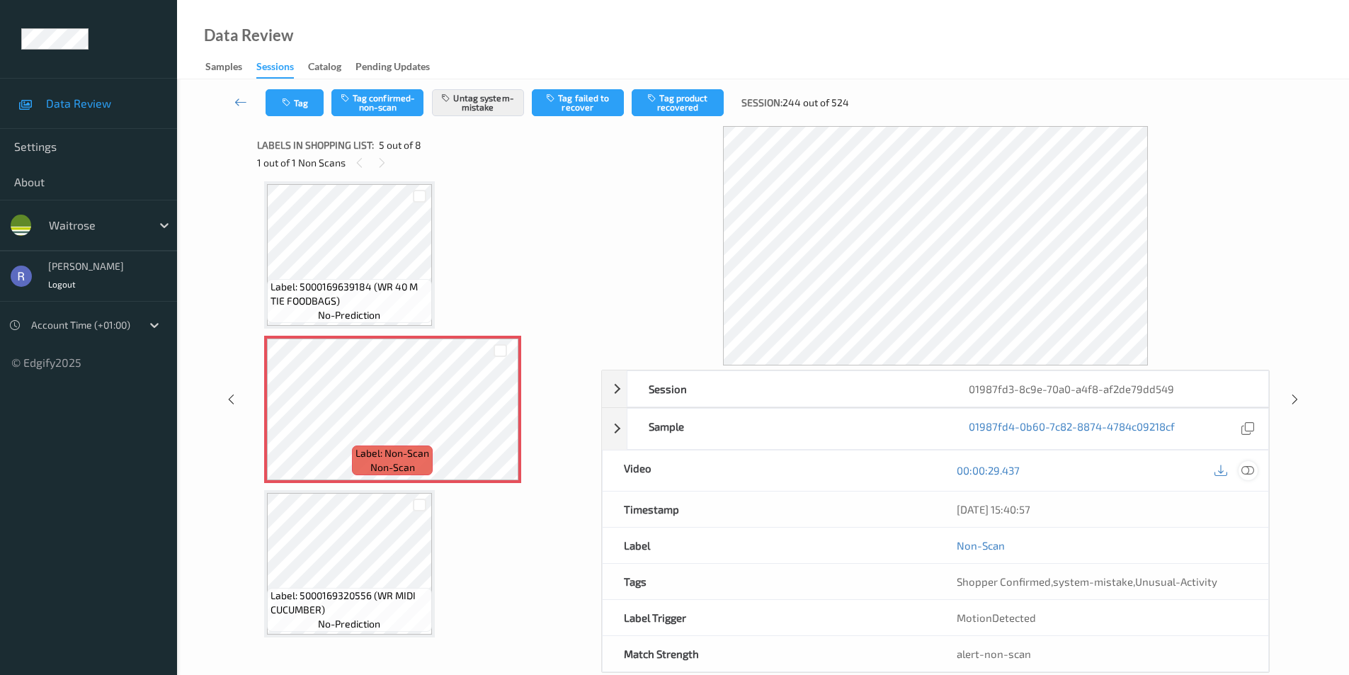
click at [1250, 469] on icon at bounding box center [1247, 470] width 13 height 13
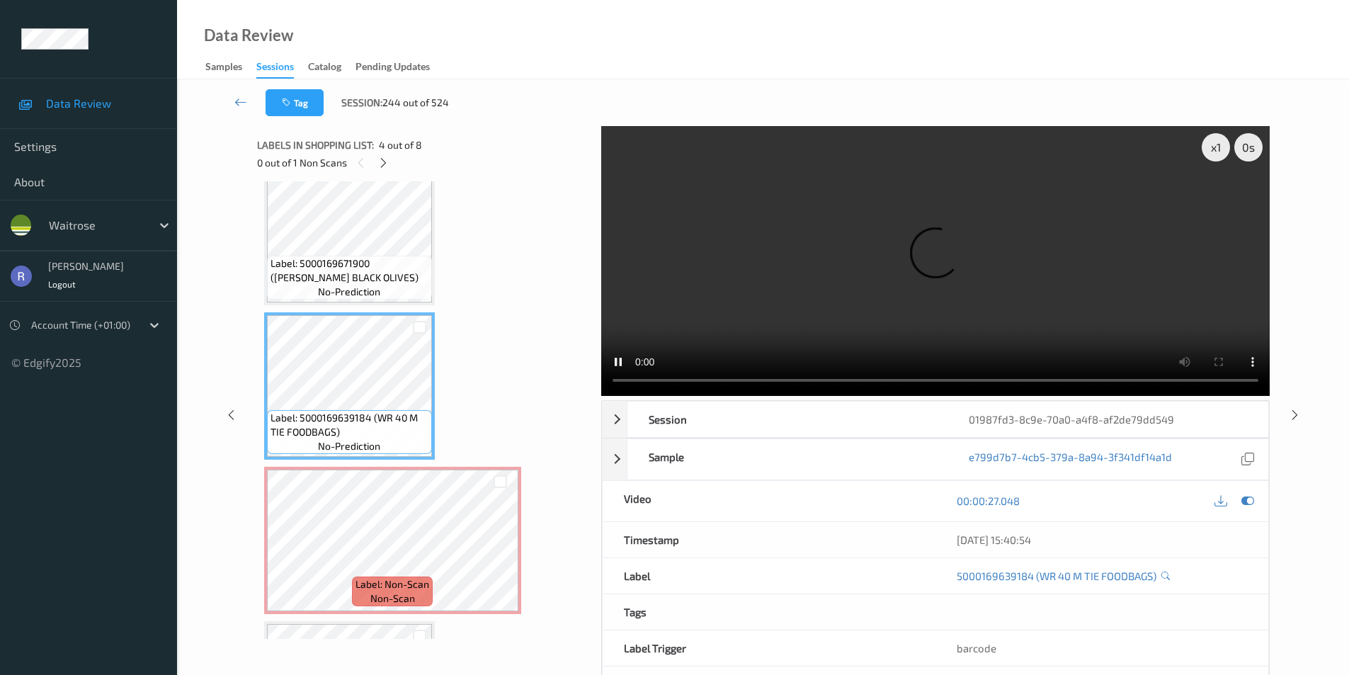
scroll to position [328, 0]
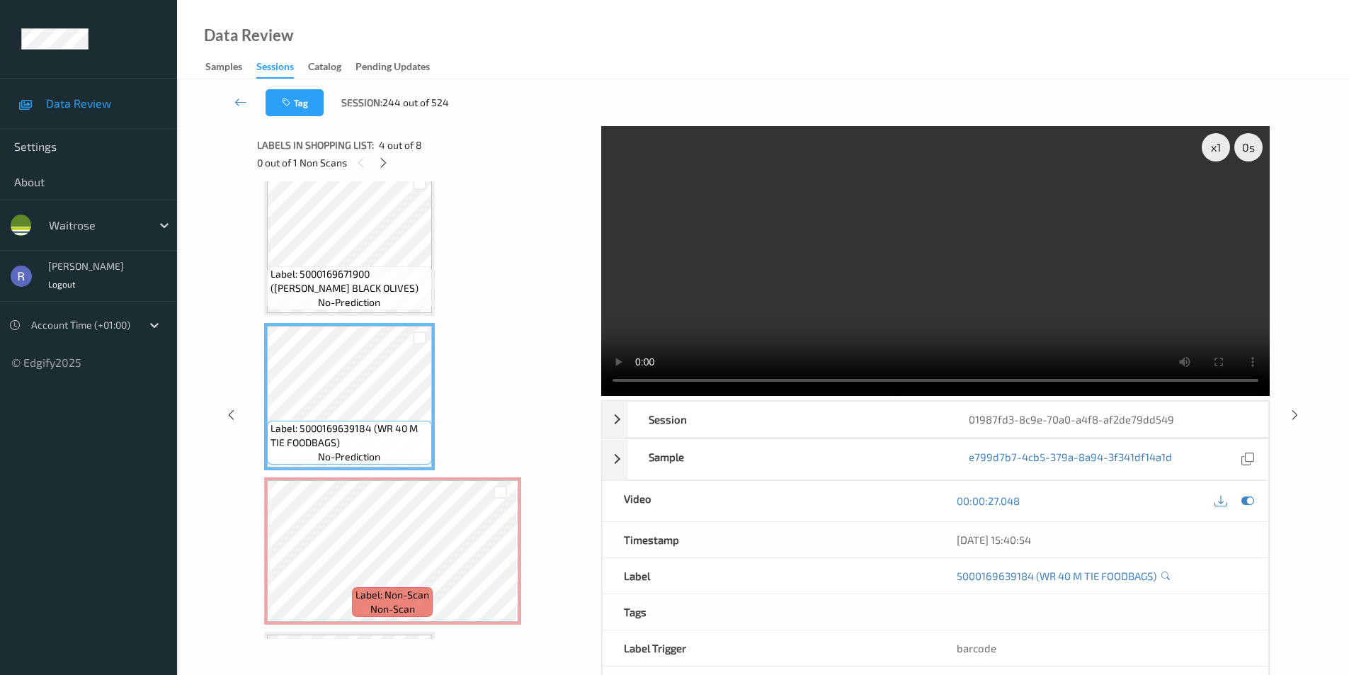
click at [1240, 508] on div at bounding box center [1234, 500] width 46 height 19
click at [802, 271] on video at bounding box center [935, 261] width 668 height 270
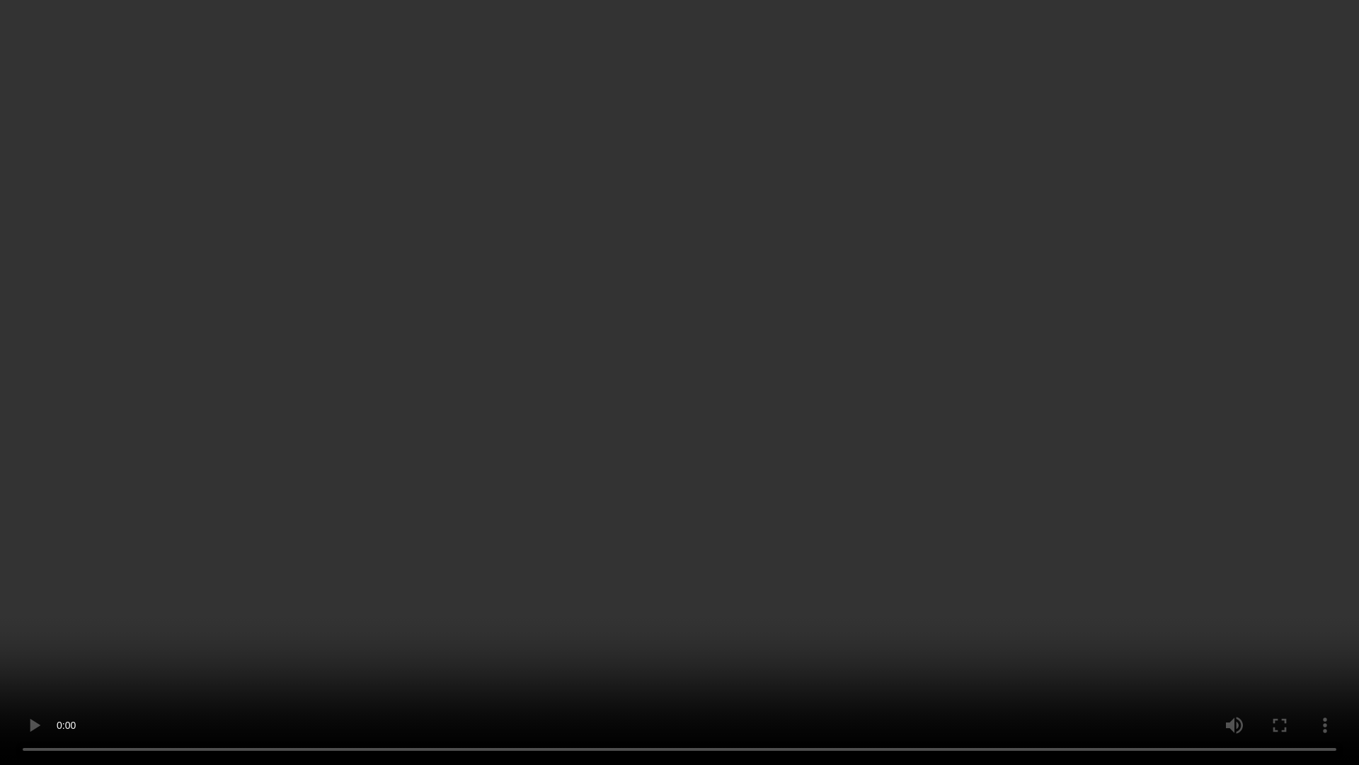
click at [585, 578] on video at bounding box center [679, 382] width 1359 height 765
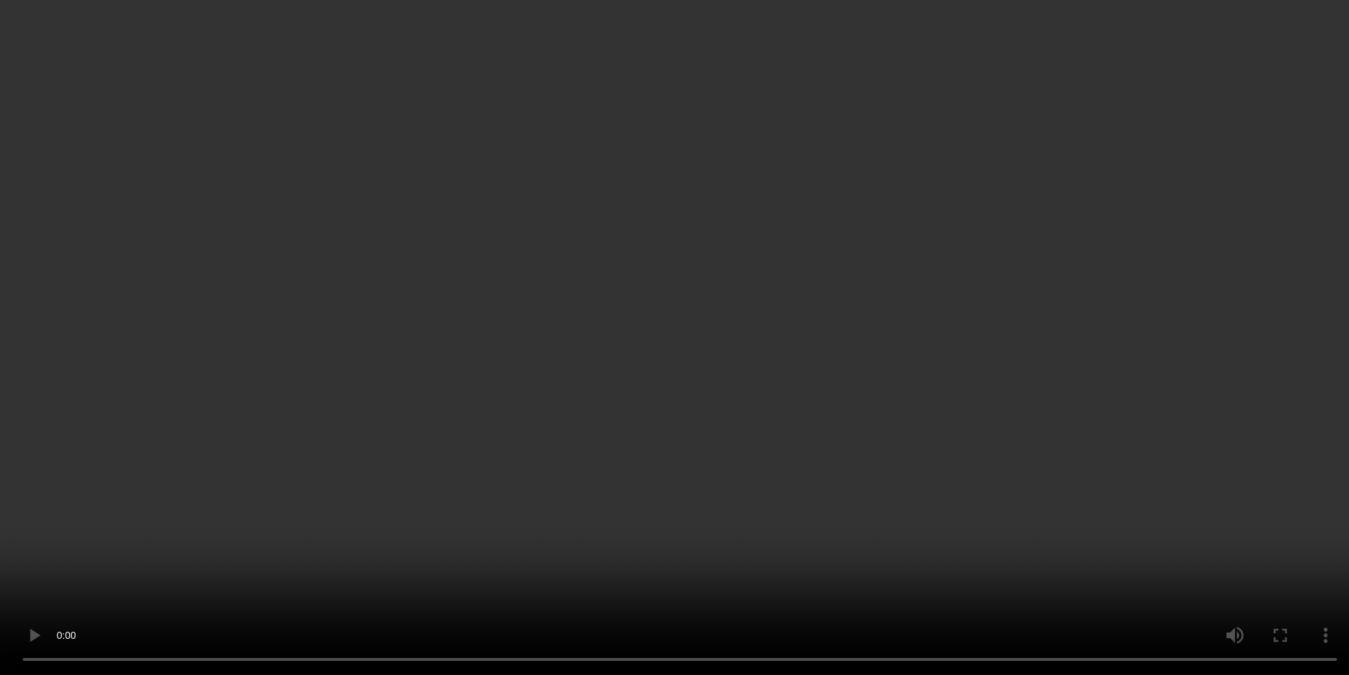
scroll to position [470, 0]
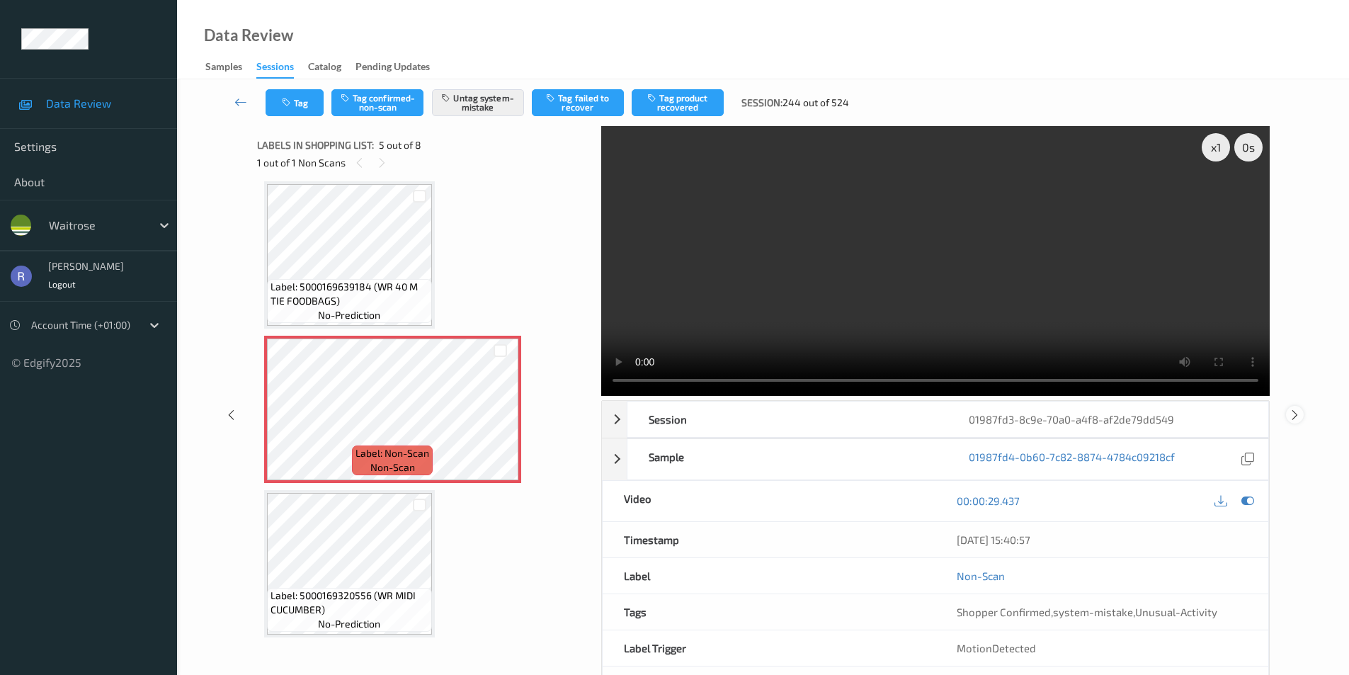
click at [1303, 413] on div at bounding box center [1295, 415] width 18 height 18
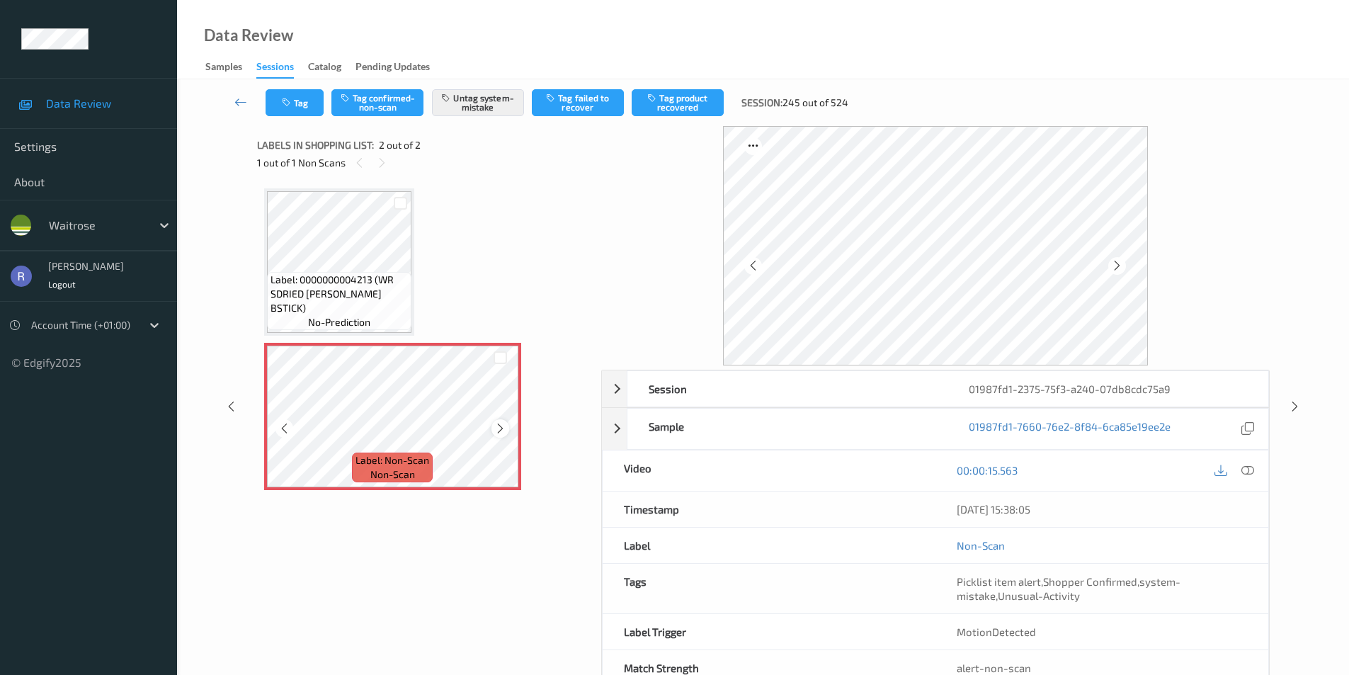
click at [503, 424] on icon at bounding box center [500, 428] width 12 height 13
click at [1300, 401] on div at bounding box center [1295, 406] width 18 height 18
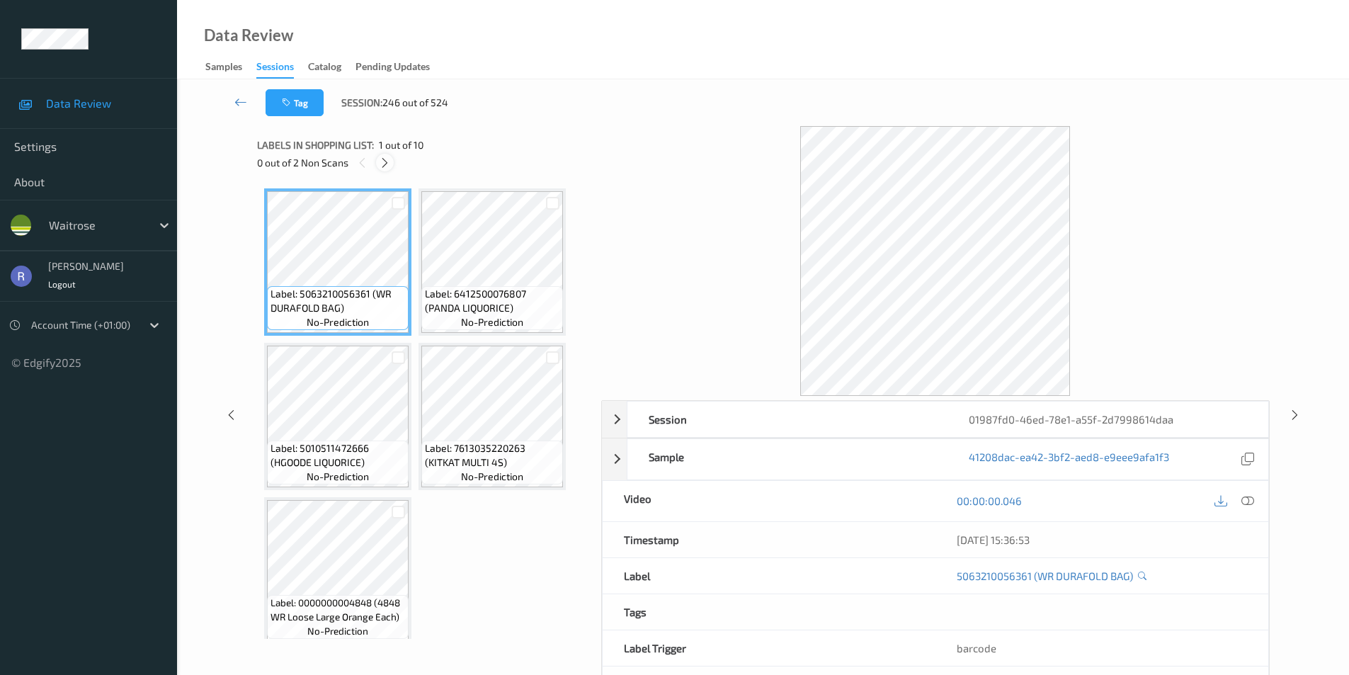
click at [382, 158] on icon at bounding box center [385, 162] width 12 height 13
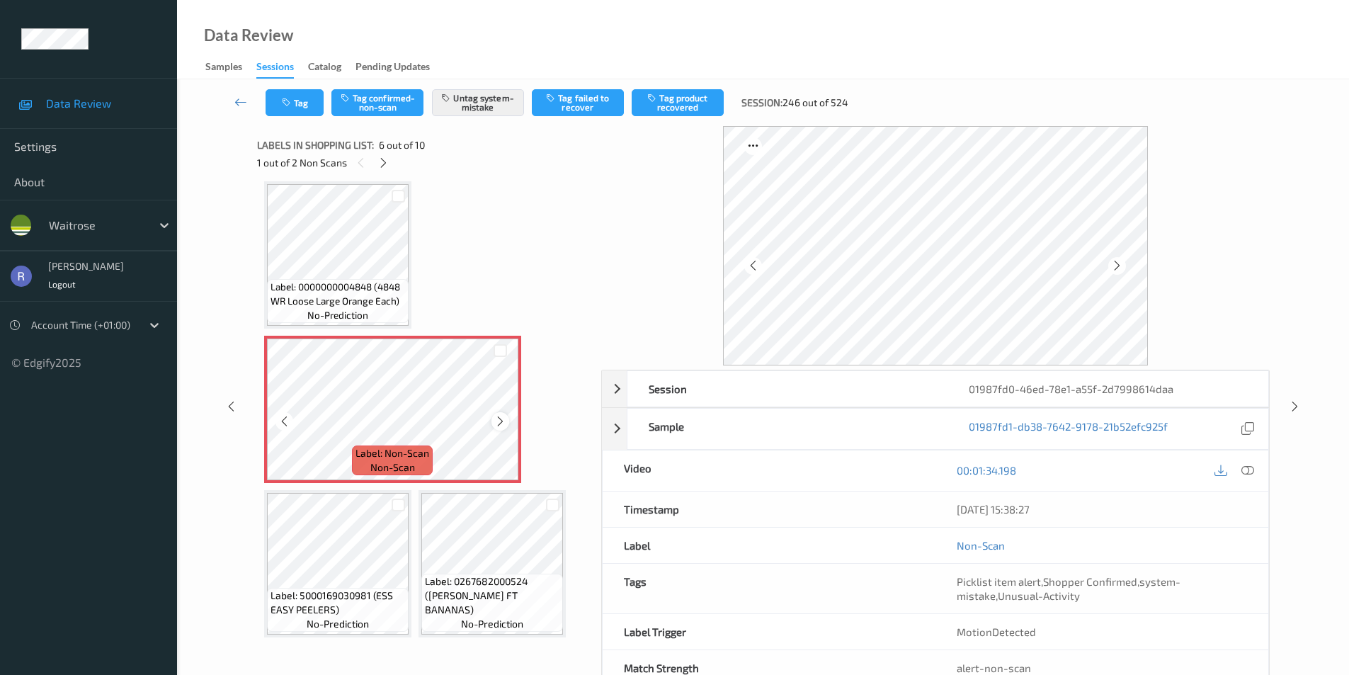
click at [502, 423] on icon at bounding box center [500, 421] width 12 height 13
click at [383, 159] on icon at bounding box center [383, 162] width 12 height 13
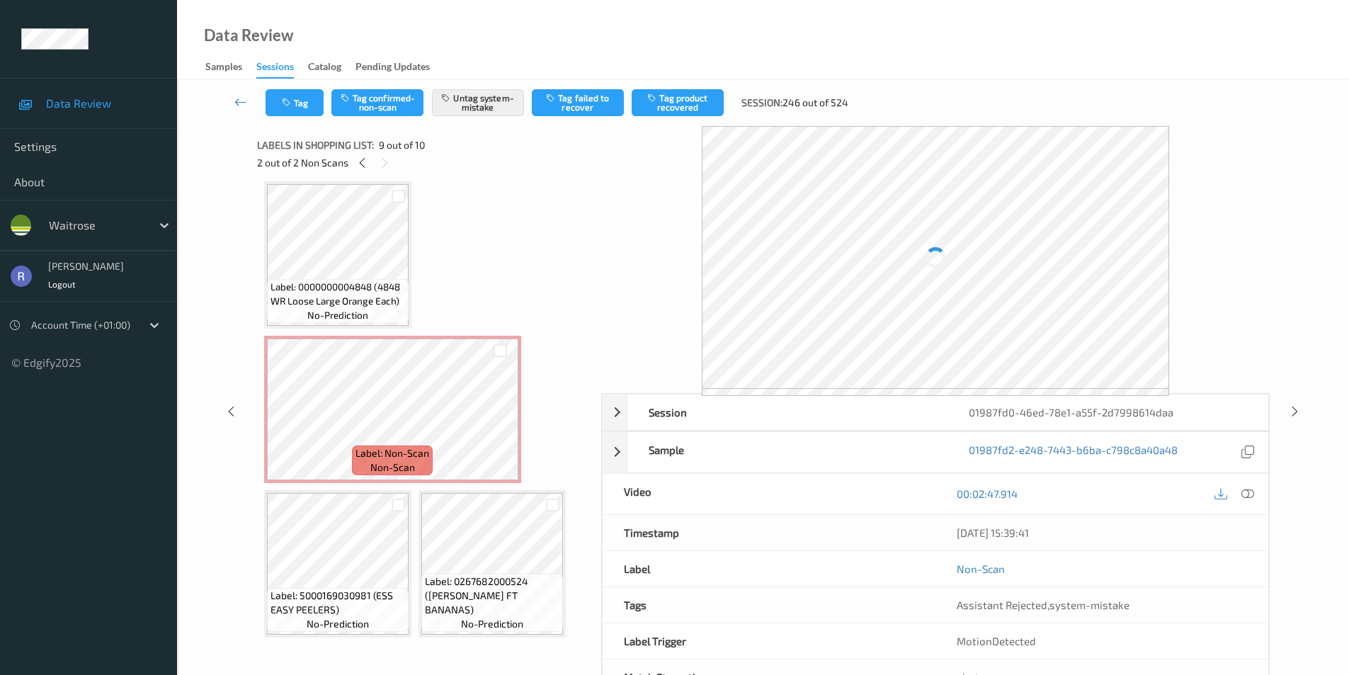
scroll to position [624, 0]
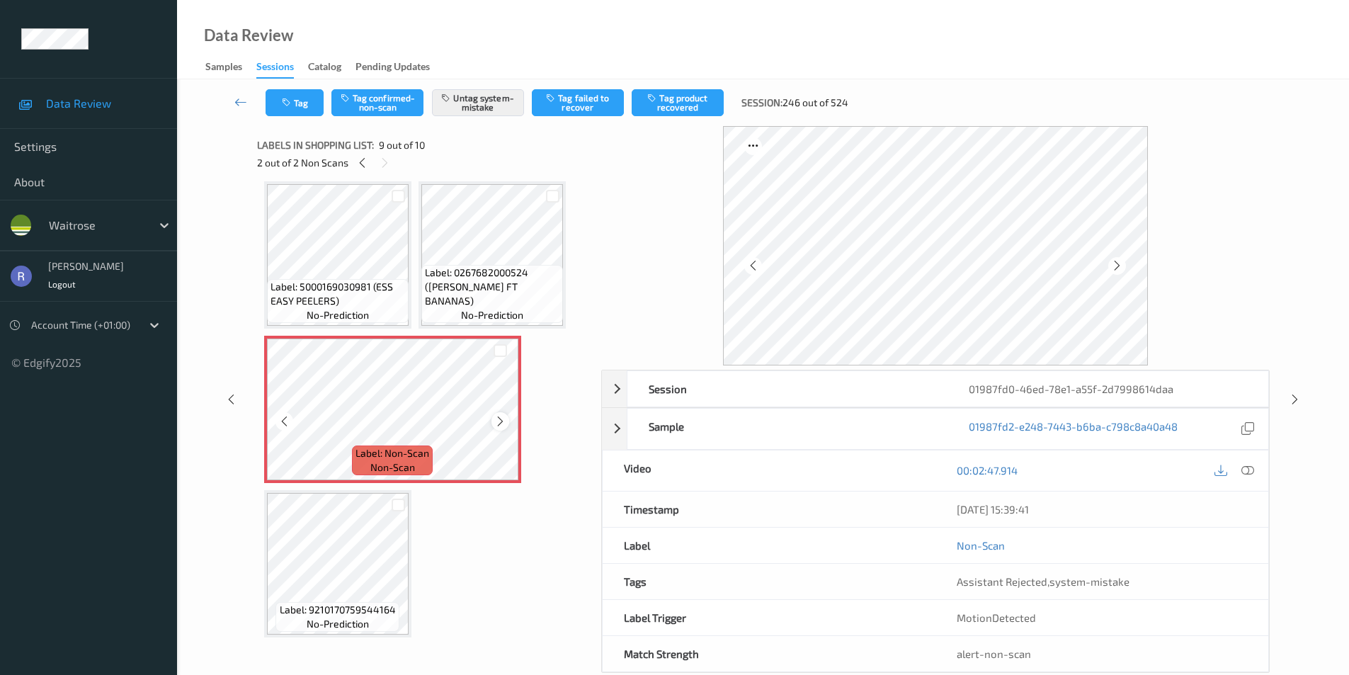
click at [495, 425] on icon at bounding box center [500, 421] width 12 height 13
click at [1297, 397] on icon at bounding box center [1294, 399] width 12 height 13
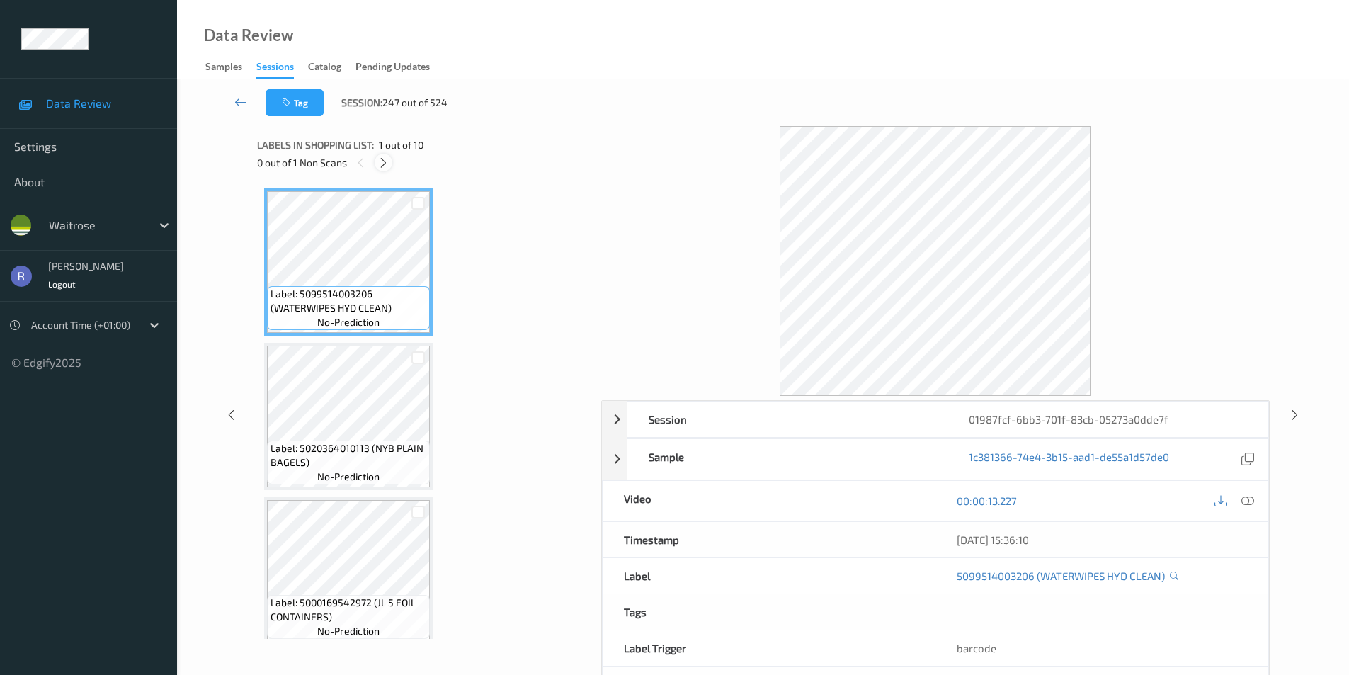
click at [384, 161] on icon at bounding box center [383, 162] width 12 height 13
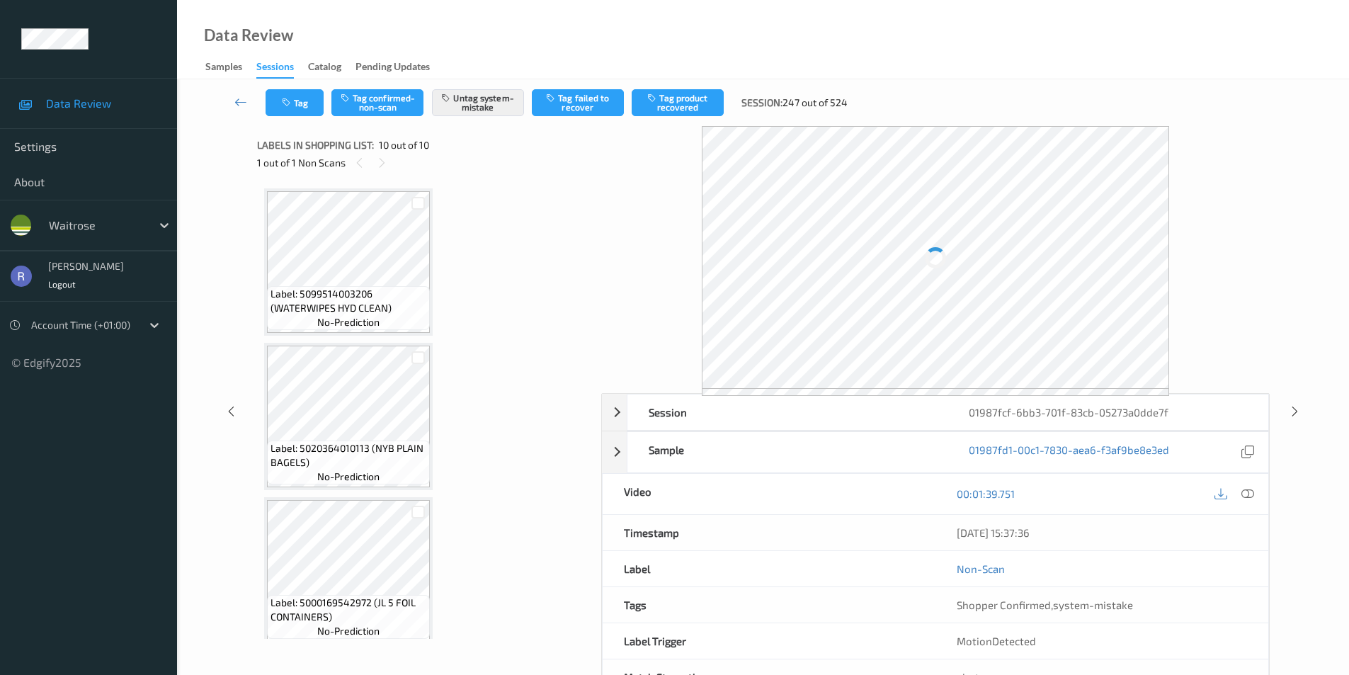
scroll to position [1093, 0]
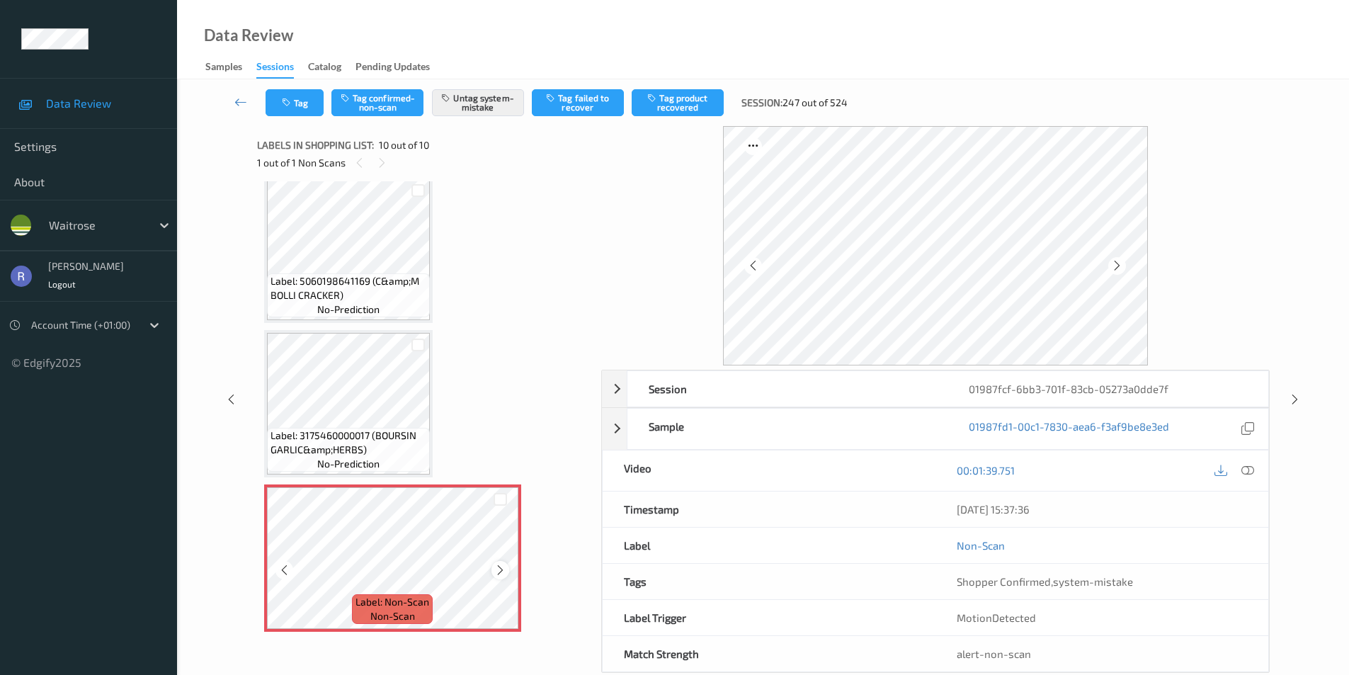
click at [498, 571] on icon at bounding box center [500, 569] width 12 height 13
click at [1247, 465] on icon at bounding box center [1247, 470] width 13 height 13
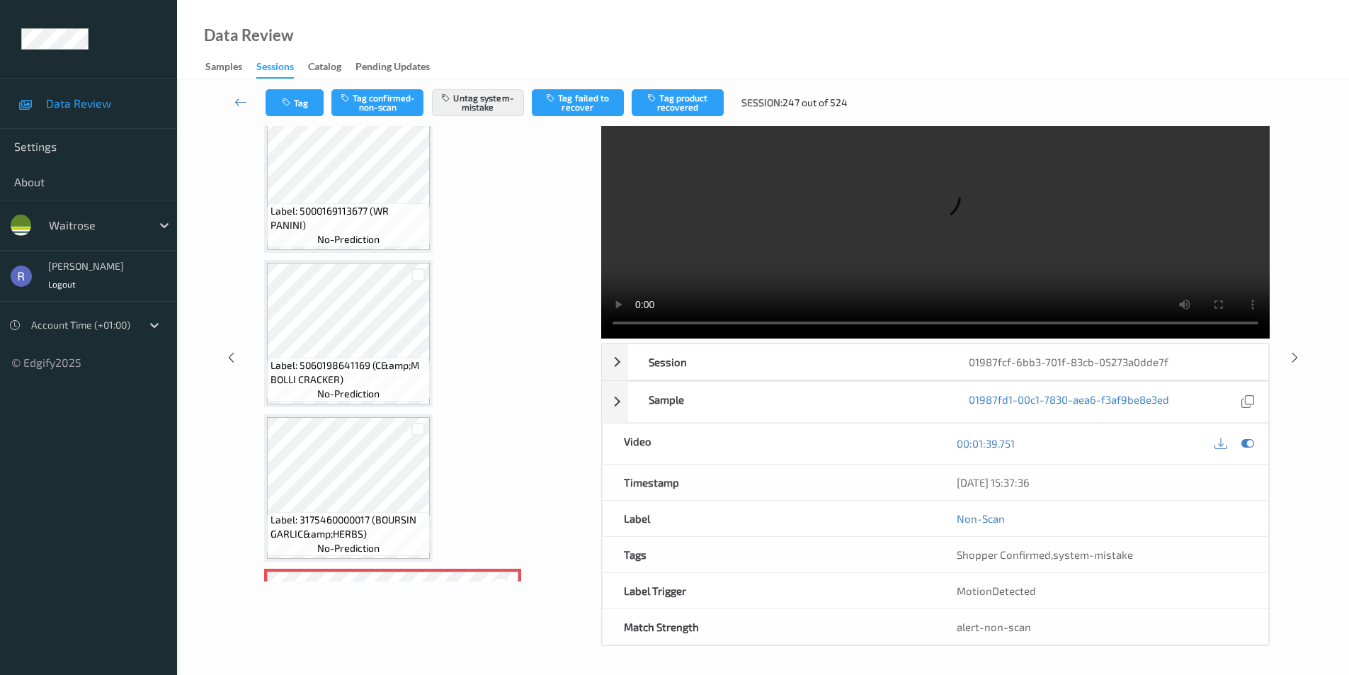
scroll to position [0, 0]
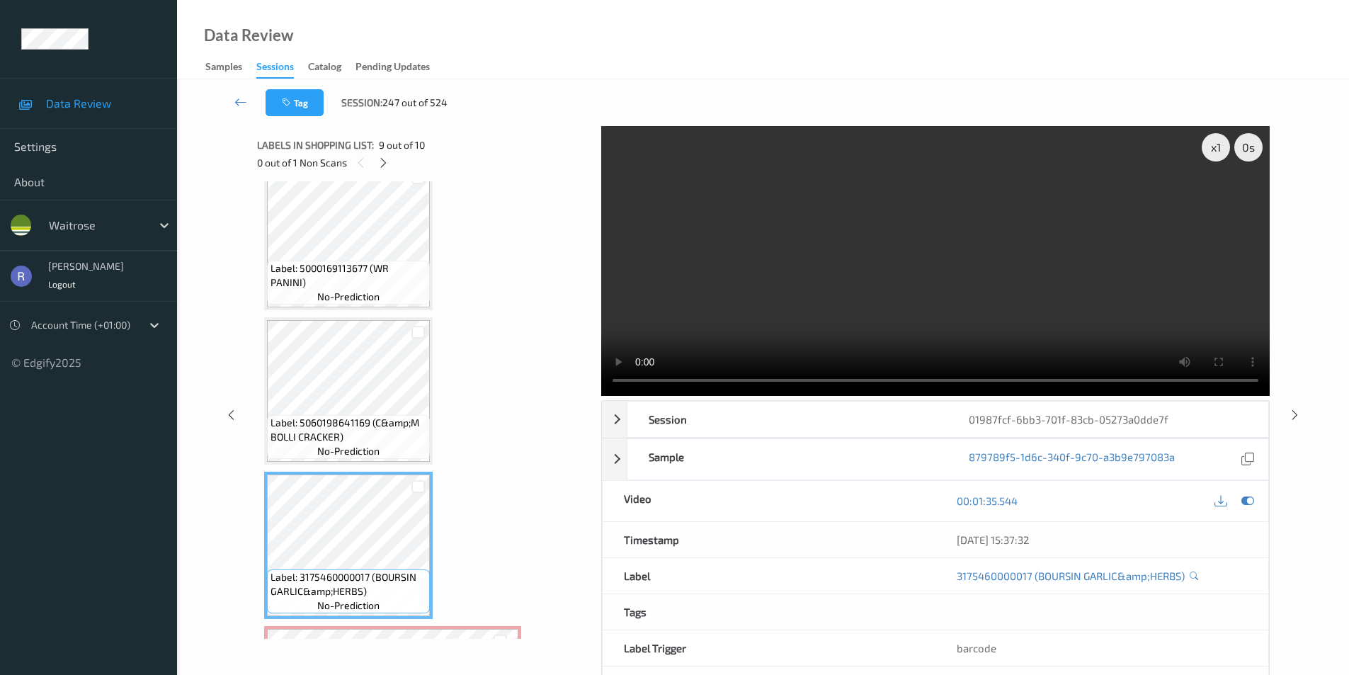
click at [912, 280] on video at bounding box center [935, 261] width 668 height 270
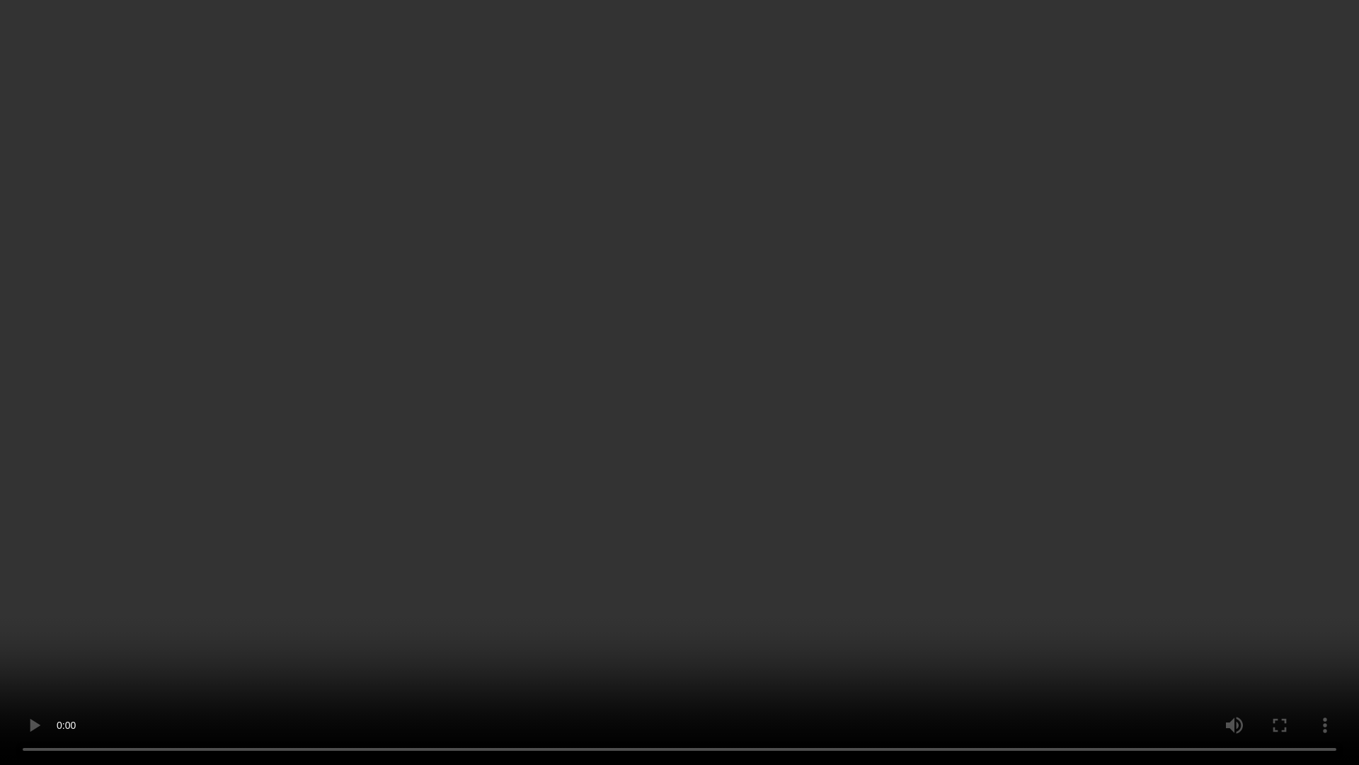
click at [943, 326] on video at bounding box center [679, 382] width 1359 height 765
click at [926, 375] on video at bounding box center [679, 382] width 1359 height 765
click at [649, 418] on video at bounding box center [679, 382] width 1359 height 765
click at [648, 416] on video at bounding box center [679, 382] width 1359 height 765
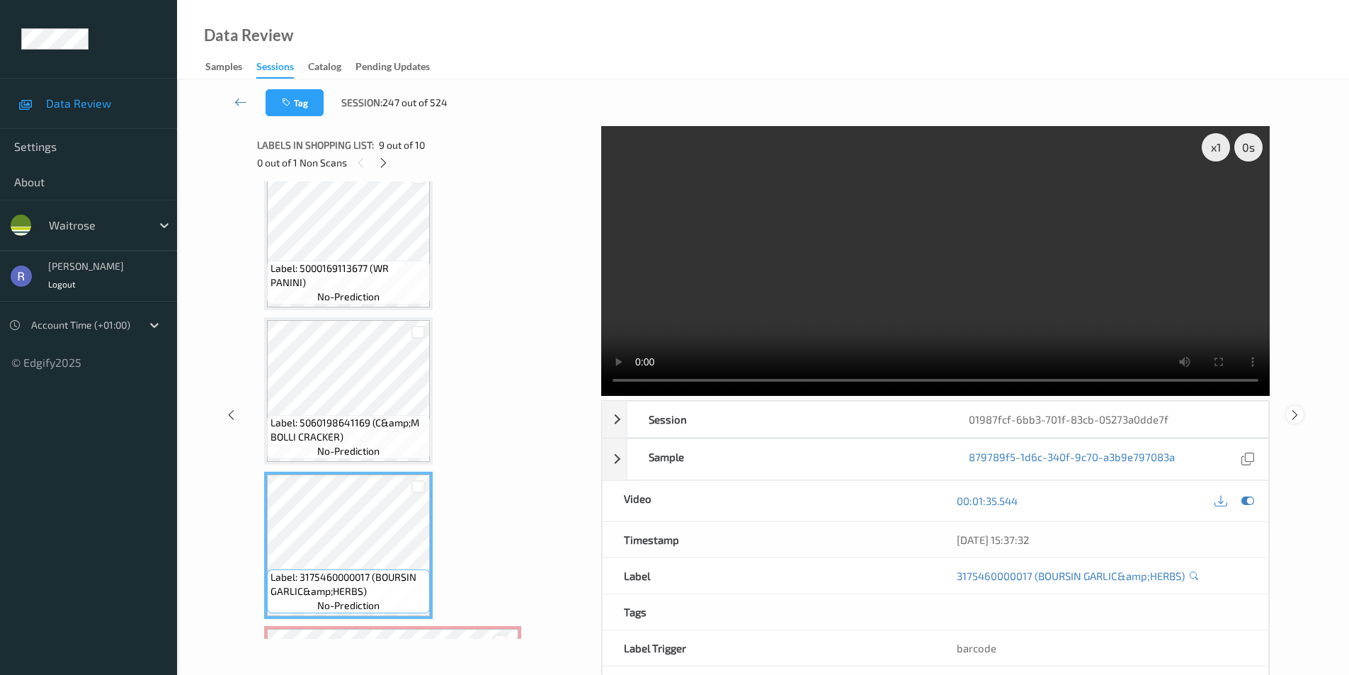
click at [1291, 415] on icon at bounding box center [1294, 414] width 12 height 13
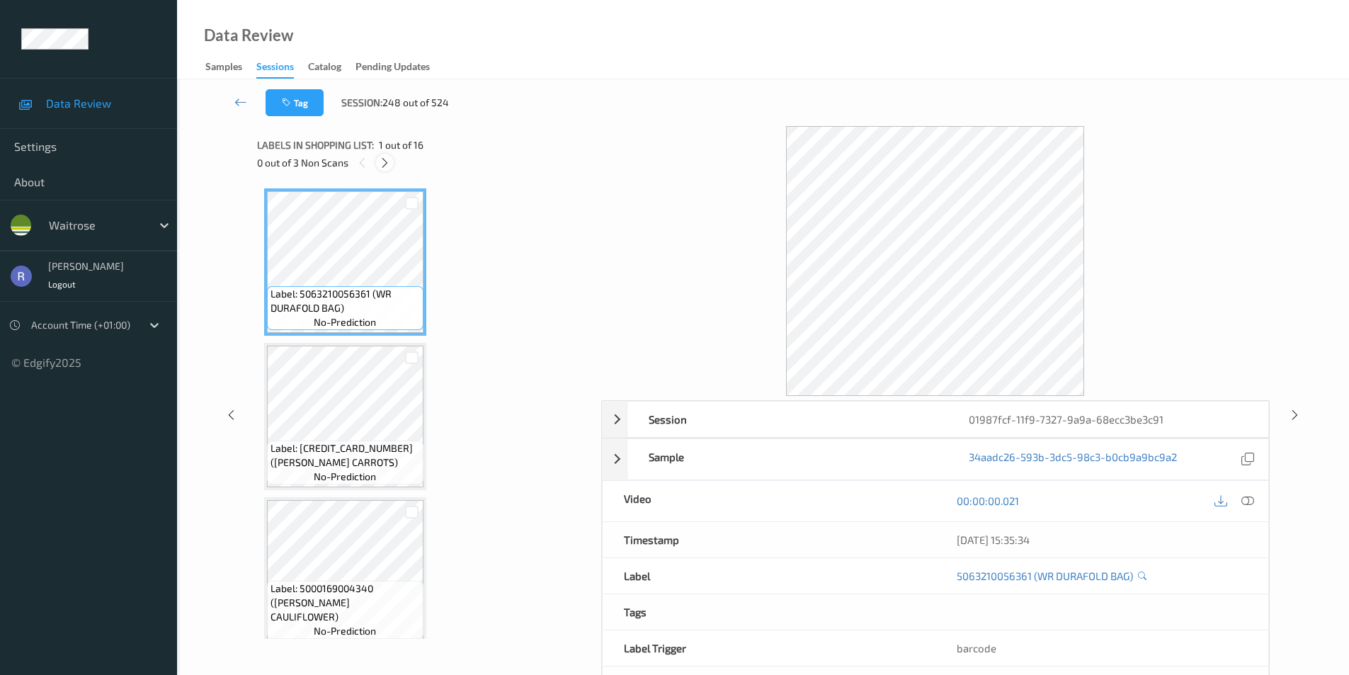
click at [382, 158] on icon at bounding box center [385, 162] width 12 height 13
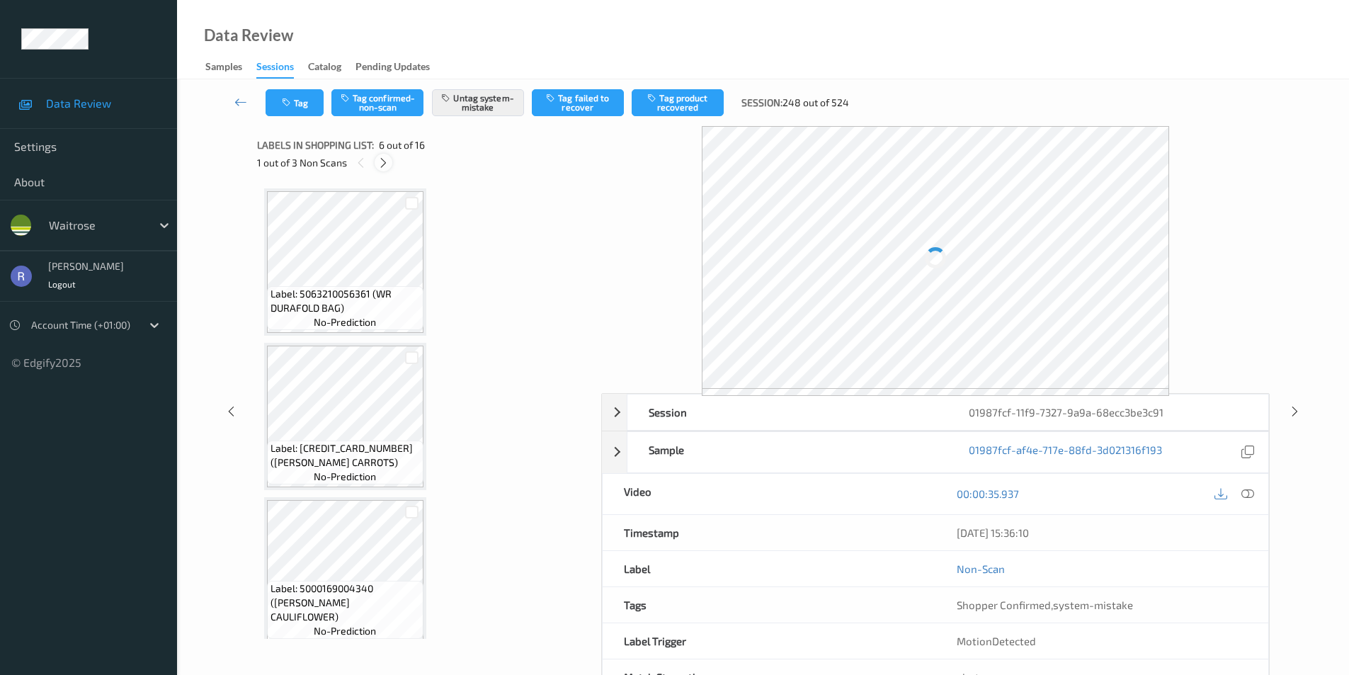
scroll to position [624, 0]
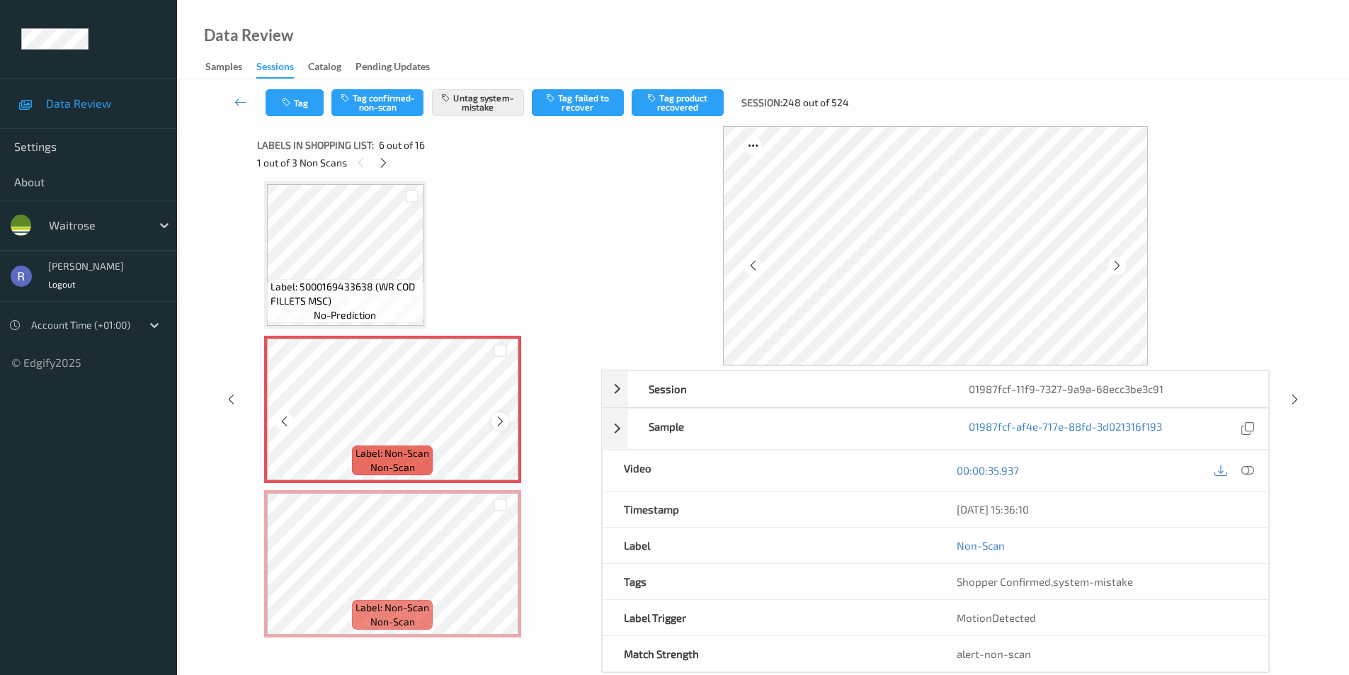
click at [499, 420] on icon at bounding box center [500, 421] width 12 height 13
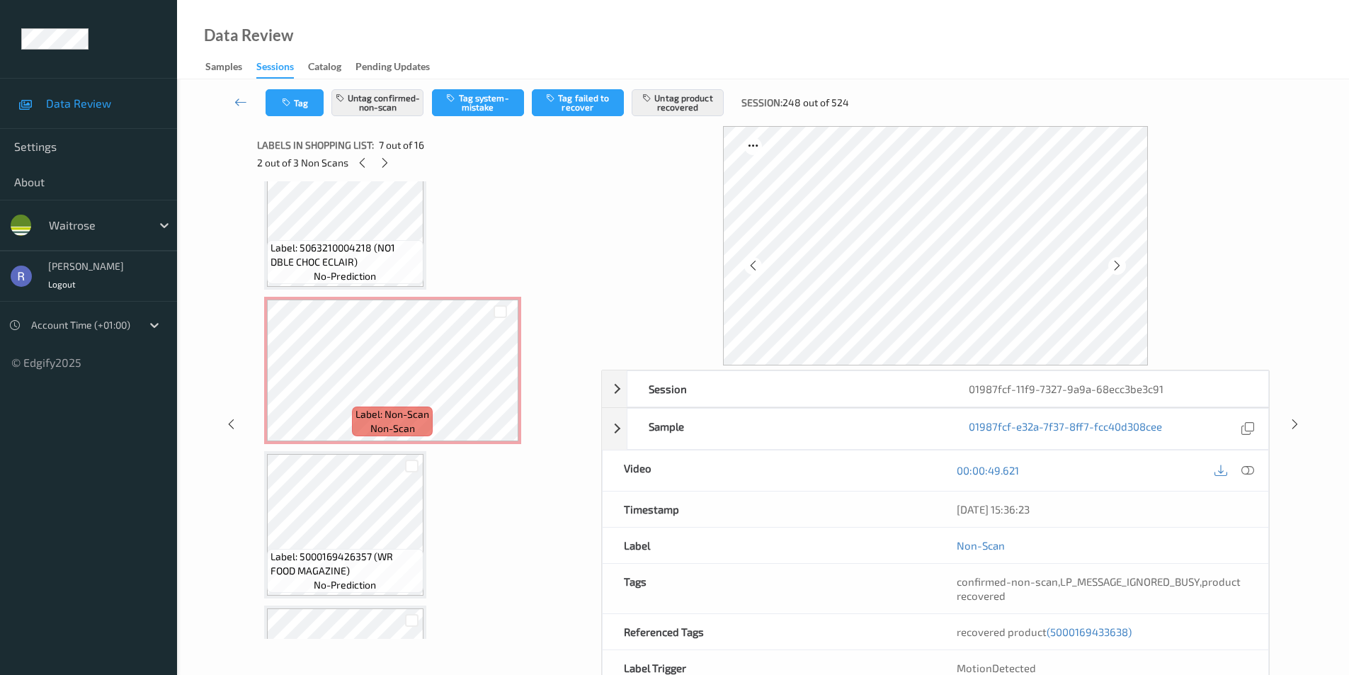
scroll to position [1899, 0]
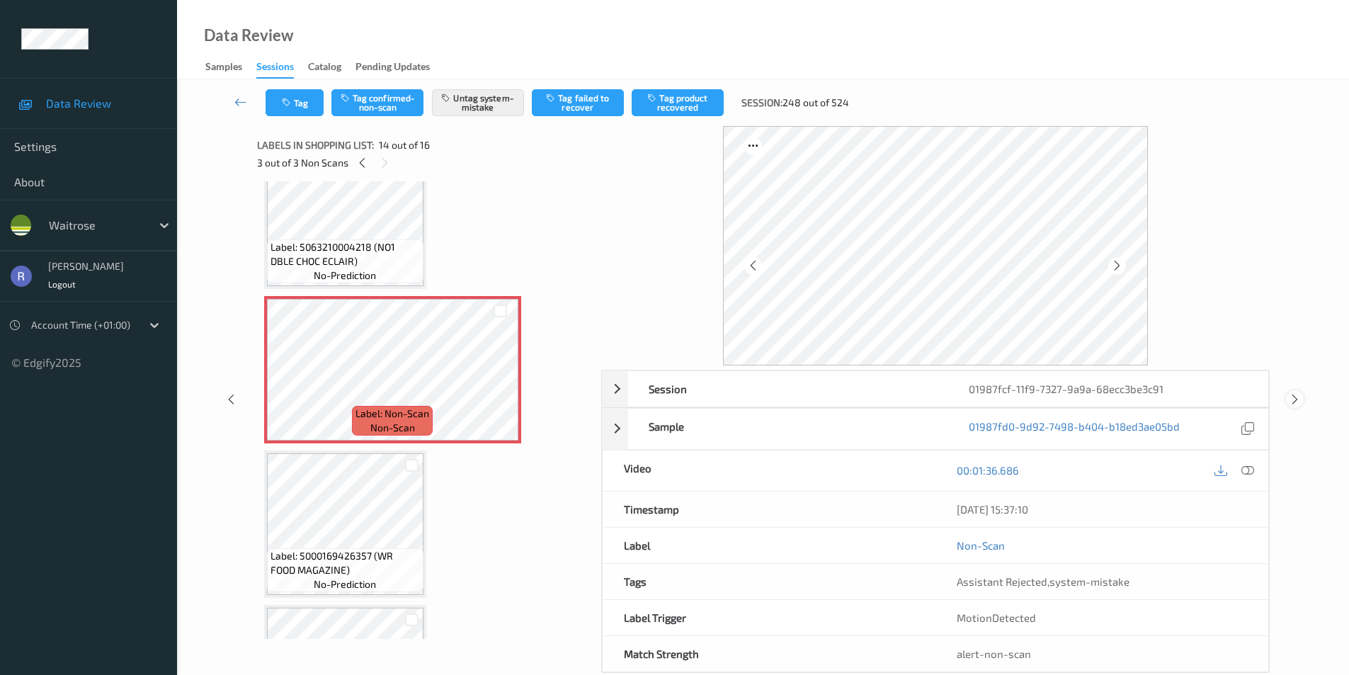
click at [1295, 400] on icon at bounding box center [1294, 399] width 12 height 13
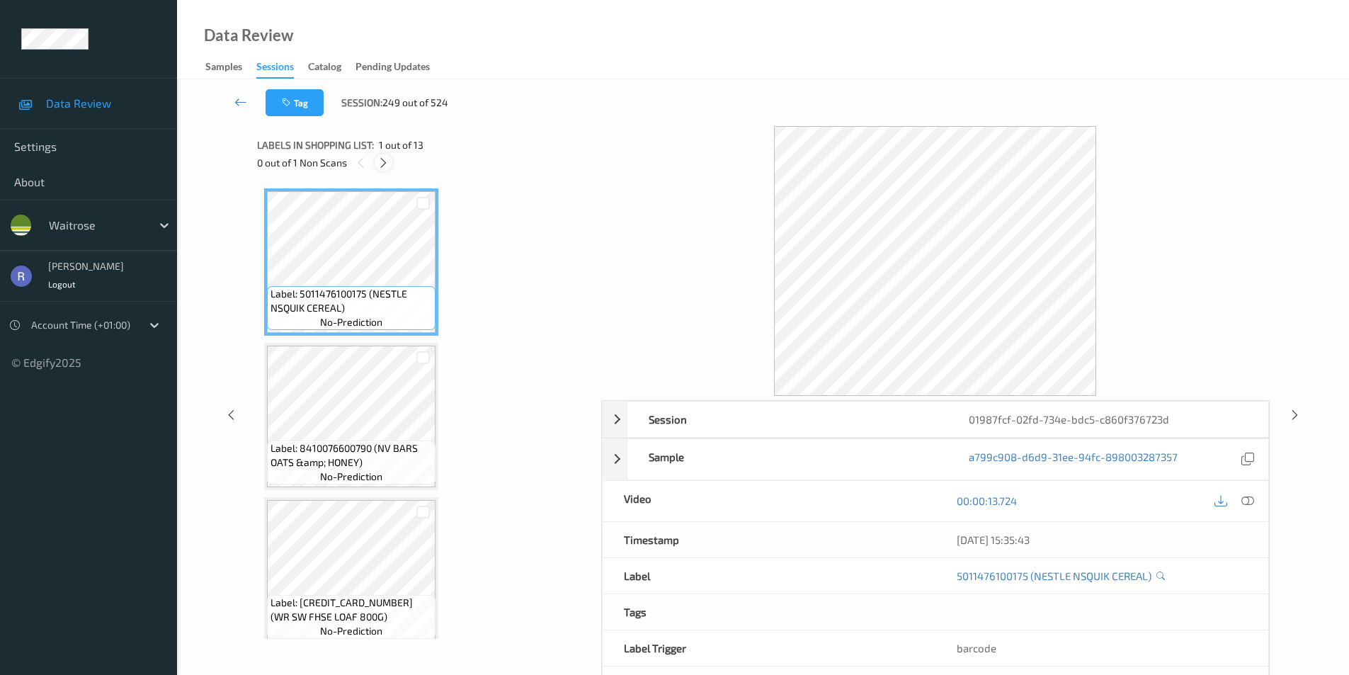
click at [383, 160] on icon at bounding box center [383, 162] width 12 height 13
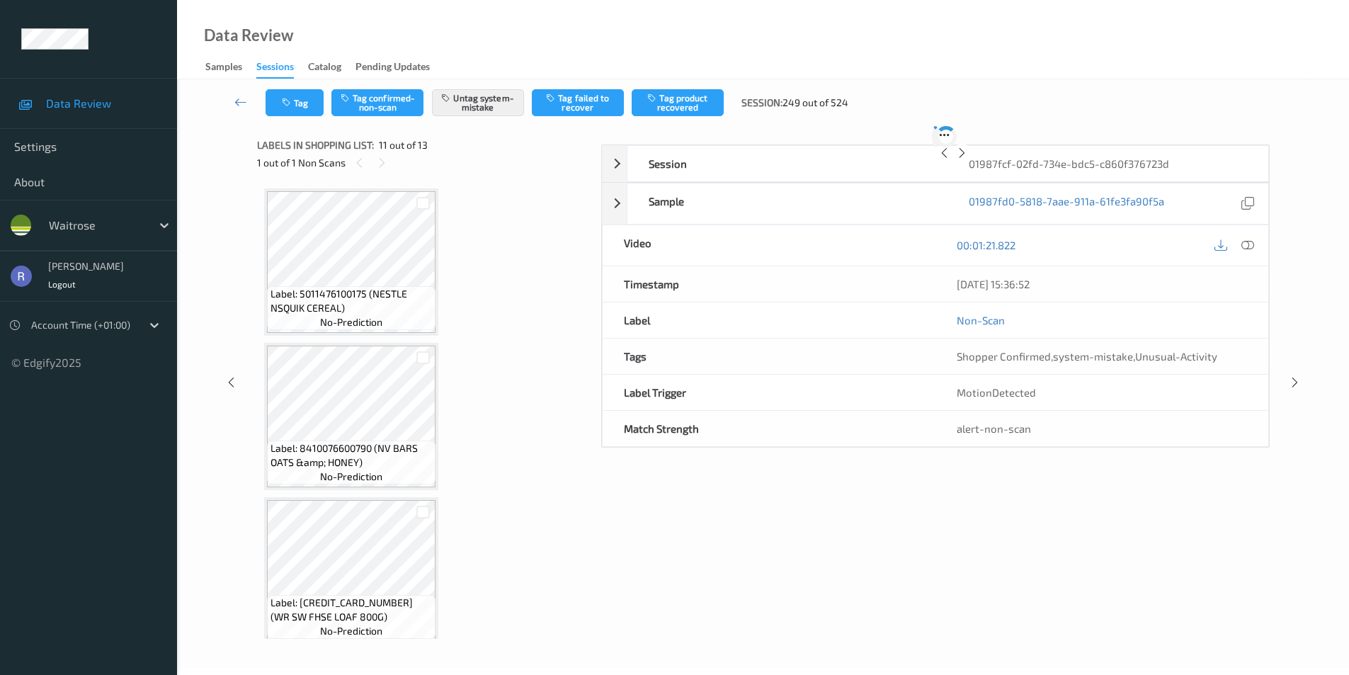
scroll to position [1396, 0]
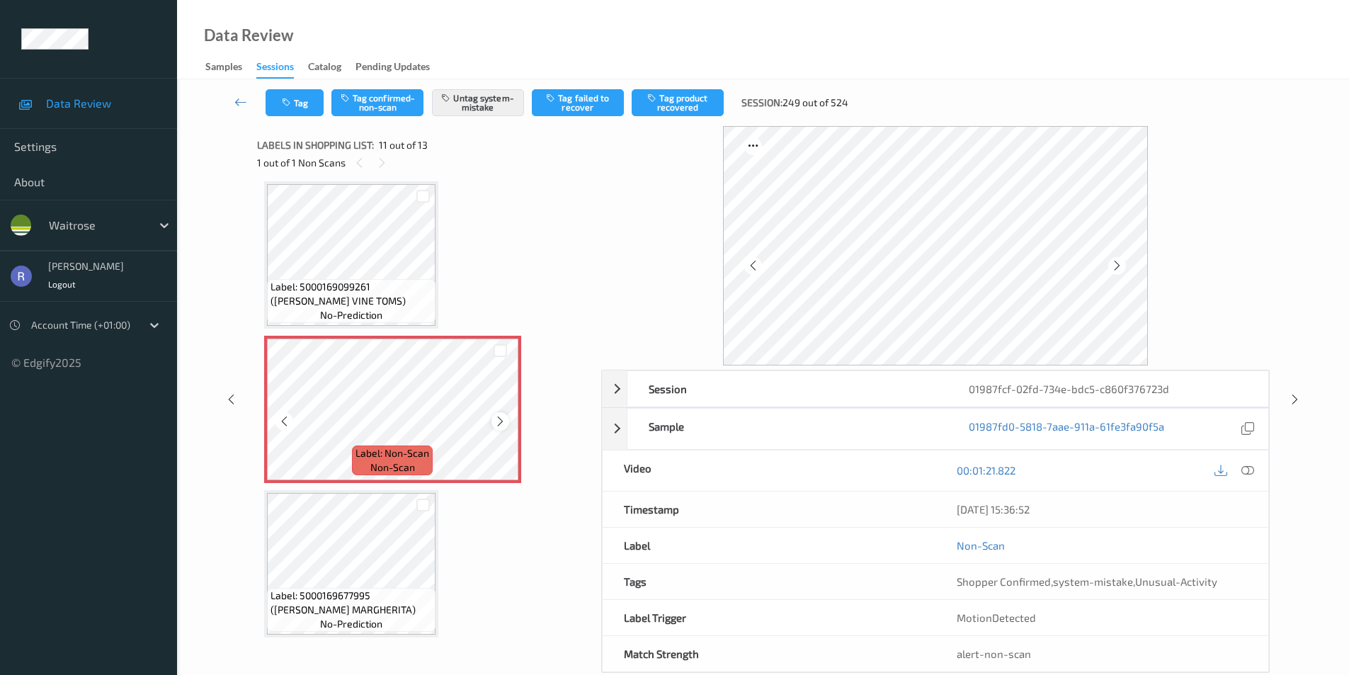
click at [498, 417] on icon at bounding box center [500, 421] width 12 height 13
click at [1294, 405] on icon at bounding box center [1294, 399] width 12 height 13
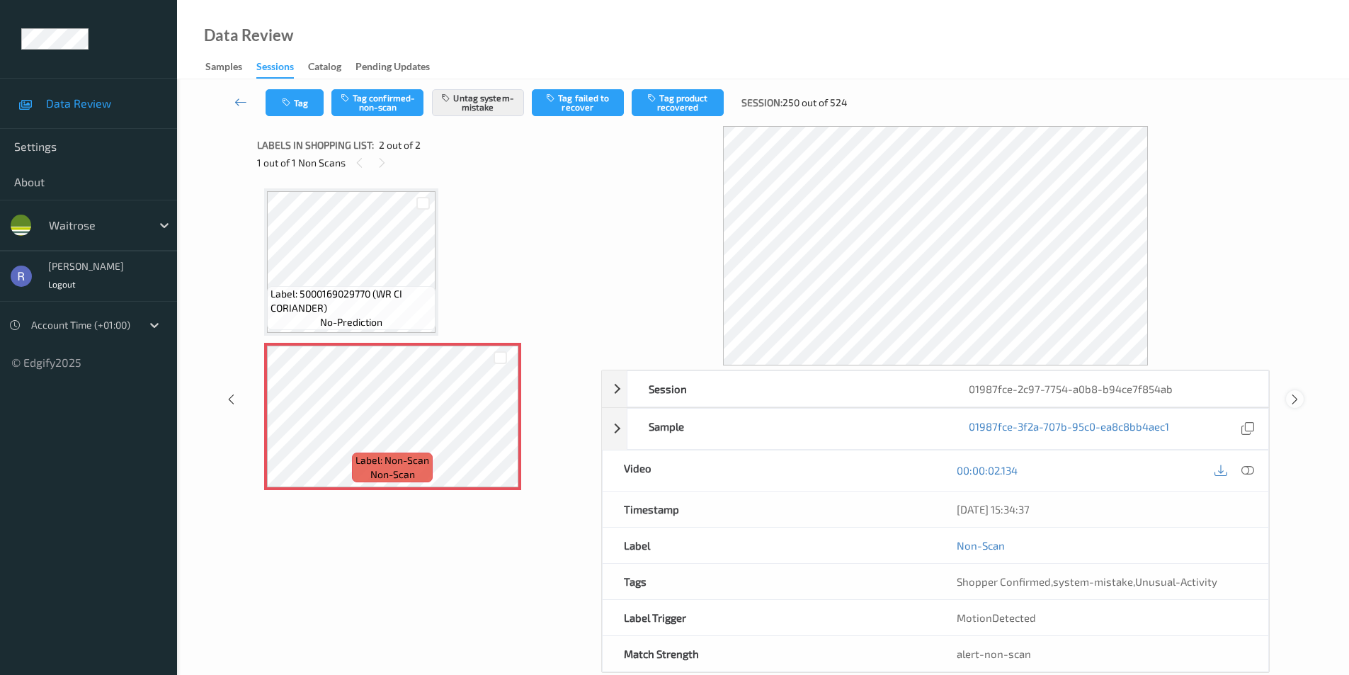
click at [1298, 401] on icon at bounding box center [1294, 399] width 12 height 13
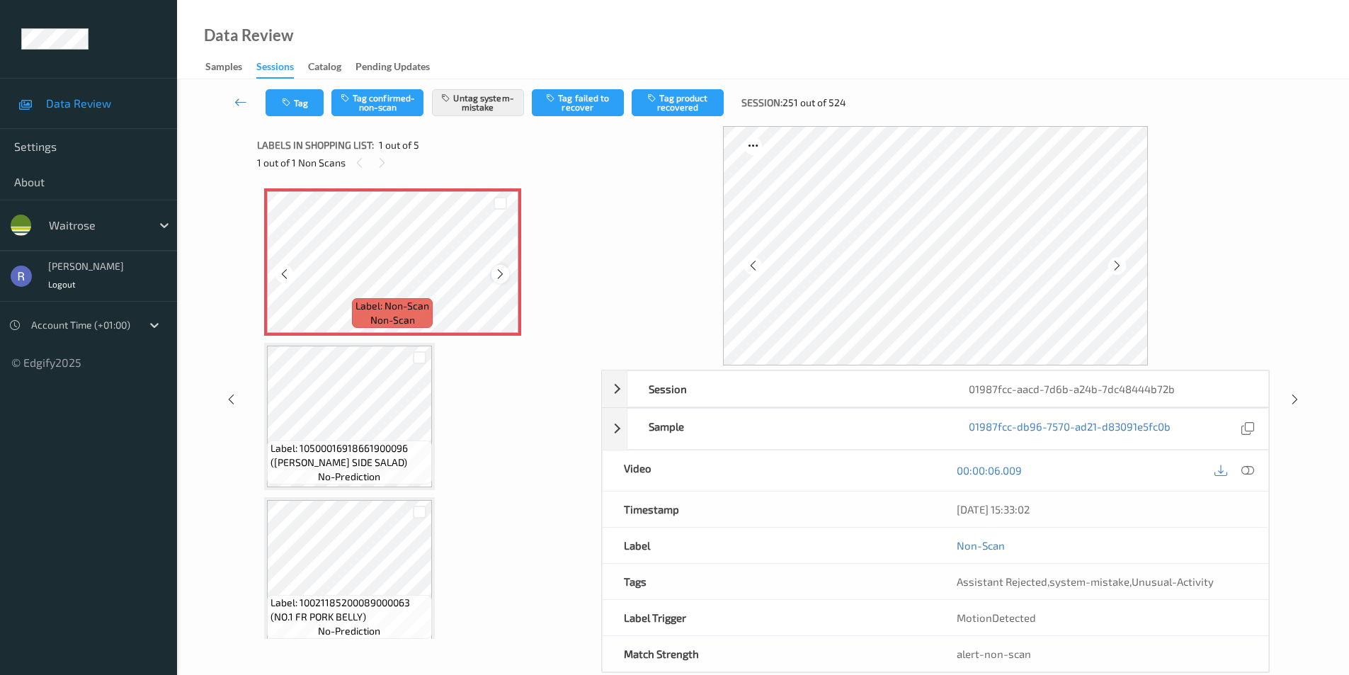
click at [503, 272] on icon at bounding box center [500, 274] width 12 height 13
click at [1299, 396] on icon at bounding box center [1294, 399] width 12 height 13
click at [496, 273] on icon at bounding box center [500, 274] width 12 height 13
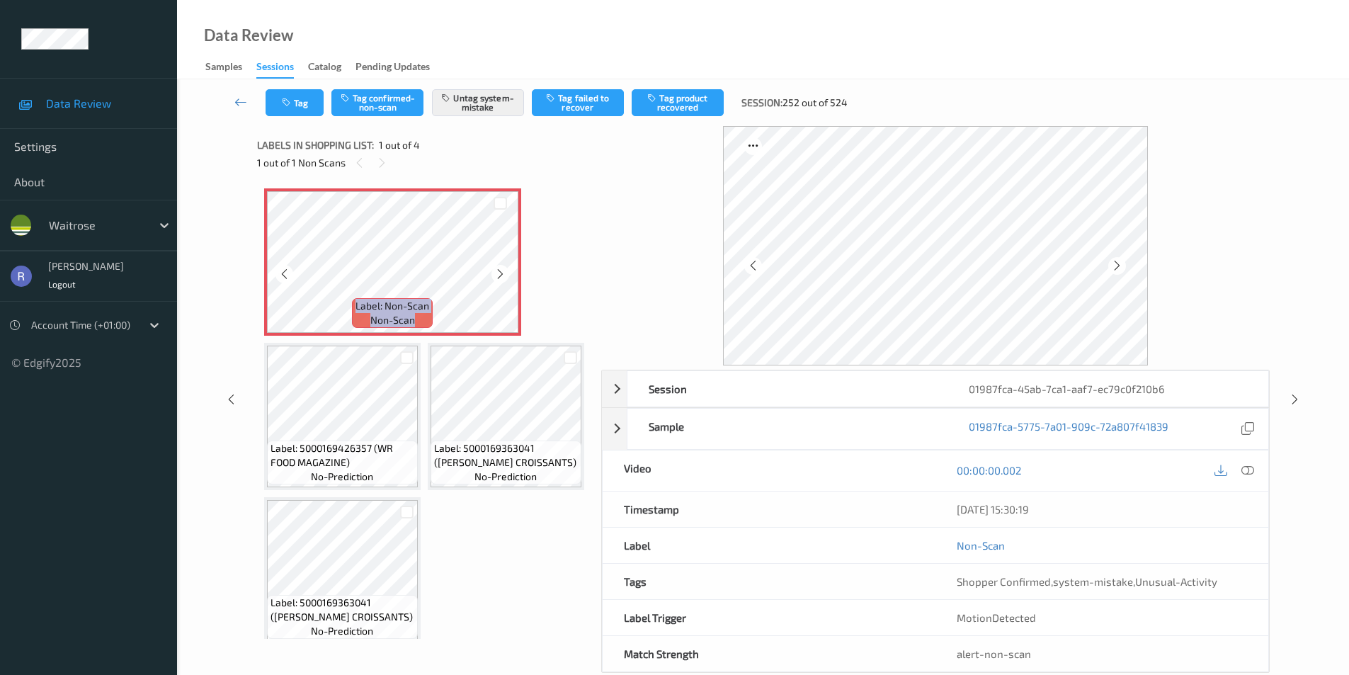
click at [496, 273] on icon at bounding box center [500, 274] width 12 height 13
click at [1273, 472] on div "Session 01987fca-45ab-7ca1-aaf7-ec79c0f210b6 Session ID 01987fca-45ab-7ca1-aaf7…" at bounding box center [763, 399] width 1114 height 547
click at [1233, 469] on div at bounding box center [1234, 470] width 46 height 19
click at [1247, 469] on icon at bounding box center [1247, 470] width 13 height 13
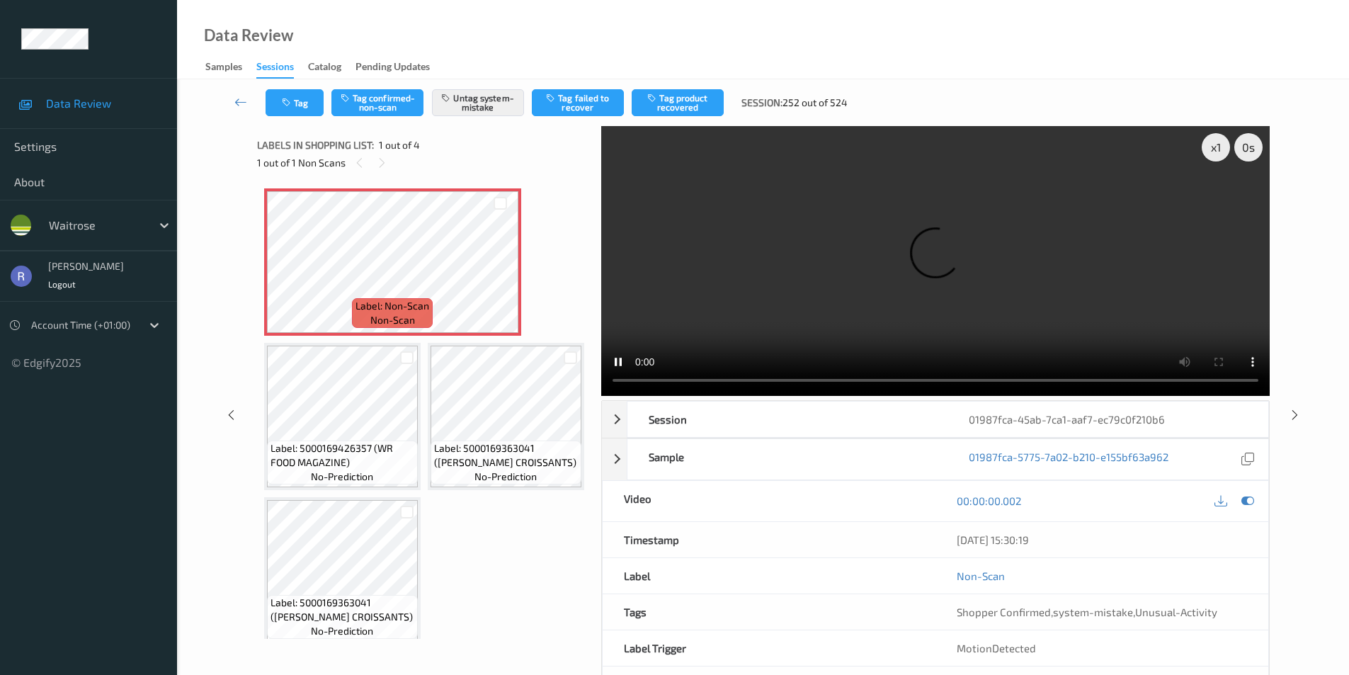
click at [739, 270] on video at bounding box center [935, 261] width 668 height 270
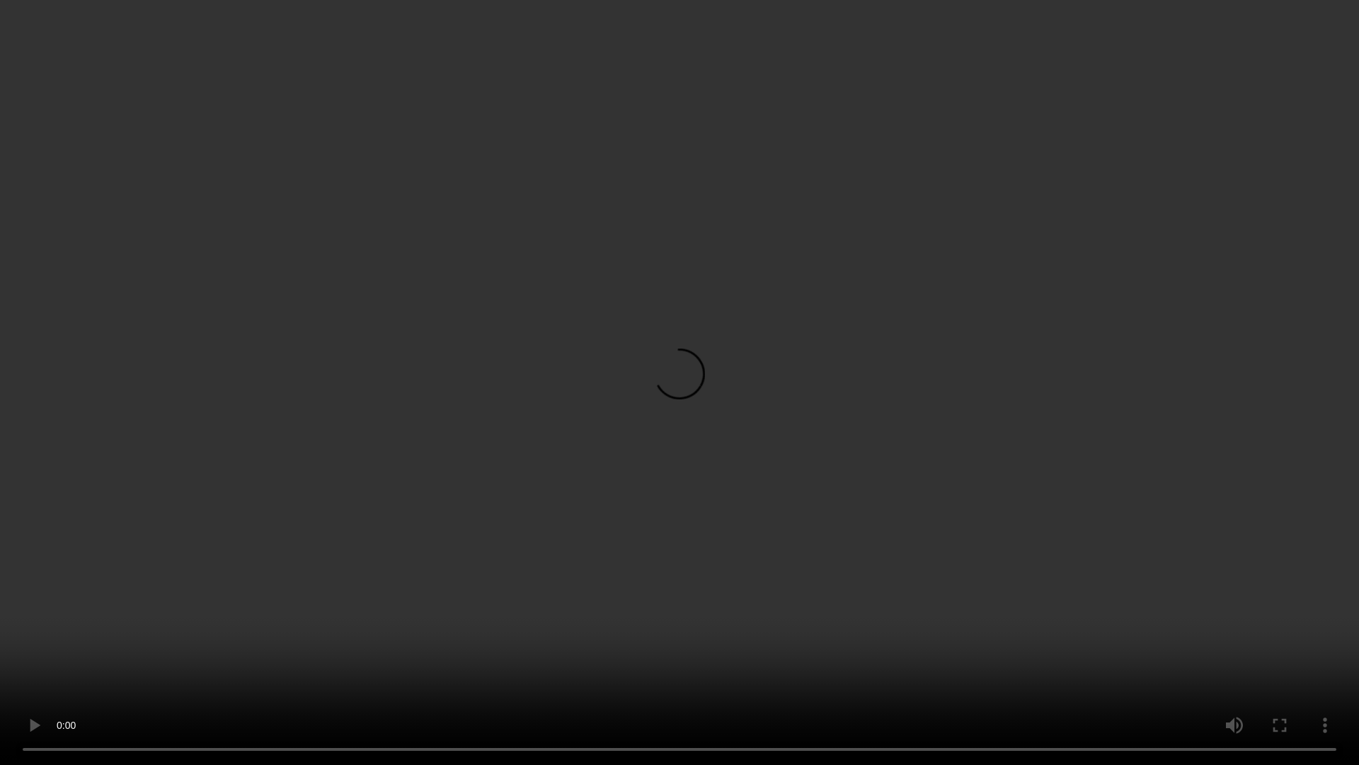
click at [14, 674] on video at bounding box center [679, 382] width 1359 height 765
click at [281, 548] on video at bounding box center [679, 382] width 1359 height 765
click at [539, 573] on video at bounding box center [679, 382] width 1359 height 765
click at [620, 599] on video at bounding box center [679, 382] width 1359 height 765
click at [685, 521] on video at bounding box center [679, 382] width 1359 height 765
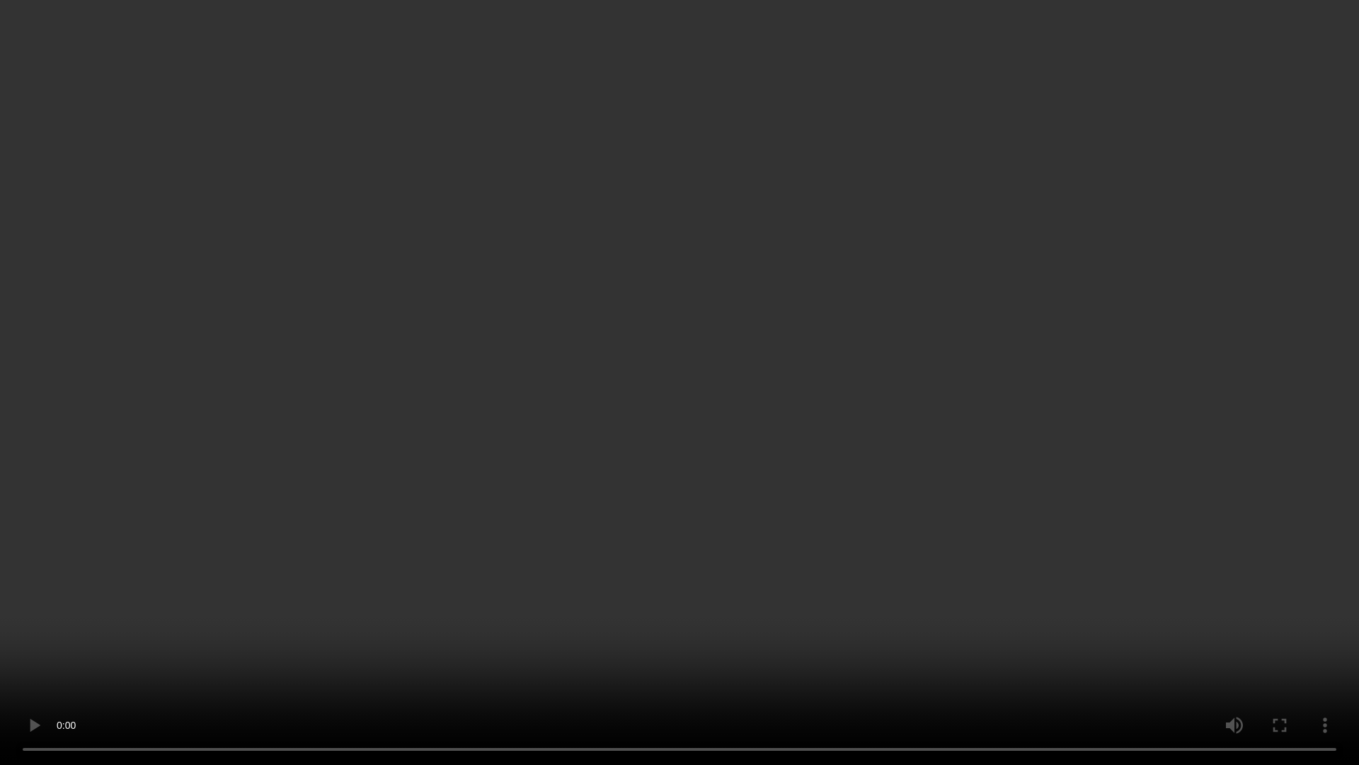
click at [685, 521] on video at bounding box center [679, 382] width 1359 height 765
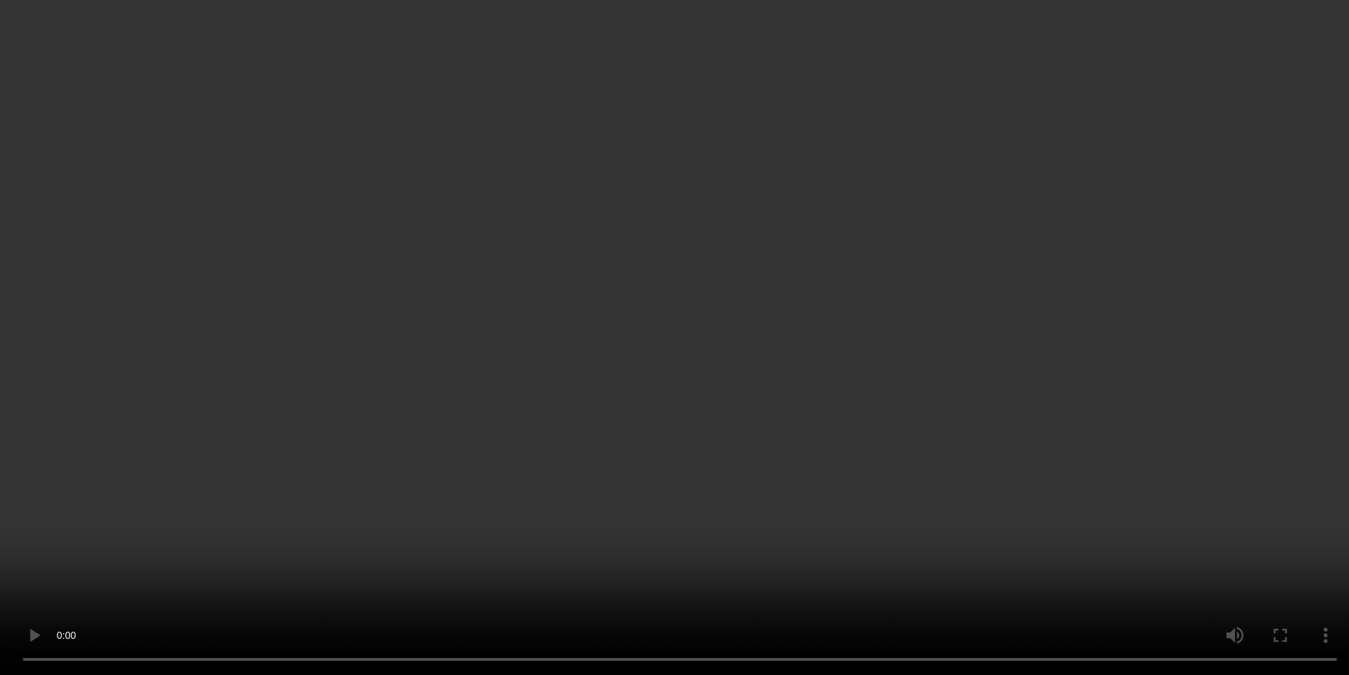
click at [1292, 389] on icon at bounding box center [1294, 382] width 12 height 13
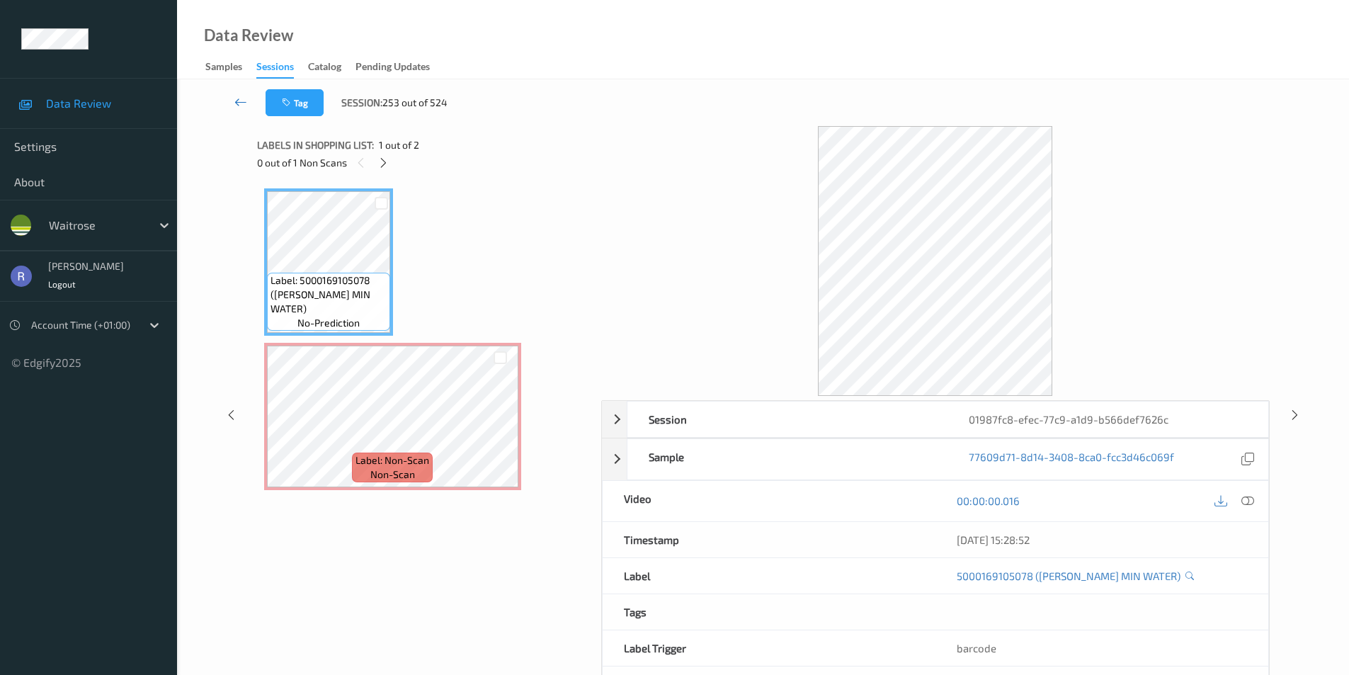
click at [238, 101] on icon at bounding box center [240, 102] width 13 height 14
